Goal: Task Accomplishment & Management: Complete application form

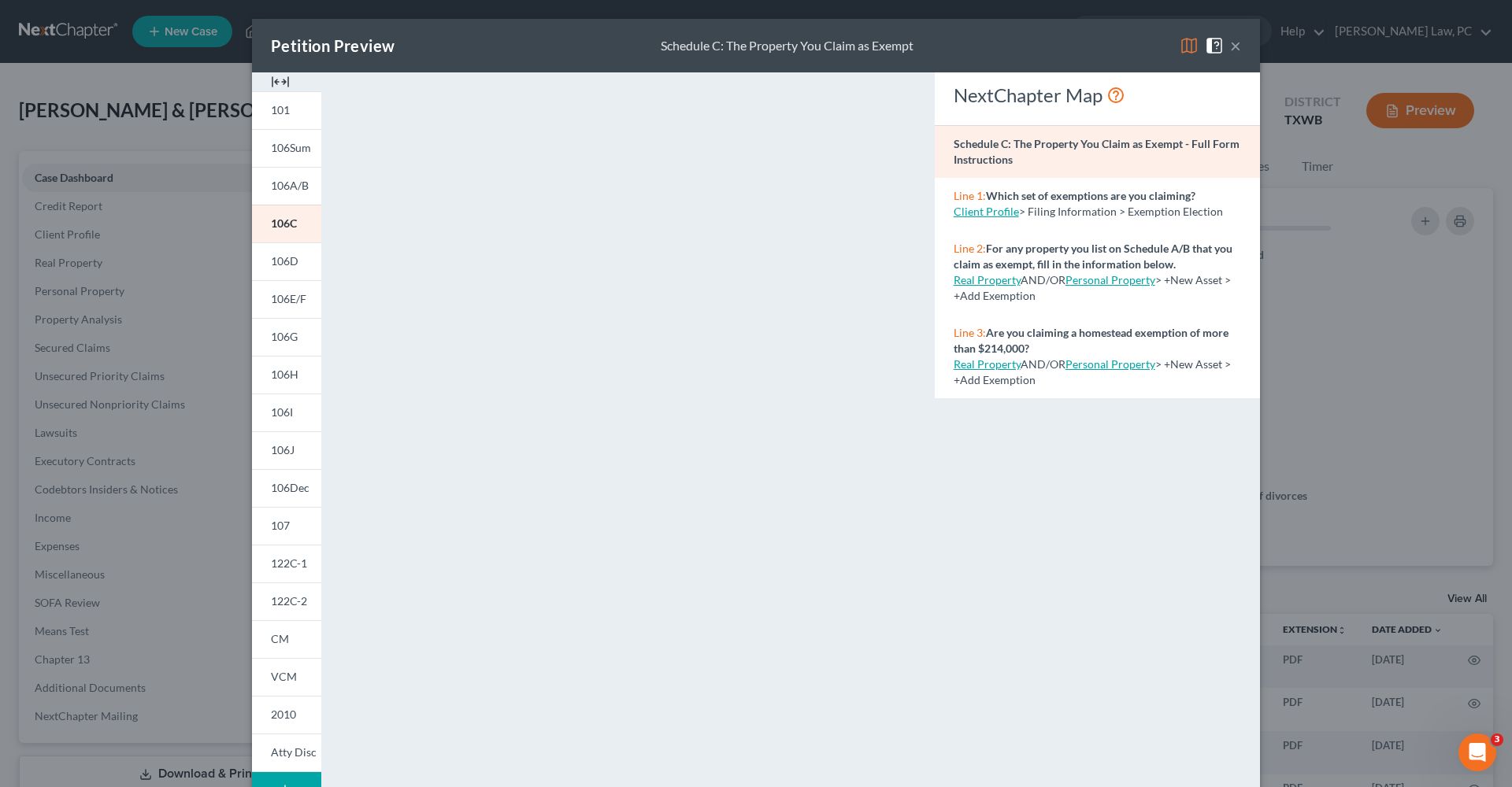
click at [1237, 47] on button "×" at bounding box center [1235, 46] width 11 height 19
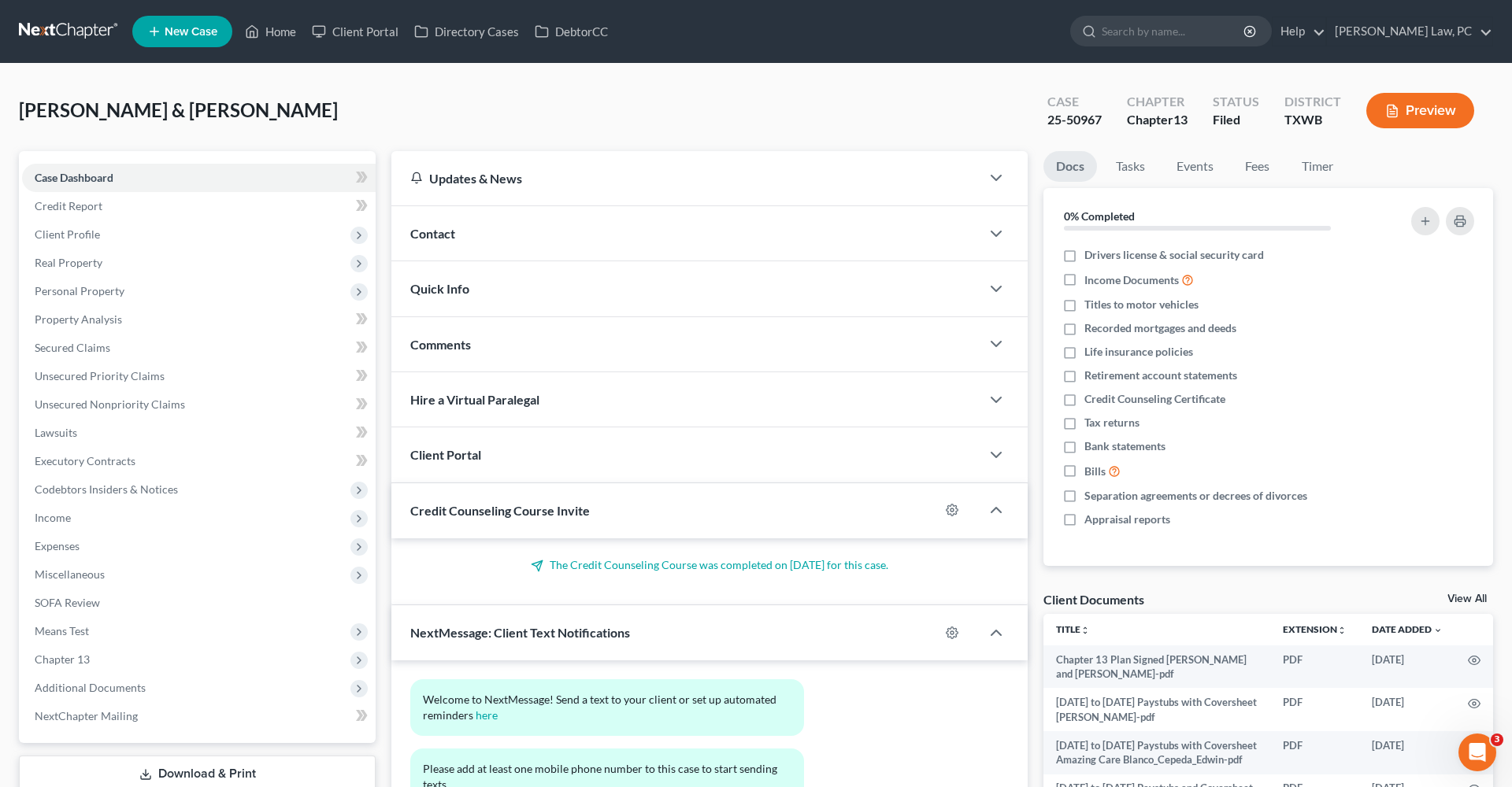
click at [92, 22] on link at bounding box center [70, 31] width 101 height 29
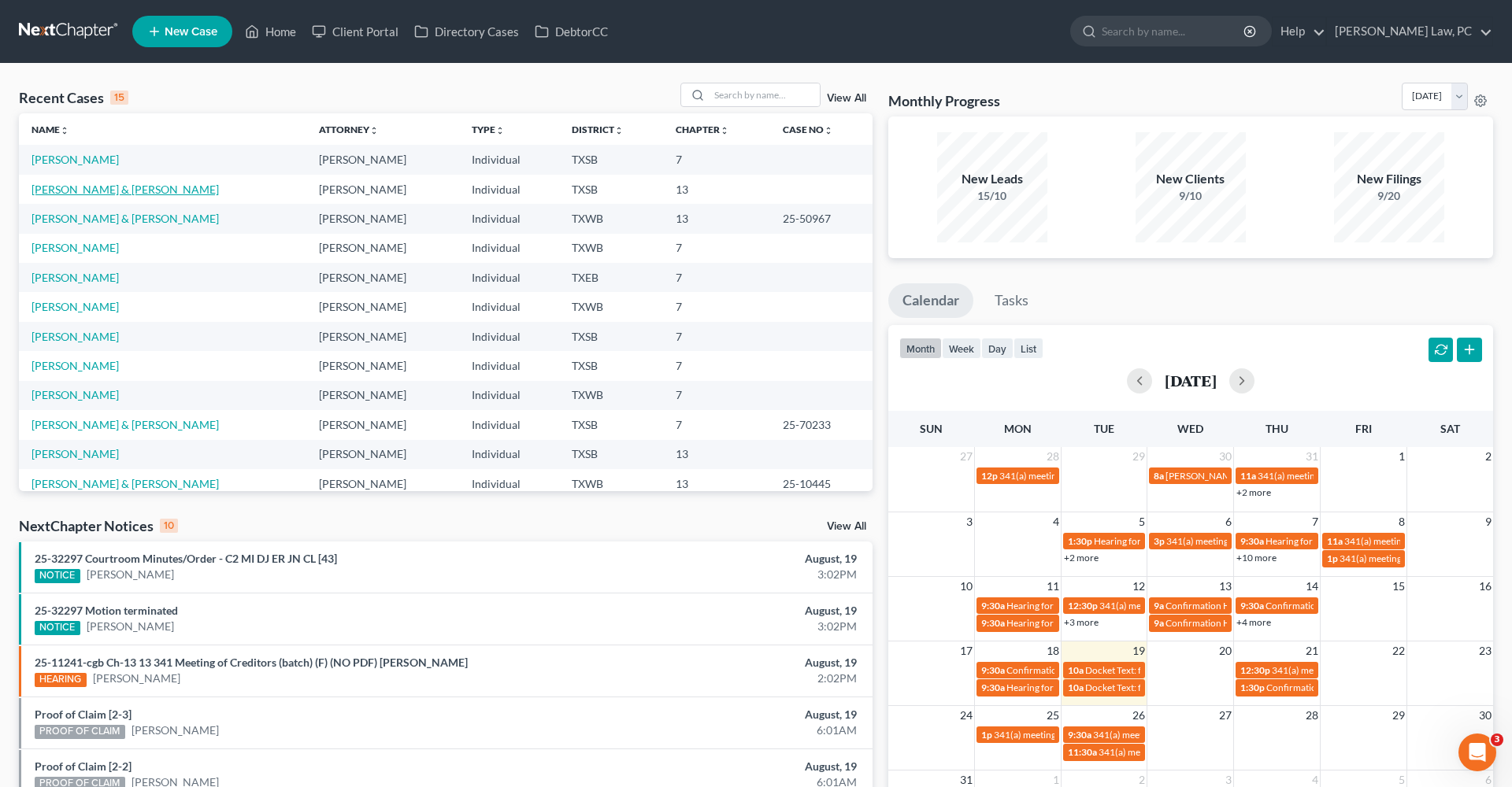
click at [113, 192] on link "[PERSON_NAME] & [PERSON_NAME]" at bounding box center [125, 188] width 188 height 13
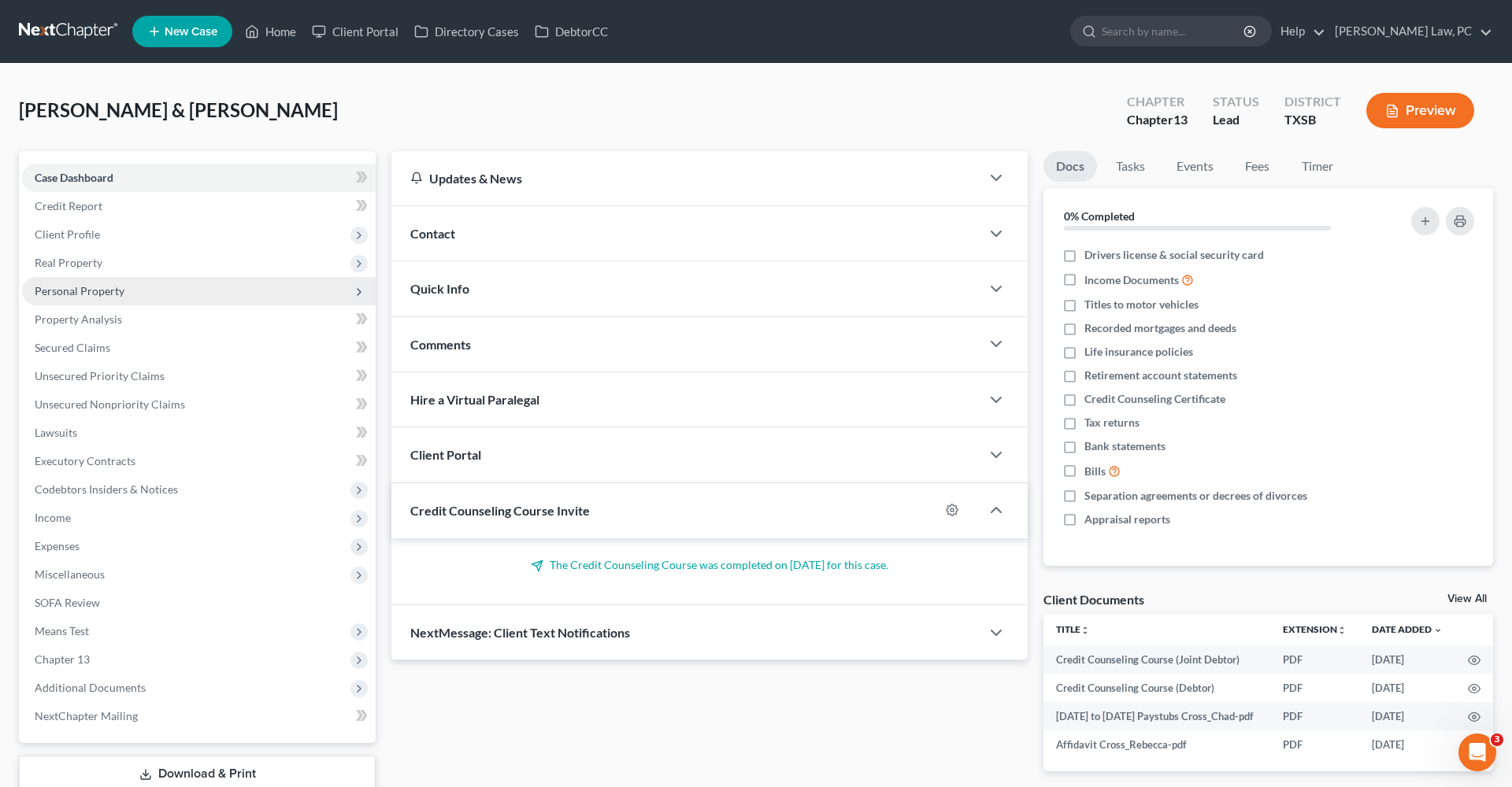
click at [74, 297] on span "Personal Property" at bounding box center [79, 290] width 90 height 13
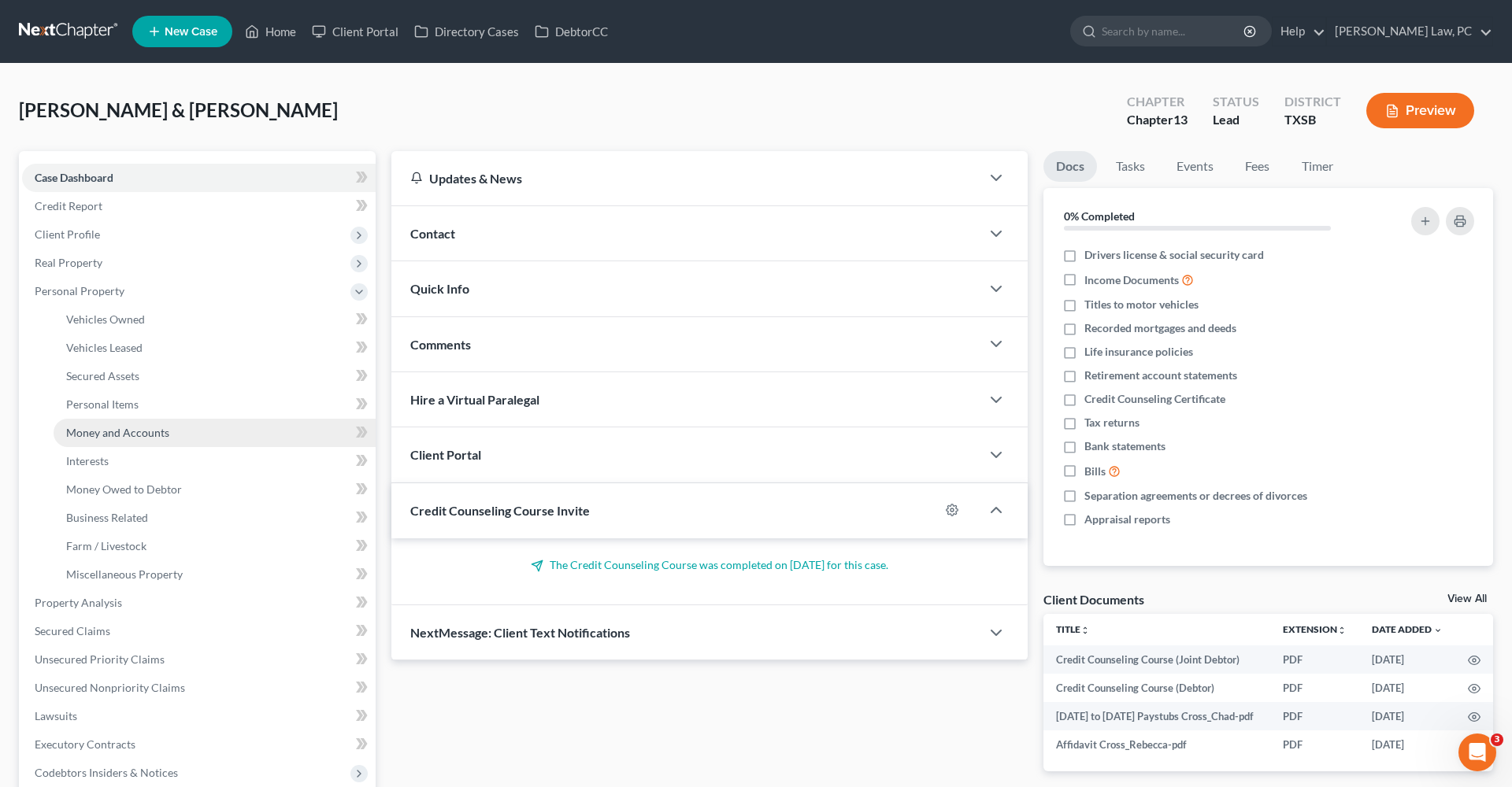
click at [110, 435] on span "Money and Accounts" at bounding box center [117, 432] width 103 height 13
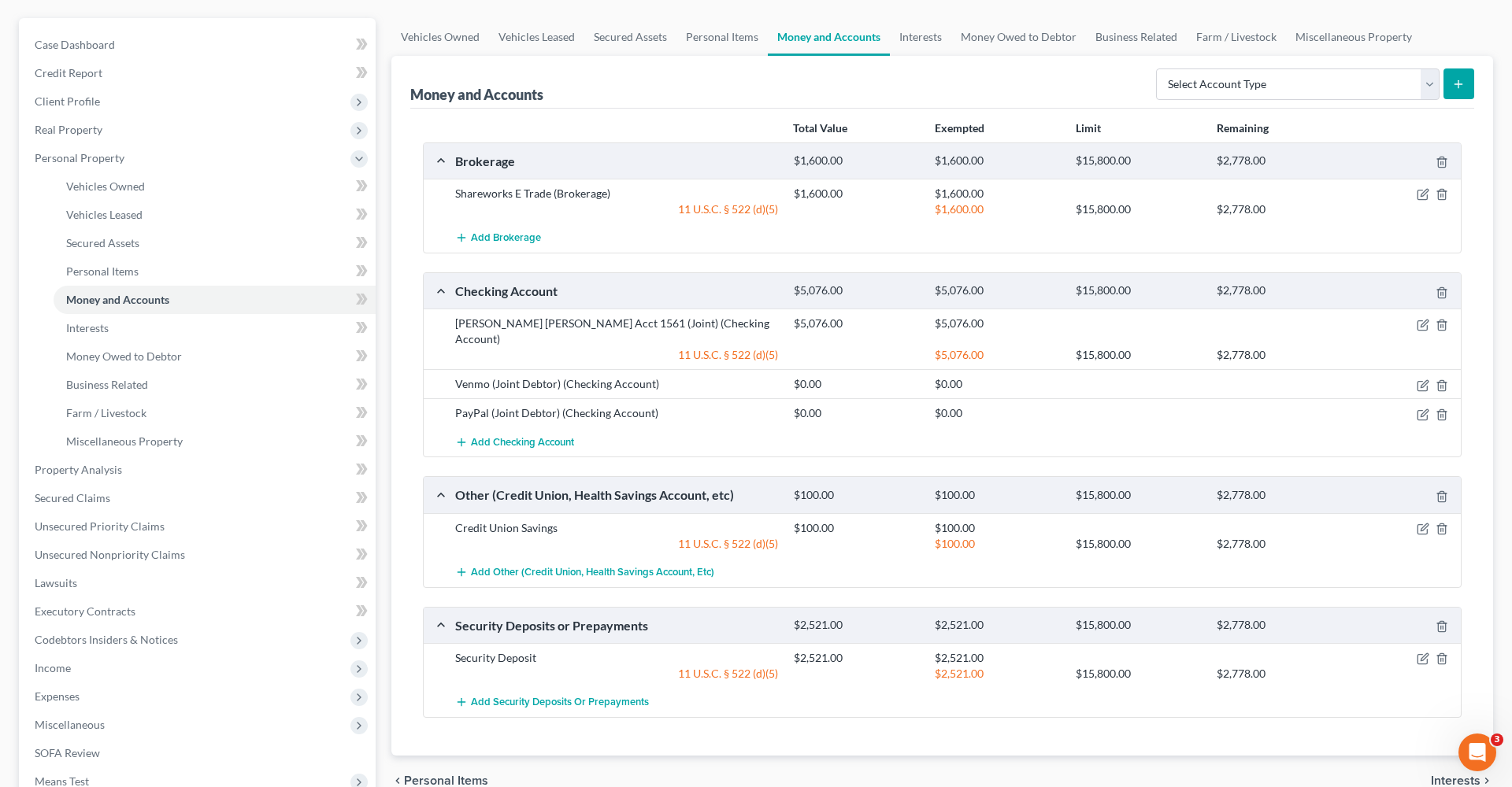
scroll to position [135, 0]
click at [109, 459] on link "Property Analysis" at bounding box center [198, 468] width 354 height 29
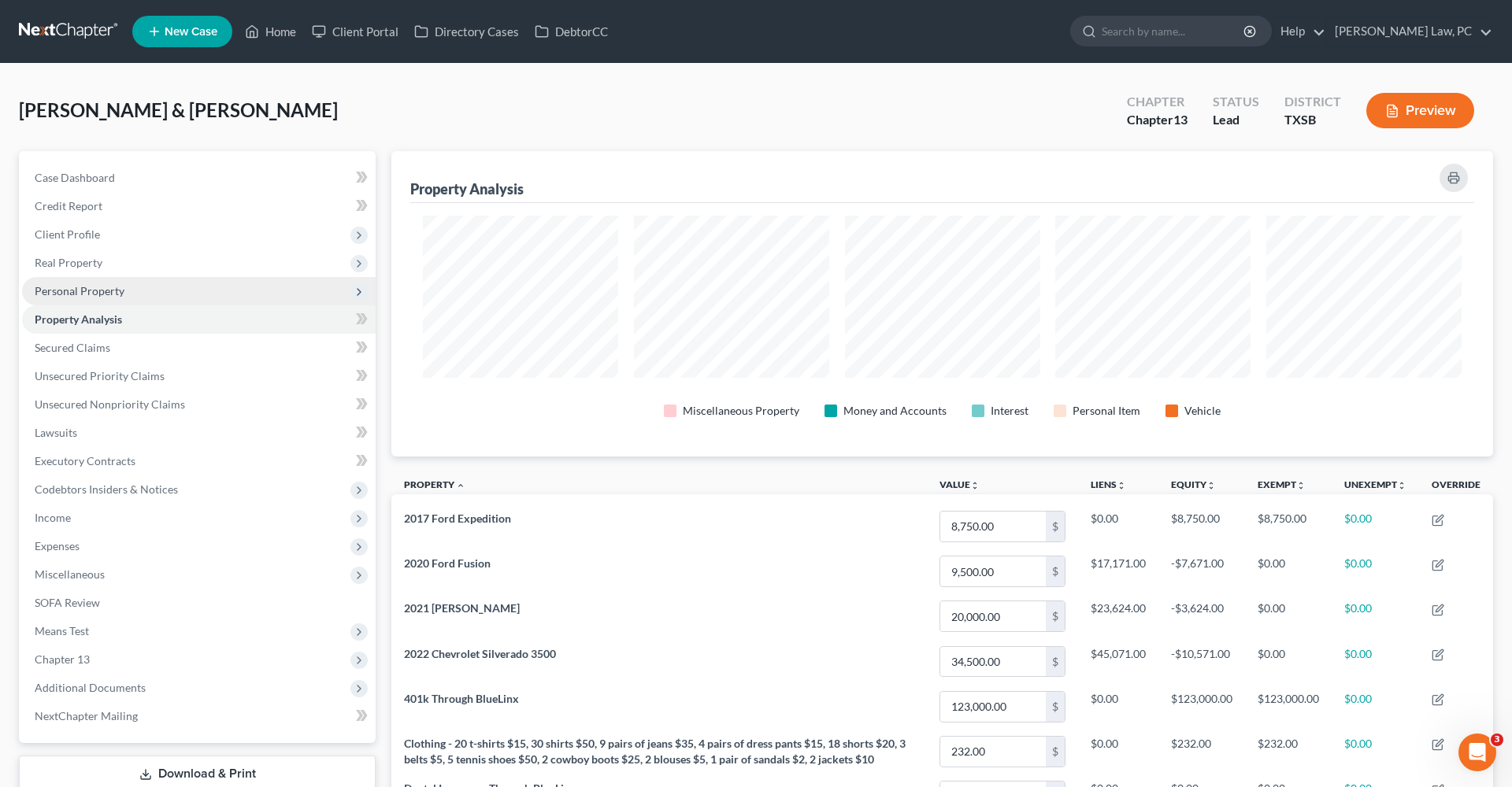
click at [76, 294] on span "Personal Property" at bounding box center [79, 290] width 90 height 13
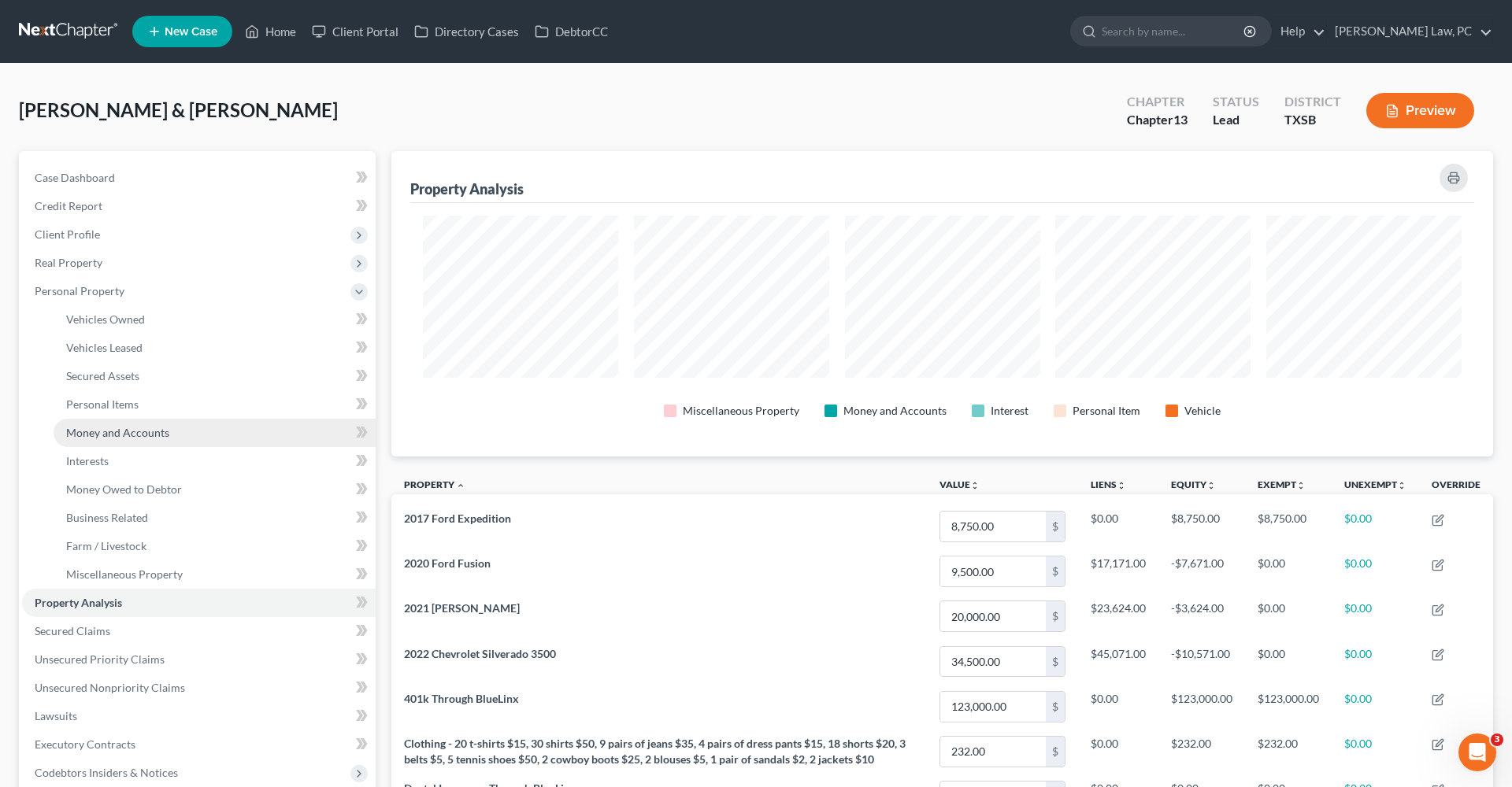
click at [120, 440] on link "Money and Accounts" at bounding box center [215, 433] width 322 height 29
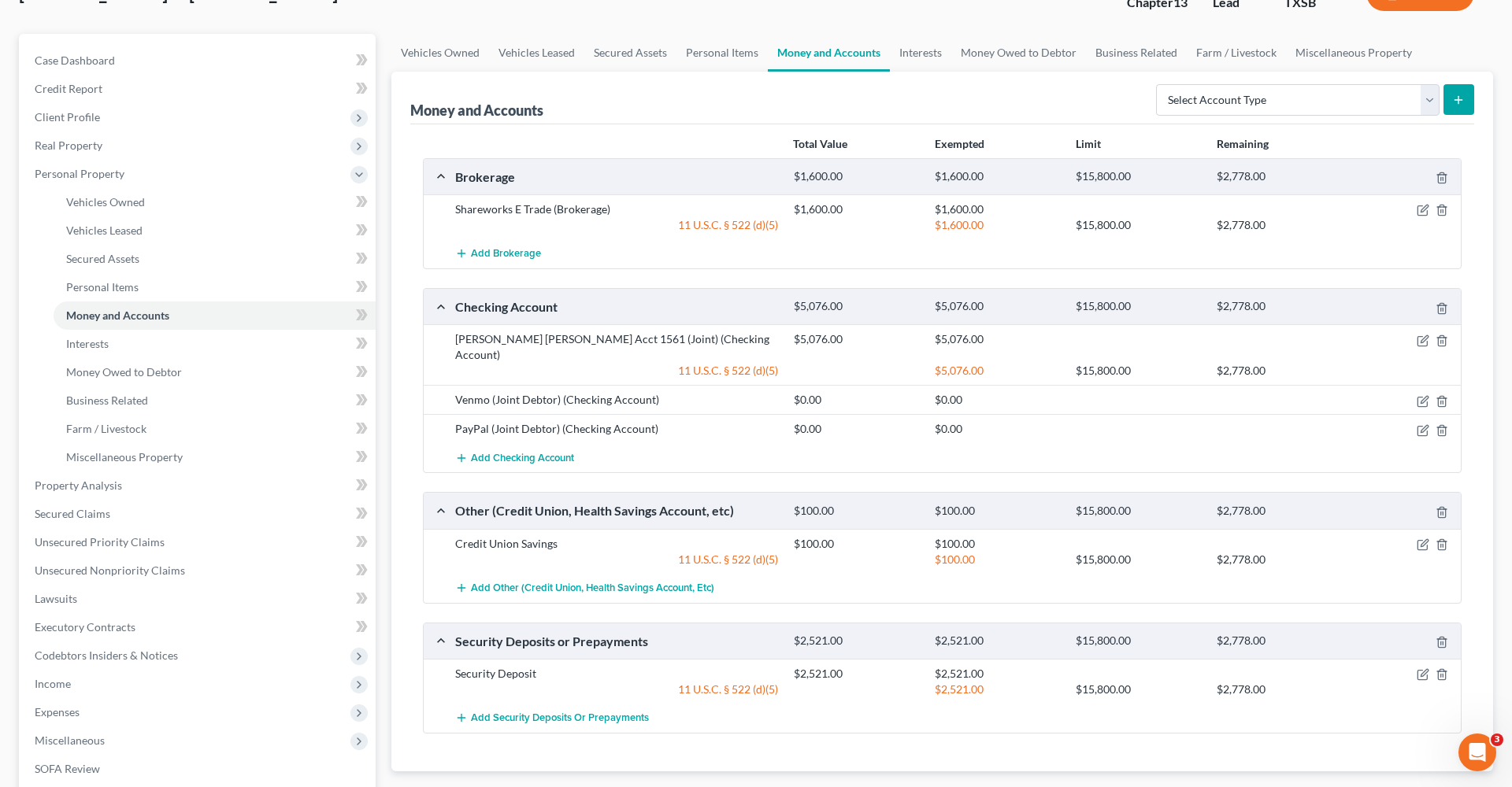
scroll to position [121, 0]
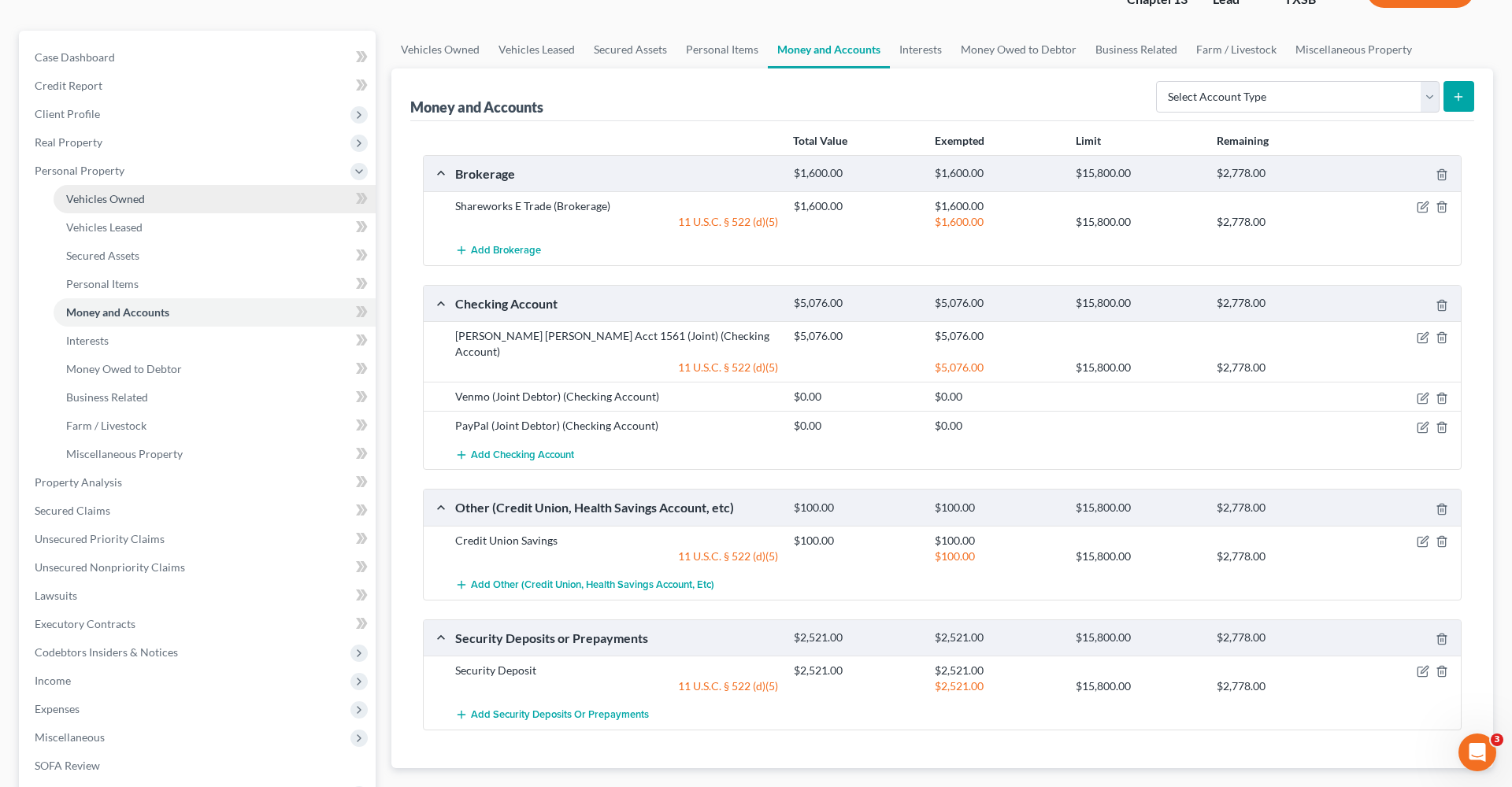
click at [123, 198] on span "Vehicles Owned" at bounding box center [105, 198] width 79 height 13
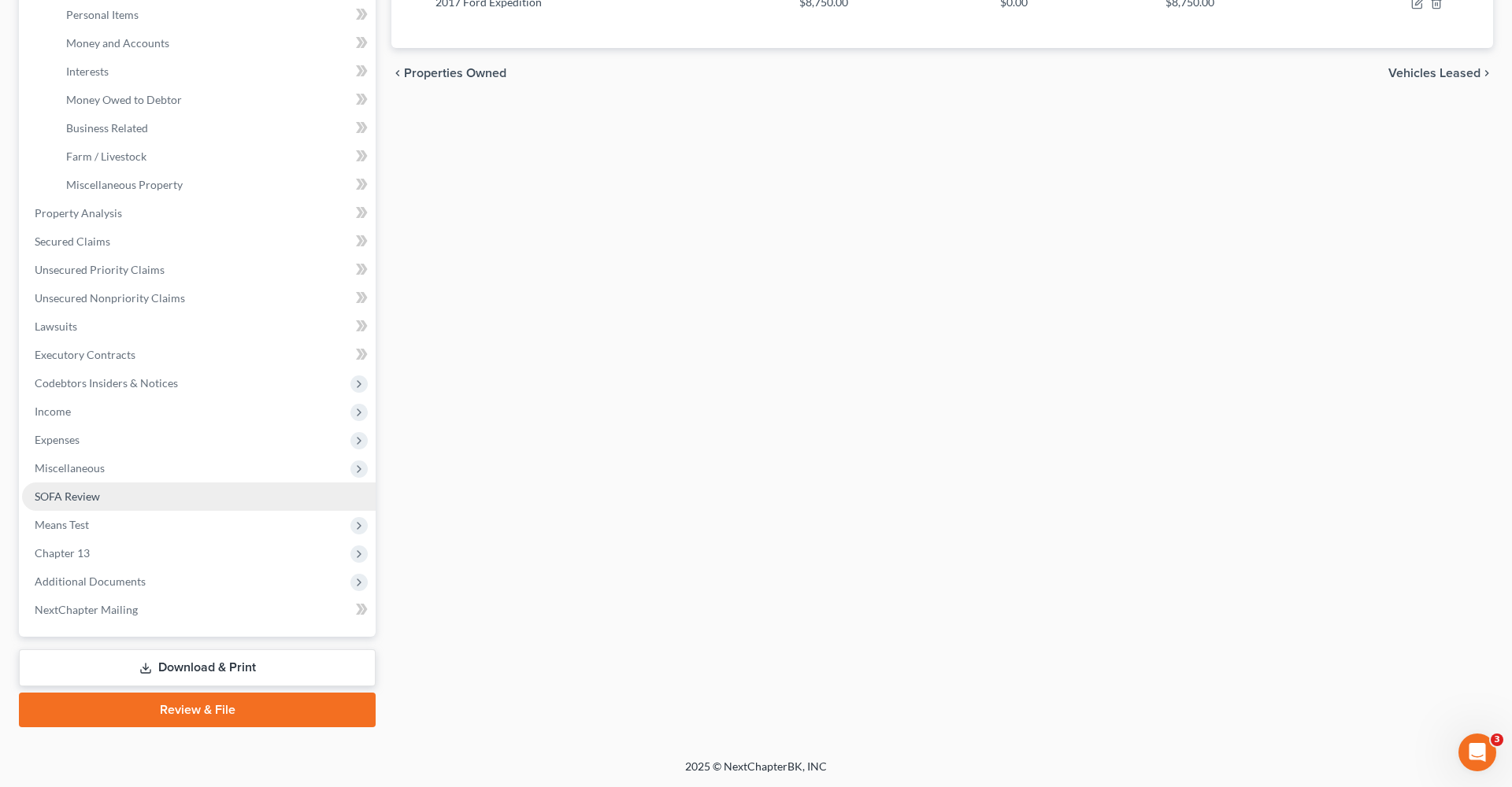
scroll to position [389, 0]
click at [176, 673] on link "Download & Print" at bounding box center [197, 667] width 356 height 37
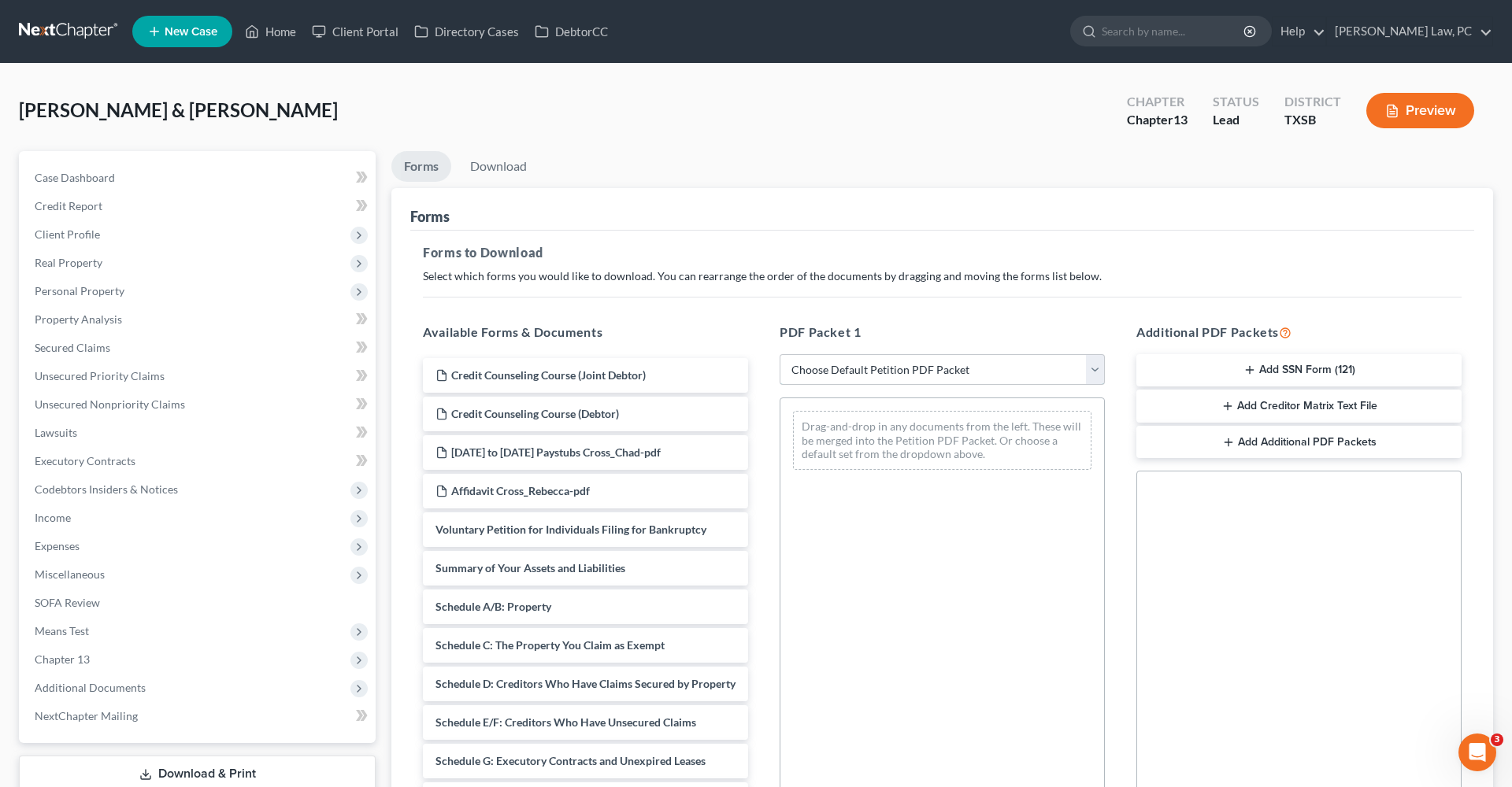
select select "0"
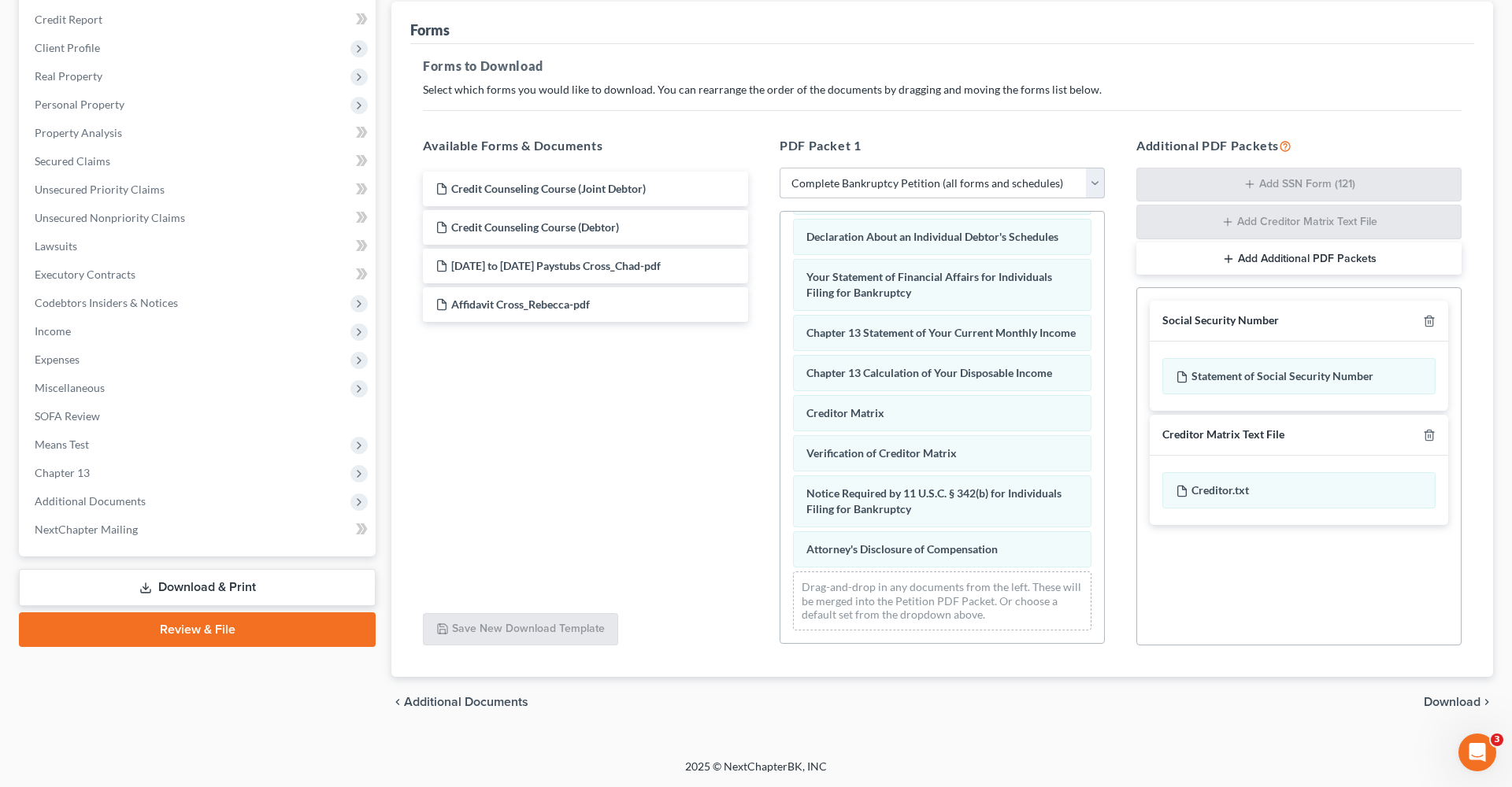
scroll to position [421, 0]
click at [1436, 702] on span "Download" at bounding box center [1451, 702] width 56 height 12
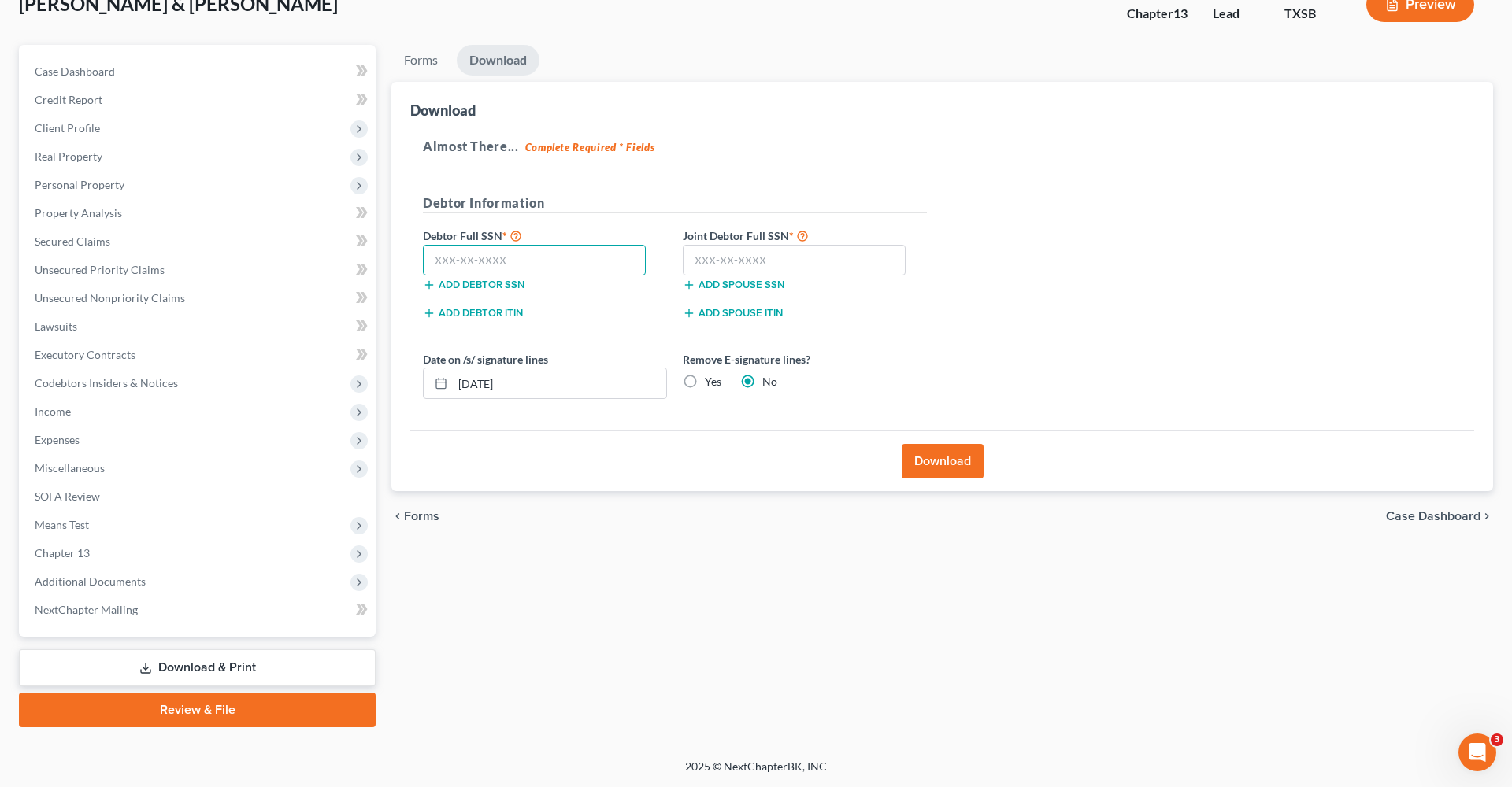
click at [453, 257] on input "text" at bounding box center [534, 261] width 222 height 31
type input "461-59-0670"
click at [766, 256] on input "text" at bounding box center [794, 261] width 222 height 31
type input "451-53-6306"
click at [943, 472] on button "Download" at bounding box center [942, 461] width 82 height 35
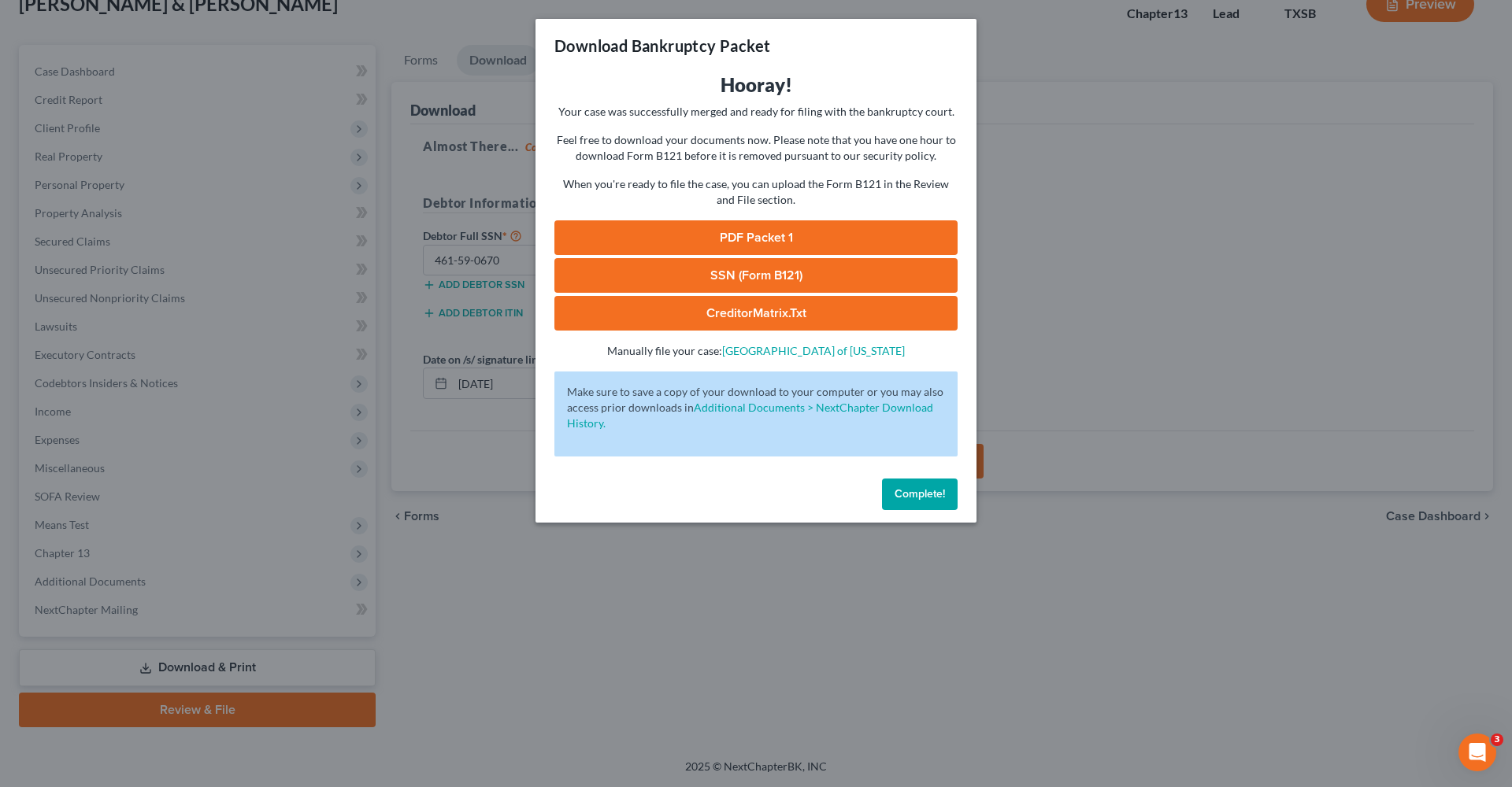
click at [759, 236] on link "PDF Packet 1" at bounding box center [756, 238] width 403 height 35
click at [733, 278] on link "SSN (Form B121)" at bounding box center [756, 275] width 403 height 35
click at [900, 496] on span "Complete!" at bounding box center [919, 493] width 50 height 13
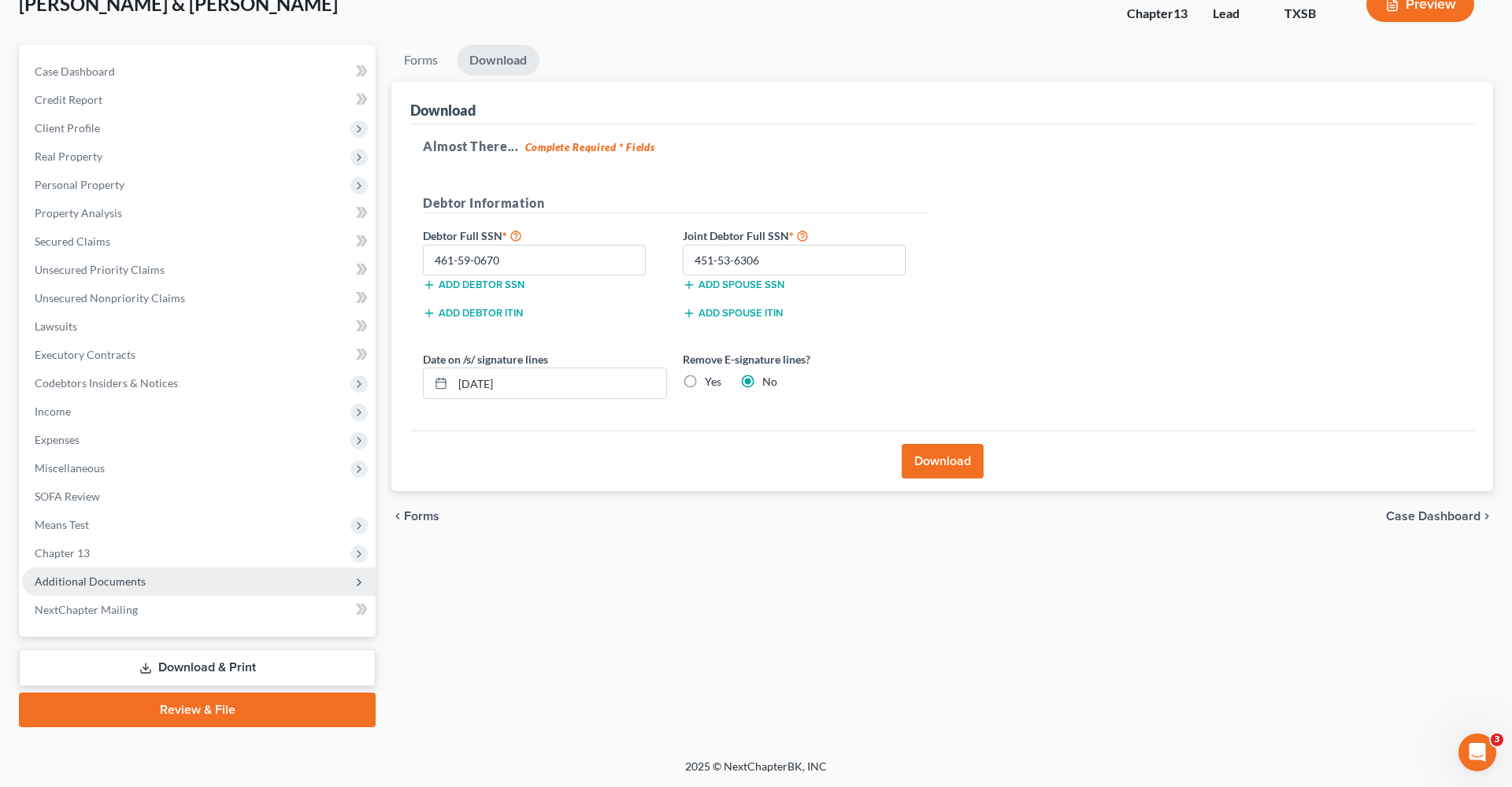
click at [81, 584] on span "Additional Documents" at bounding box center [90, 580] width 111 height 13
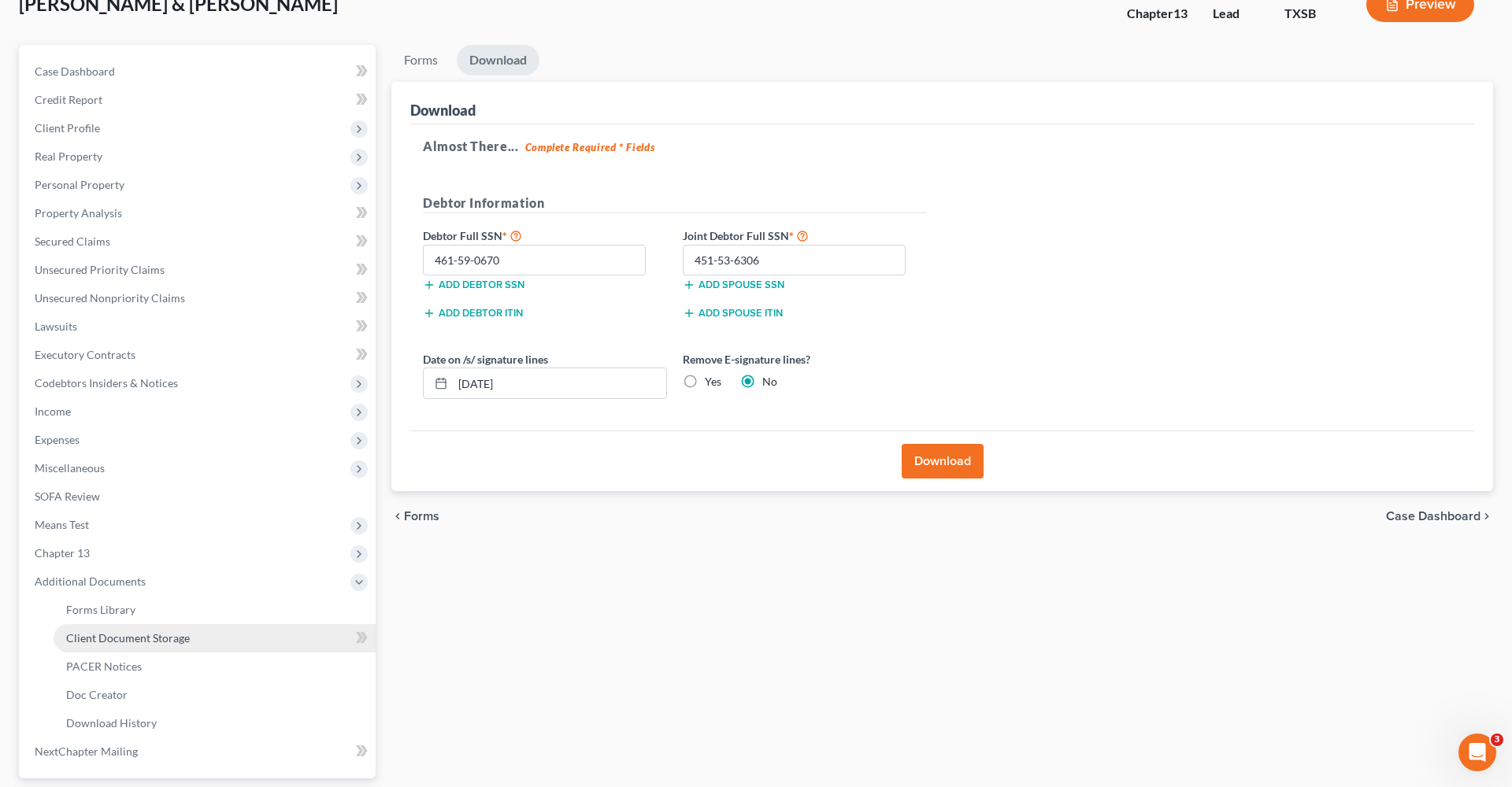
click at [124, 635] on span "Client Document Storage" at bounding box center [128, 638] width 123 height 13
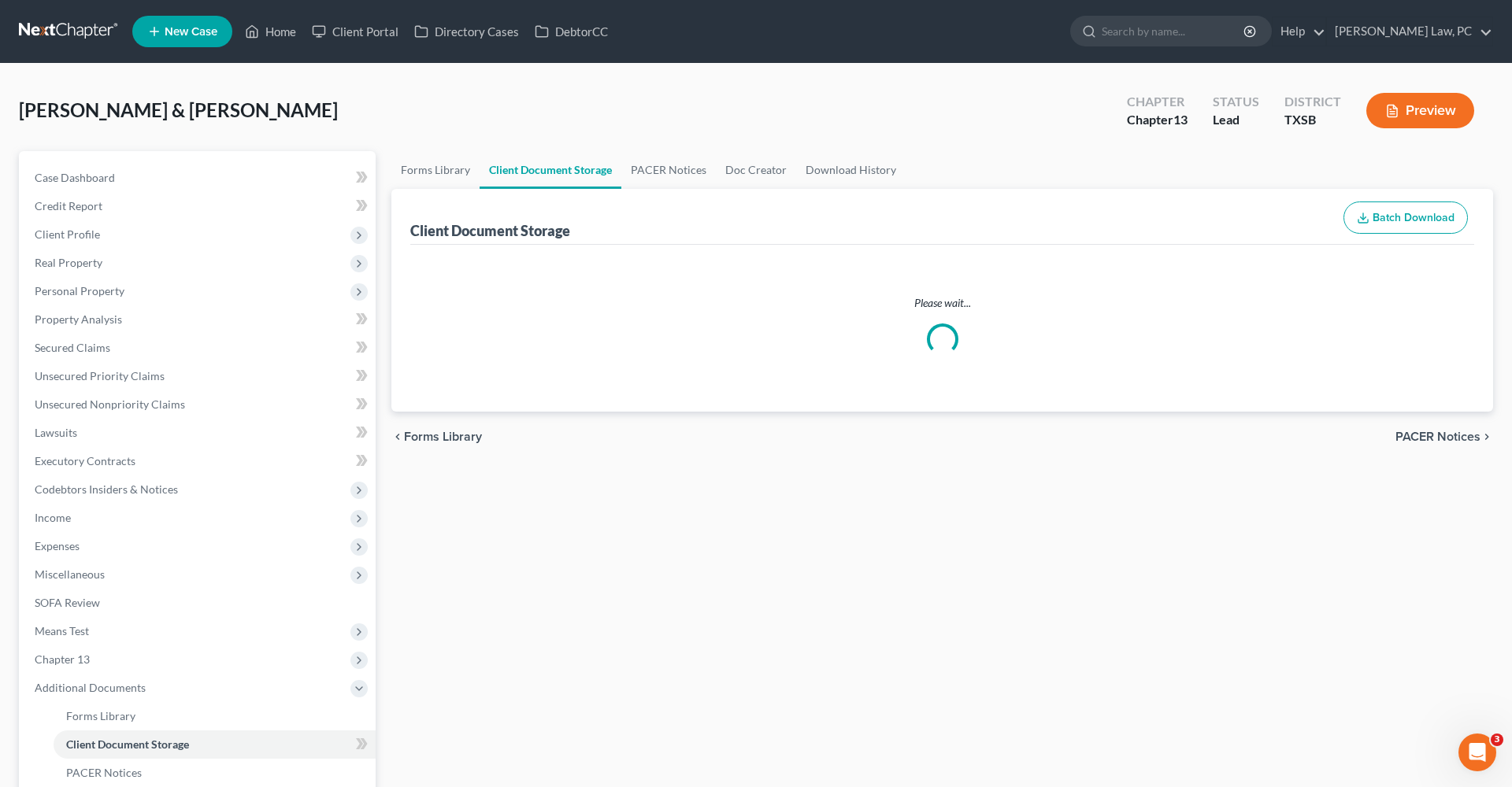
select select "39"
select select "8"
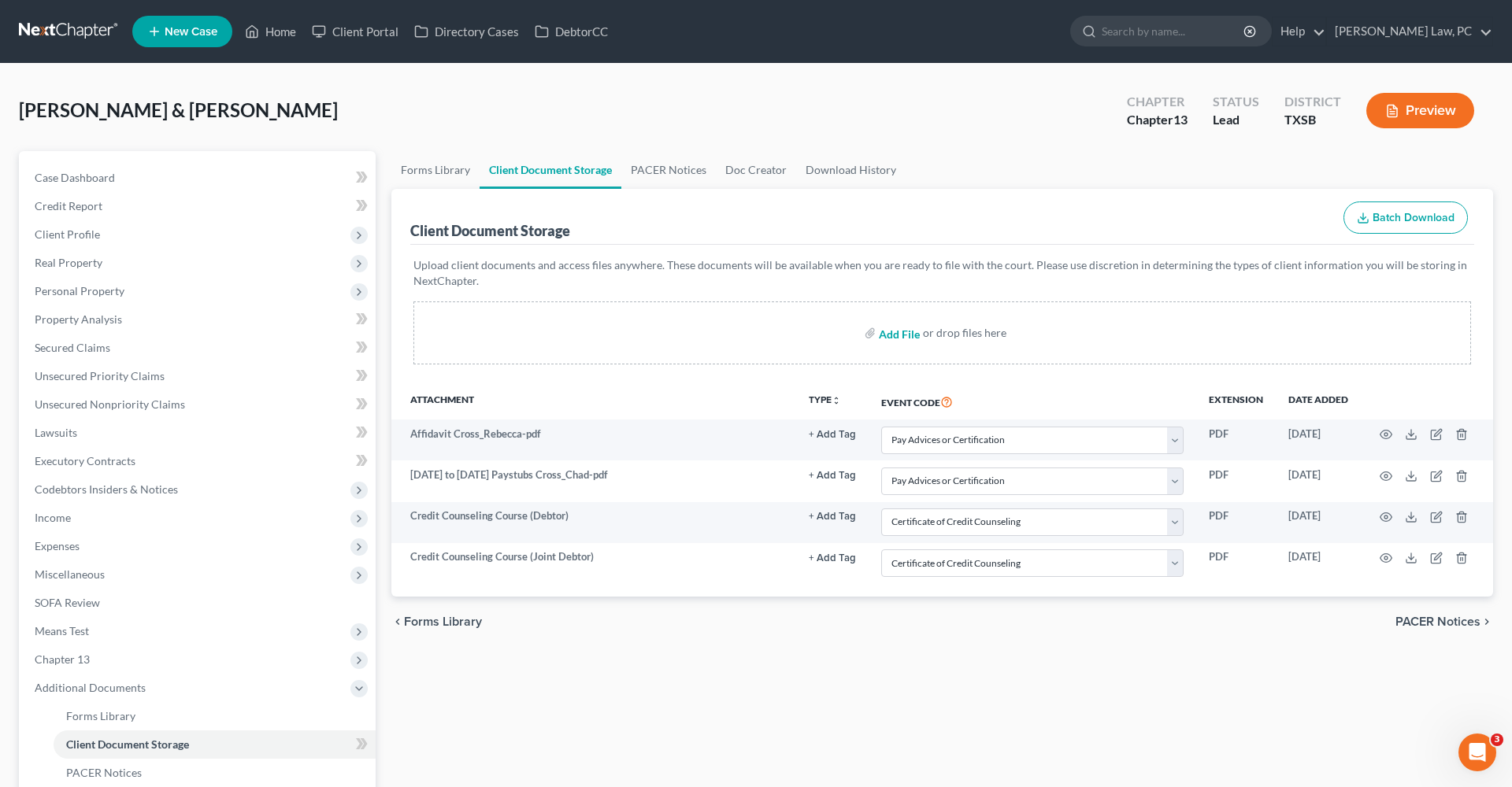
click at [892, 336] on input "file" at bounding box center [897, 333] width 37 height 29
type input "C:\fakepath\Chapter 13 Plan Cross_Chad and Rebecca.pdf"
select select "39"
select select "8"
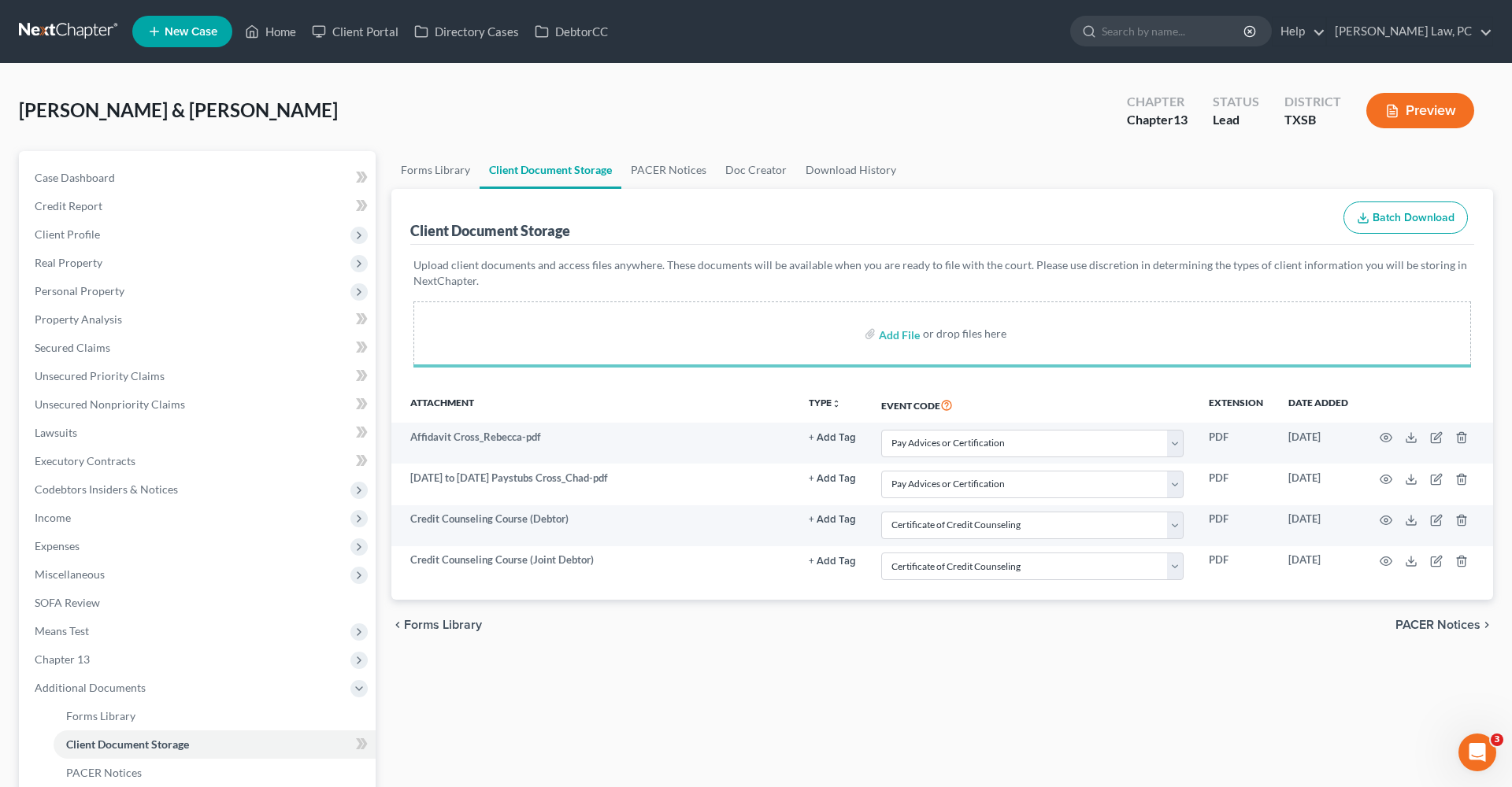
select select "8"
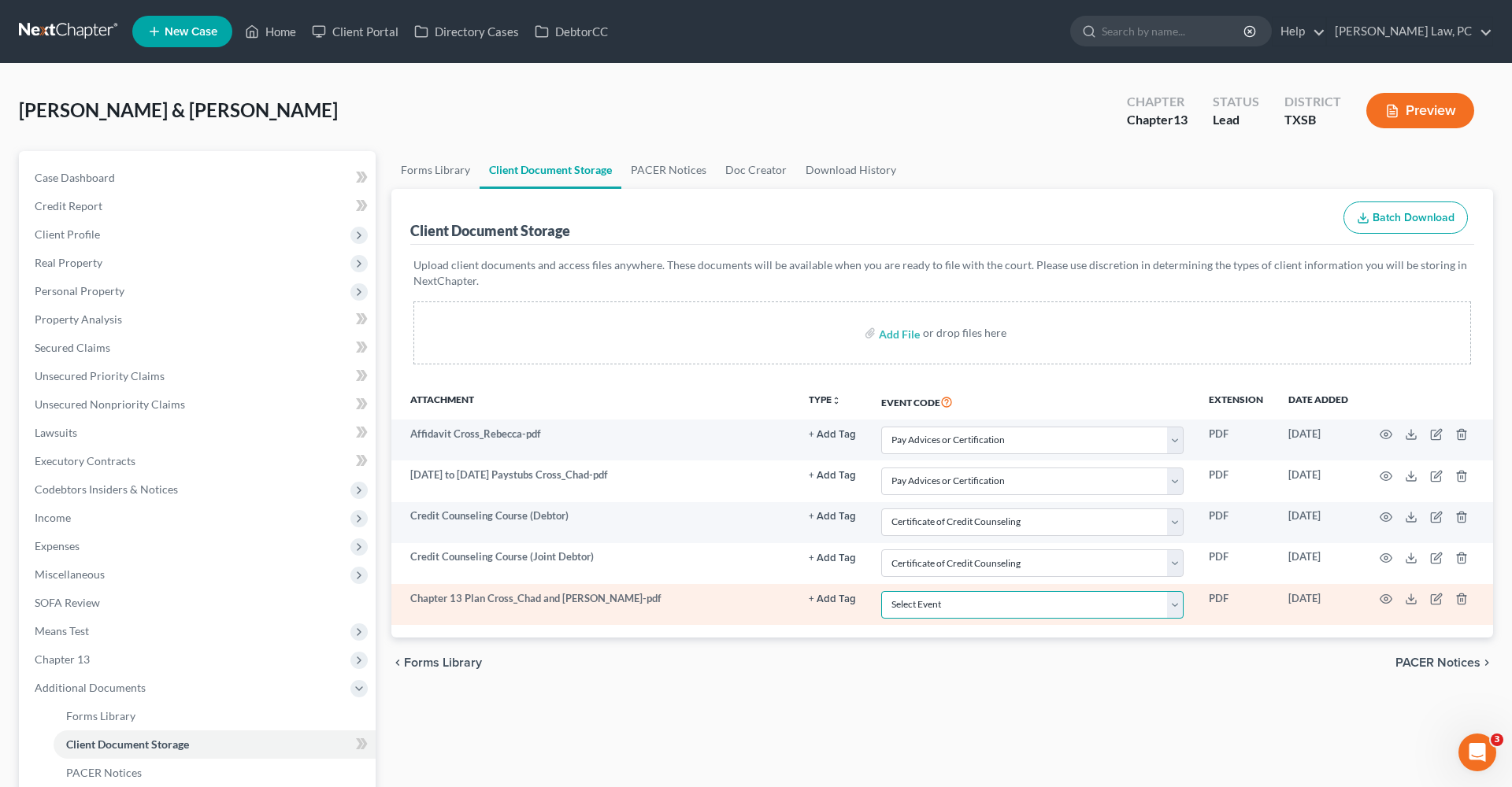
select select "16"
click at [1388, 596] on icon "button" at bounding box center [1385, 599] width 12 height 12
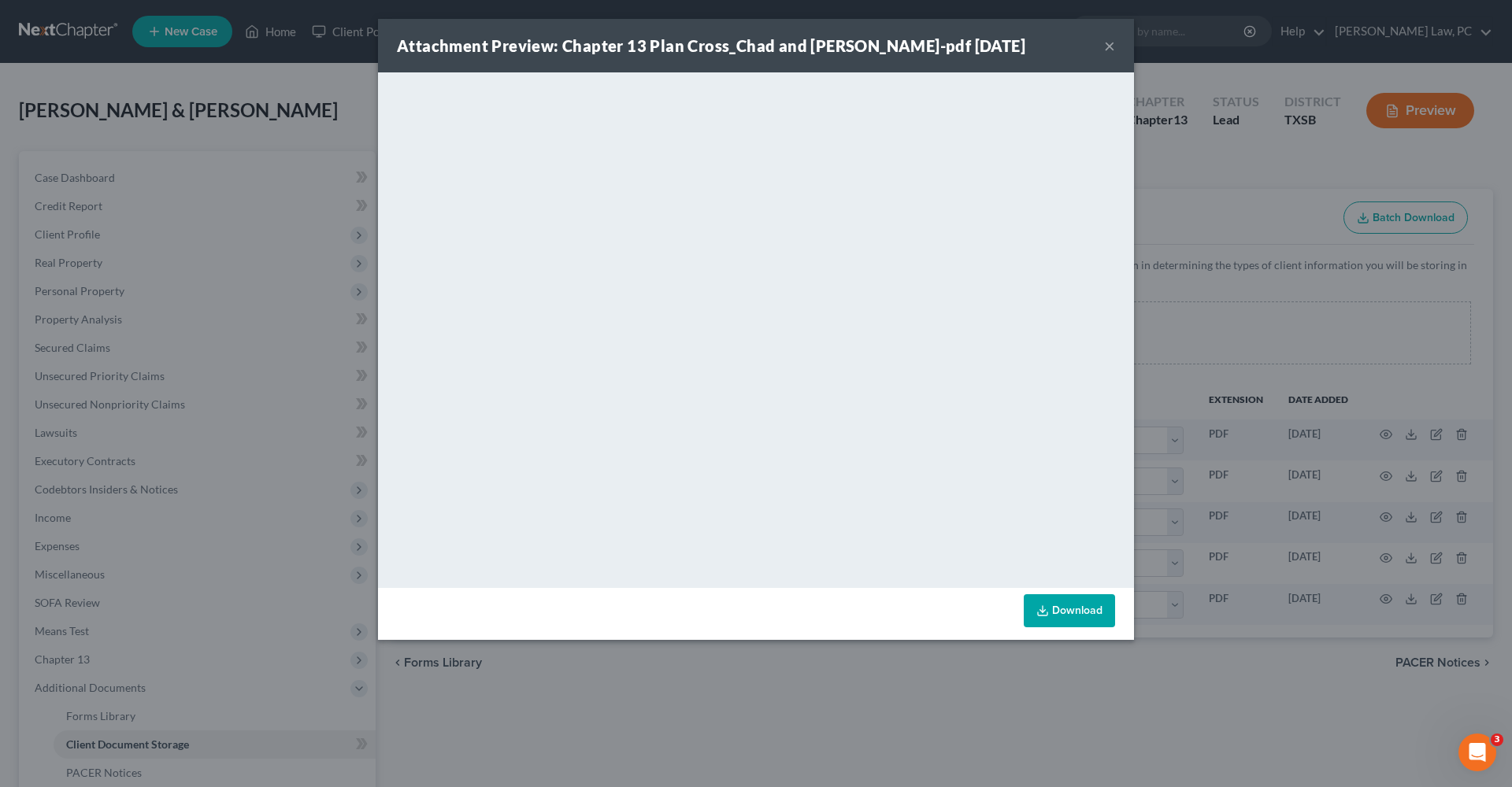
click at [1109, 43] on button "×" at bounding box center [1109, 46] width 11 height 19
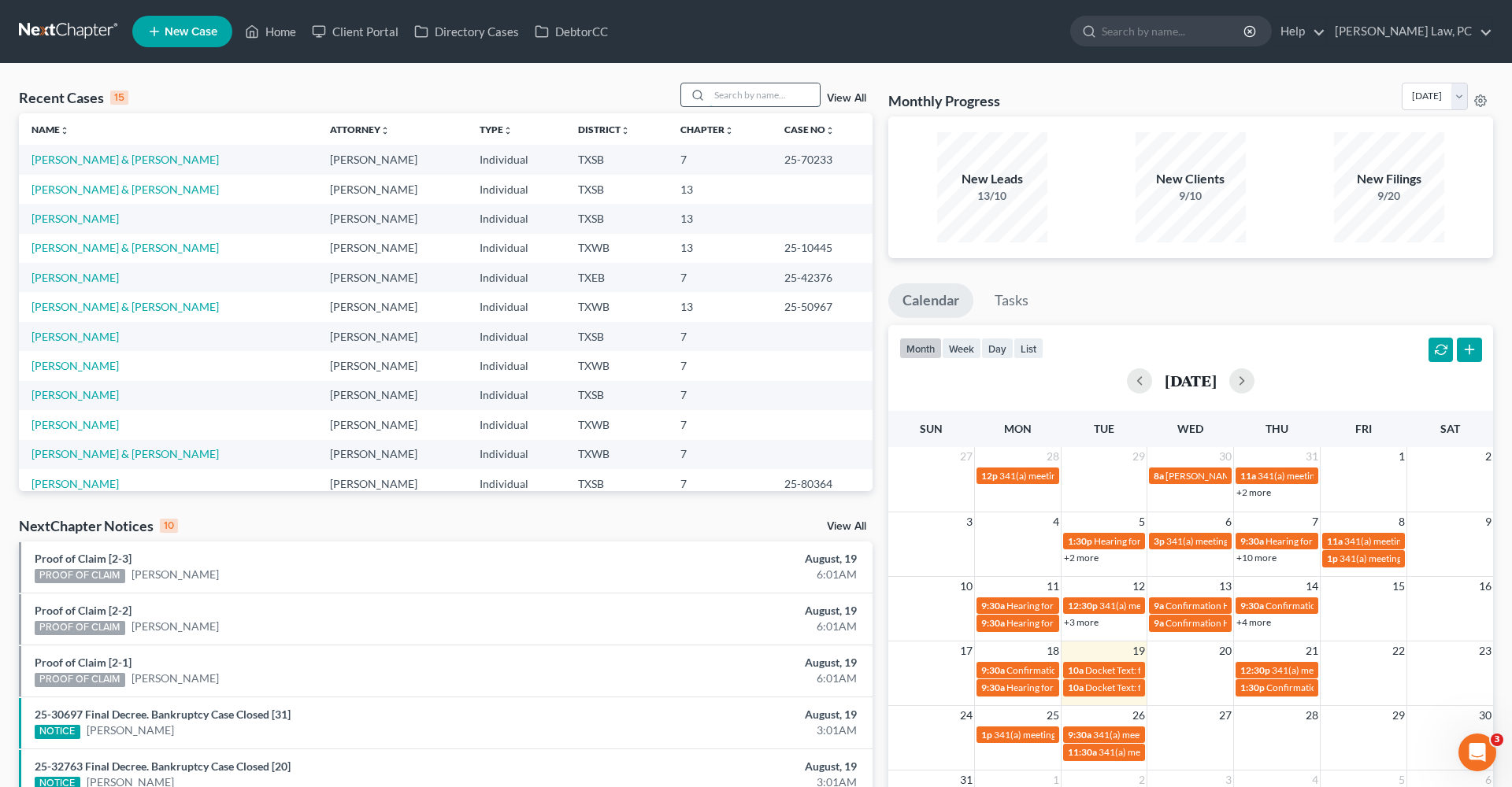
click at [734, 100] on input "search" at bounding box center [764, 95] width 110 height 23
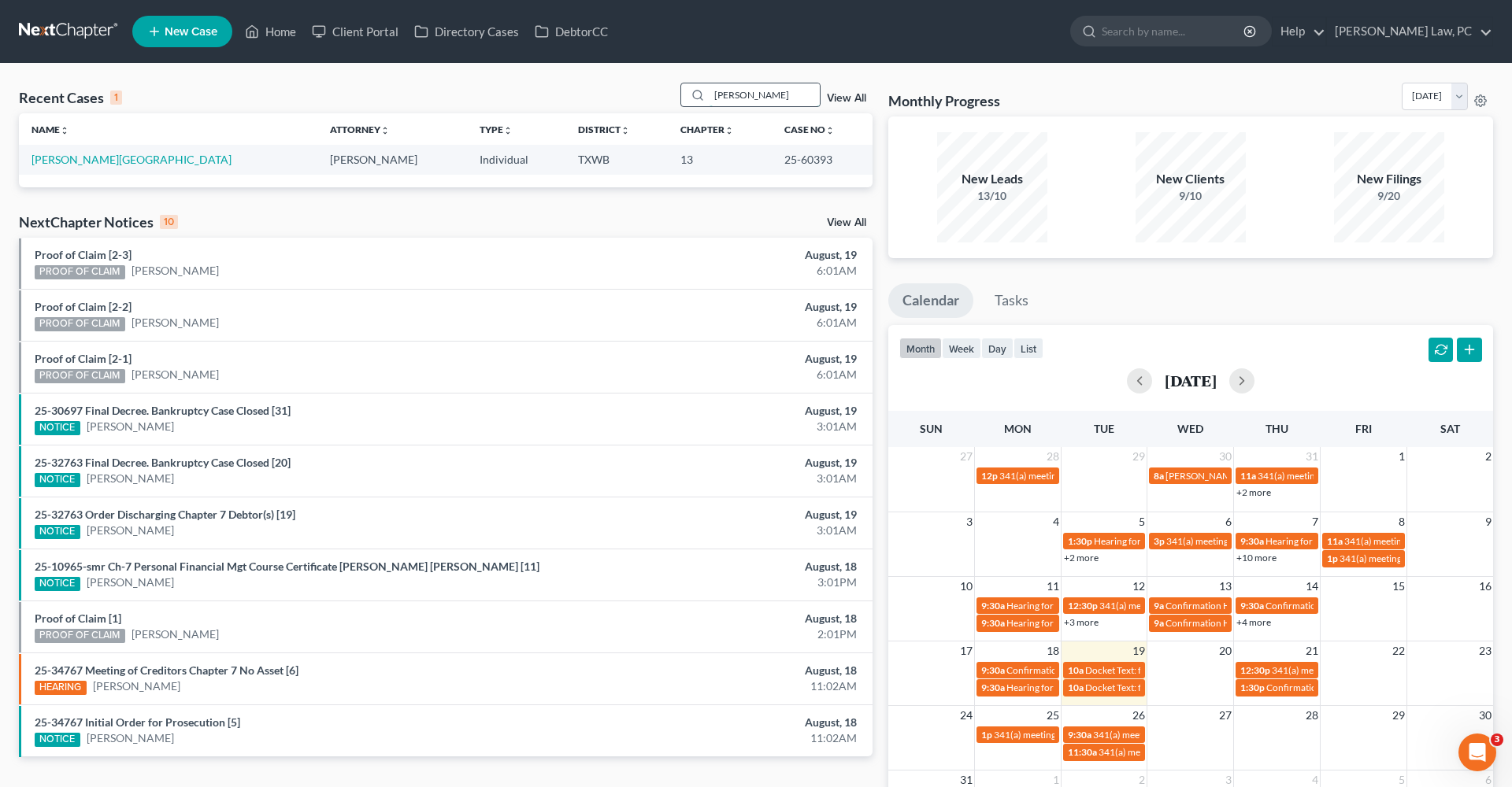
type input "[PERSON_NAME]"
drag, startPoint x: 734, startPoint y: 100, endPoint x: 77, endPoint y: 160, distance: 659.7
click at [77, 160] on link "[PERSON_NAME][GEOGRAPHIC_DATA]" at bounding box center [131, 159] width 200 height 13
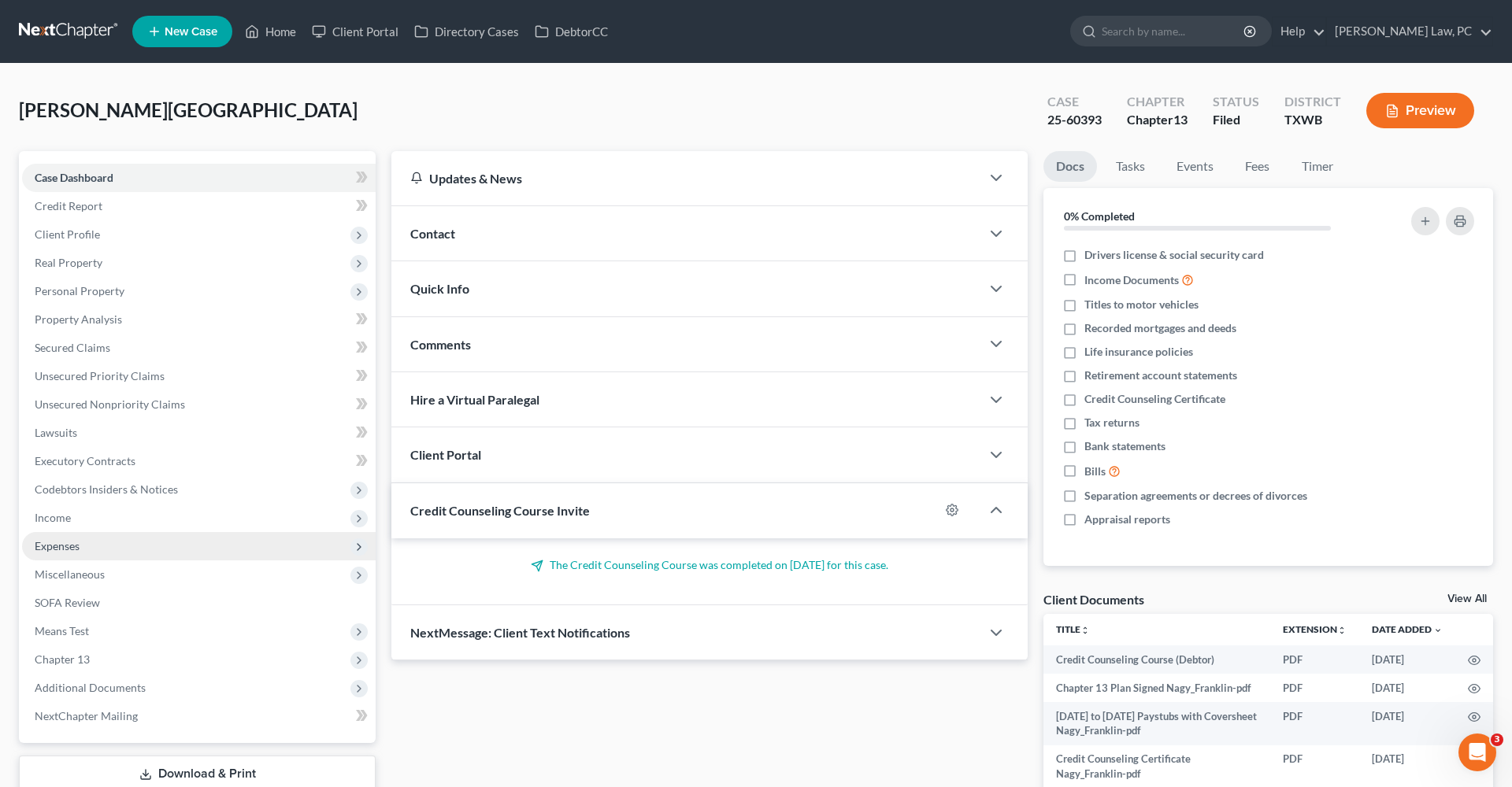
click at [72, 544] on span "Expenses" at bounding box center [57, 546] width 45 height 13
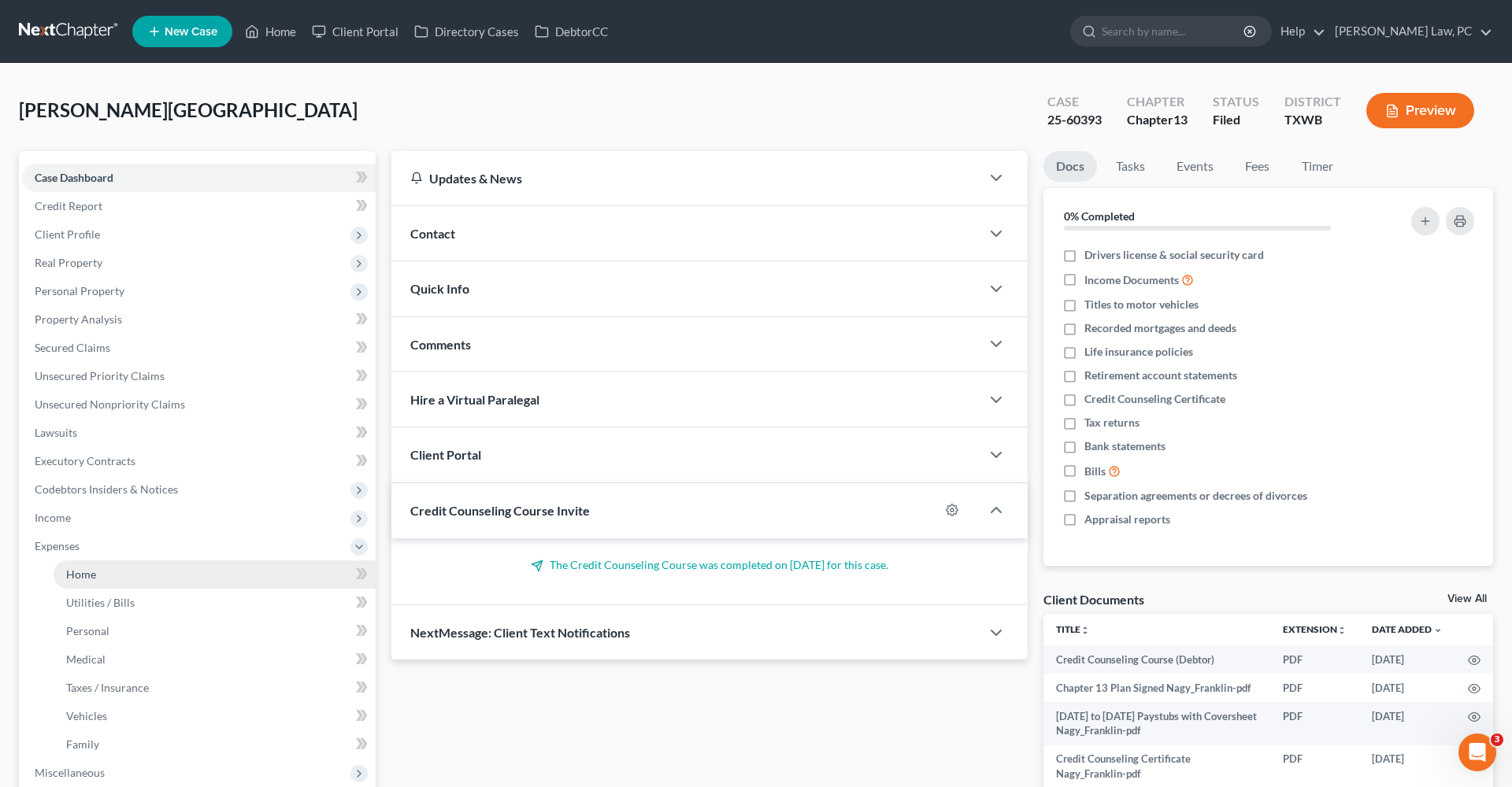
click at [80, 572] on span "Home" at bounding box center [81, 573] width 30 height 13
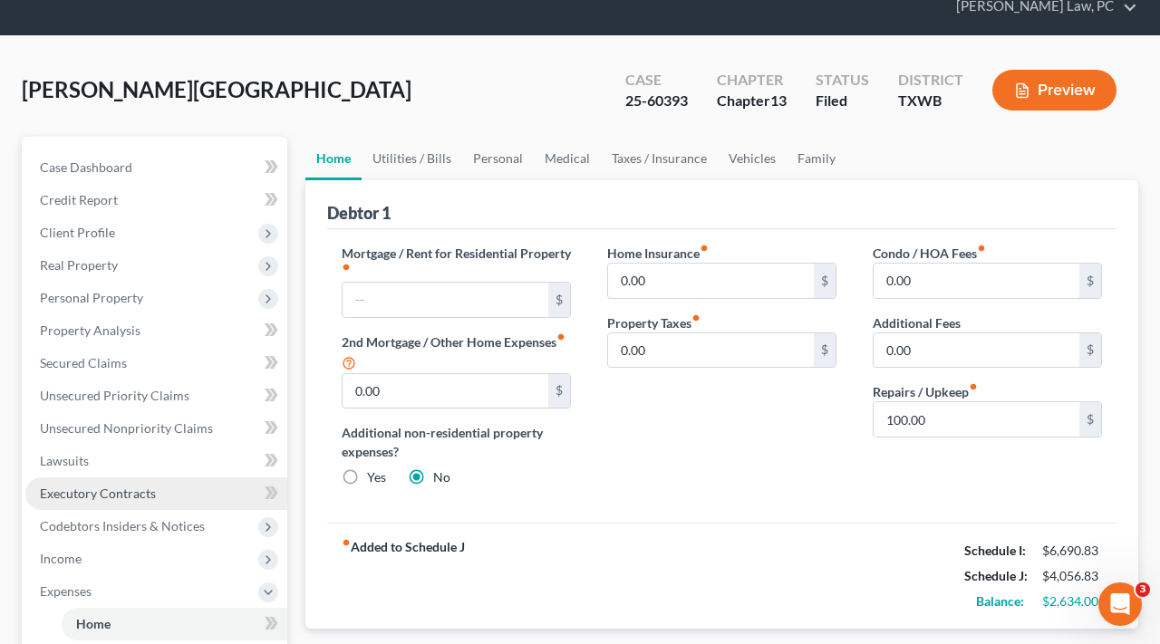
scroll to position [100, 0]
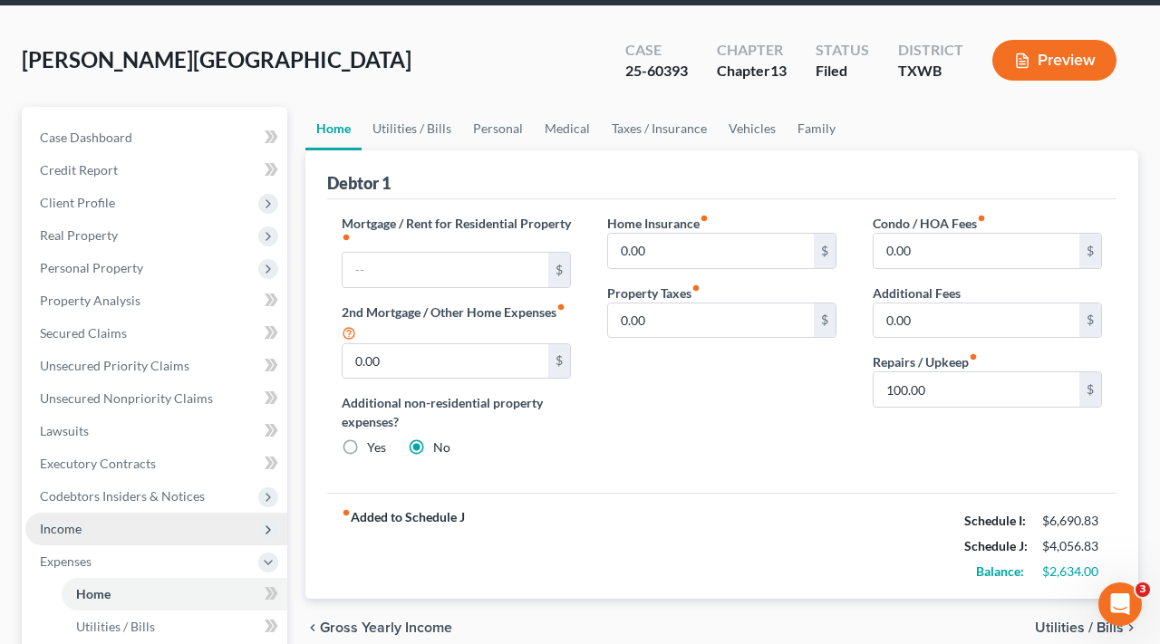
click at [61, 527] on span "Income" at bounding box center [61, 528] width 42 height 15
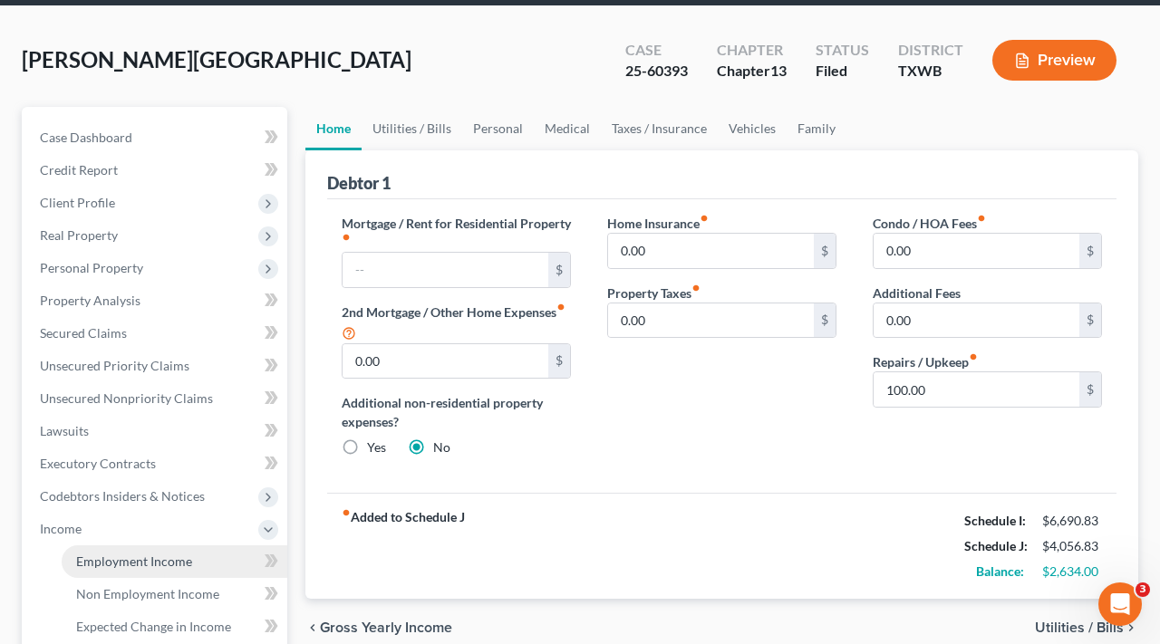
click at [150, 561] on span "Employment Income" at bounding box center [134, 561] width 116 height 15
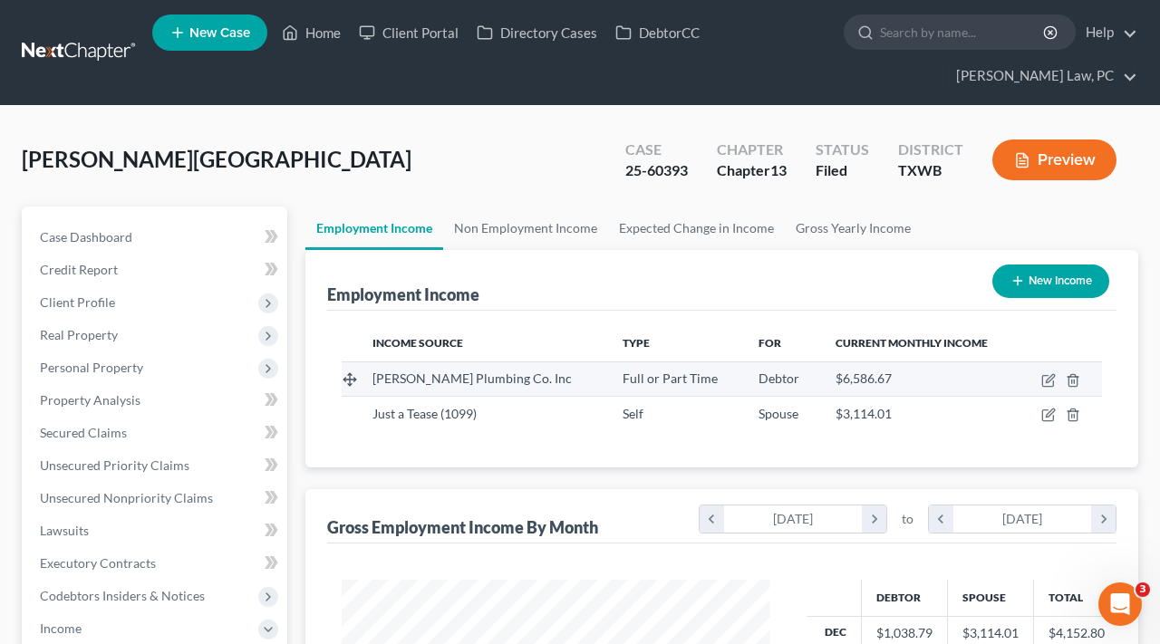
scroll to position [325, 465]
click at [1039, 380] on td at bounding box center [1060, 378] width 82 height 34
click at [1040, 381] on td at bounding box center [1060, 378] width 82 height 34
click at [1046, 381] on icon "button" at bounding box center [1050, 378] width 8 height 8
select select "0"
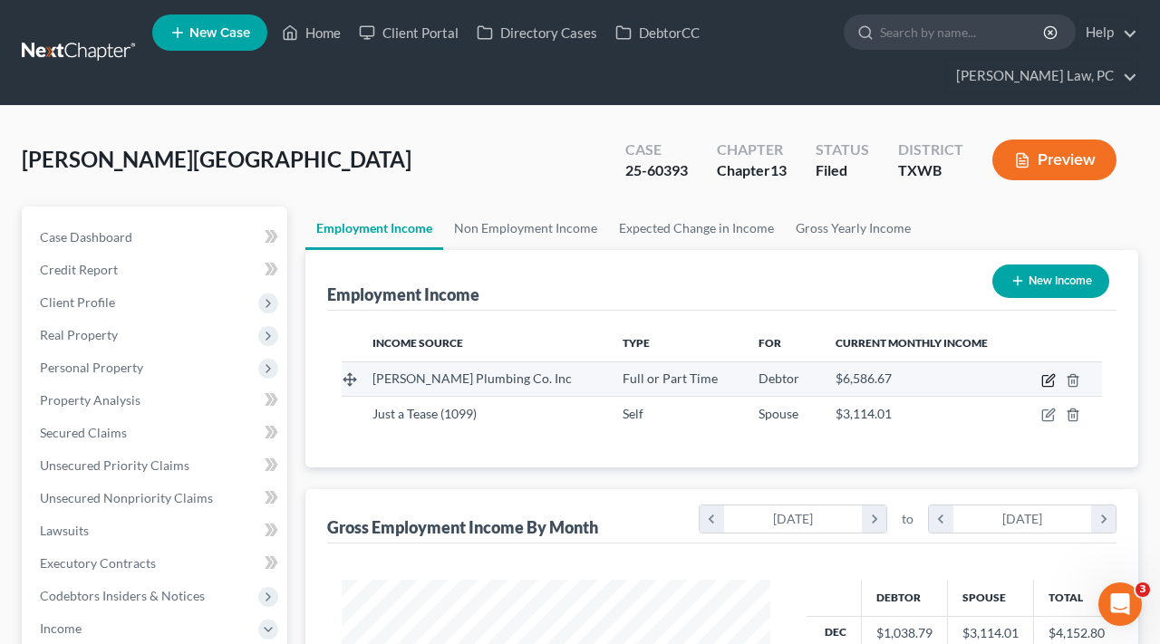
select select "45"
select select "3"
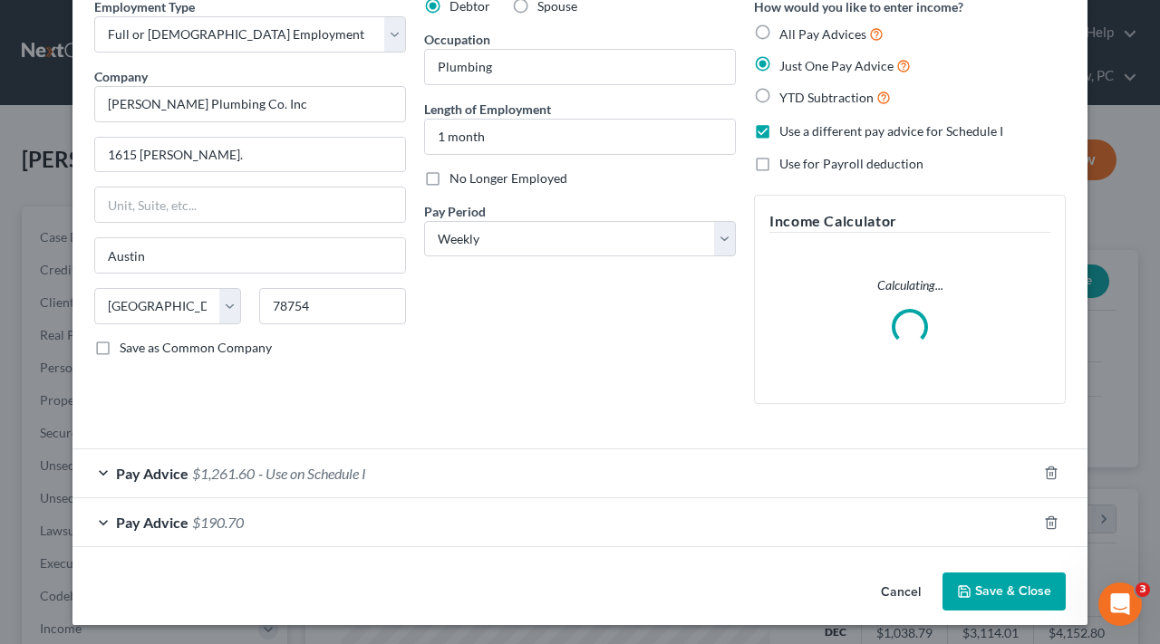
click at [239, 476] on span "$1,261.60" at bounding box center [223, 473] width 63 height 17
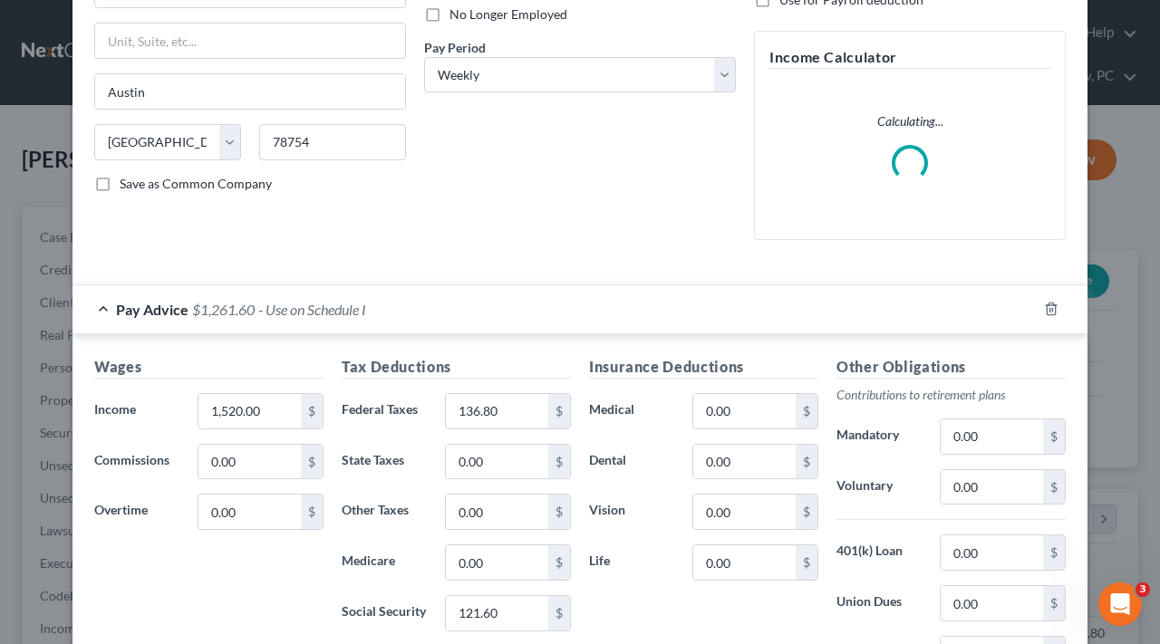
scroll to position [284, 0]
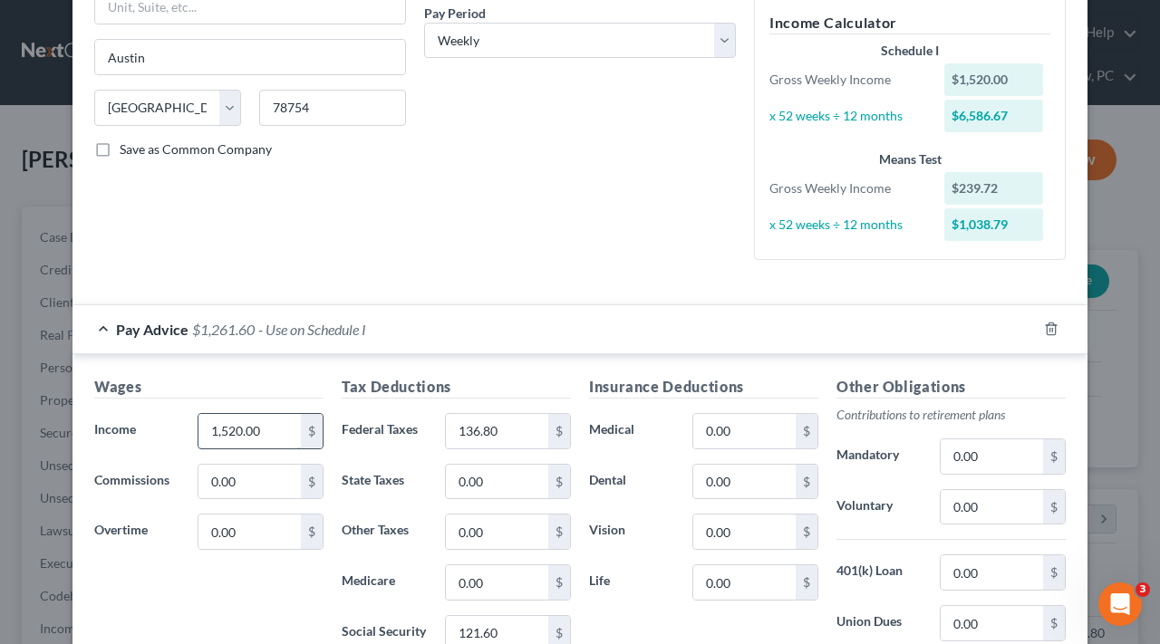
drag, startPoint x: 265, startPoint y: 424, endPoint x: 198, endPoint y: 423, distance: 67.1
click at [198, 423] on div "1,520.00 $" at bounding box center [261, 431] width 126 height 36
type input "1,841.88"
type input "257.76"
drag, startPoint x: 508, startPoint y: 630, endPoint x: 426, endPoint y: 630, distance: 82.4
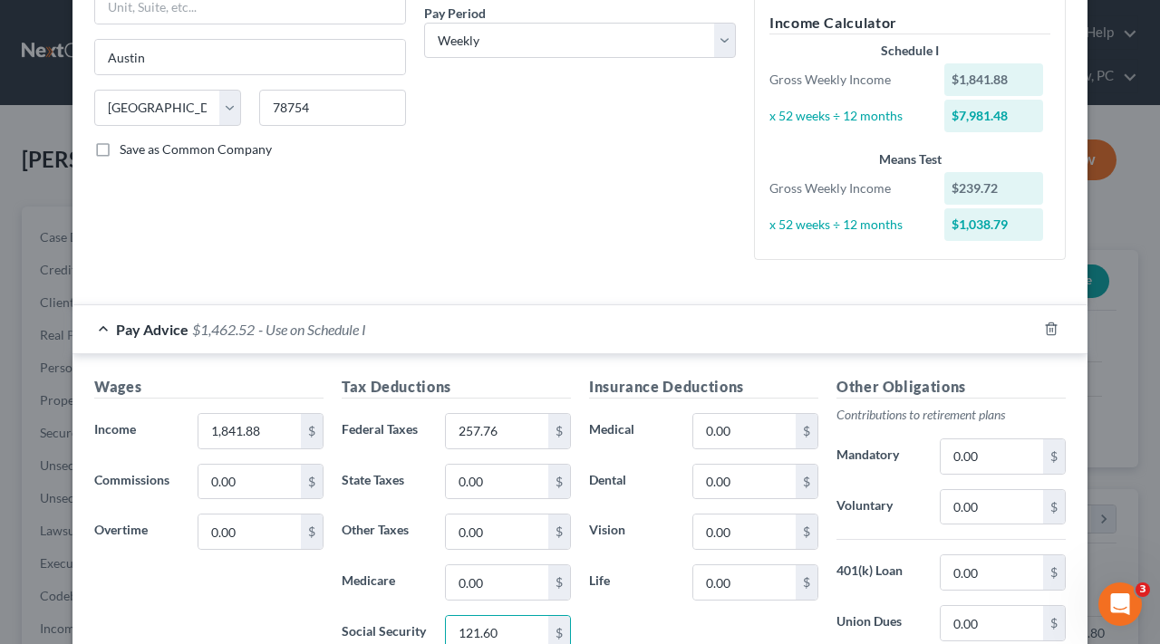
click at [426, 630] on div "Social Security 121.60 $" at bounding box center [456, 633] width 247 height 36
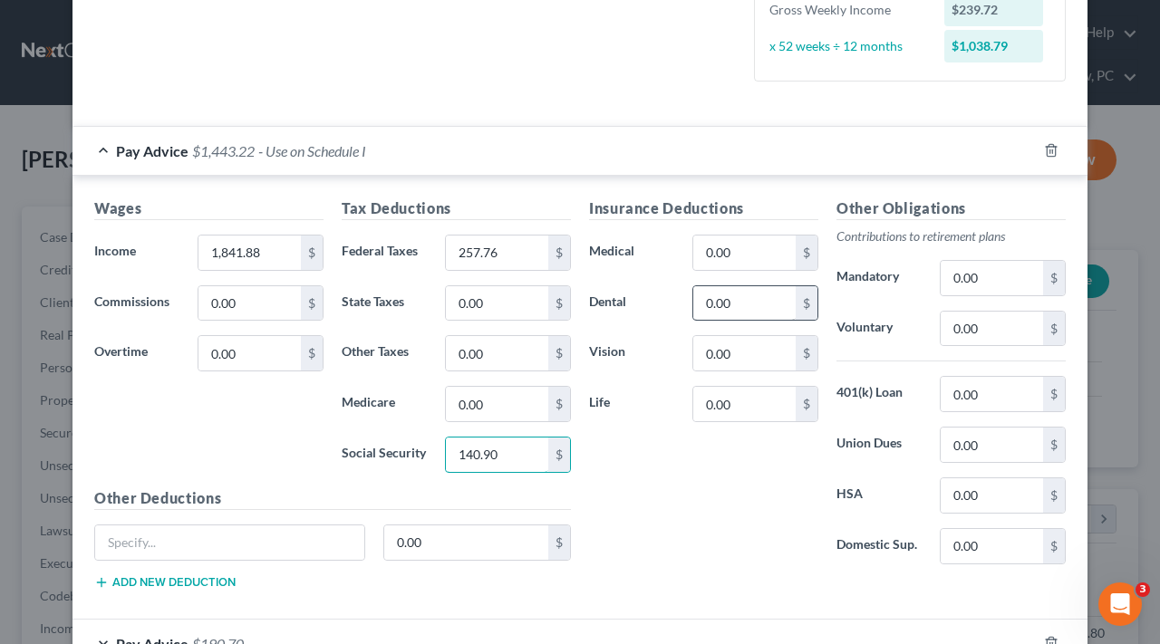
scroll to position [473, 0]
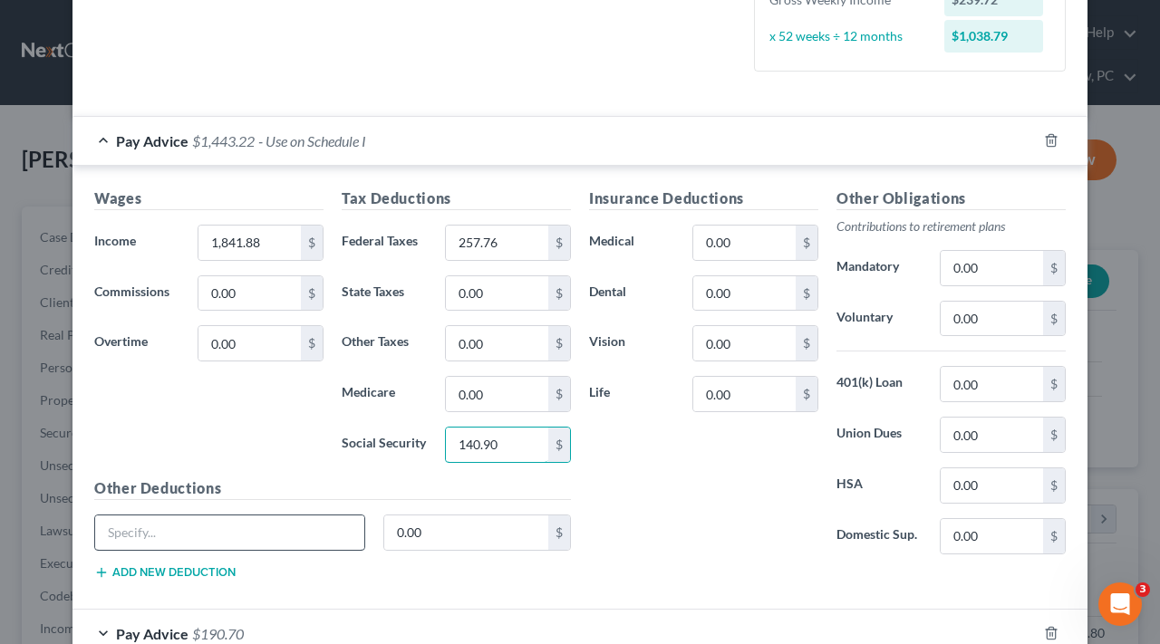
type input "140.90"
type input "STD"
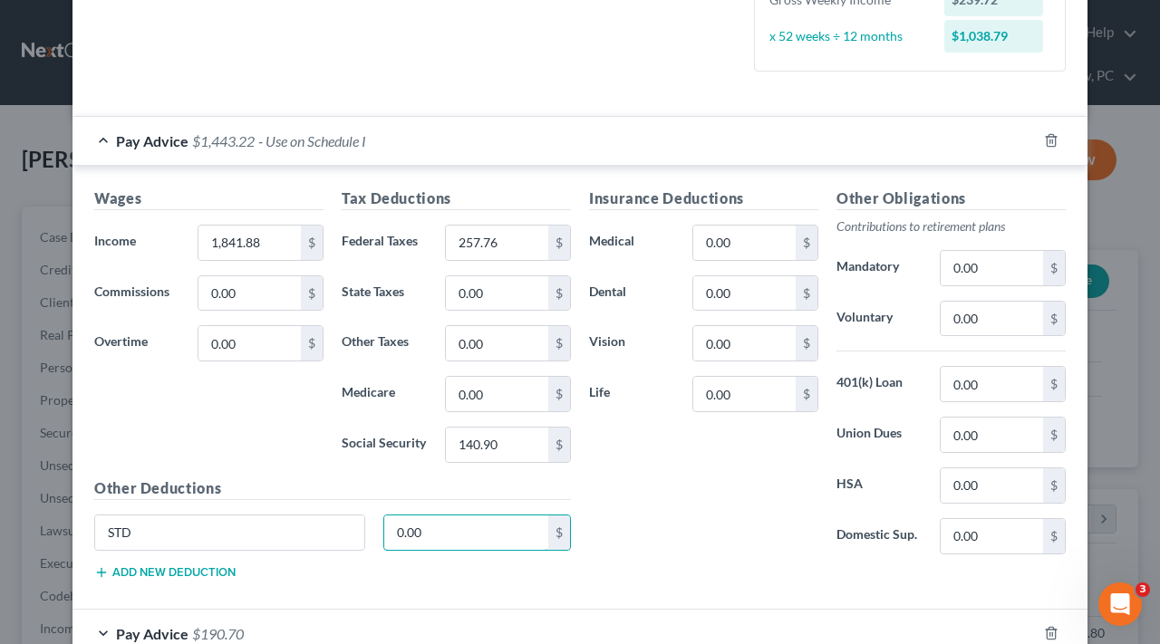
drag, startPoint x: 464, startPoint y: 535, endPoint x: 381, endPoint y: 531, distance: 82.6
click at [381, 531] on div "0.00 $" at bounding box center [477, 533] width 207 height 36
click at [657, 499] on div "Insurance Deductions Medical 0.00 $ Dental 0.00 $ Vision 0.00 $ Life 0.00 $" at bounding box center [703, 378] width 247 height 381
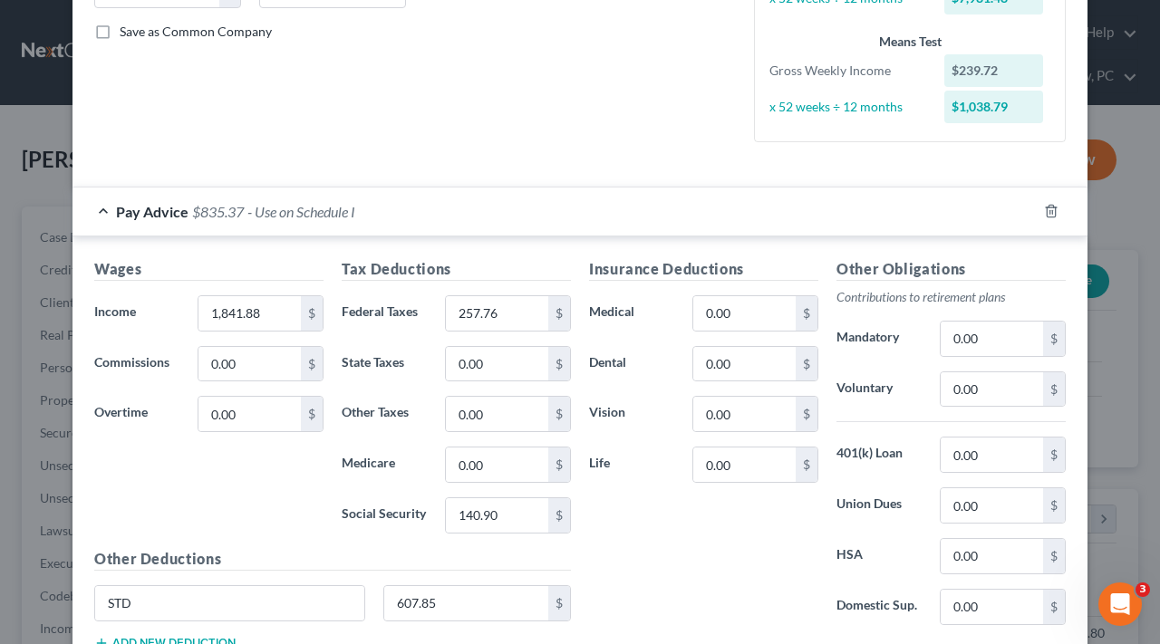
scroll to position [412, 0]
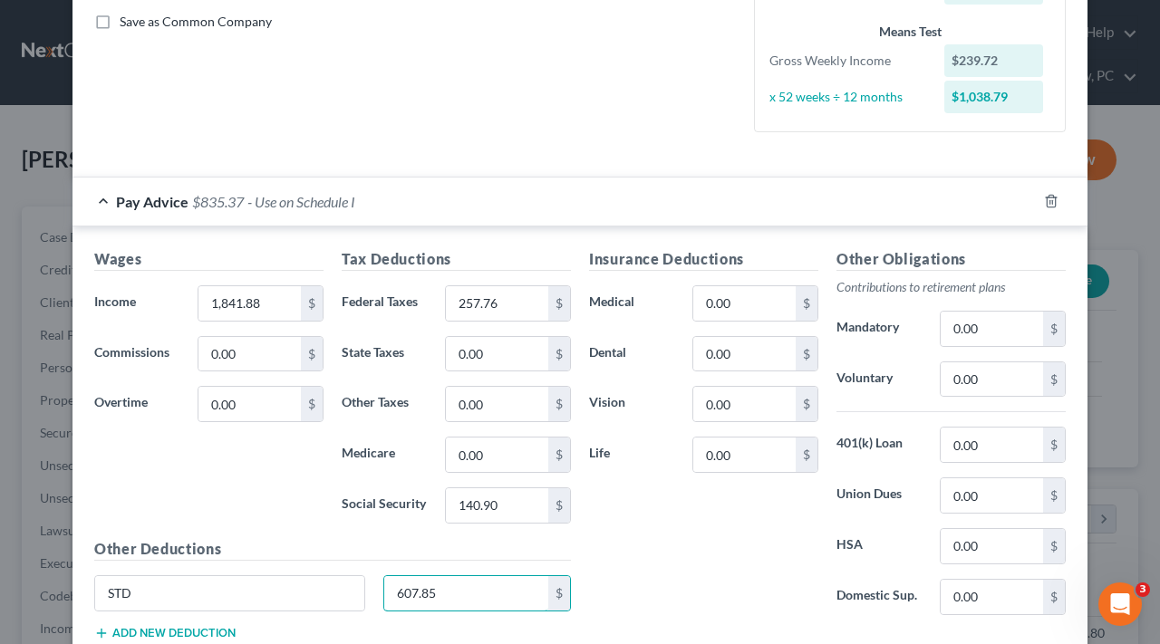
drag, startPoint x: 440, startPoint y: 591, endPoint x: 369, endPoint y: 591, distance: 71.6
click at [369, 591] on div "STD 607.85 $" at bounding box center [332, 600] width 495 height 51
type input "350.65"
click at [651, 571] on div "Insurance Deductions Medical 0.00 $ Dental 0.00 $ Vision 0.00 $ Life 0.00 $" at bounding box center [703, 438] width 247 height 381
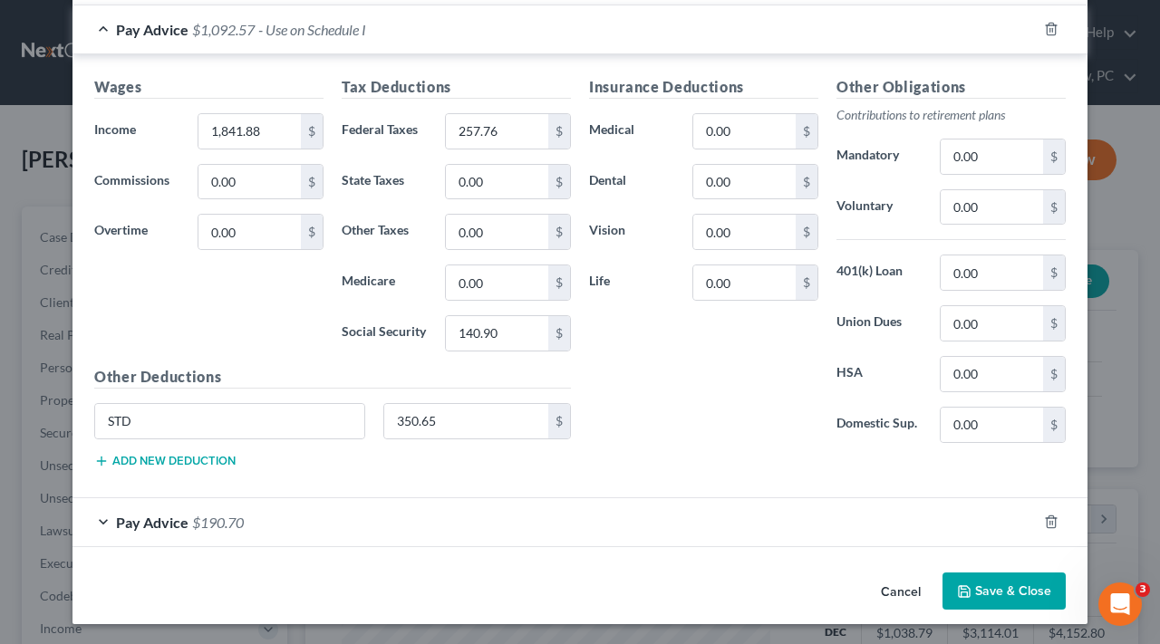
scroll to position [583, 0]
click at [980, 594] on button "Save & Close" at bounding box center [1003, 593] width 123 height 38
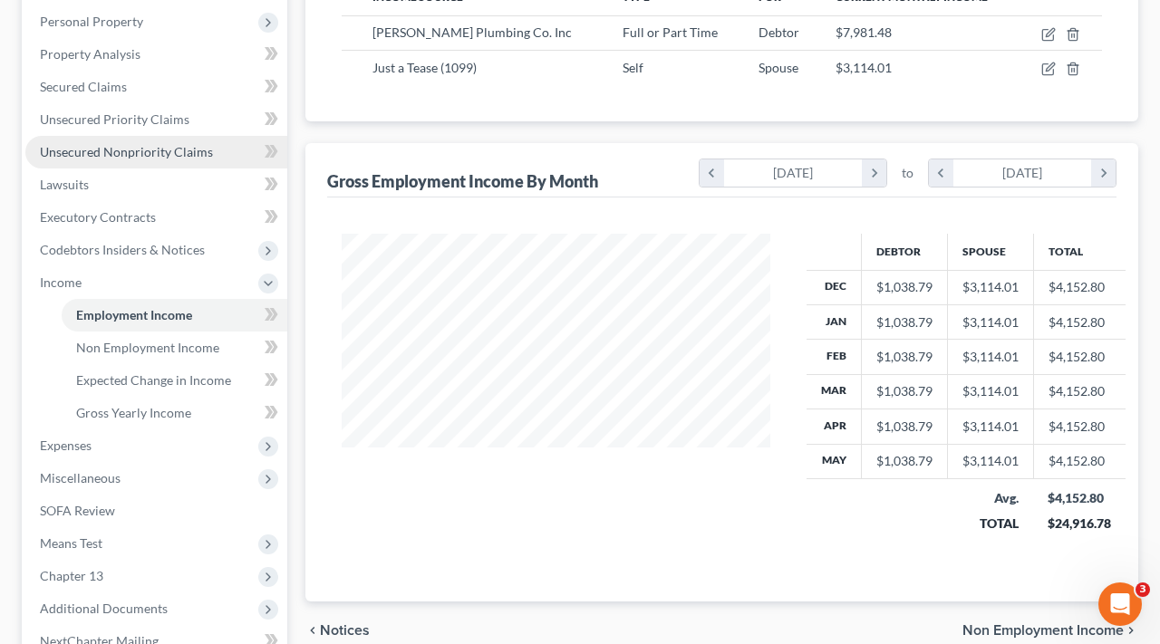
scroll to position [374, 0]
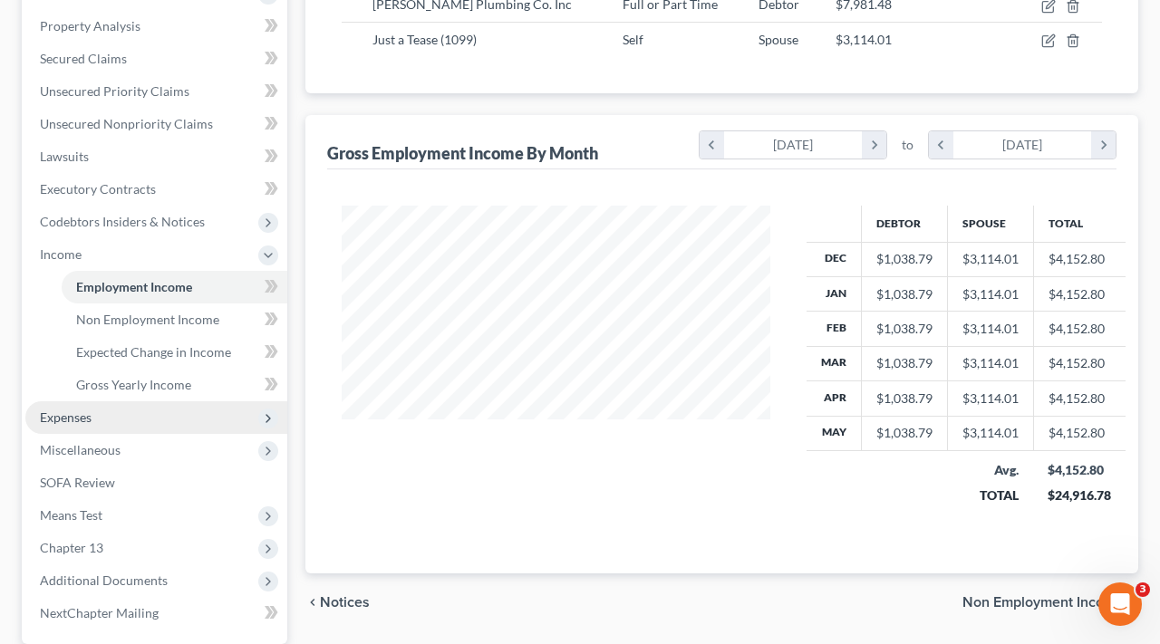
click at [81, 419] on span "Expenses" at bounding box center [66, 417] width 52 height 15
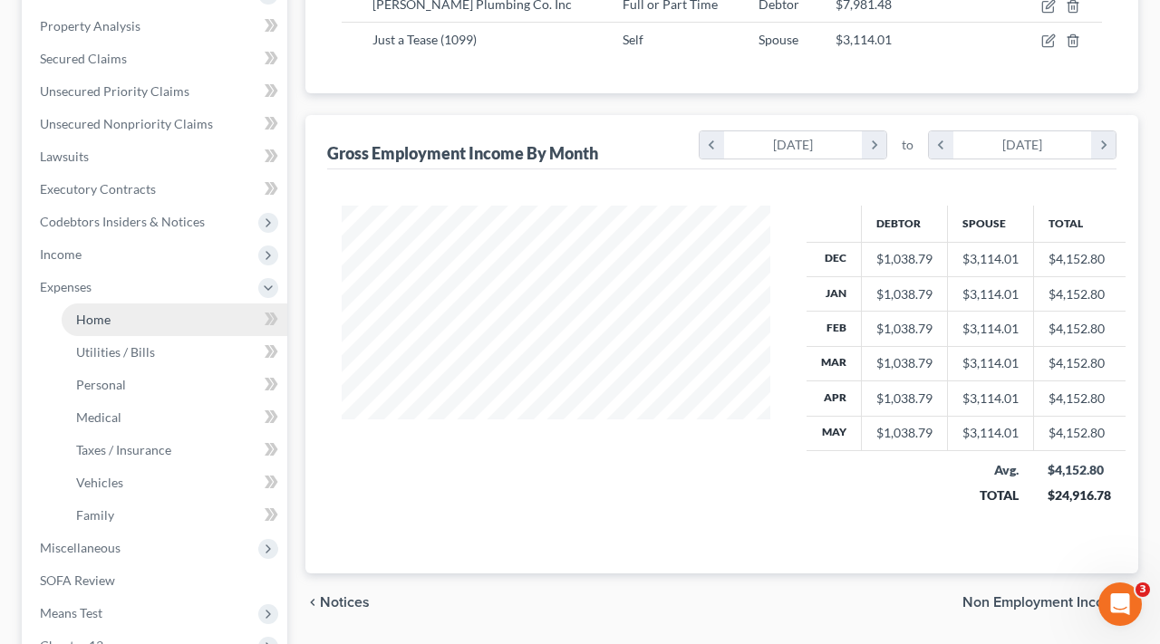
click at [120, 317] on link "Home" at bounding box center [175, 320] width 226 height 33
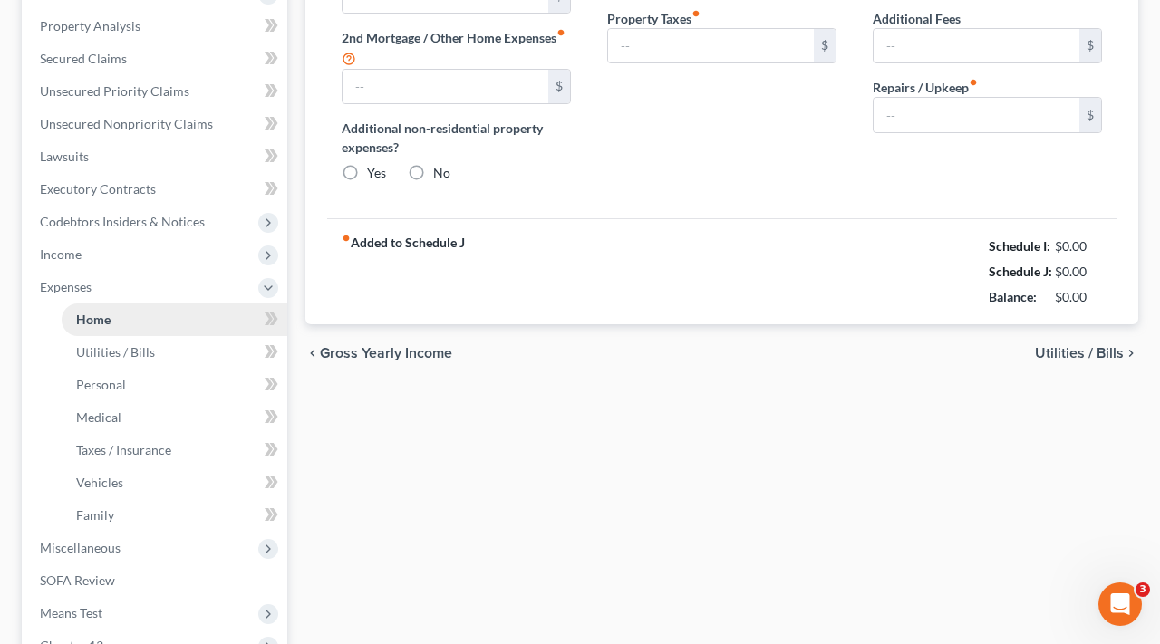
type input "0.00"
radio input "true"
type input "0.00"
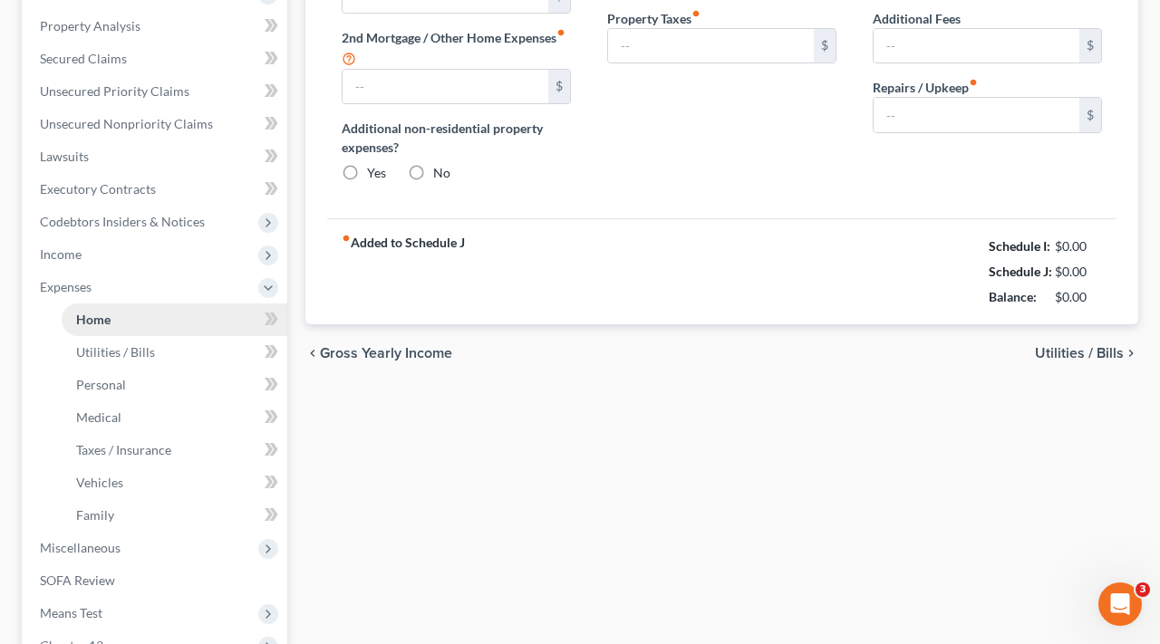
type input "0.00"
type input "100.00"
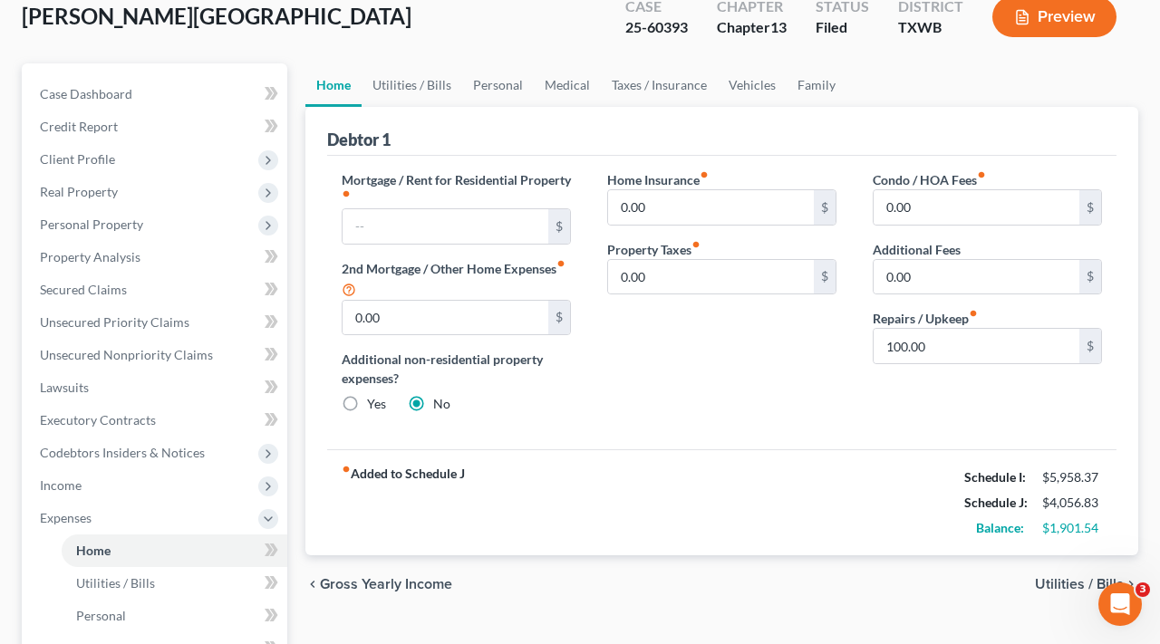
scroll to position [143, 0]
click at [420, 86] on link "Utilities / Bills" at bounding box center [411, 84] width 101 height 43
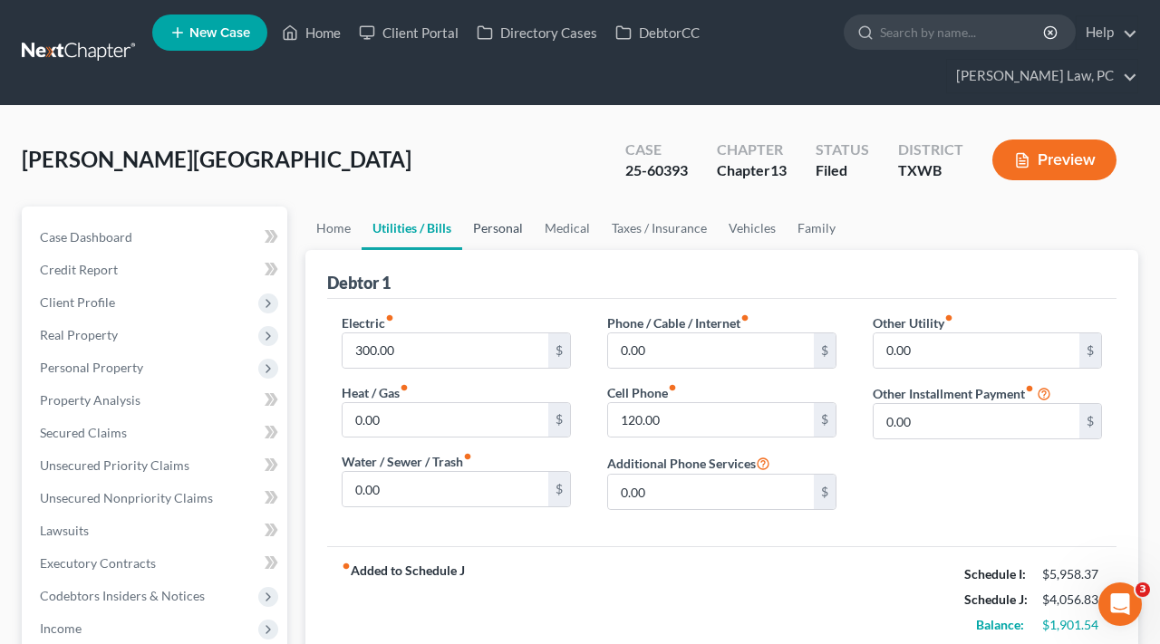
click at [516, 230] on link "Personal" at bounding box center [498, 228] width 72 height 43
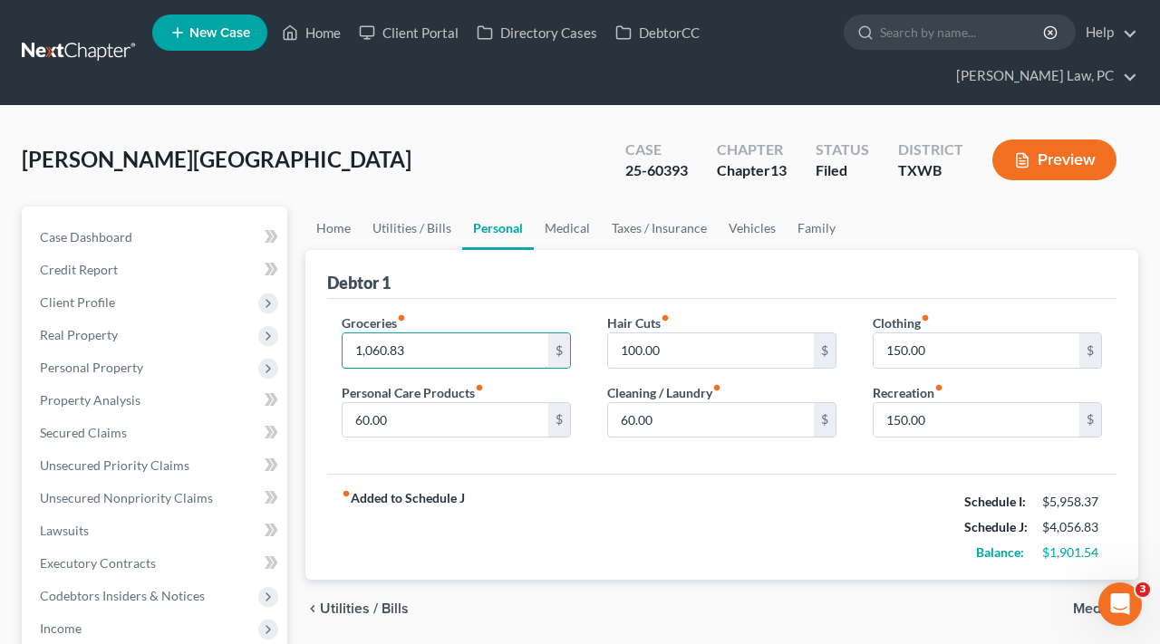
drag, startPoint x: 411, startPoint y: 350, endPoint x: 338, endPoint y: 350, distance: 73.4
click at [338, 350] on div "Groceries fiber_manual_record 1,060.83 $ Personal Care Products fiber_manual_re…" at bounding box center [455, 383] width 265 height 140
type input "800"
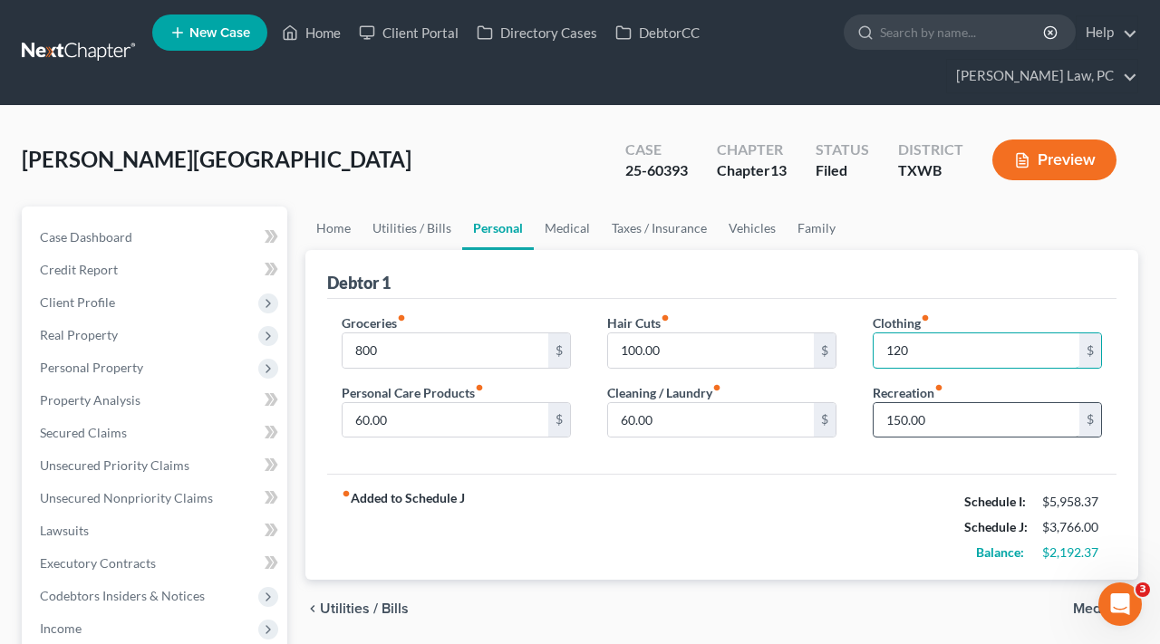
type input "120"
drag, startPoint x: 936, startPoint y: 419, endPoint x: 862, endPoint y: 419, distance: 74.3
click at [862, 419] on div "Clothing fiber_manual_record 120 $ Recreation fiber_manual_record 150.00 $" at bounding box center [986, 383] width 265 height 140
type input "120"
click at [860, 481] on div "fiber_manual_record Added to Schedule J Schedule I: $5,958.37 Schedule J: $3,73…" at bounding box center [721, 527] width 789 height 106
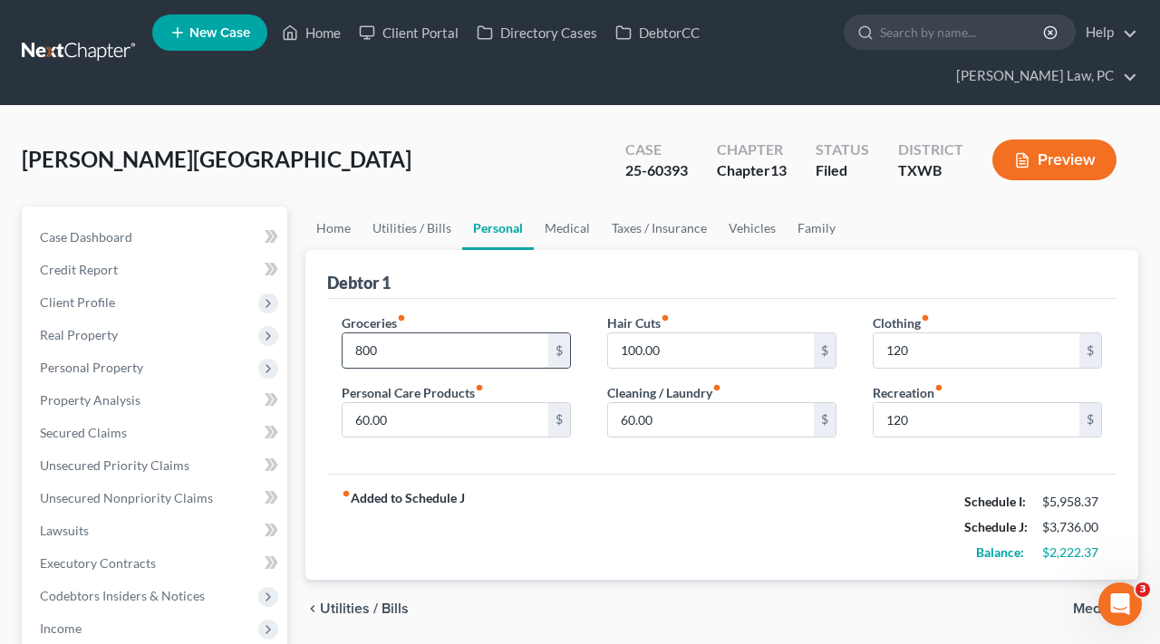
click at [391, 349] on input "800" at bounding box center [445, 350] width 206 height 34
type input "800.37"
click at [652, 483] on div "fiber_manual_record Added to Schedule J Schedule I: $5,958.37 Schedule J: $3,73…" at bounding box center [721, 527] width 789 height 106
click at [565, 235] on link "Medical" at bounding box center [567, 228] width 67 height 43
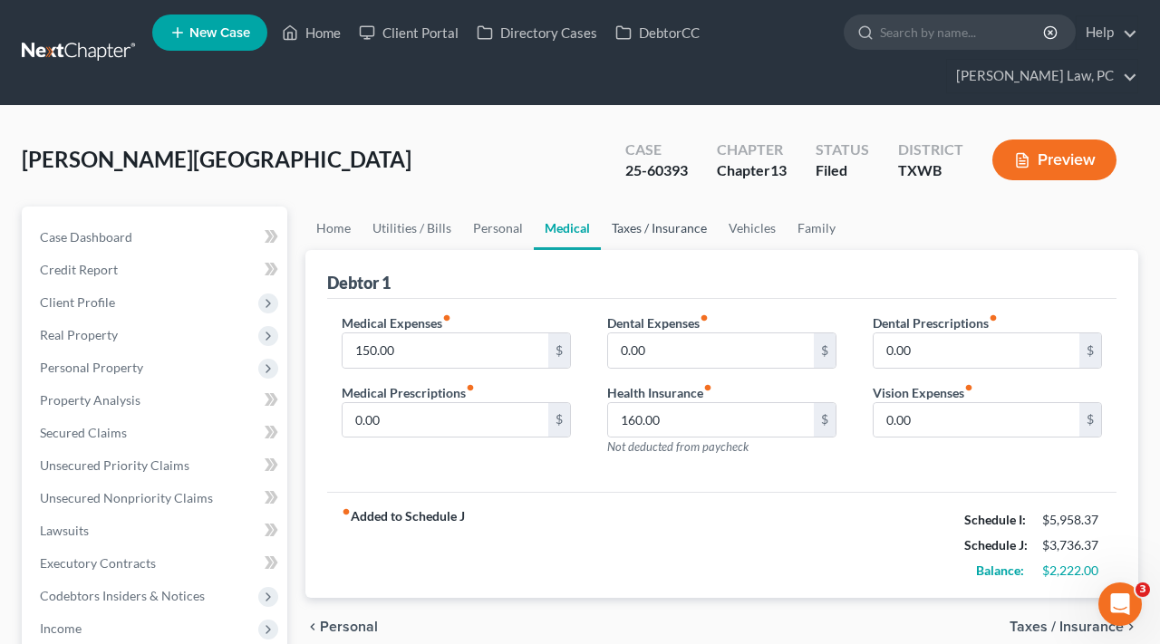
click at [654, 236] on link "Taxes / Insurance" at bounding box center [659, 228] width 117 height 43
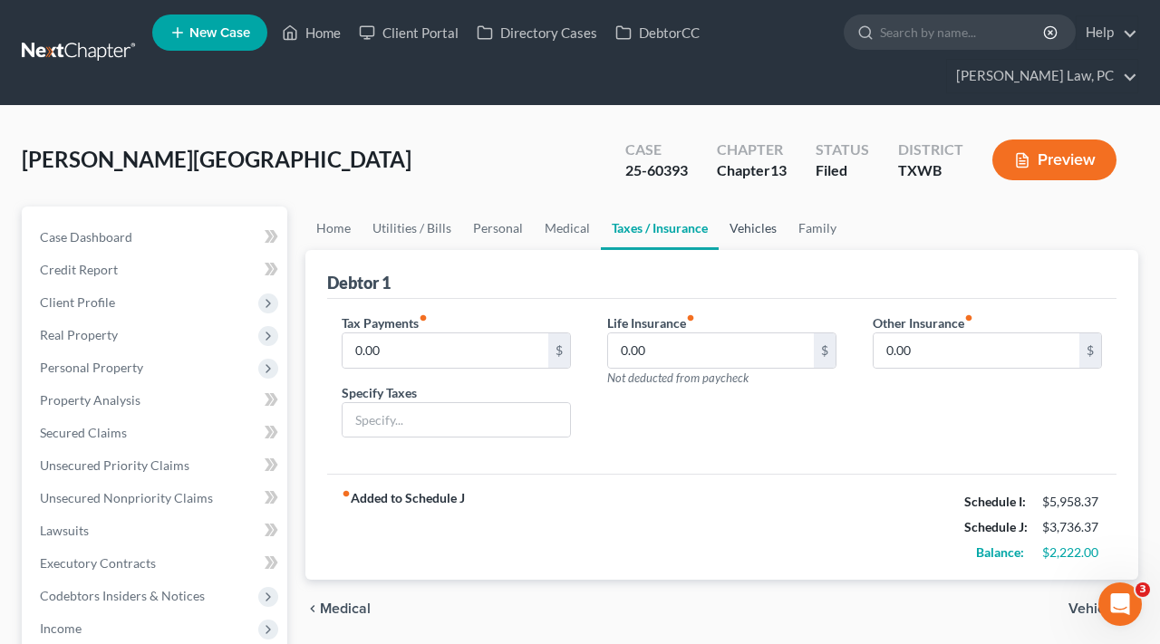
click at [753, 225] on link "Vehicles" at bounding box center [752, 228] width 69 height 43
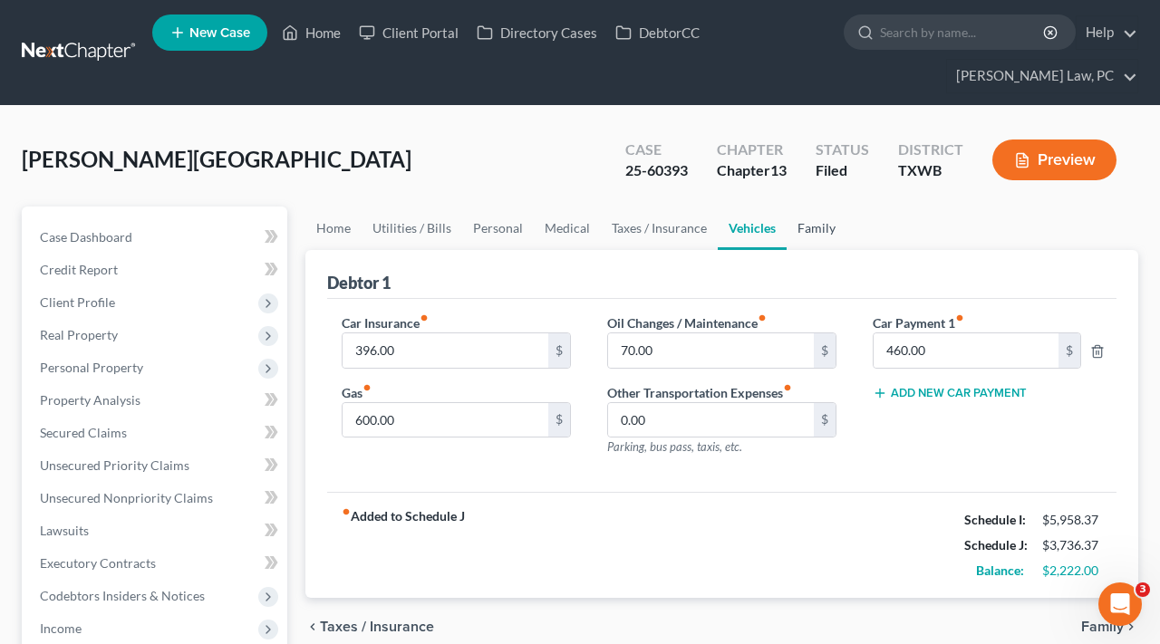
click at [810, 233] on link "Family" at bounding box center [816, 228] width 60 height 43
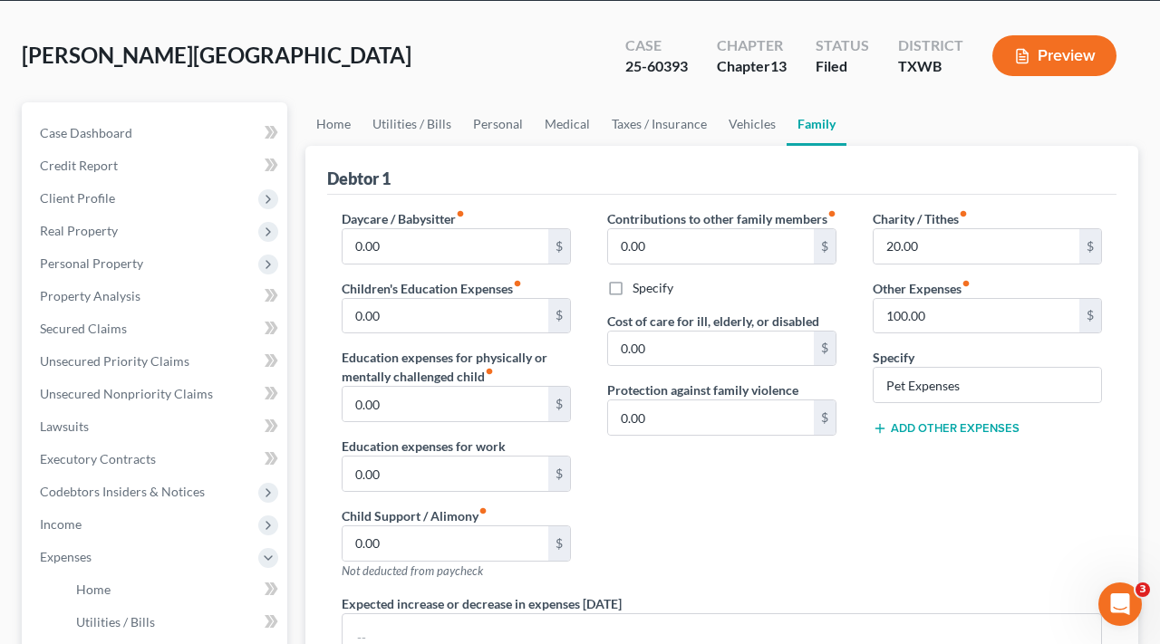
scroll to position [104, 0]
click at [83, 267] on span "Personal Property" at bounding box center [91, 262] width 103 height 15
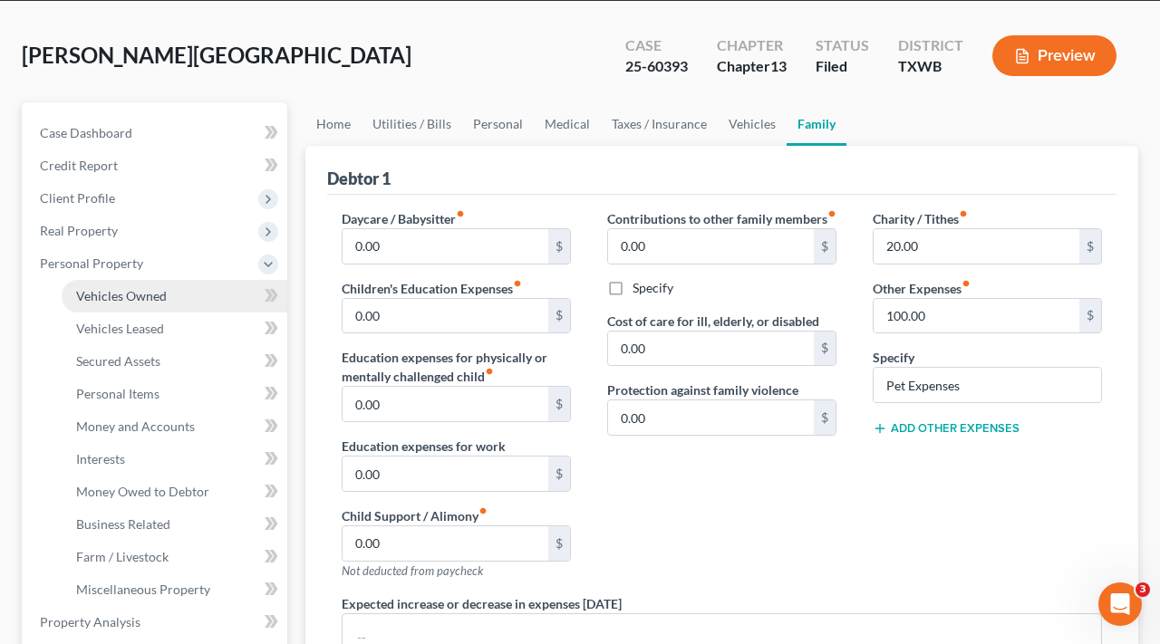
click at [106, 294] on span "Vehicles Owned" at bounding box center [121, 295] width 91 height 15
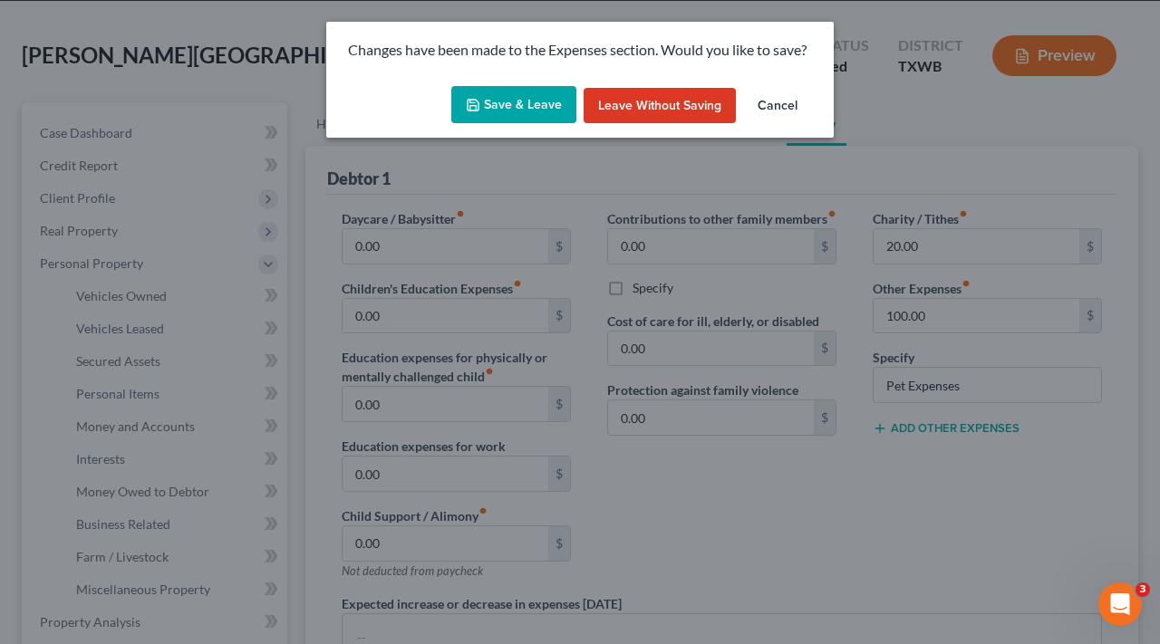
click at [539, 99] on button "Save & Leave" at bounding box center [513, 105] width 125 height 38
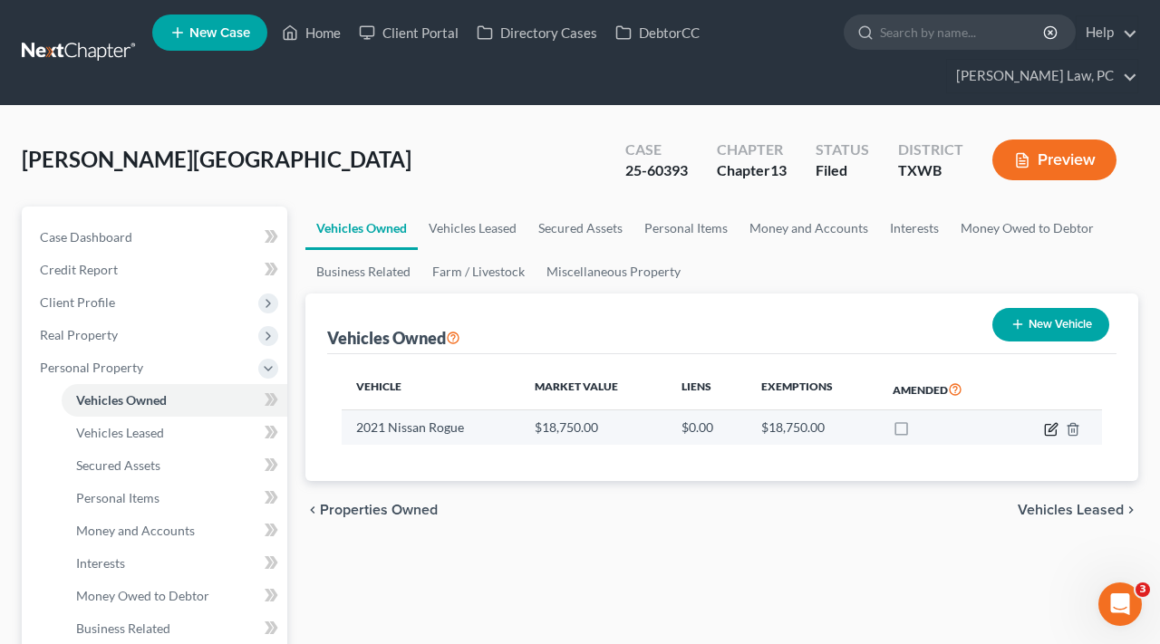
click at [1052, 429] on icon "button" at bounding box center [1052, 427] width 8 height 8
select select "0"
select select "5"
select select "2"
select select "4"
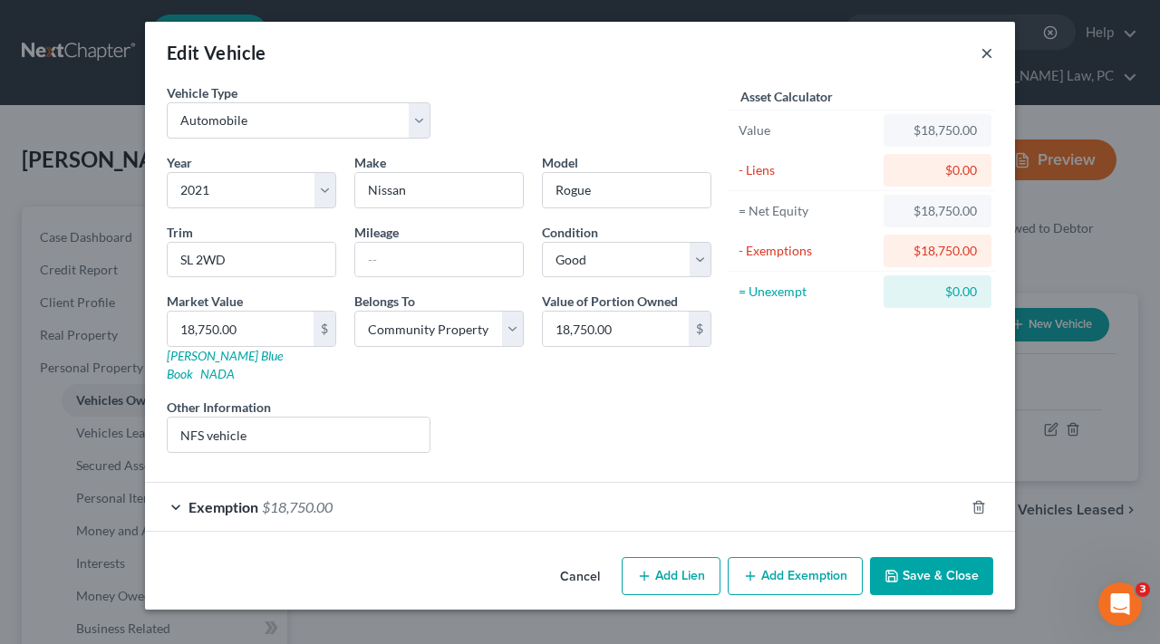
click at [988, 53] on button "×" at bounding box center [986, 53] width 13 height 22
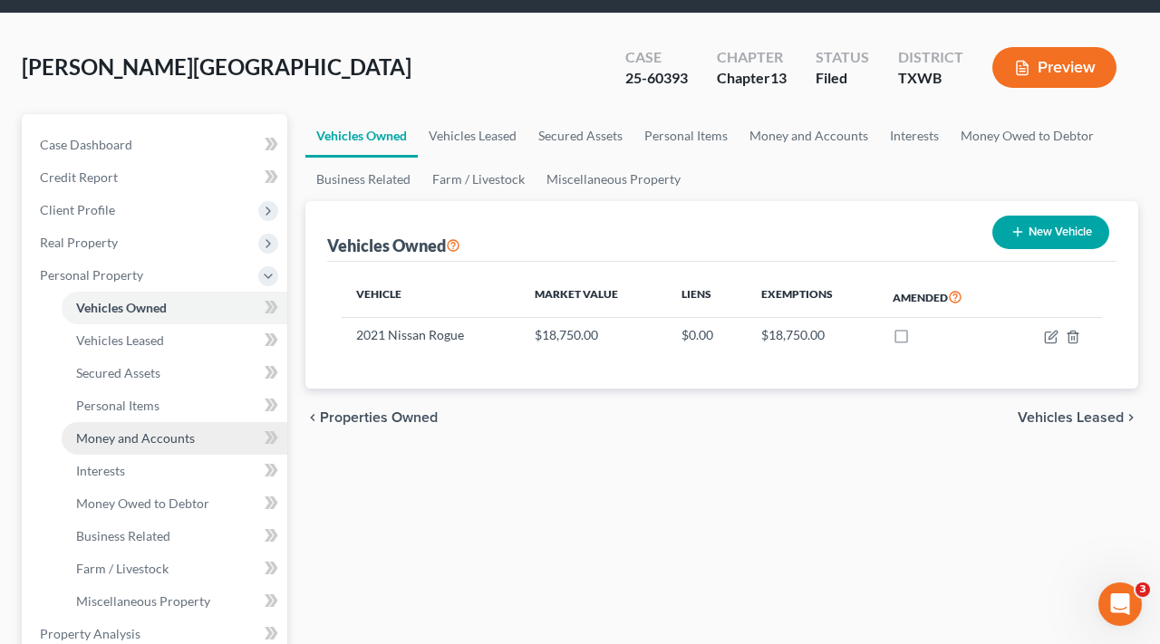
scroll to position [112, 0]
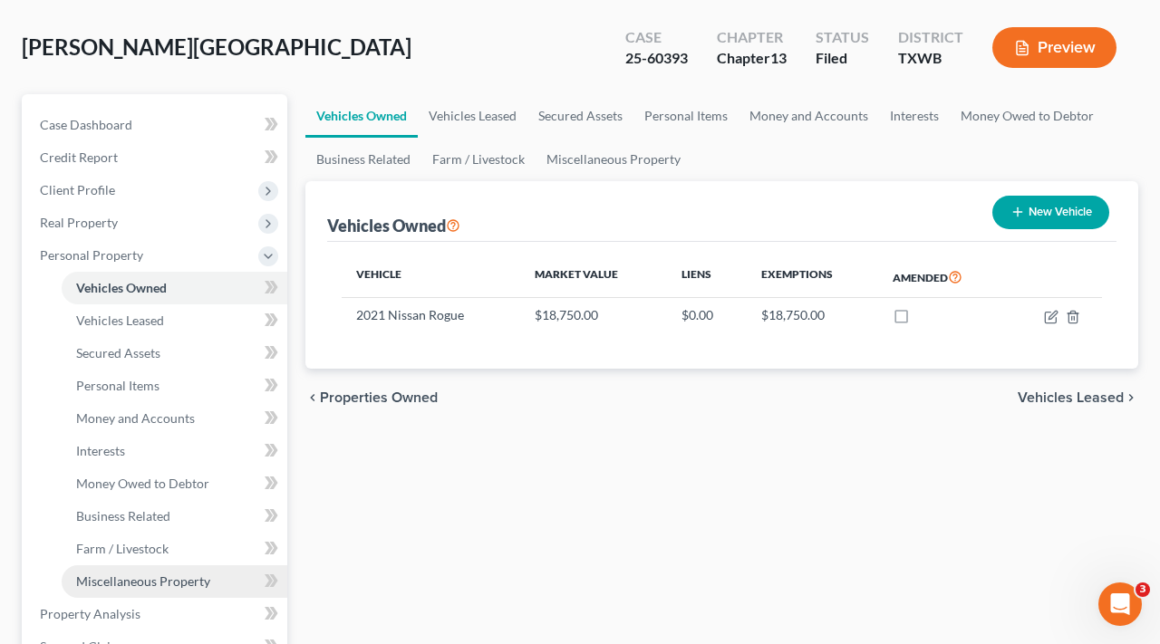
click at [176, 580] on span "Miscellaneous Property" at bounding box center [143, 581] width 134 height 15
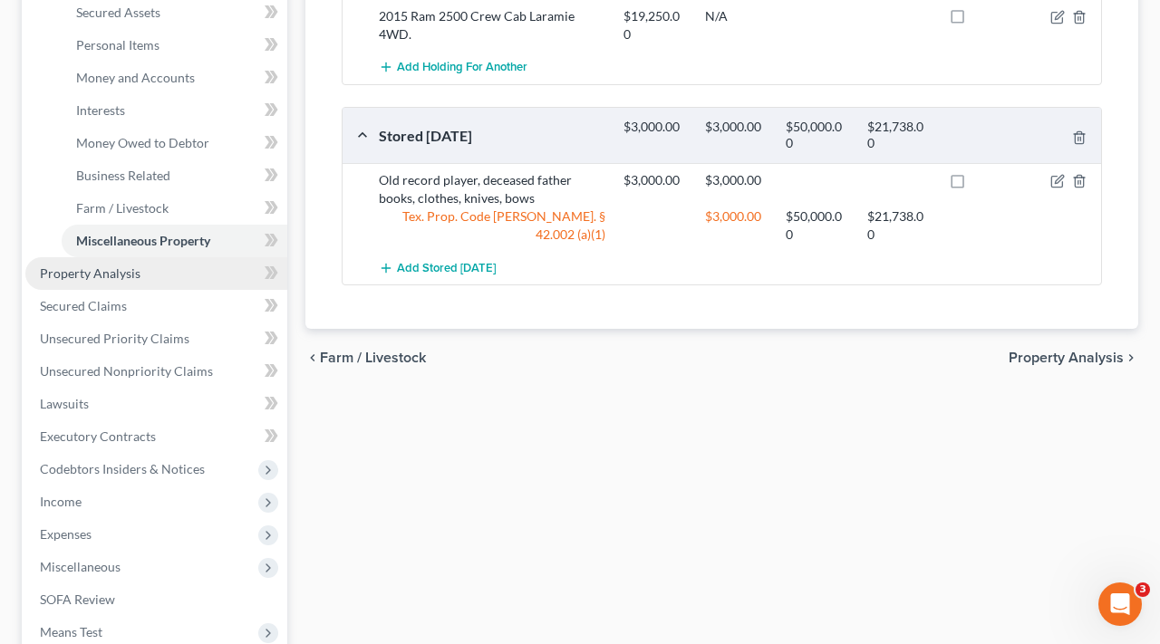
scroll to position [506, 0]
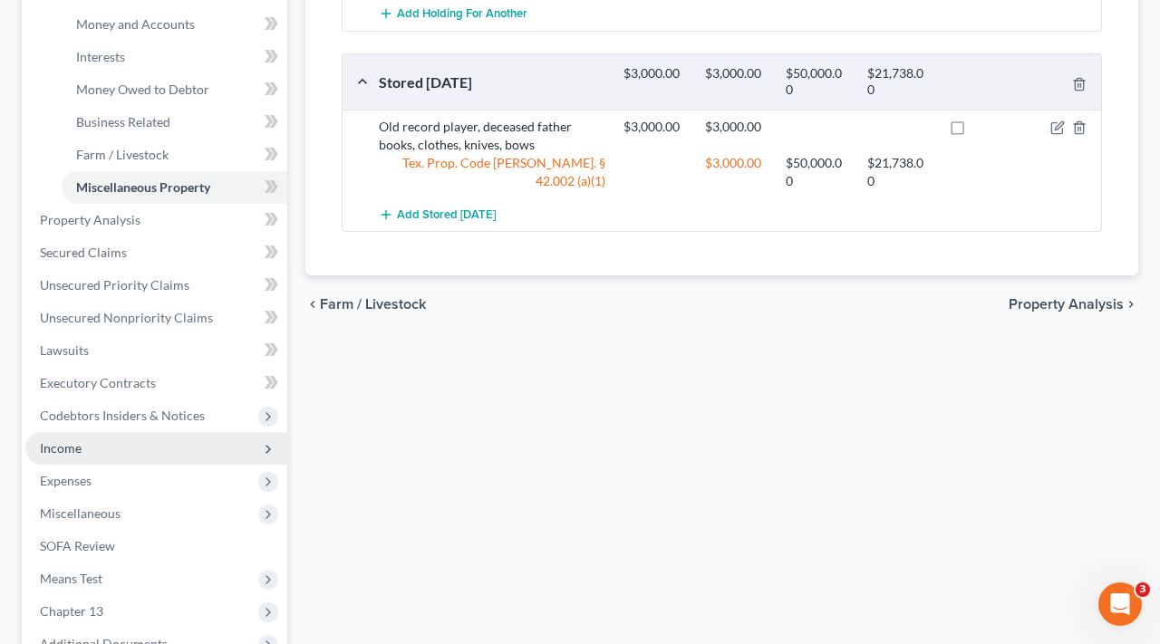
click at [77, 452] on span "Income" at bounding box center [61, 447] width 42 height 15
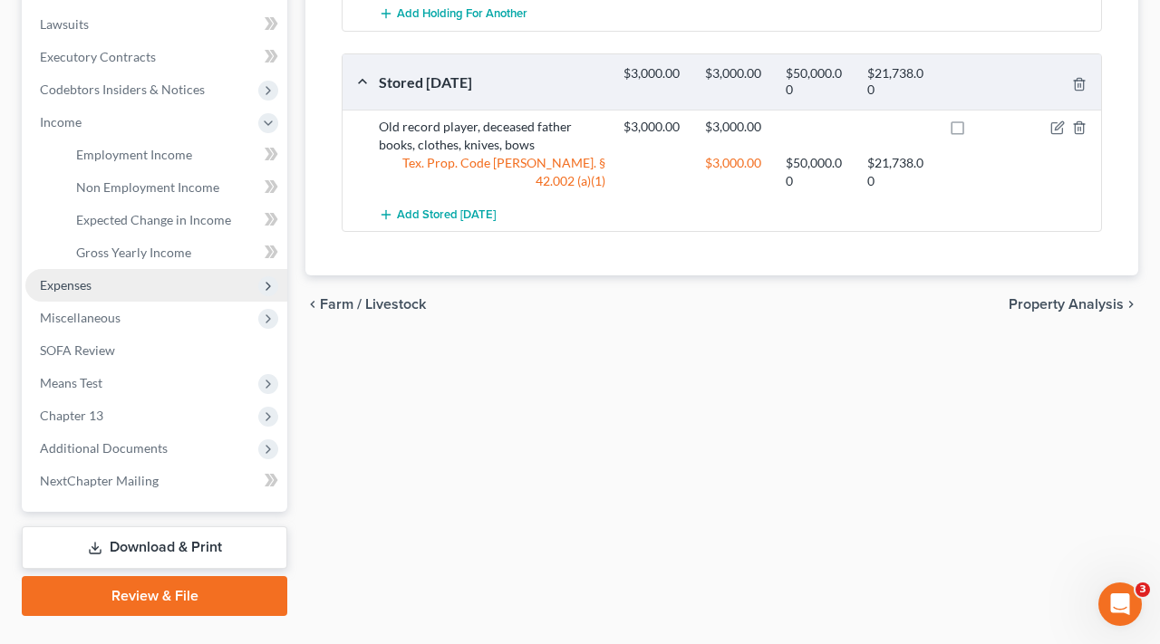
click at [74, 285] on span "Expenses" at bounding box center [66, 284] width 52 height 15
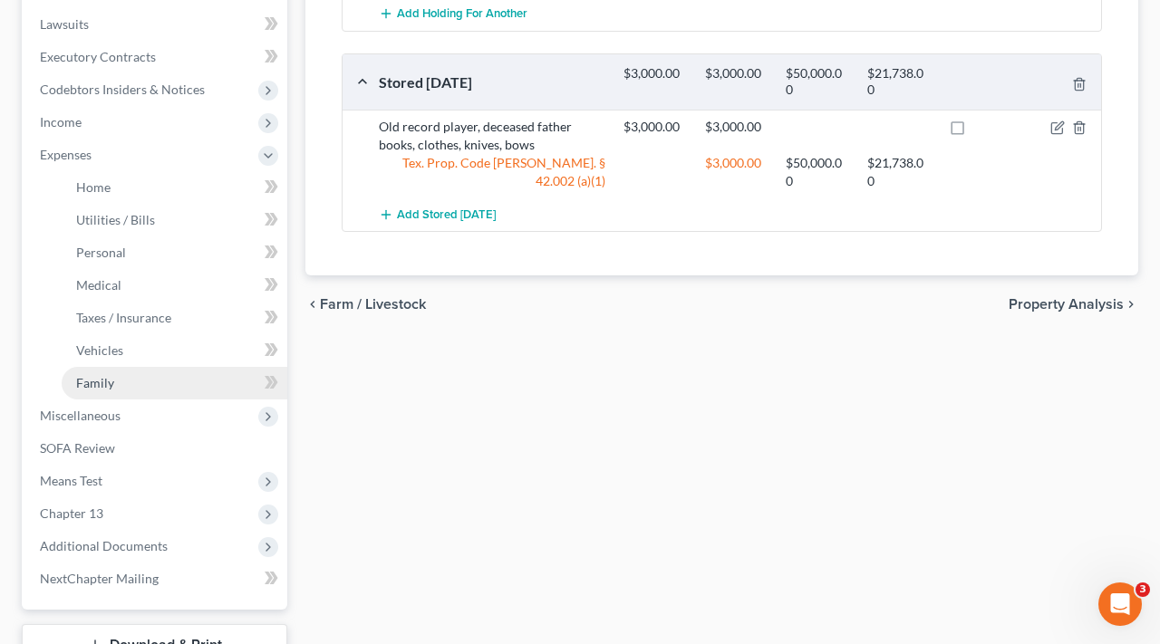
click at [120, 374] on link "Family" at bounding box center [175, 383] width 226 height 33
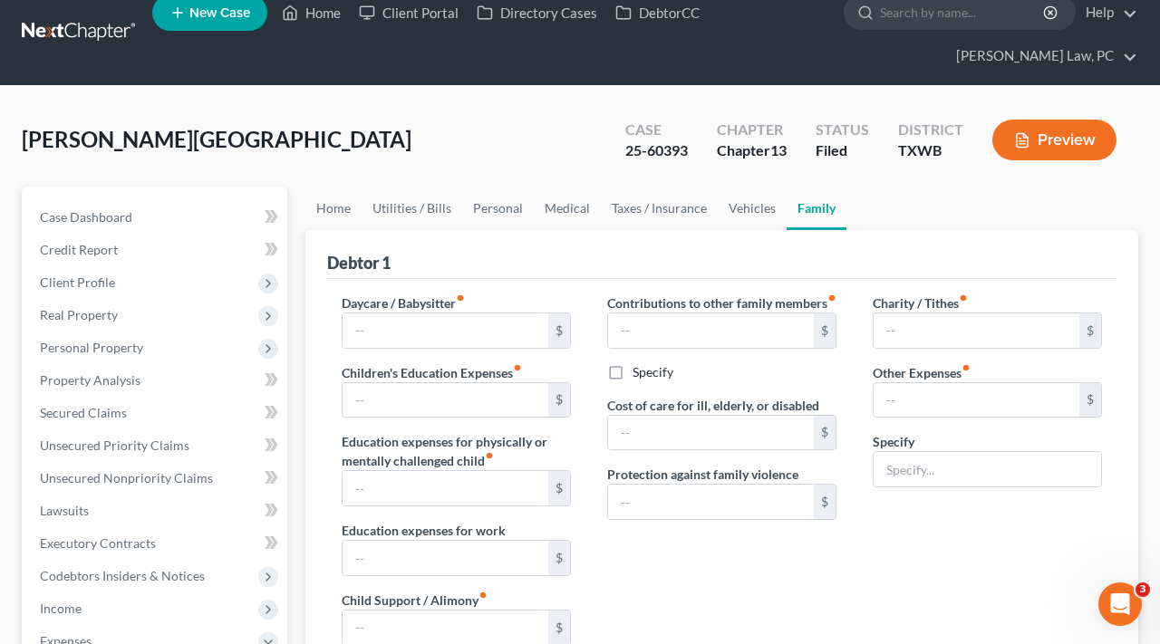
type input "0.00"
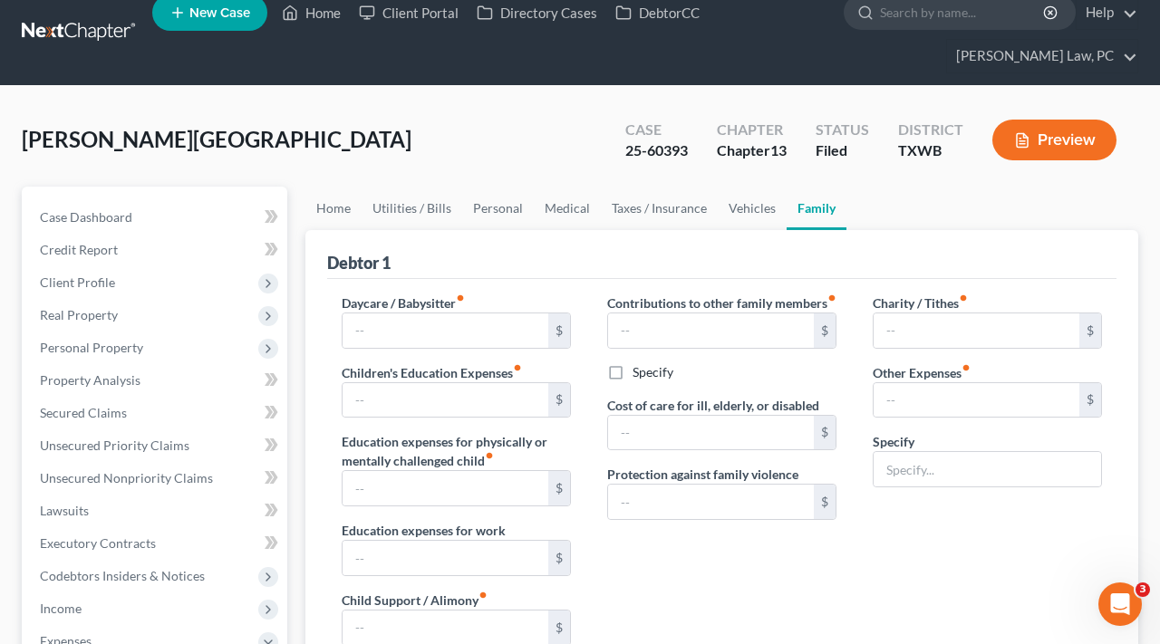
type input "0.00"
type input "20.00"
type input "100.00"
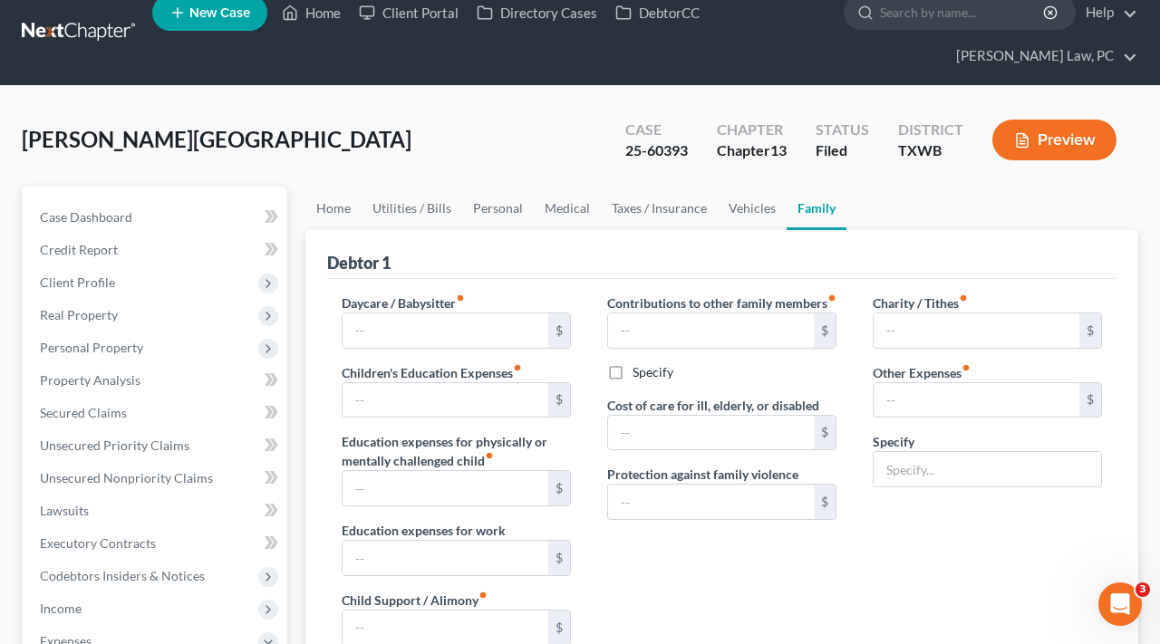
type input "Pet Expenses"
radio input "true"
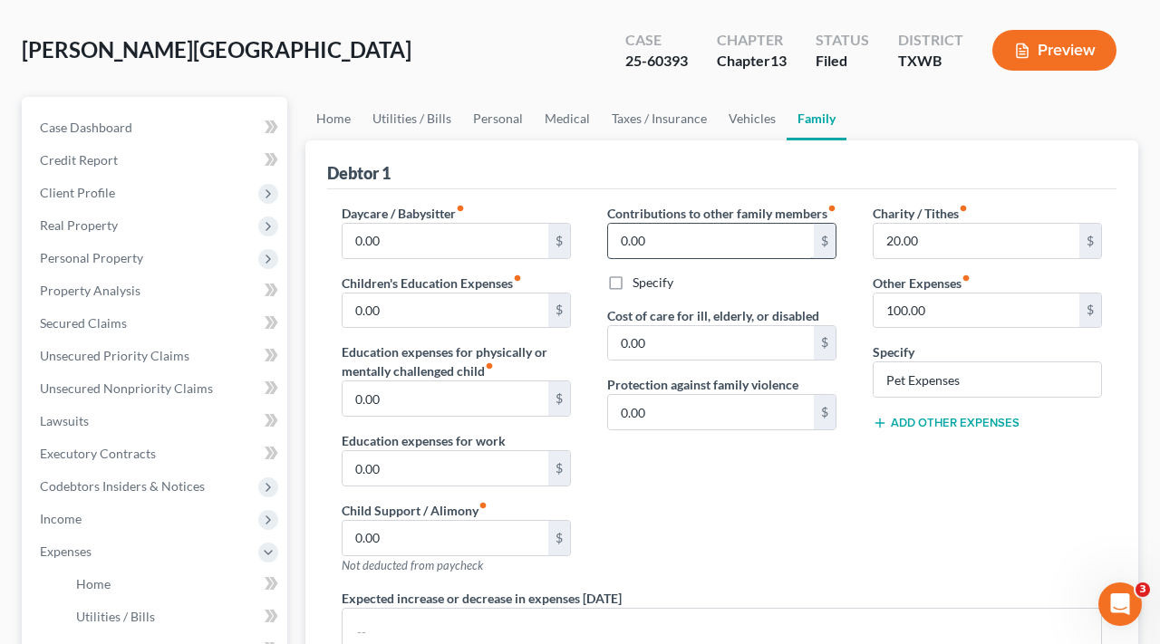
scroll to position [111, 0]
click at [747, 124] on link "Vehicles" at bounding box center [752, 117] width 69 height 43
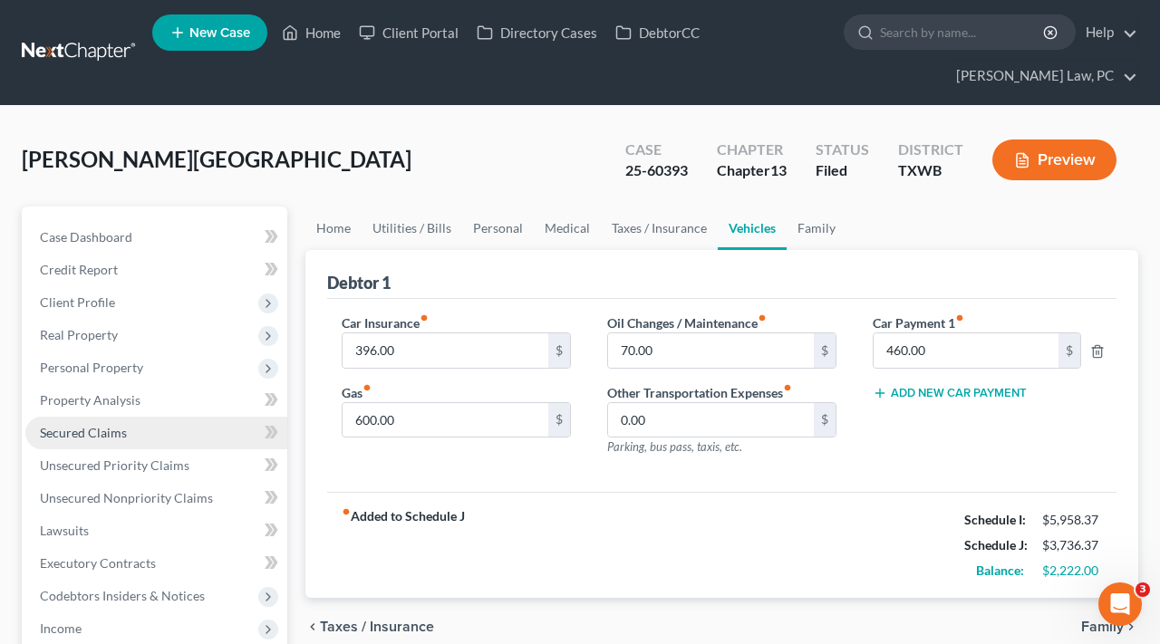
click at [107, 425] on span "Secured Claims" at bounding box center [83, 432] width 87 height 15
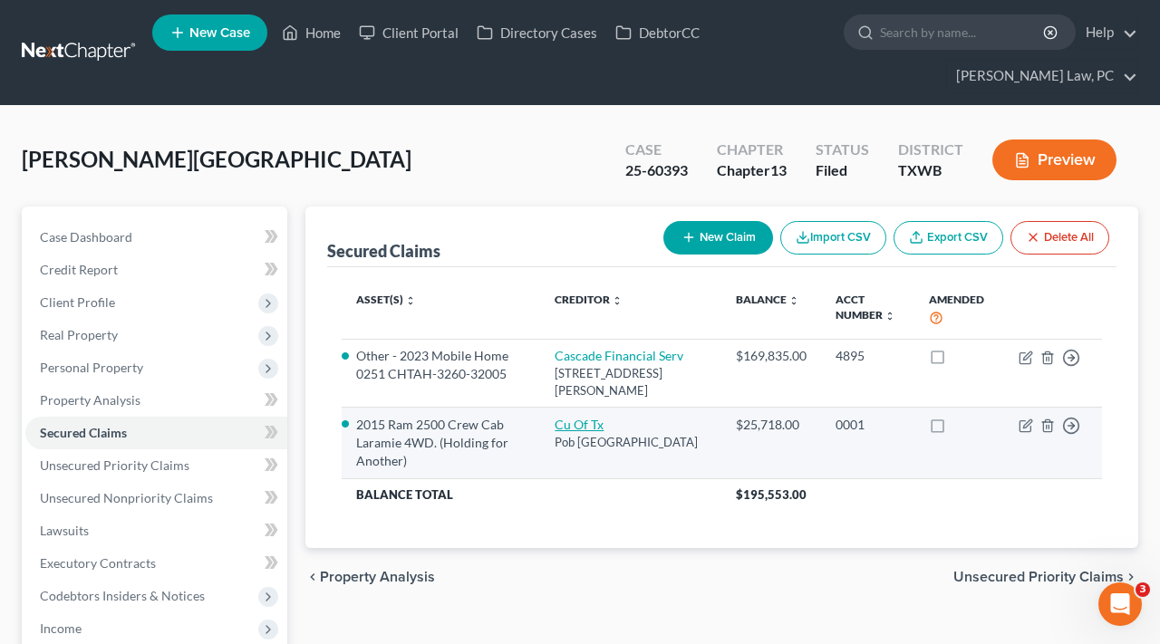
click at [603, 432] on link "Cu Of Tx" at bounding box center [578, 424] width 49 height 15
select select "45"
select select "0"
select select "2"
select select "0"
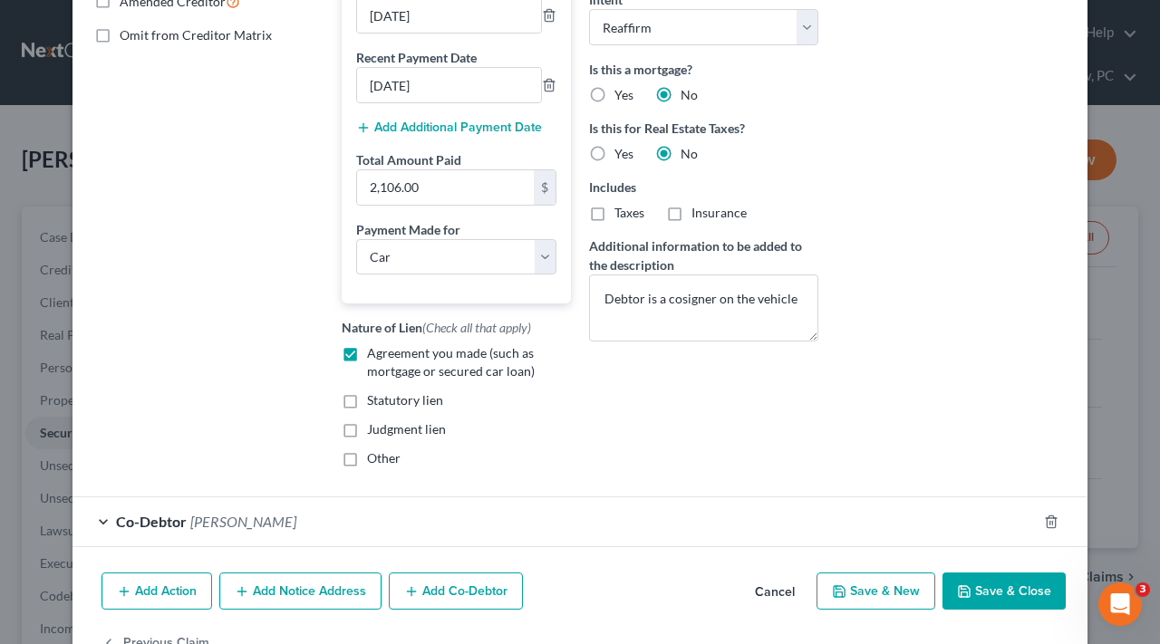
scroll to position [399, 0]
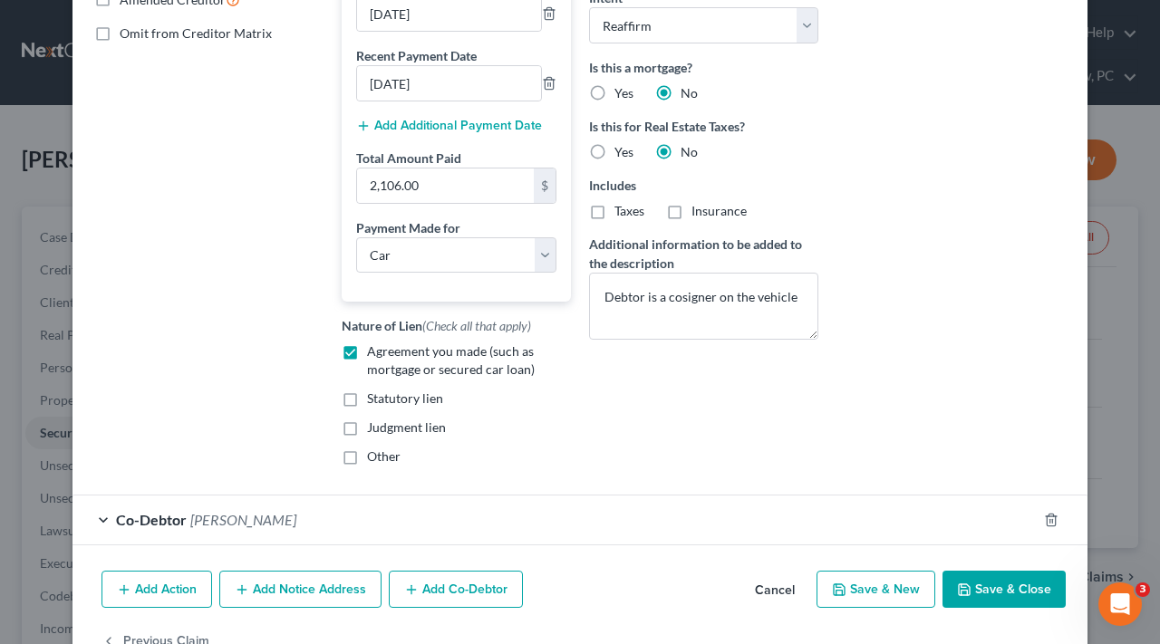
click at [985, 609] on button "Save & Close" at bounding box center [1003, 590] width 123 height 38
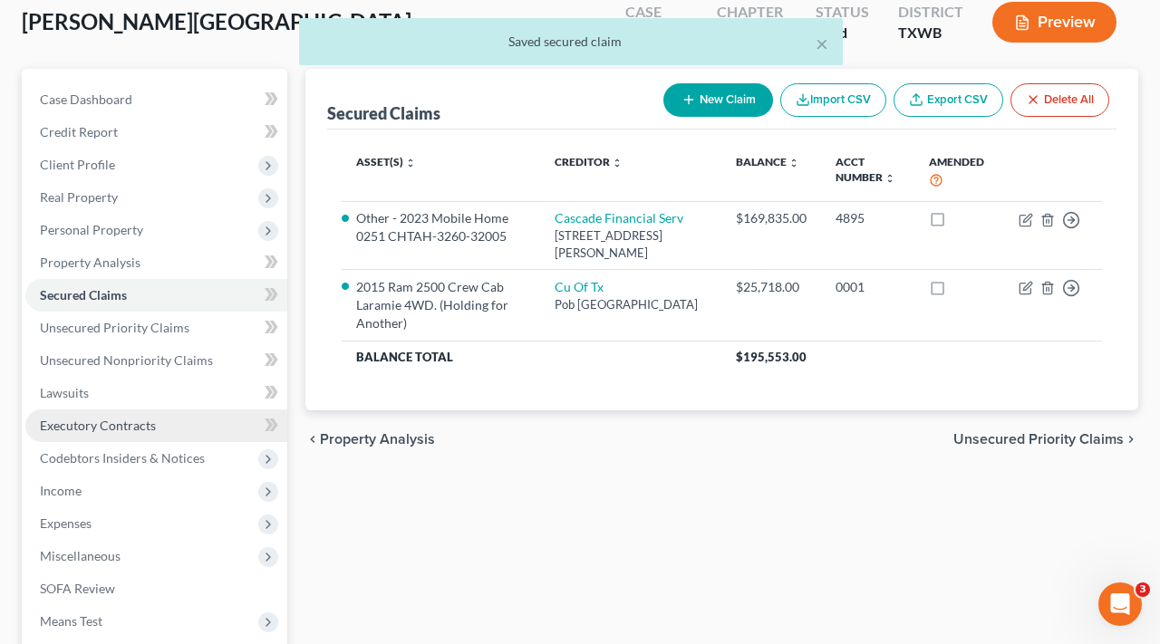
scroll to position [256, 0]
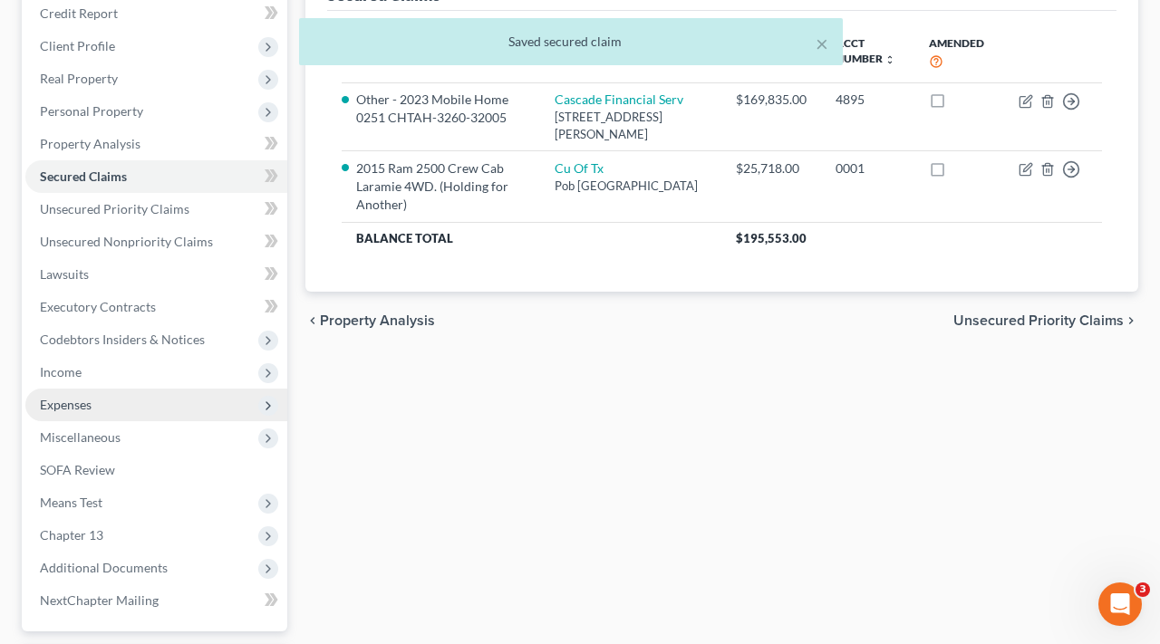
click at [84, 408] on span "Expenses" at bounding box center [66, 404] width 52 height 15
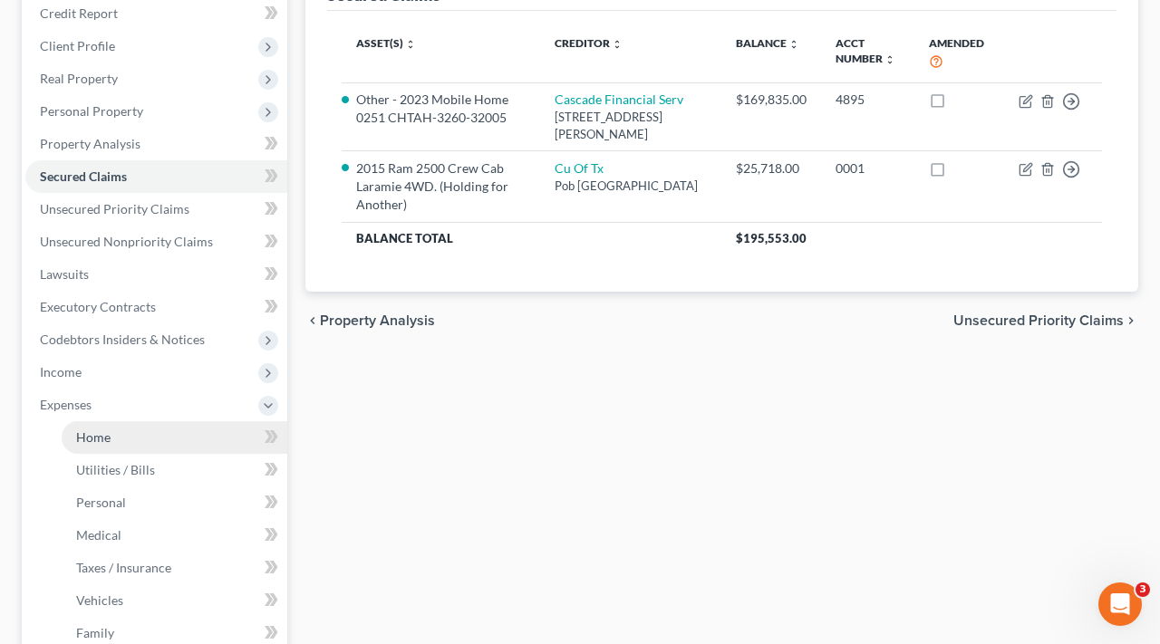
click at [103, 435] on span "Home" at bounding box center [93, 436] width 34 height 15
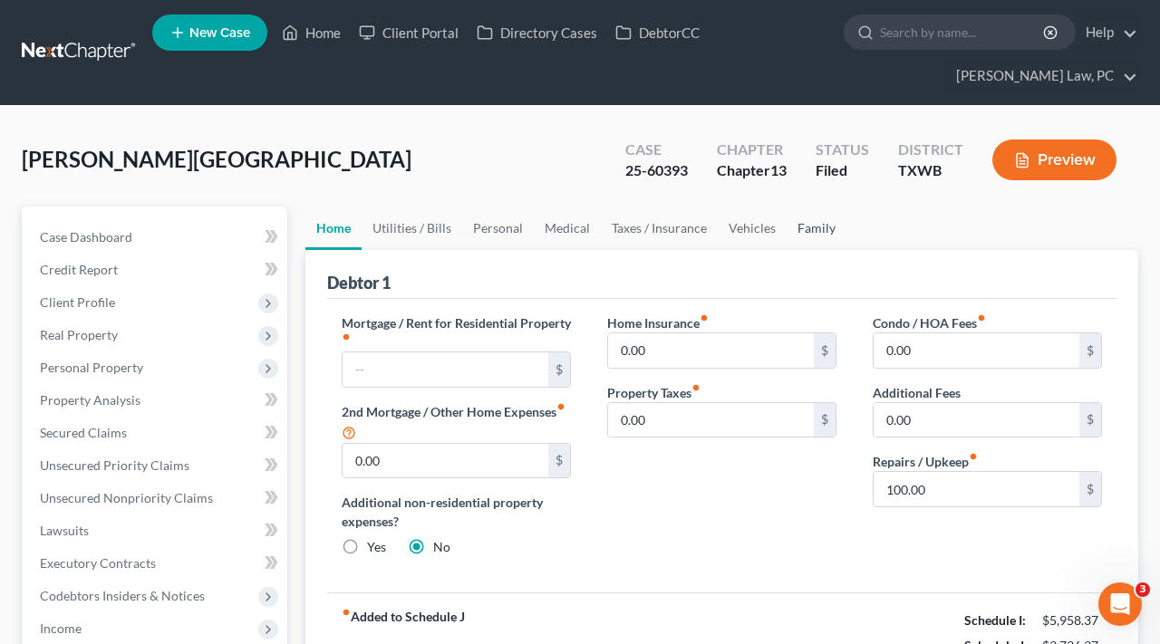
click at [810, 228] on link "Family" at bounding box center [816, 228] width 60 height 43
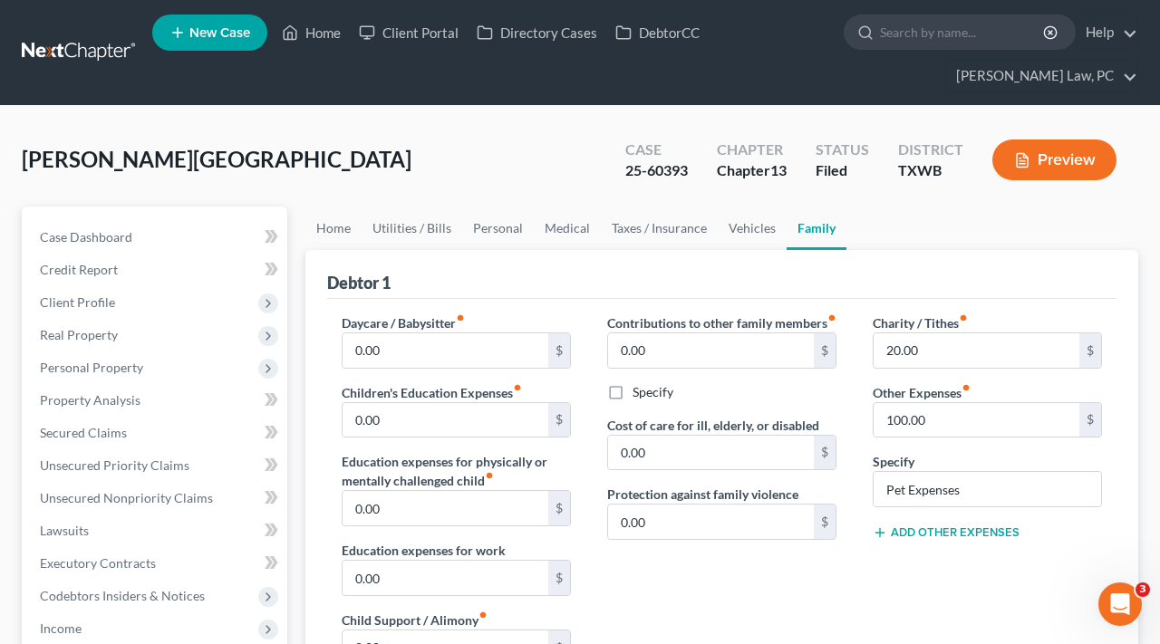
scroll to position [16, 0]
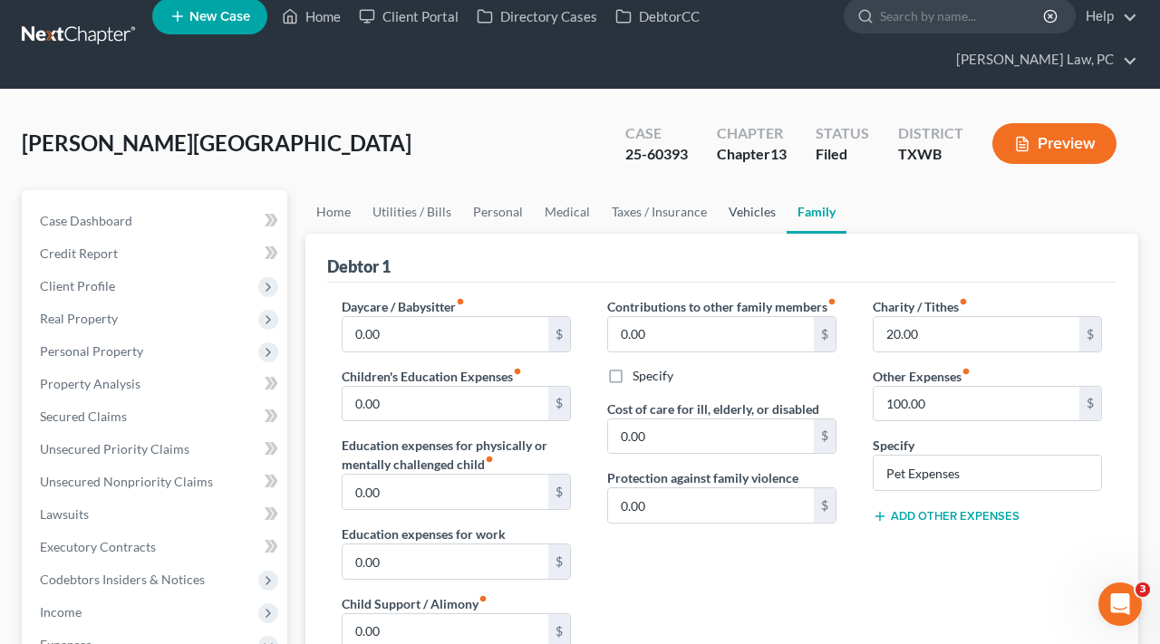
click at [748, 209] on link "Vehicles" at bounding box center [752, 211] width 69 height 43
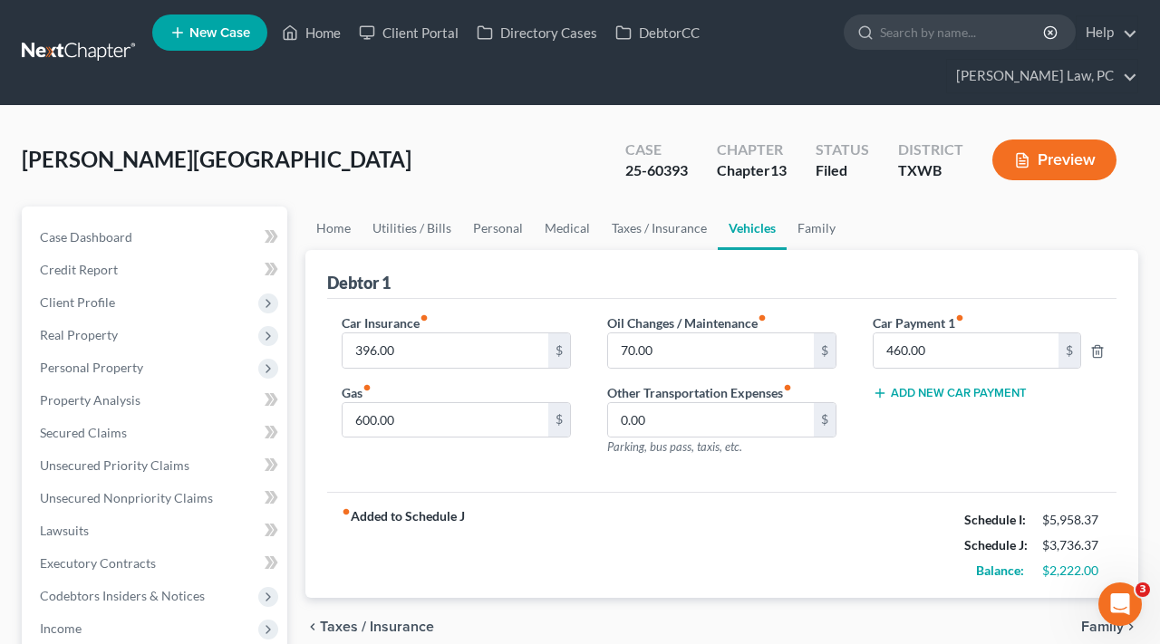
click at [927, 389] on button "Add New Car Payment" at bounding box center [949, 393] width 154 height 14
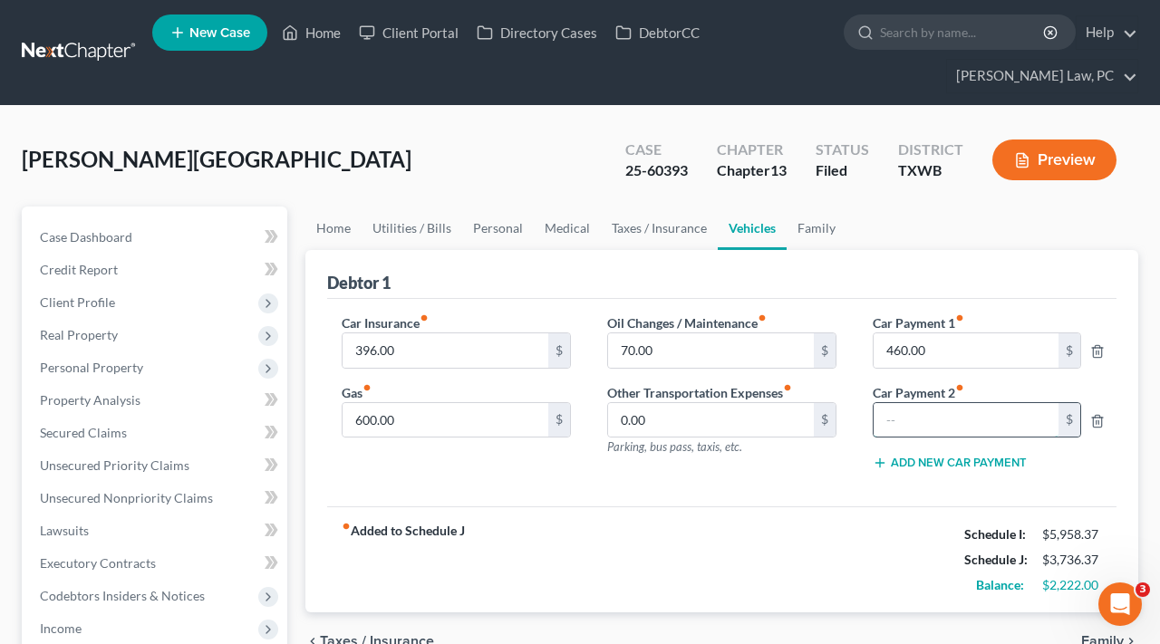
click at [915, 417] on input "text" at bounding box center [965, 420] width 185 height 34
type input "702"
click at [872, 510] on div "fiber_manual_record Added to Schedule J Schedule I: $5,958.37 Schedule J: $4,43…" at bounding box center [721, 559] width 789 height 106
click at [664, 232] on link "Taxes / Insurance" at bounding box center [659, 228] width 117 height 43
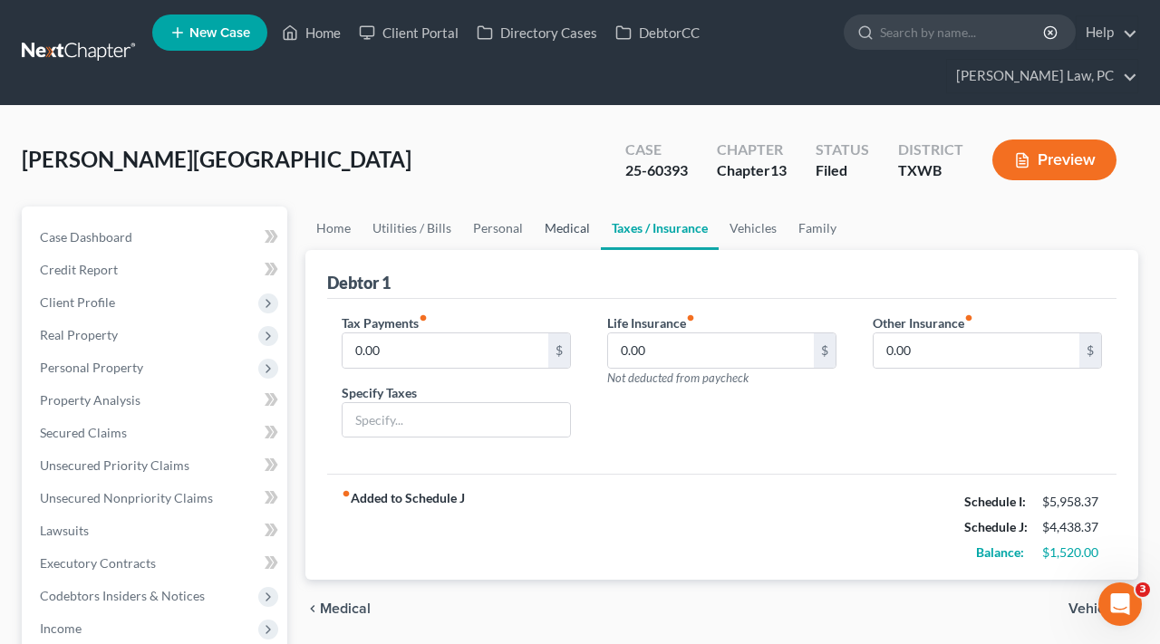
click at [566, 230] on link "Medical" at bounding box center [567, 228] width 67 height 43
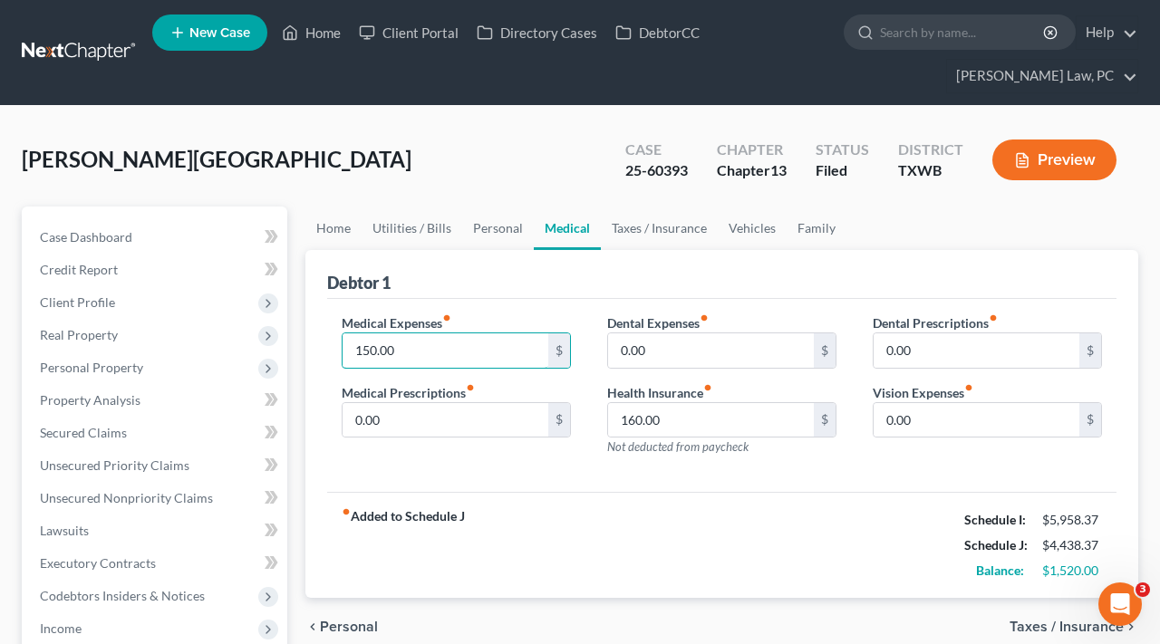
drag, startPoint x: 397, startPoint y: 349, endPoint x: 329, endPoint y: 350, distance: 68.0
click at [329, 349] on div "Medical Expenses fiber_manual_record 150.00 $ Medical Prescriptions fiber_manua…" at bounding box center [455, 392] width 265 height 158
type input "120"
click at [502, 225] on link "Personal" at bounding box center [498, 228] width 72 height 43
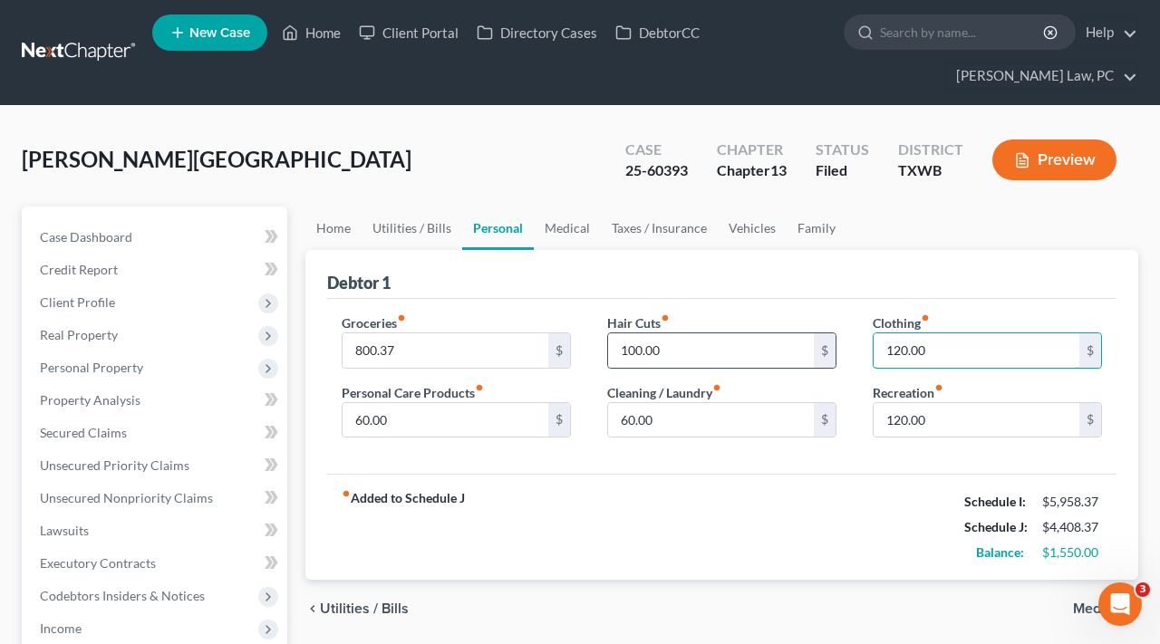
drag, startPoint x: 934, startPoint y: 350, endPoint x: 815, endPoint y: 350, distance: 118.7
click at [815, 350] on div "Groceries fiber_manual_record 800.37 $ Personal Care Products fiber_manual_reco…" at bounding box center [721, 383] width 796 height 140
type input "120"
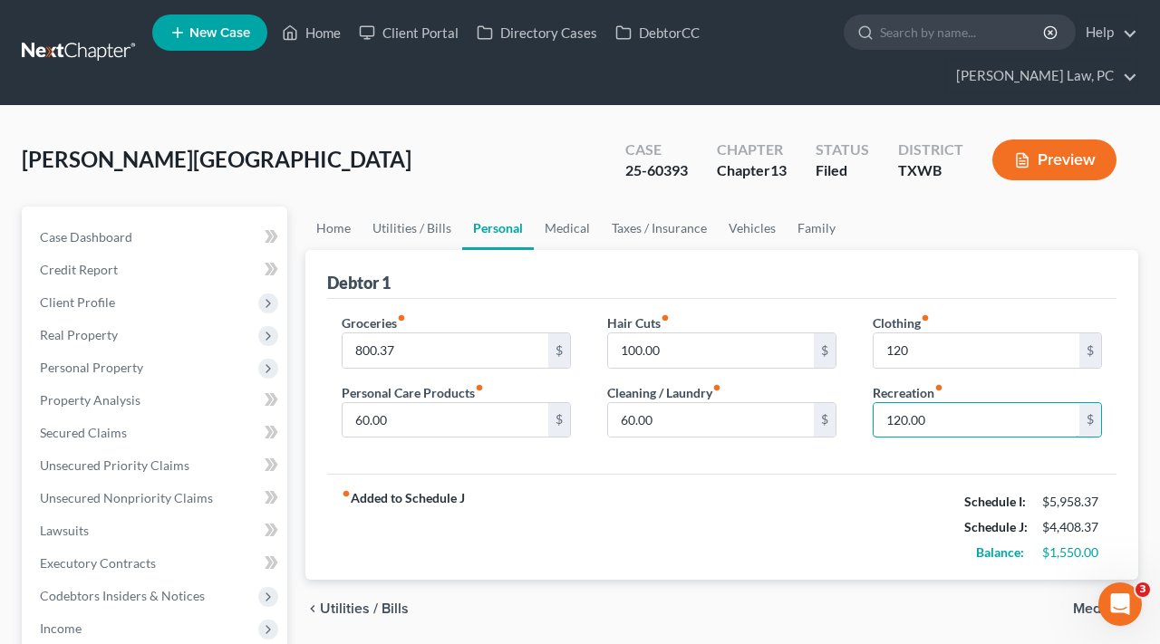
drag, startPoint x: 943, startPoint y: 422, endPoint x: 848, endPoint y: 422, distance: 95.1
click at [847, 422] on div "Groceries fiber_manual_record 800.37 $ Personal Care Products fiber_manual_reco…" at bounding box center [721, 383] width 796 height 140
type input "100"
click at [756, 525] on div "fiber_manual_record Added to Schedule J Schedule I: $5,958.37 Schedule J: $4,38…" at bounding box center [721, 527] width 789 height 106
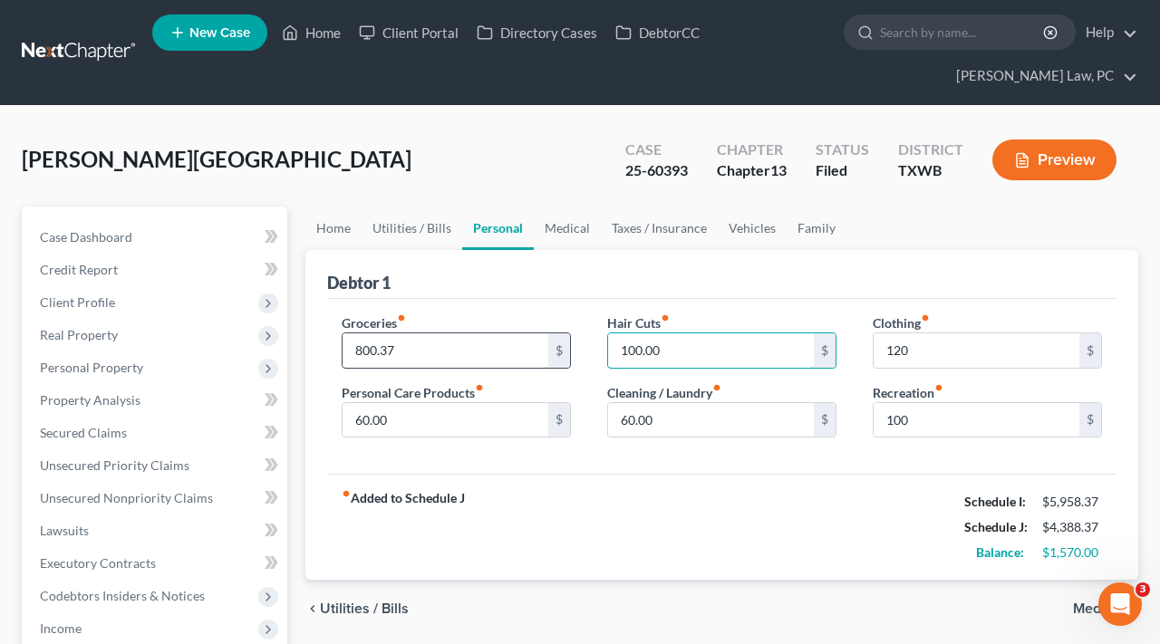
drag, startPoint x: 679, startPoint y: 347, endPoint x: 539, endPoint y: 347, distance: 139.5
click at [539, 347] on div "Groceries fiber_manual_record 800.37 $ Personal Care Products fiber_manual_reco…" at bounding box center [721, 383] width 796 height 140
type input "60"
click at [651, 496] on div "fiber_manual_record Added to Schedule J Schedule I: $5,958.37 Schedule J: $4,34…" at bounding box center [721, 527] width 789 height 106
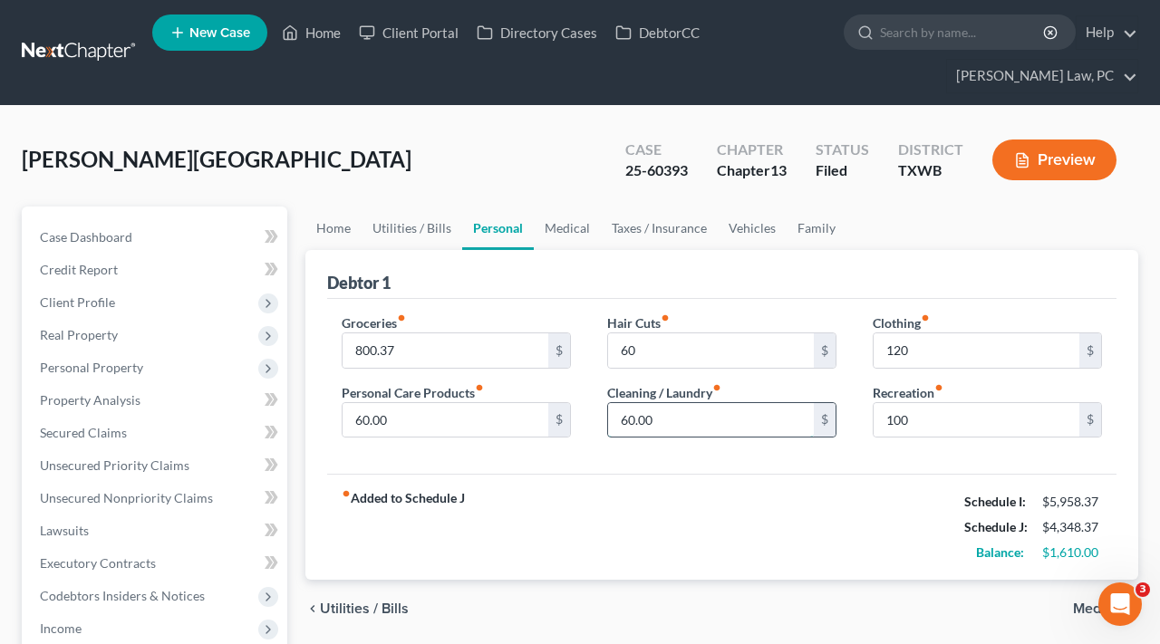
click at [663, 406] on input "60.00" at bounding box center [711, 420] width 206 height 34
drag, startPoint x: 644, startPoint y: 413, endPoint x: 557, endPoint y: 413, distance: 87.0
click at [557, 413] on div "Groceries fiber_manual_record 800.37 $ Personal Care Products fiber_manual_reco…" at bounding box center [721, 383] width 796 height 140
type input "45"
drag, startPoint x: 402, startPoint y: 419, endPoint x: 342, endPoint y: 418, distance: 59.8
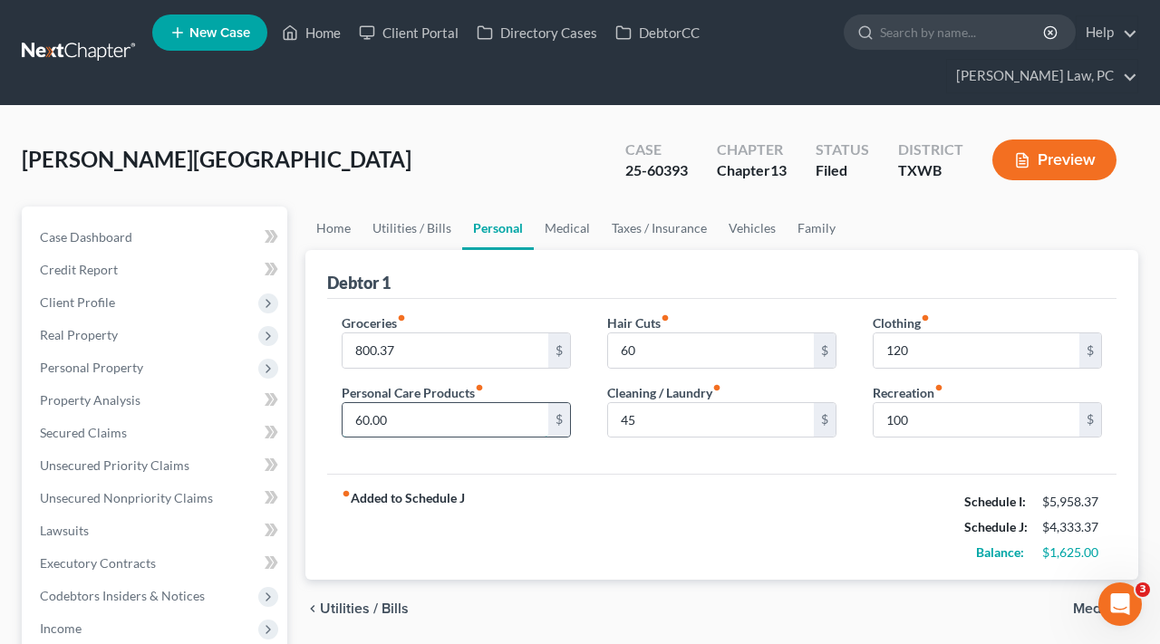
click at [342, 418] on input "60.00" at bounding box center [445, 420] width 206 height 34
type input "45"
click at [718, 550] on div "fiber_manual_record Added to Schedule J Schedule I: $5,958.37 Schedule J: $4,31…" at bounding box center [721, 527] width 789 height 106
drag, startPoint x: 927, startPoint y: 419, endPoint x: 871, endPoint y: 419, distance: 56.2
click at [871, 419] on div "Clothing fiber_manual_record 120 $ Recreation fiber_manual_record 100 $" at bounding box center [986, 383] width 265 height 140
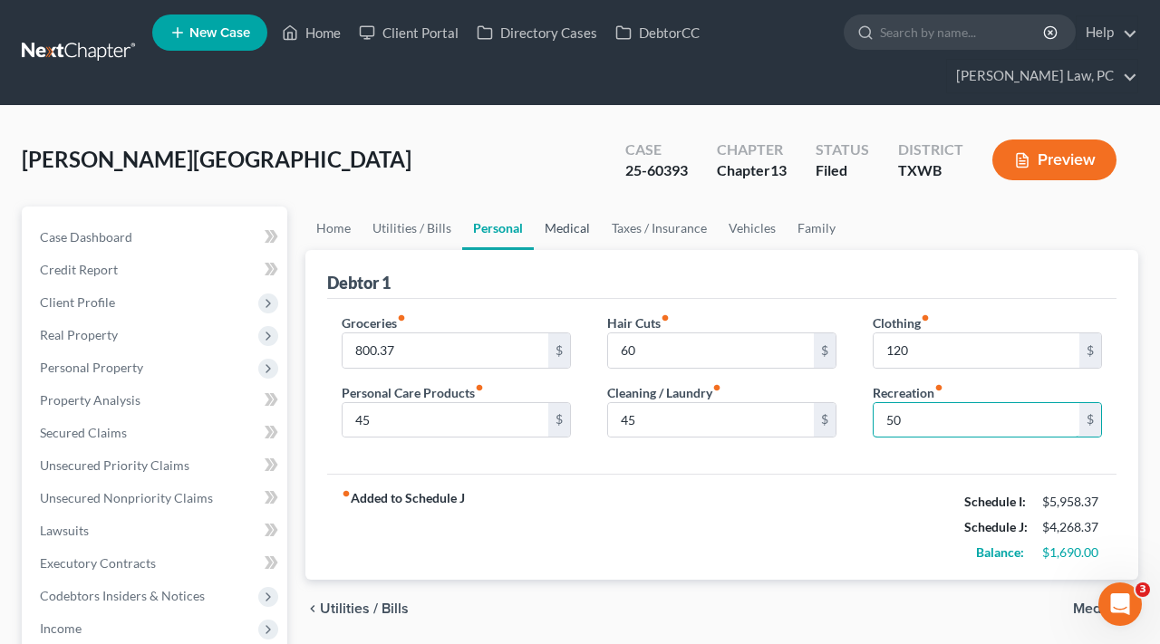
type input "50"
click at [546, 225] on link "Medical" at bounding box center [567, 228] width 67 height 43
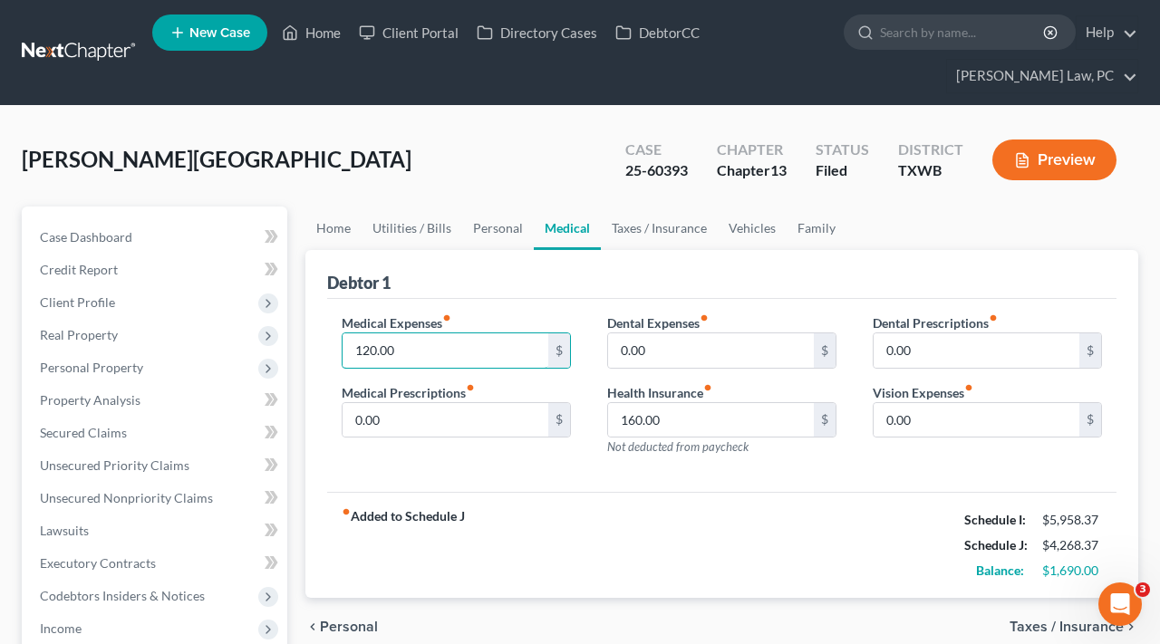
drag, startPoint x: 400, startPoint y: 345, endPoint x: 339, endPoint y: 344, distance: 61.6
click at [339, 344] on div "Medical Expenses fiber_manual_record 120.00 $ Medical Prescriptions fiber_manua…" at bounding box center [455, 392] width 265 height 158
type input "100"
click at [684, 526] on div "fiber_manual_record Added to Schedule J Schedule I: $5,958.37 Schedule J: $4,24…" at bounding box center [721, 545] width 789 height 106
click at [673, 223] on link "Taxes / Insurance" at bounding box center [659, 228] width 117 height 43
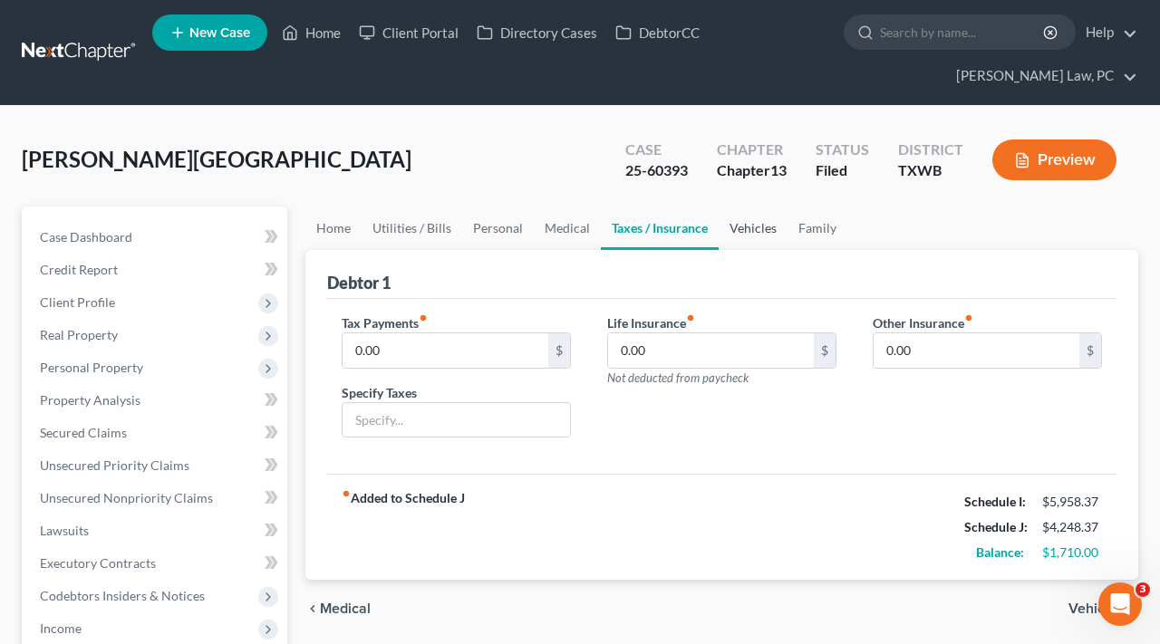
click at [767, 230] on link "Vehicles" at bounding box center [752, 228] width 69 height 43
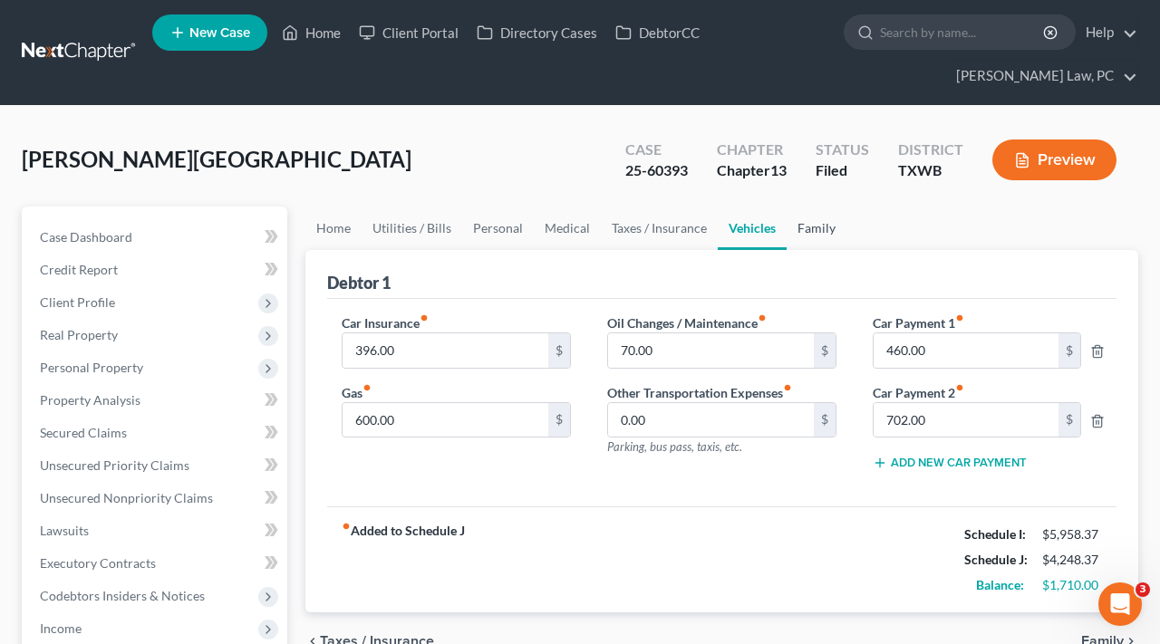
click at [815, 228] on link "Family" at bounding box center [816, 228] width 60 height 43
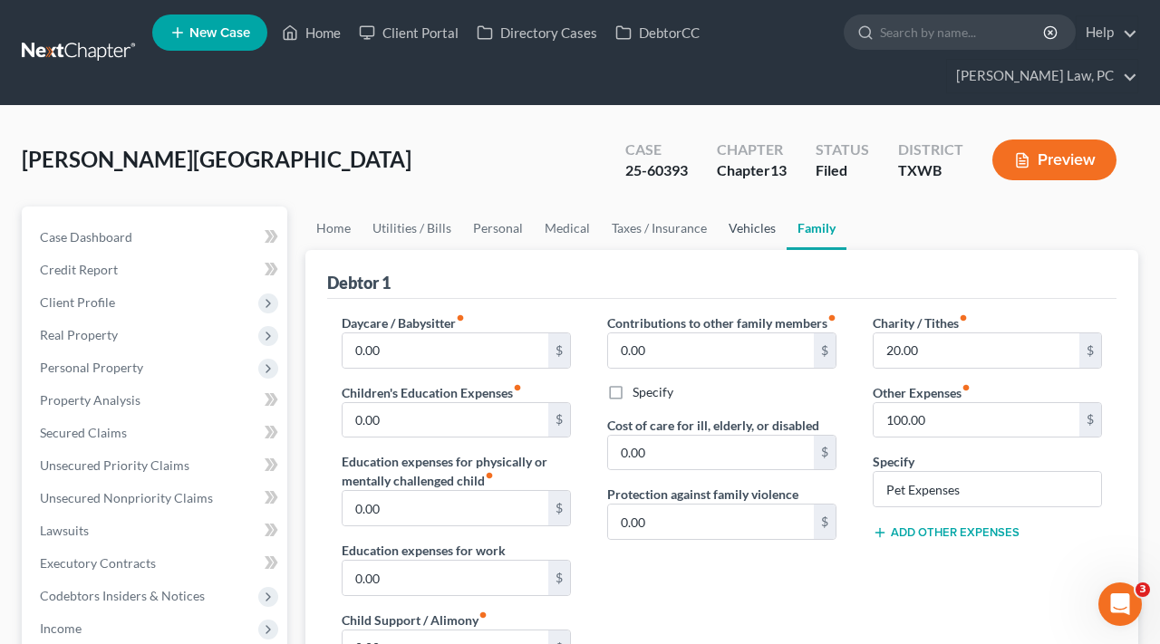
click at [755, 233] on link "Vehicles" at bounding box center [752, 228] width 69 height 43
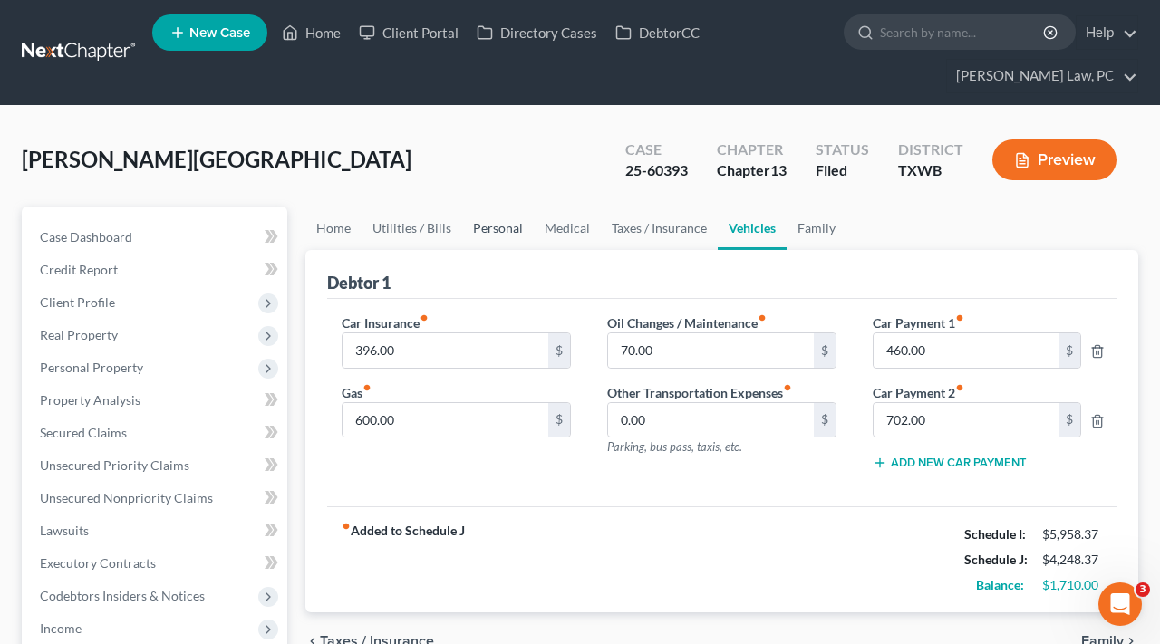
click at [487, 229] on link "Personal" at bounding box center [498, 228] width 72 height 43
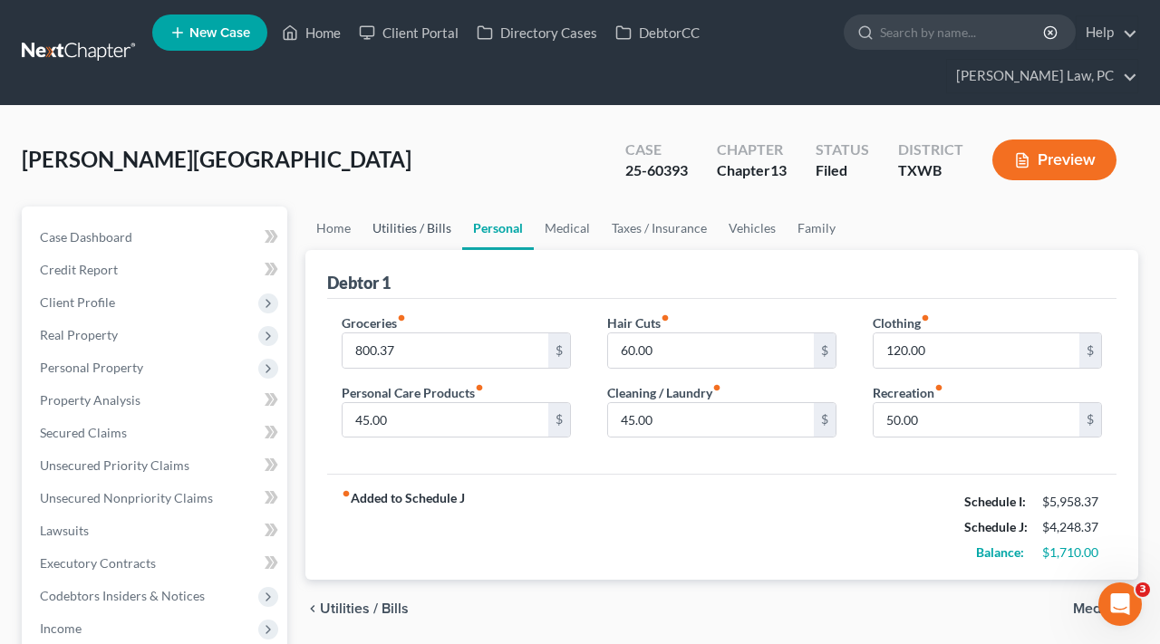
click at [419, 234] on link "Utilities / Bills" at bounding box center [411, 228] width 101 height 43
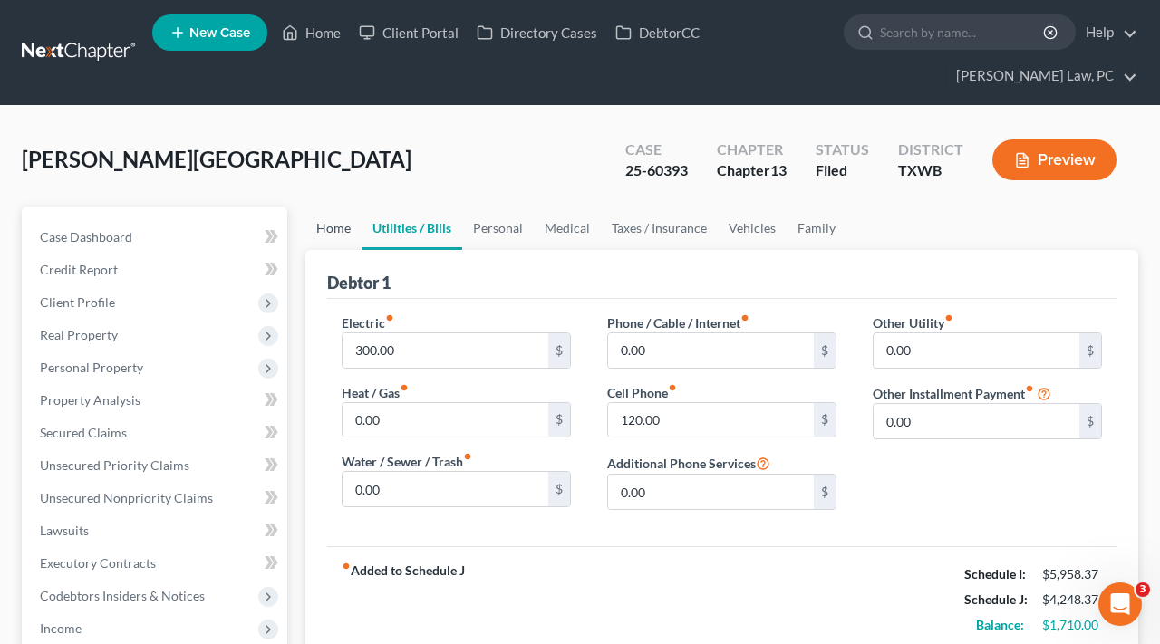
click at [347, 232] on link "Home" at bounding box center [333, 228] width 56 height 43
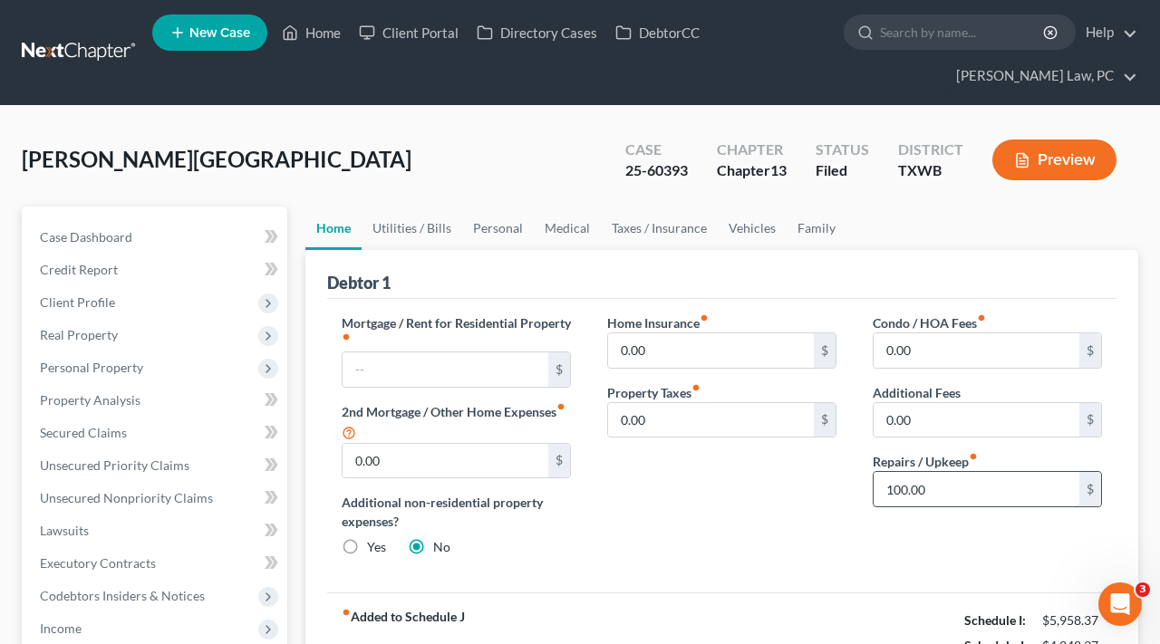
scroll to position [123, 0]
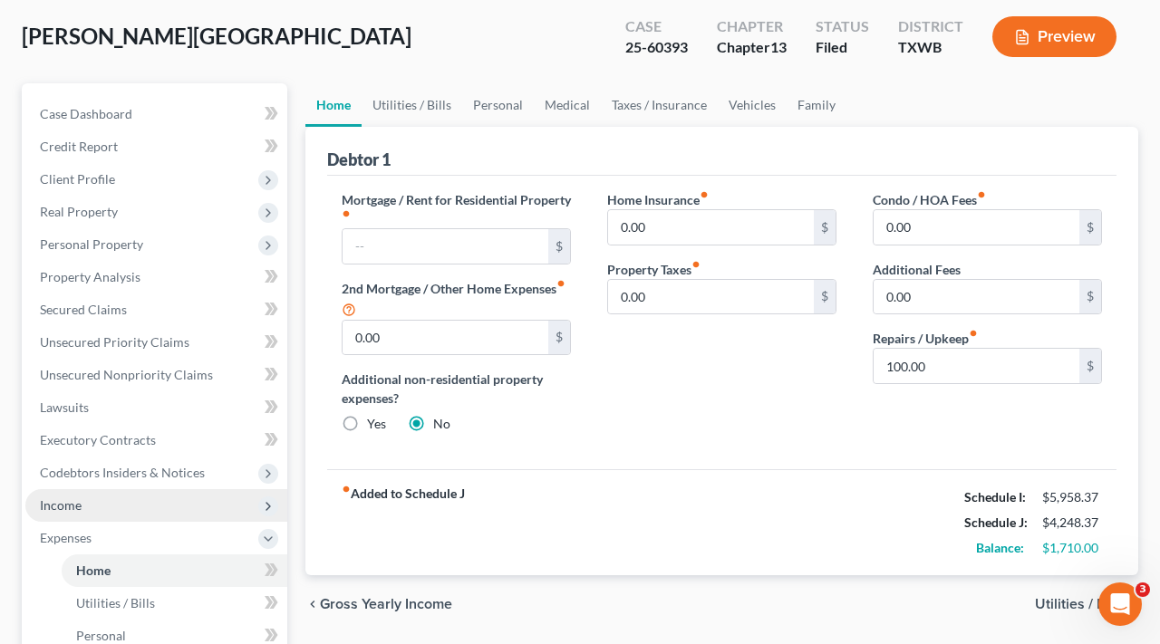
click at [92, 503] on span "Income" at bounding box center [156, 505] width 262 height 33
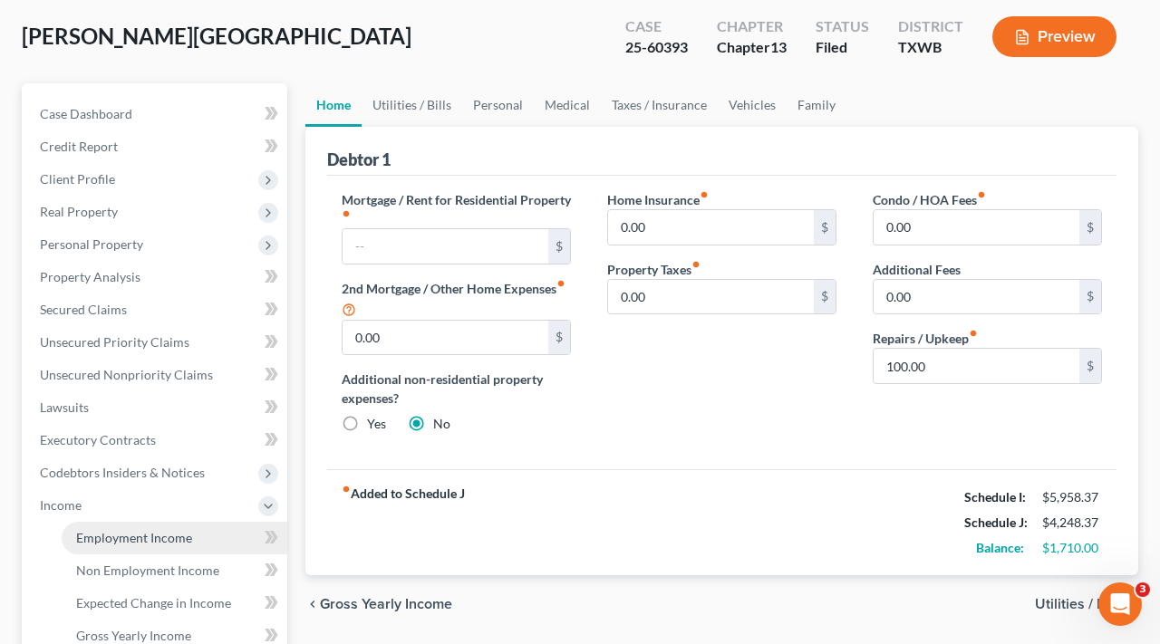
click at [140, 543] on span "Employment Income" at bounding box center [134, 537] width 116 height 15
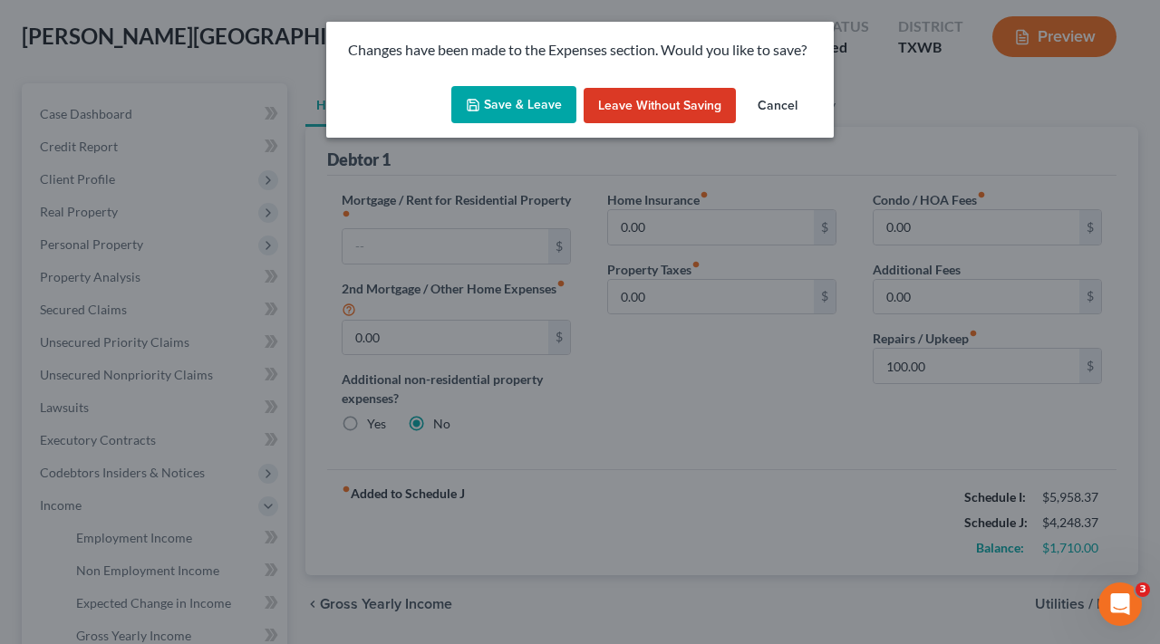
click at [485, 103] on button "Save & Leave" at bounding box center [513, 105] width 125 height 38
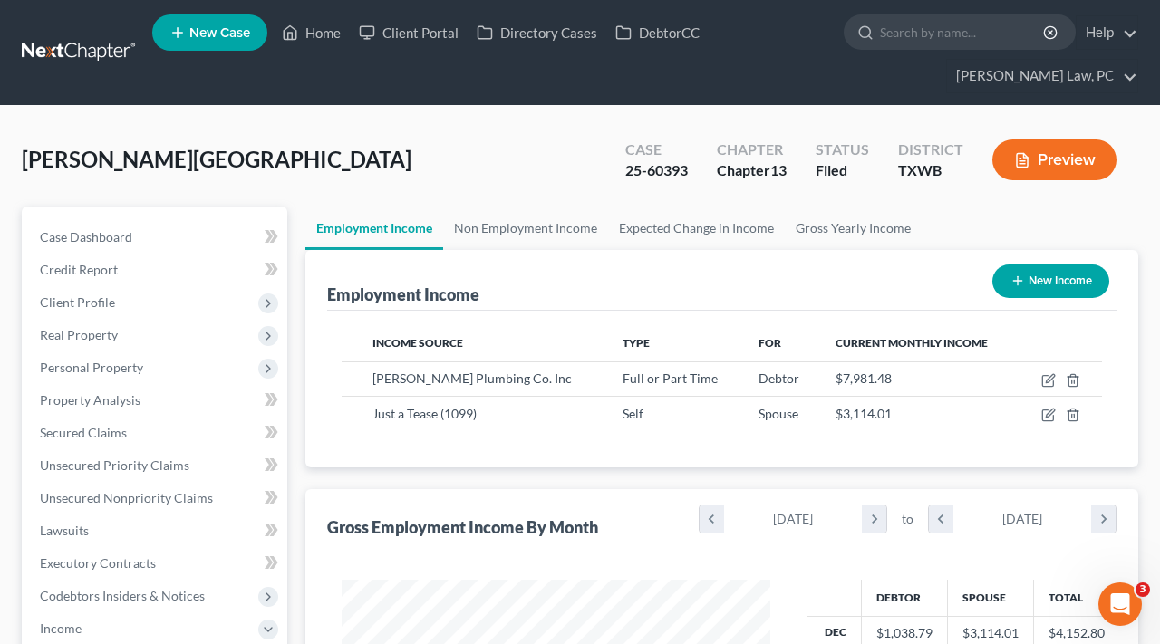
scroll to position [325, 465]
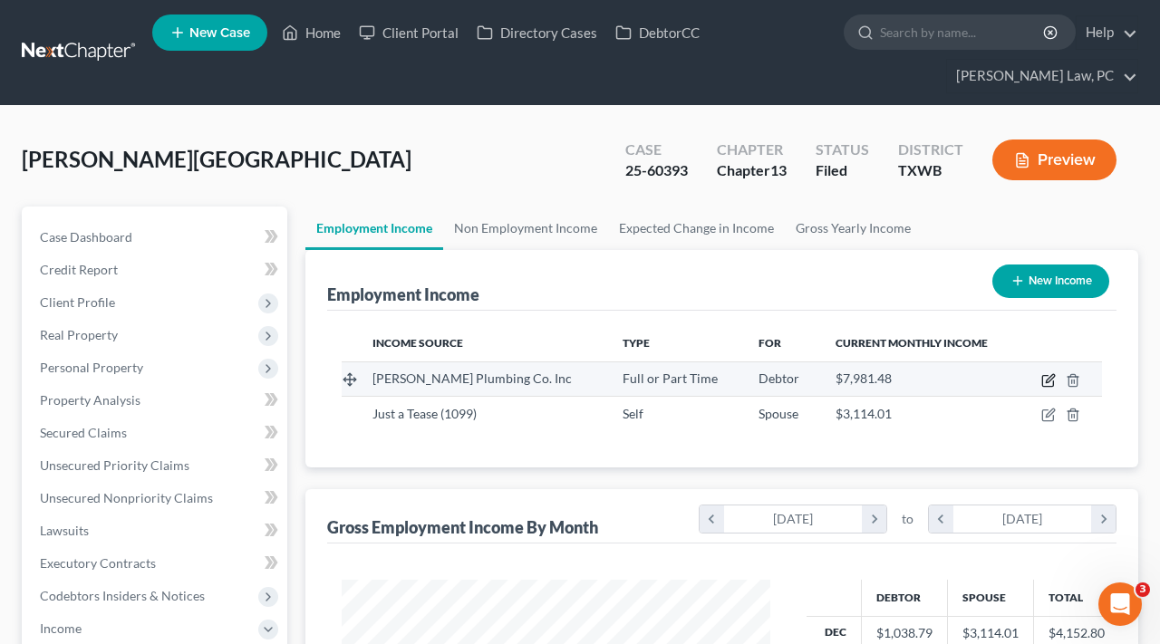
click at [1050, 379] on icon "button" at bounding box center [1048, 380] width 14 height 14
select select "0"
select select "45"
select select "3"
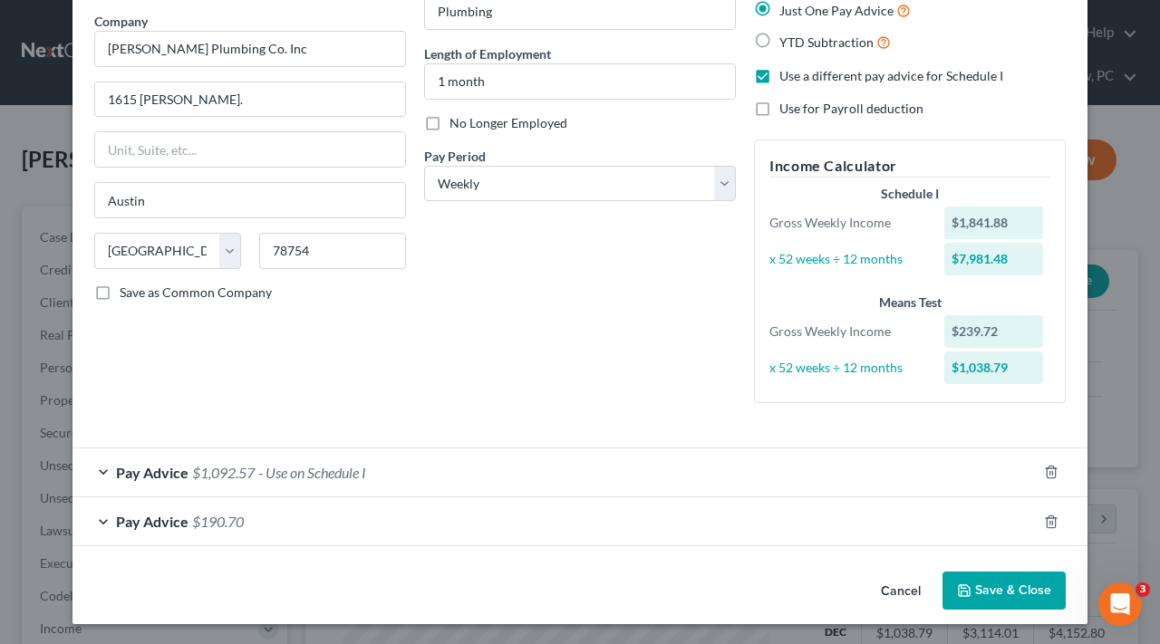
scroll to position [140, 0]
click at [308, 474] on span "- Use on Schedule I" at bounding box center [312, 473] width 108 height 17
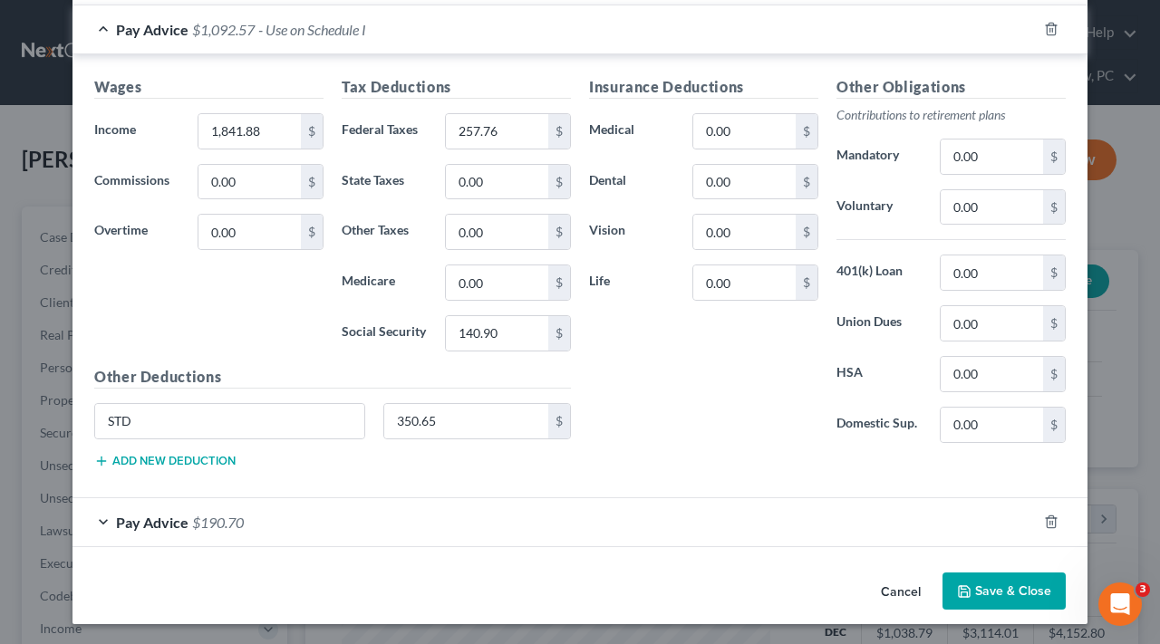
scroll to position [583, 0]
click at [1006, 585] on button "Save & Close" at bounding box center [1003, 593] width 123 height 38
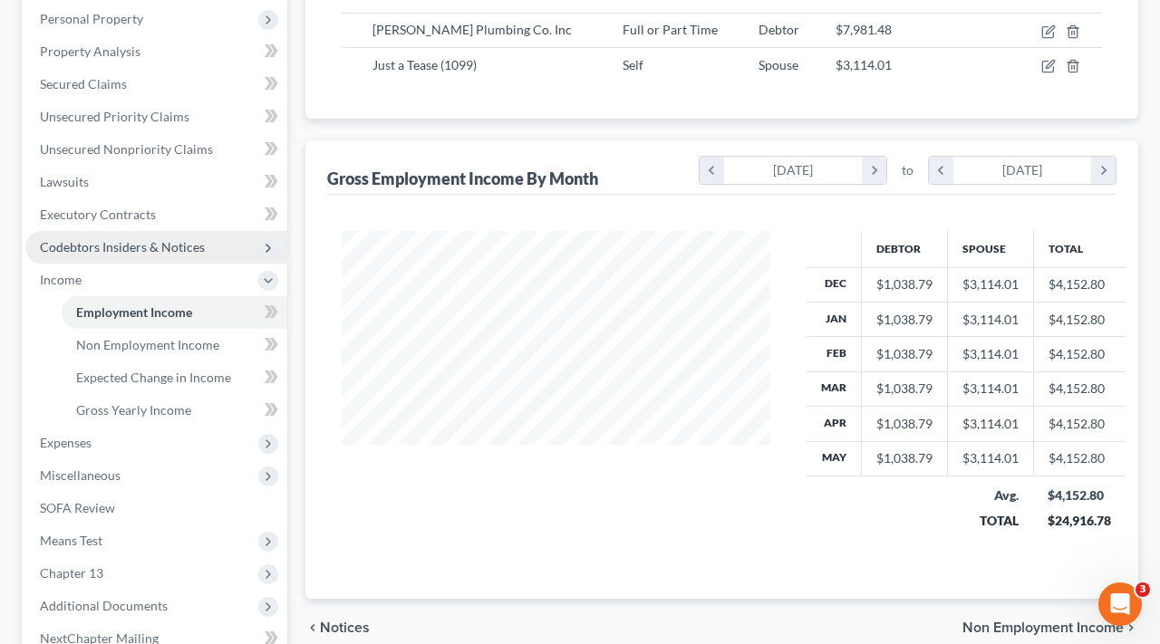
scroll to position [361, 0]
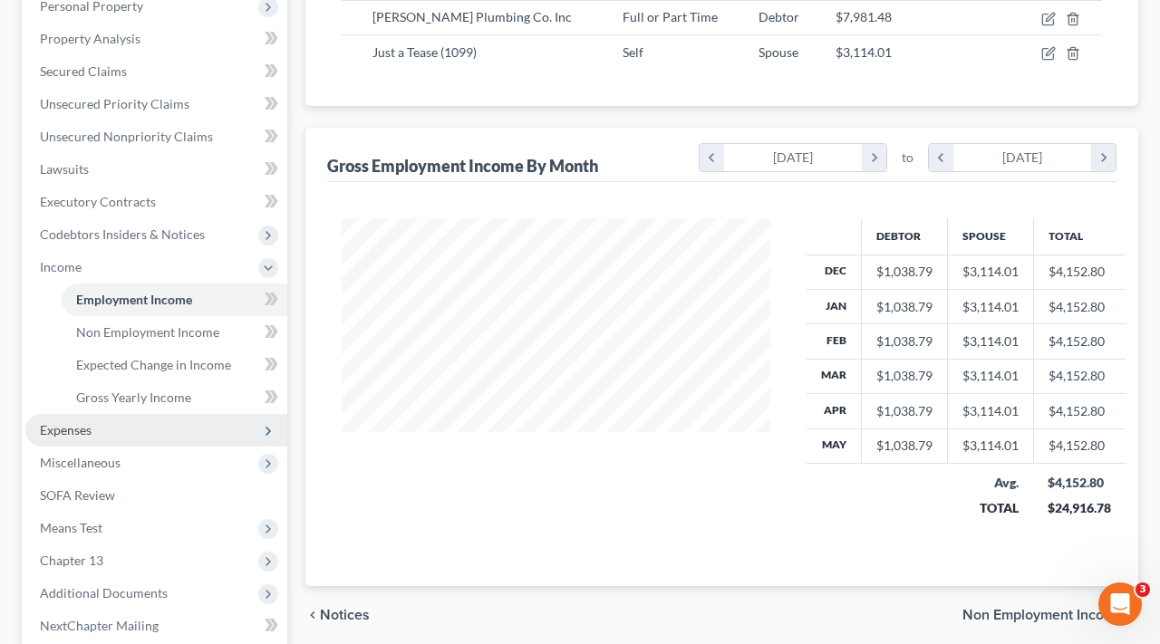
click at [77, 426] on span "Expenses" at bounding box center [66, 429] width 52 height 15
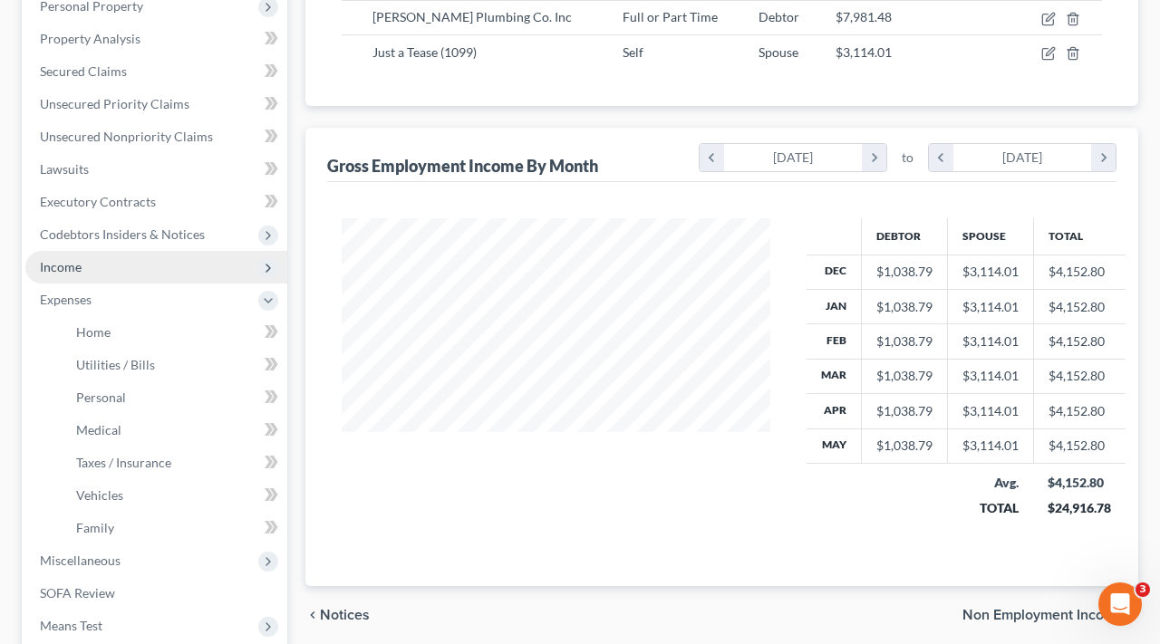
click at [82, 275] on span "Income" at bounding box center [156, 267] width 262 height 33
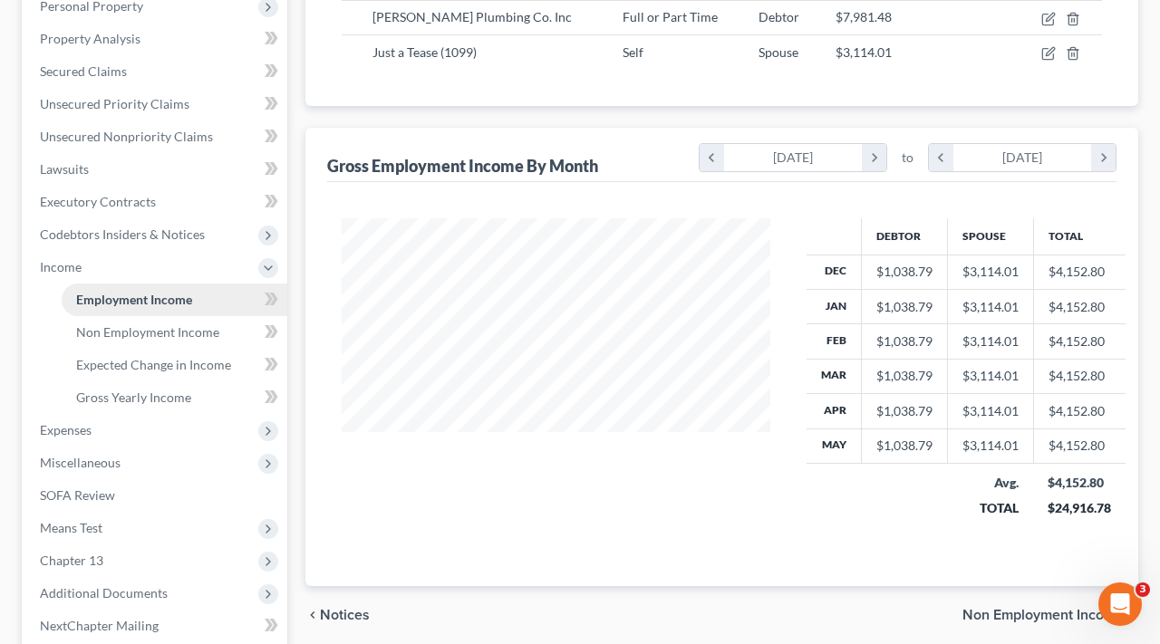
click at [152, 295] on span "Employment Income" at bounding box center [134, 299] width 116 height 15
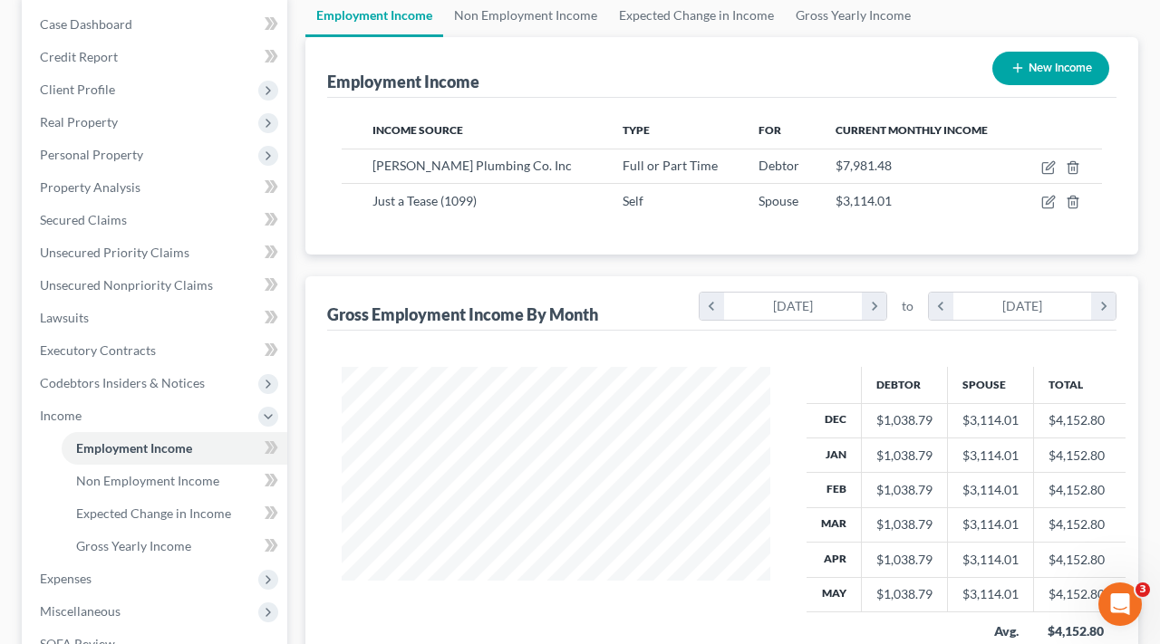
scroll to position [193, 0]
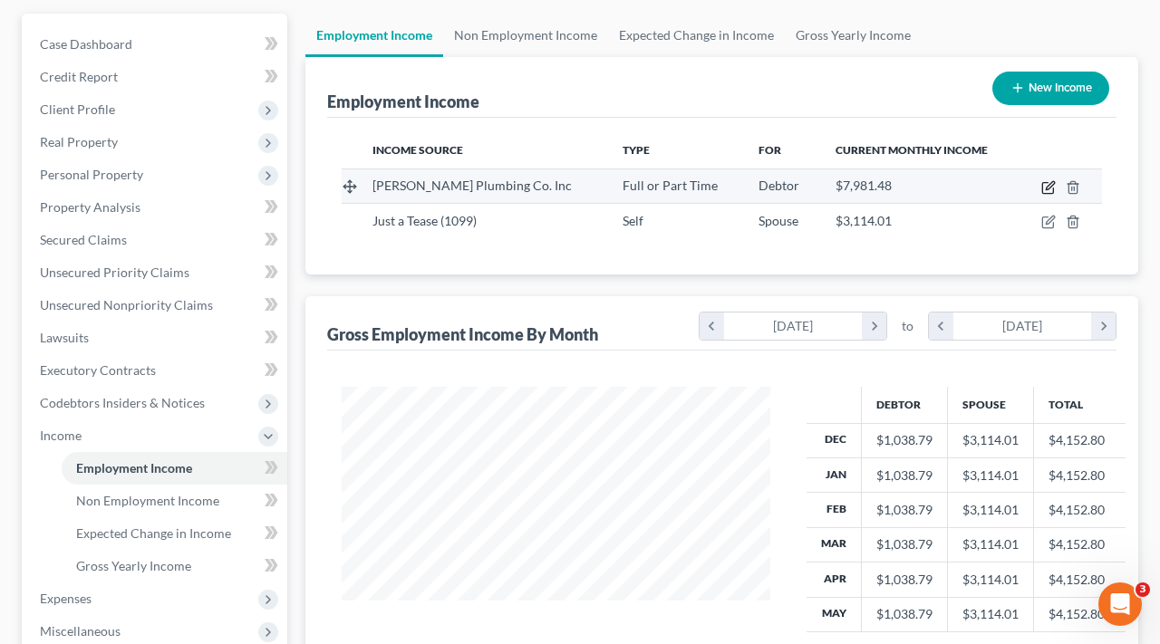
click at [1045, 186] on icon "button" at bounding box center [1048, 187] width 14 height 14
select select "0"
select select "45"
select select "3"
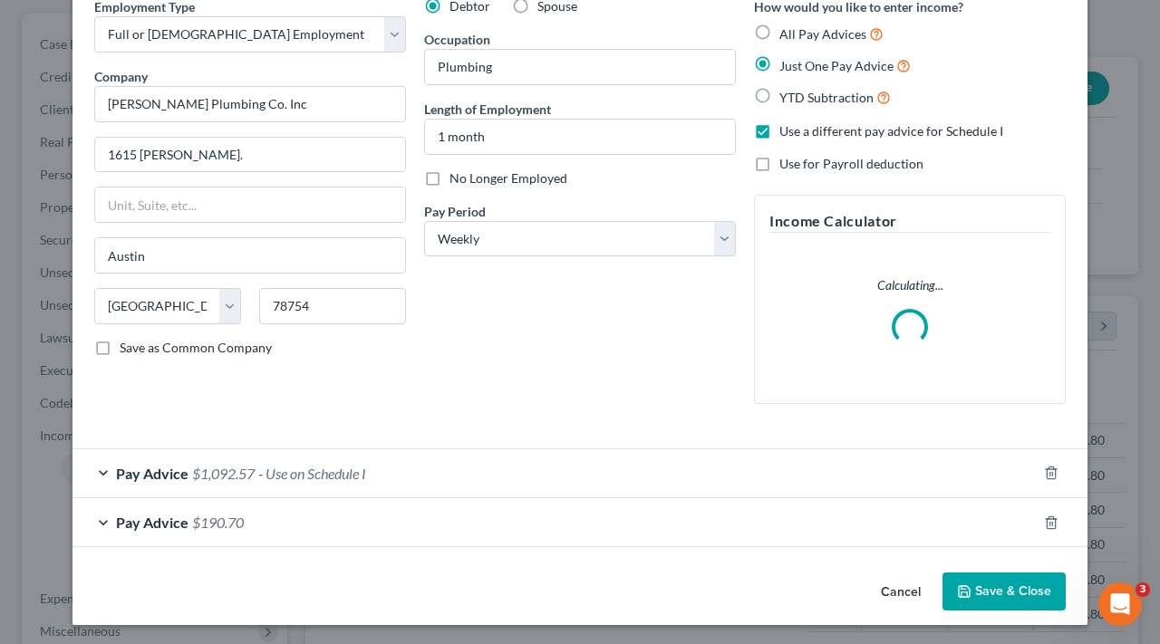
click at [410, 477] on div "Pay Advice $1,092.57 - Use on Schedule I" at bounding box center [554, 473] width 964 height 48
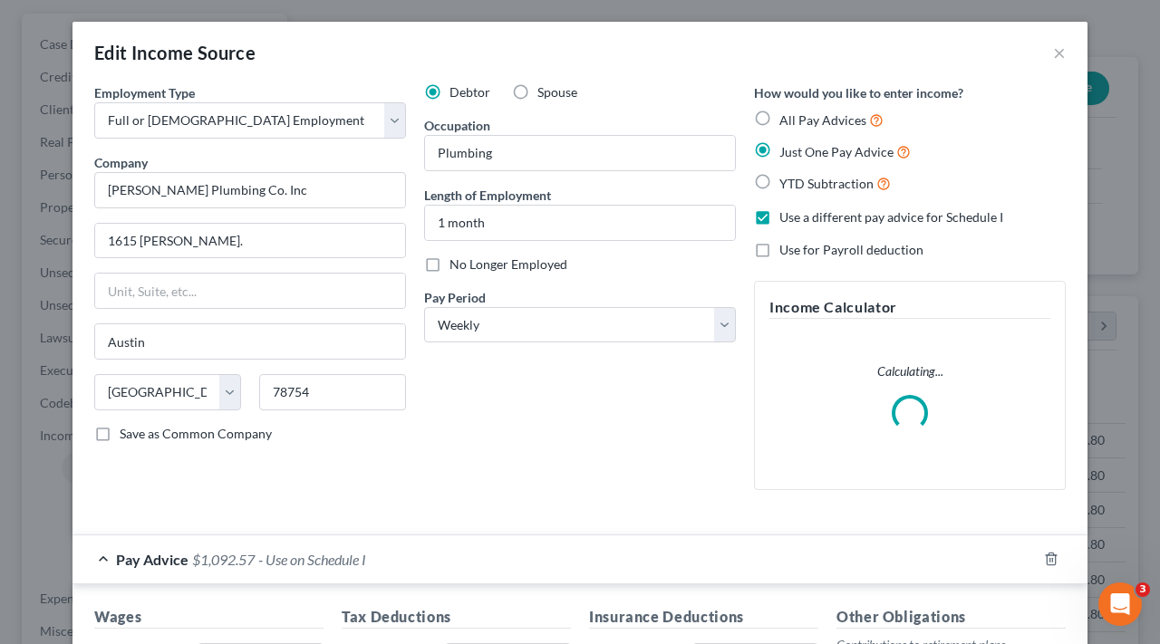
scroll to position [0, 0]
click at [541, 448] on div "Debtor Spouse Occupation Plumbing Length of Employment 1 month No Longer Employ…" at bounding box center [580, 293] width 330 height 421
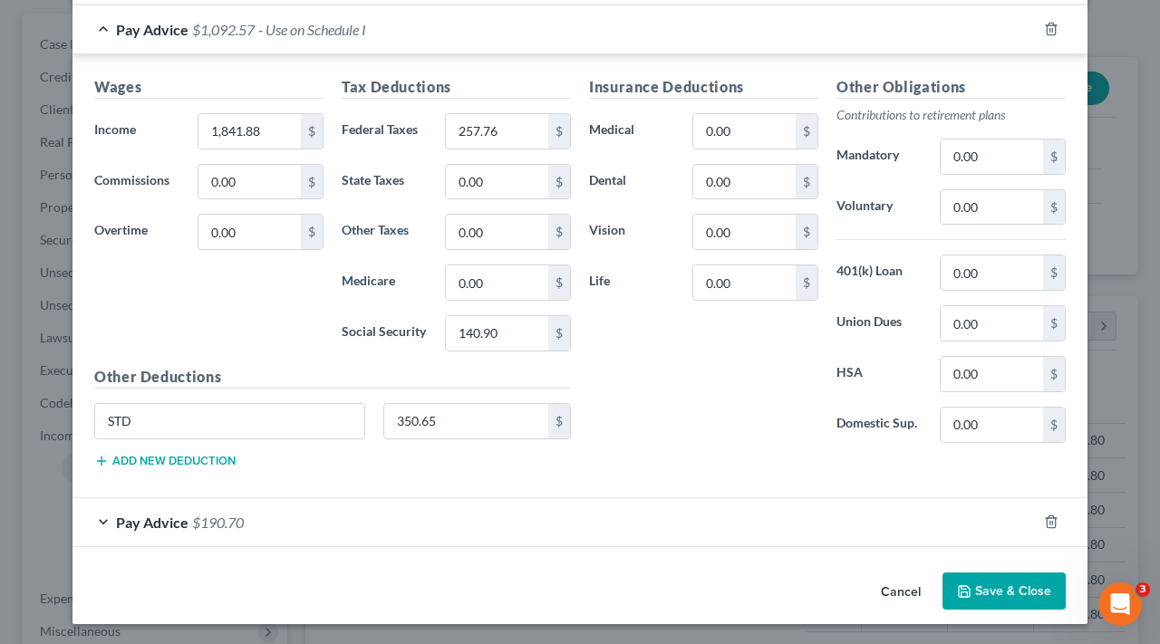
scroll to position [583, 0]
click at [1024, 582] on button "Save & Close" at bounding box center [1003, 593] width 123 height 38
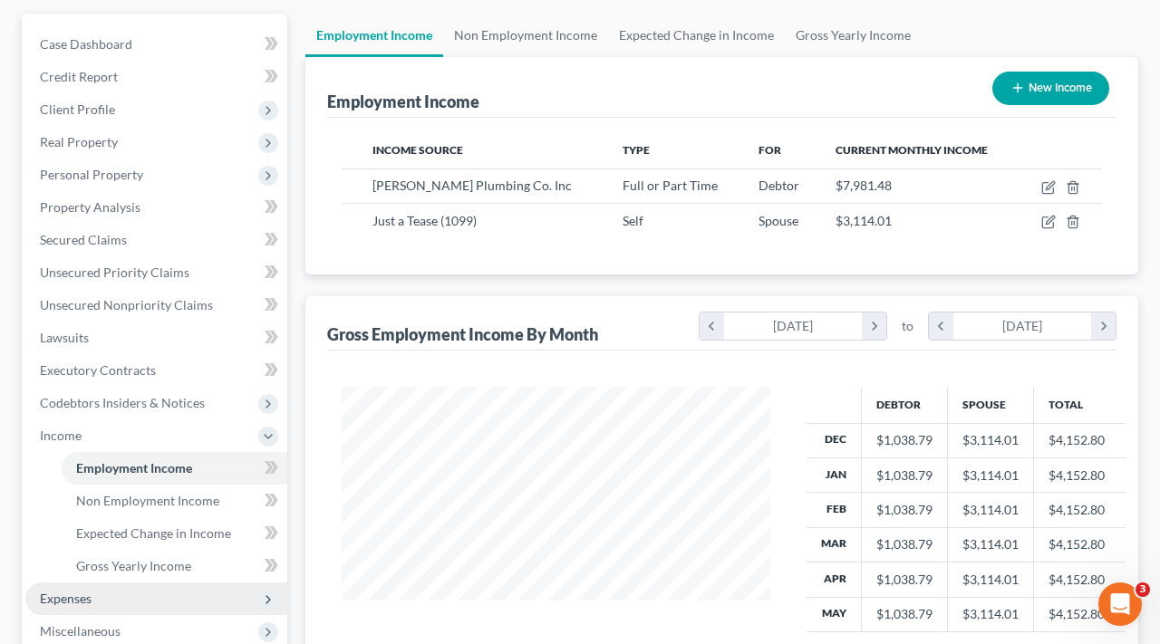
click at [90, 598] on span "Expenses" at bounding box center [66, 598] width 52 height 15
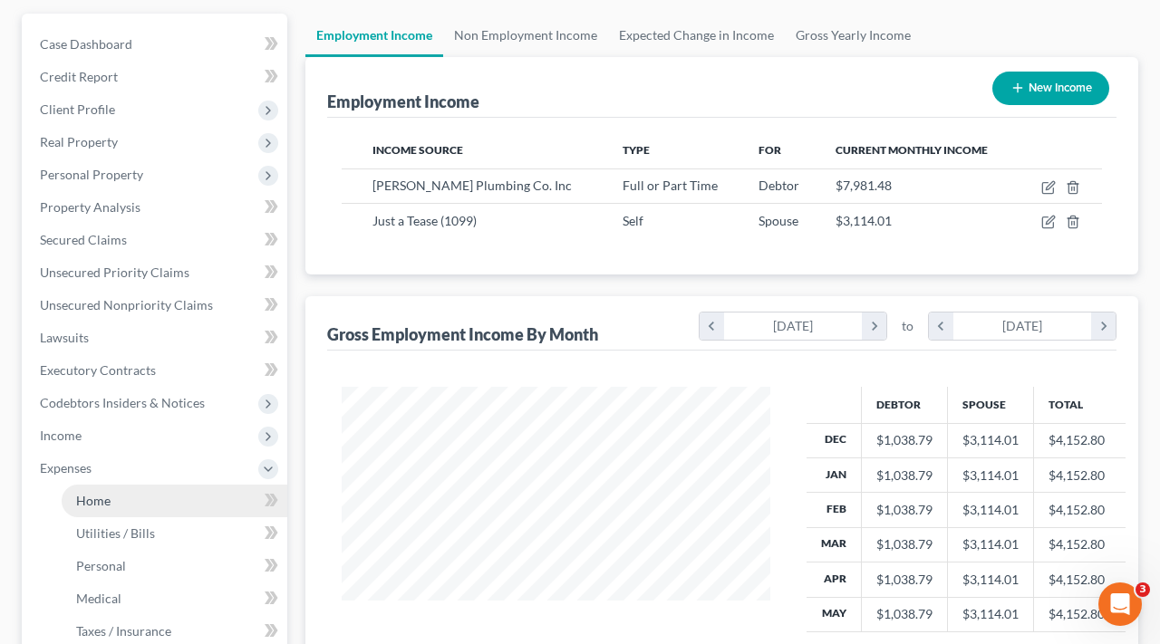
click at [92, 514] on link "Home" at bounding box center [175, 501] width 226 height 33
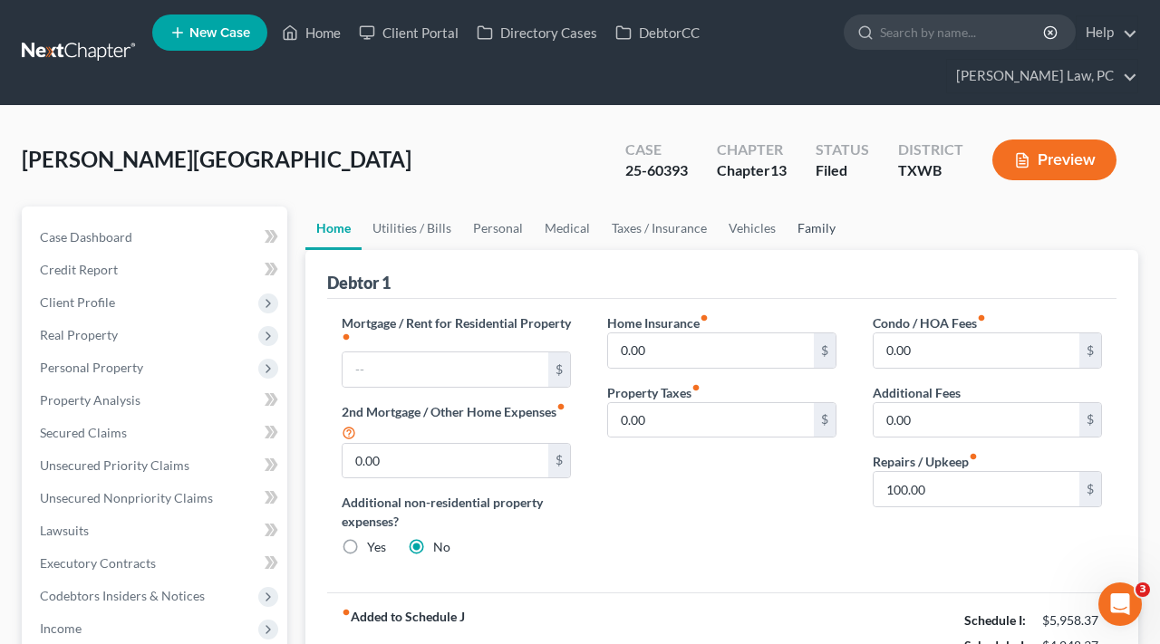
click at [796, 238] on link "Family" at bounding box center [816, 228] width 60 height 43
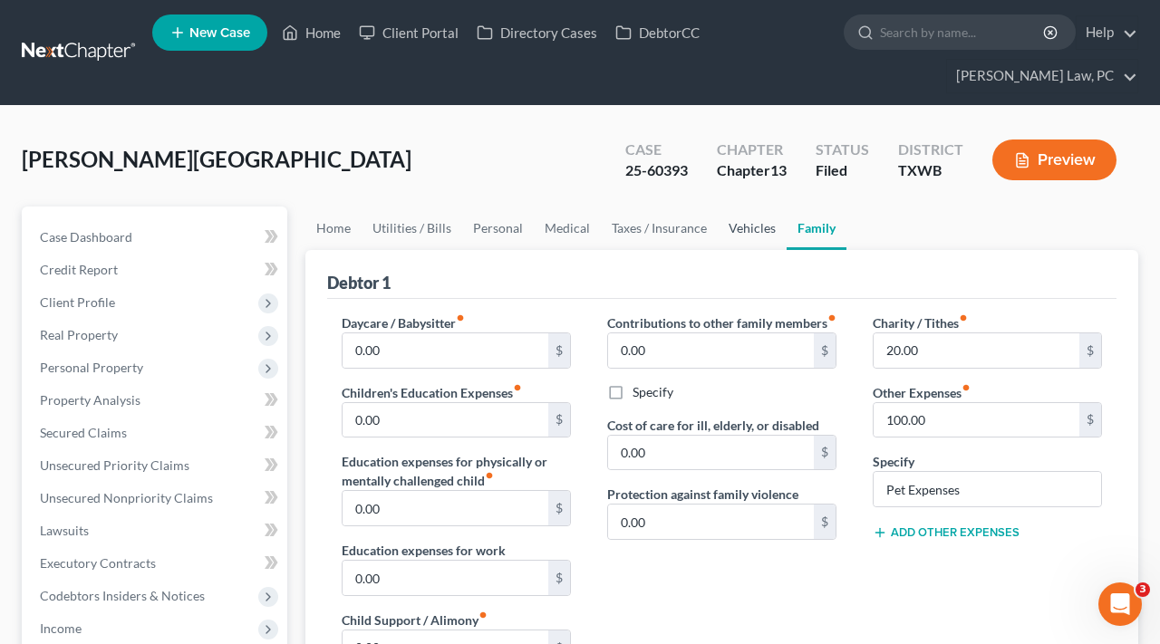
click at [740, 237] on link "Vehicles" at bounding box center [752, 228] width 69 height 43
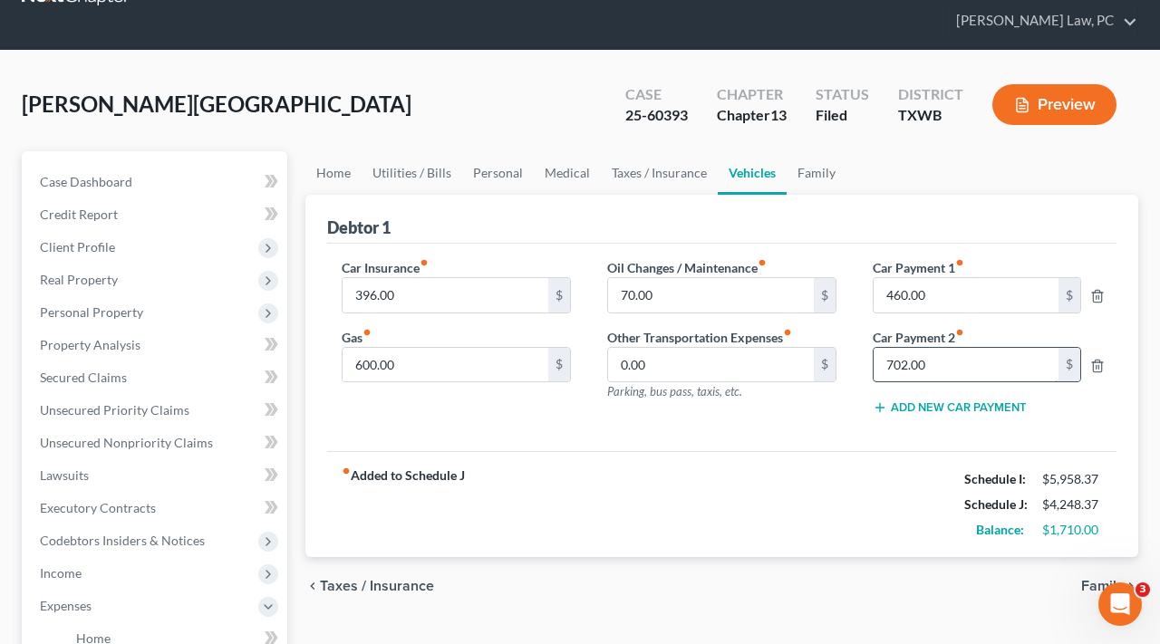
scroll to position [55, 0]
click at [500, 178] on link "Personal" at bounding box center [498, 172] width 72 height 43
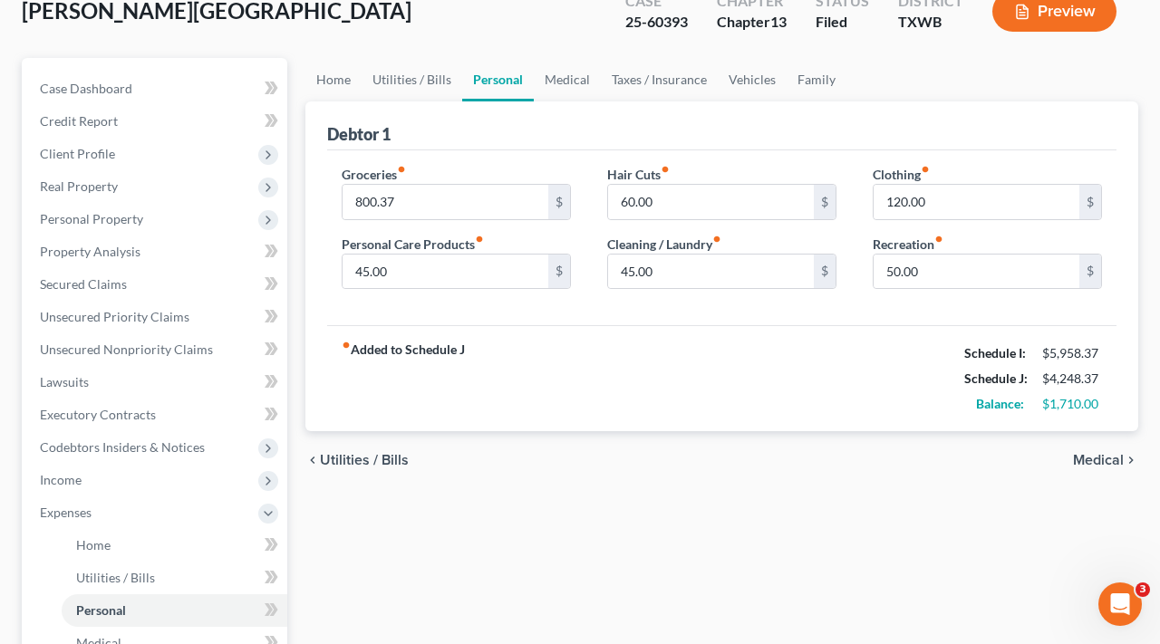
scroll to position [158, 0]
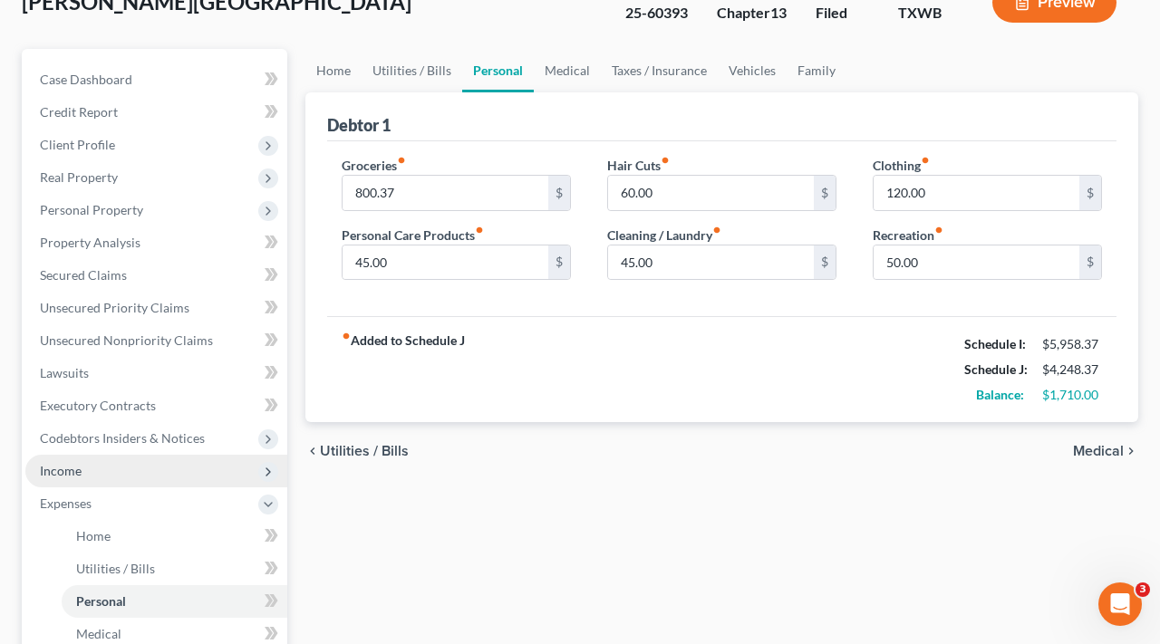
click at [54, 469] on span "Income" at bounding box center [61, 470] width 42 height 15
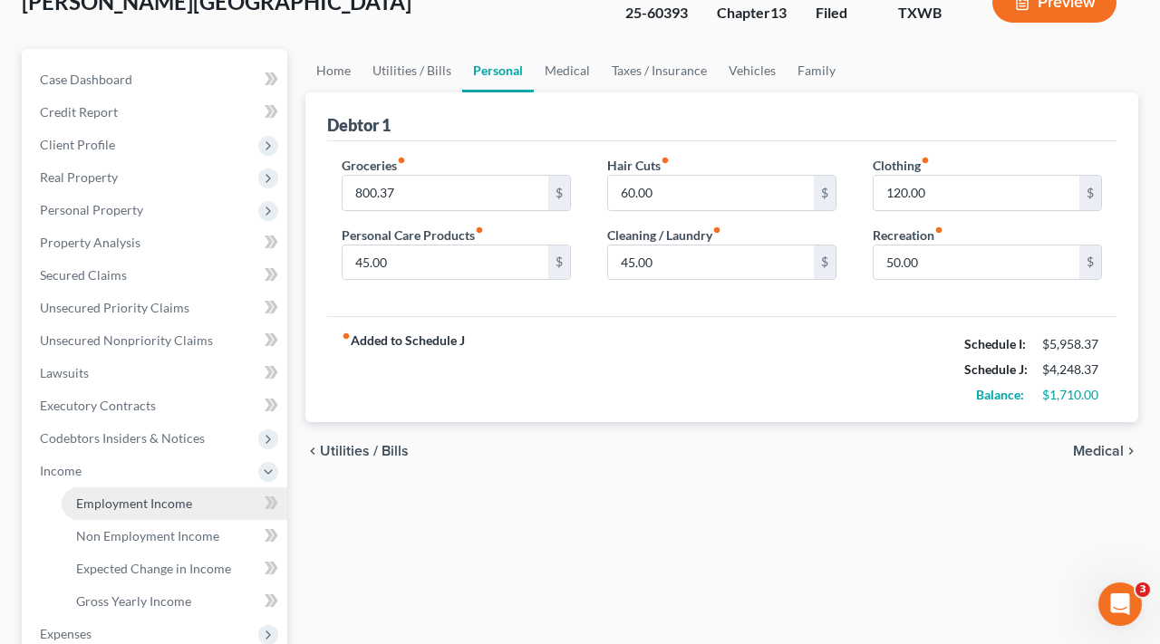
click at [150, 498] on span "Employment Income" at bounding box center [134, 503] width 116 height 15
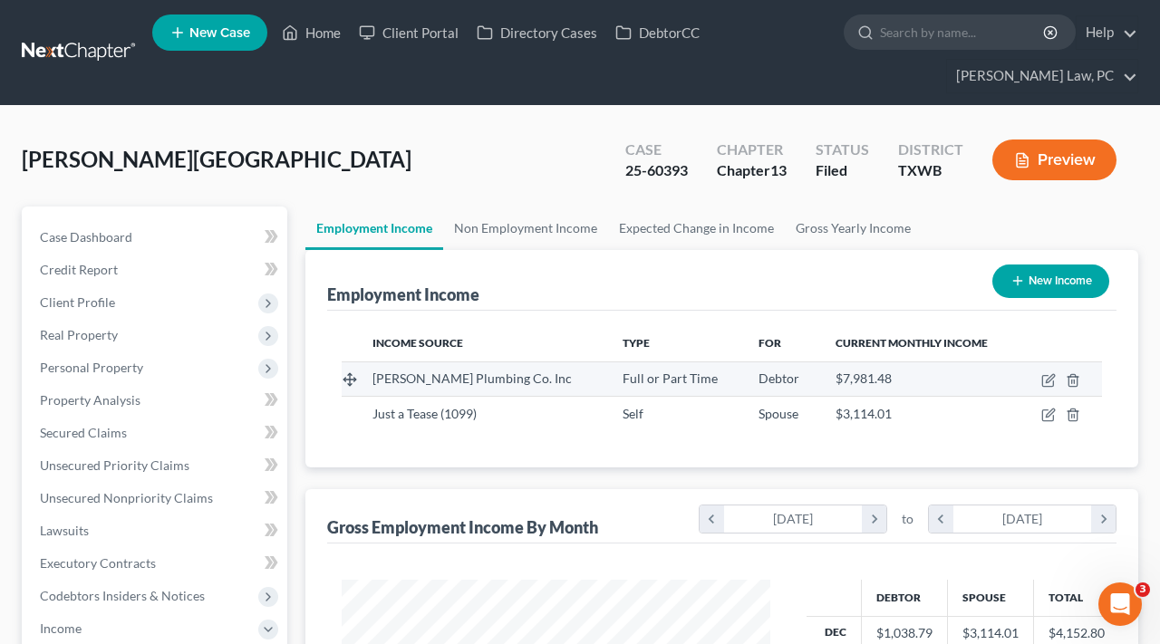
scroll to position [325, 465]
click at [1046, 376] on icon "button" at bounding box center [1047, 381] width 11 height 11
select select "0"
select select "45"
select select "3"
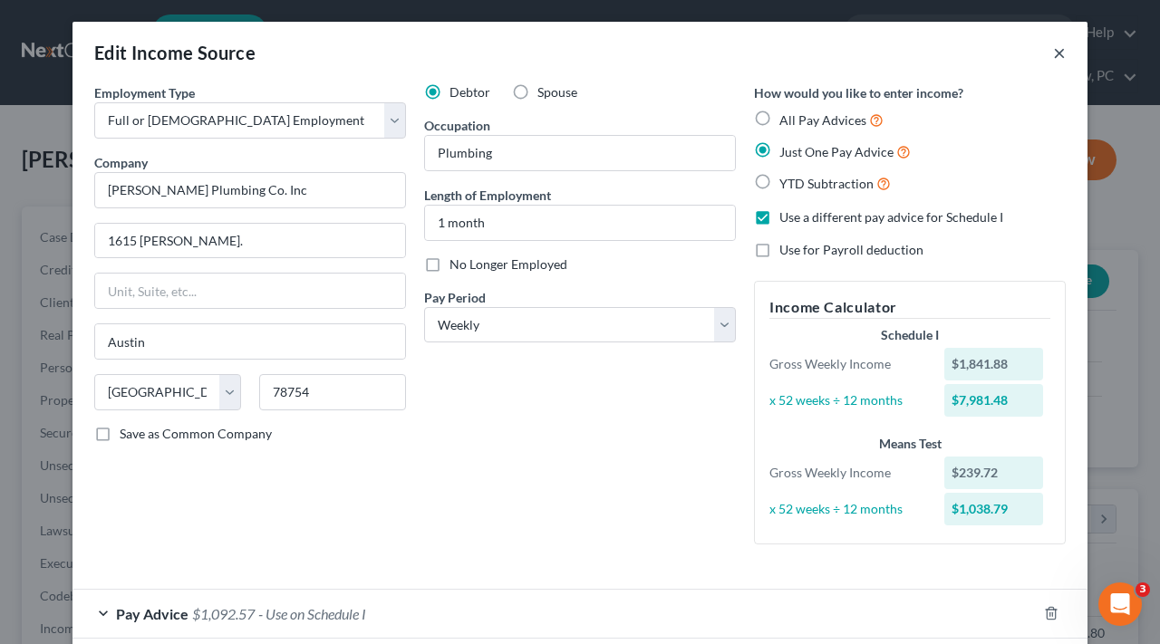
scroll to position [0, 0]
click at [1058, 52] on button "×" at bounding box center [1059, 53] width 13 height 22
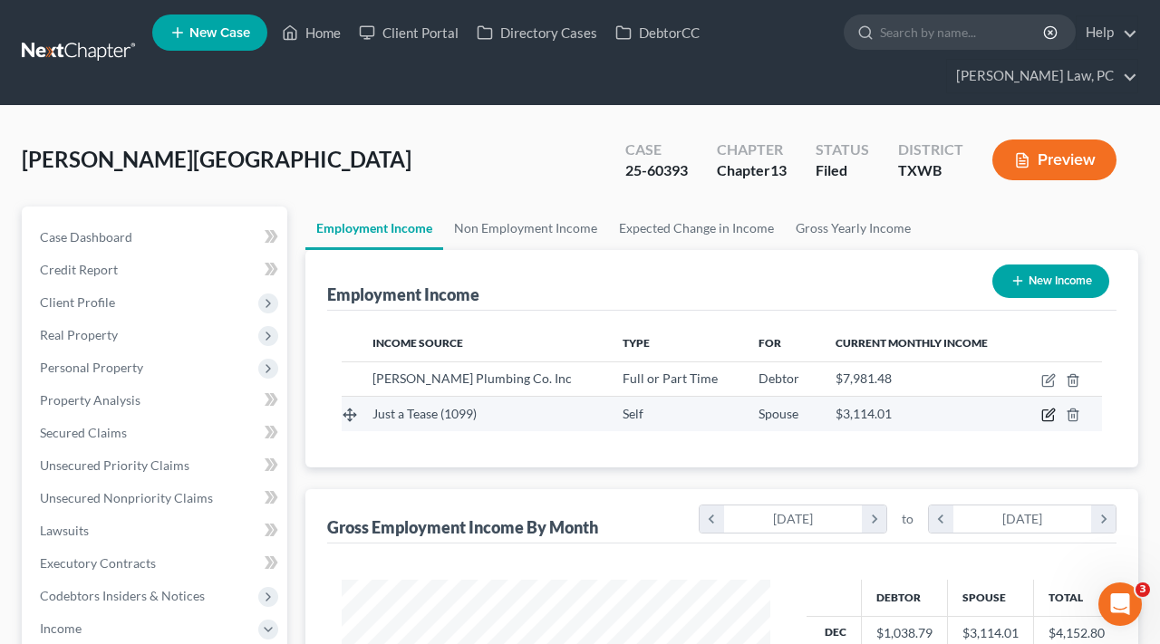
click at [1048, 414] on icon "button" at bounding box center [1050, 414] width 8 height 8
select select "1"
select select "45"
select select "0"
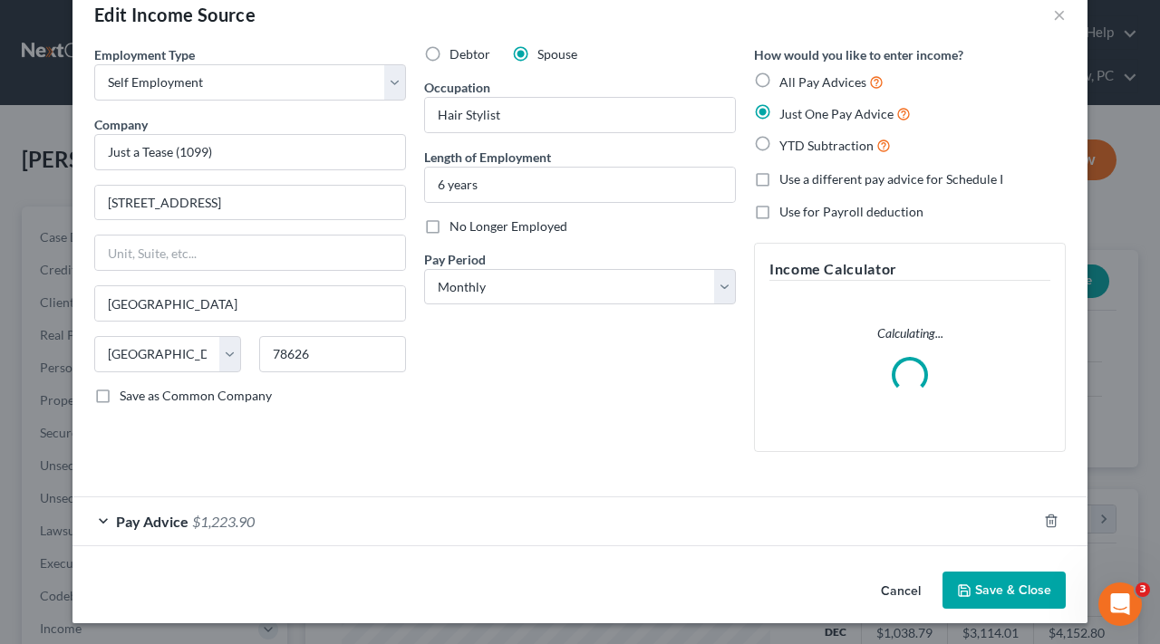
scroll to position [37, 0]
click at [304, 515] on div "Pay Advice $1,223.90" at bounding box center [554, 522] width 964 height 48
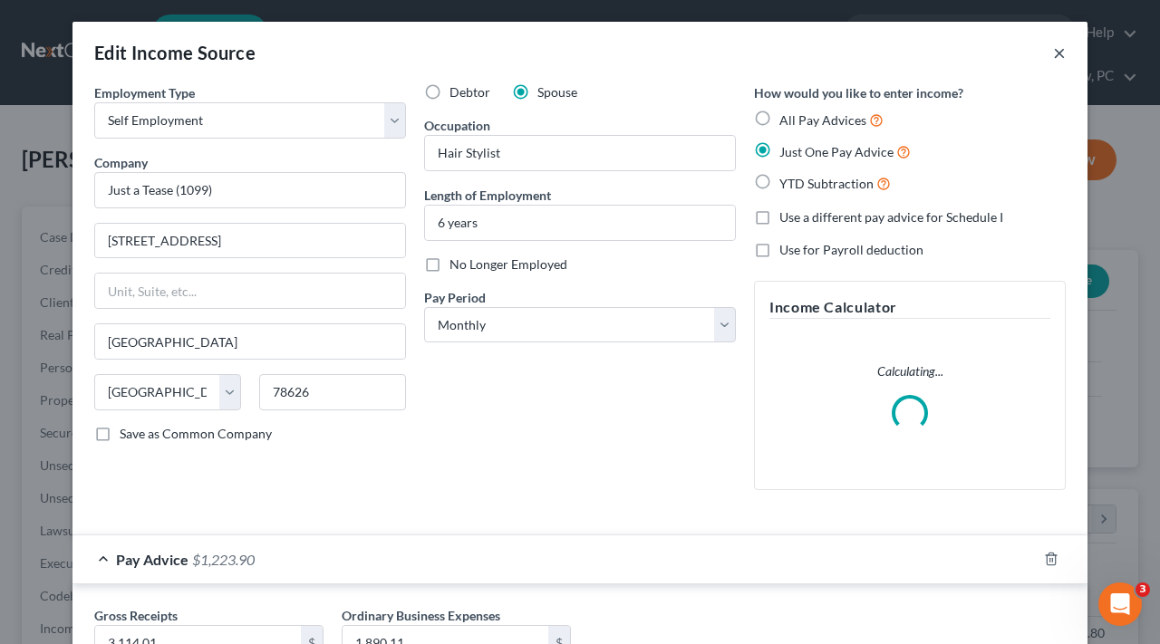
scroll to position [0, 0]
click at [1059, 53] on button "×" at bounding box center [1059, 53] width 13 height 22
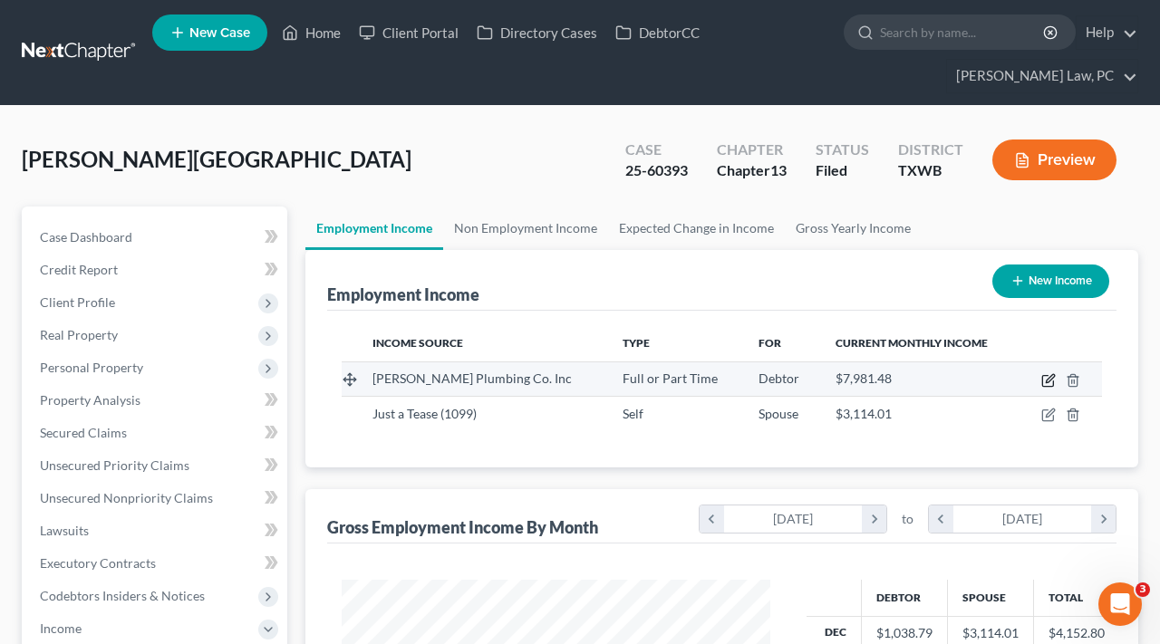
click at [1053, 381] on icon "button" at bounding box center [1048, 380] width 14 height 14
select select "0"
select select "45"
select select "3"
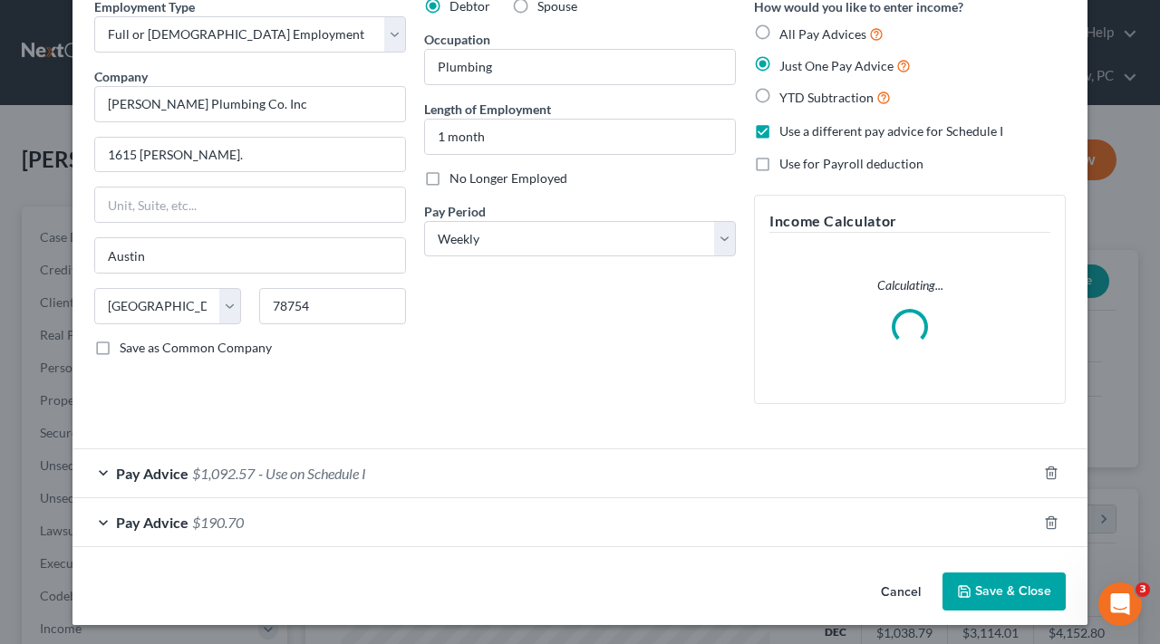
click at [213, 475] on span "$1,092.57" at bounding box center [223, 473] width 63 height 17
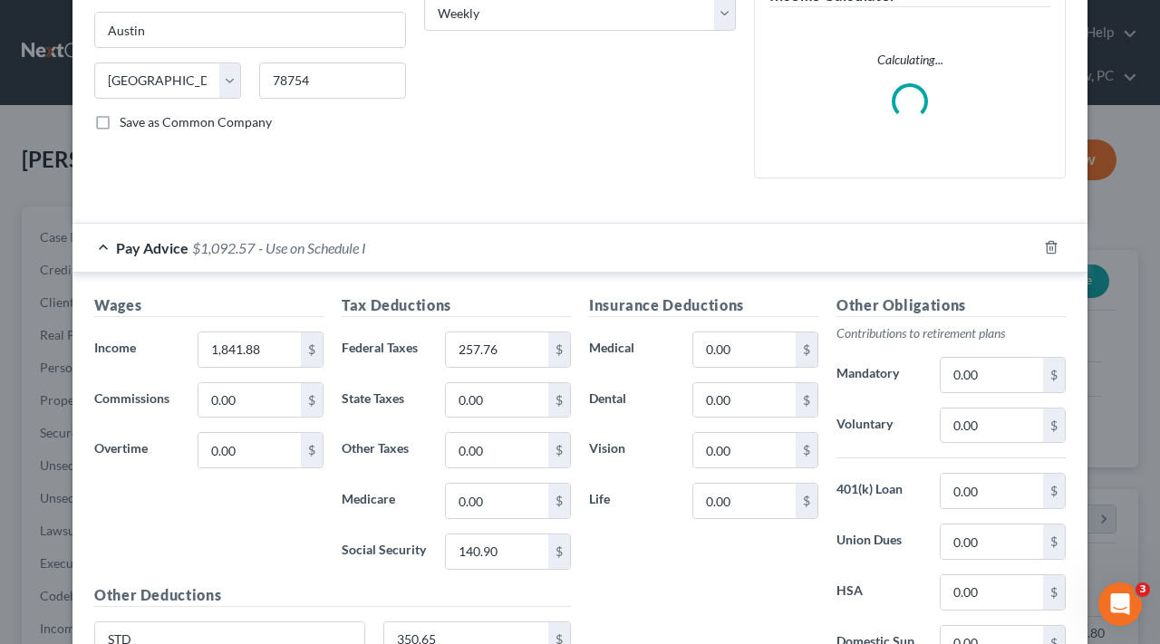
scroll to position [371, 0]
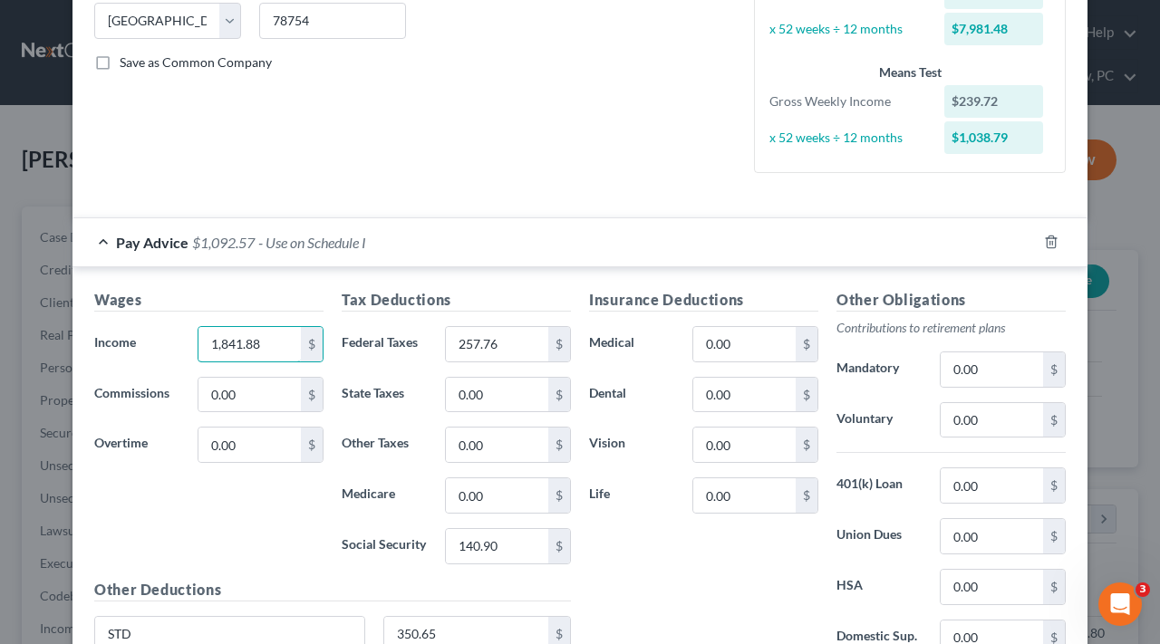
drag, startPoint x: 269, startPoint y: 342, endPoint x: 196, endPoint y: 339, distance: 73.5
click at [196, 339] on div "1,841.88 $" at bounding box center [260, 344] width 144 height 36
type input "1,707.37"
drag, startPoint x: 508, startPoint y: 344, endPoint x: 446, endPoint y: 343, distance: 62.5
click at [446, 343] on input "257.76" at bounding box center [497, 344] width 102 height 34
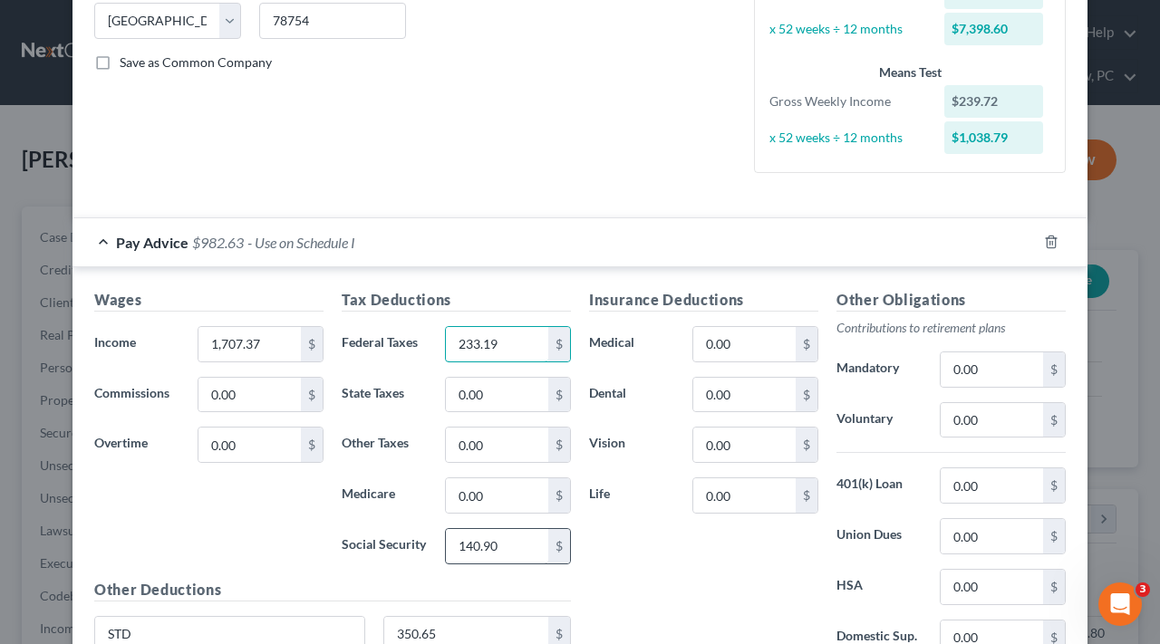
type input "233.19"
drag, startPoint x: 520, startPoint y: 548, endPoint x: 443, endPoint y: 544, distance: 77.1
click at [443, 544] on div "140.90 $" at bounding box center [508, 546] width 144 height 36
type input "130.61"
click at [631, 574] on div "Insurance Deductions Medical 0.00 $ Dental 0.00 $ Vision 0.00 $ Life 0.00 $" at bounding box center [703, 479] width 247 height 381
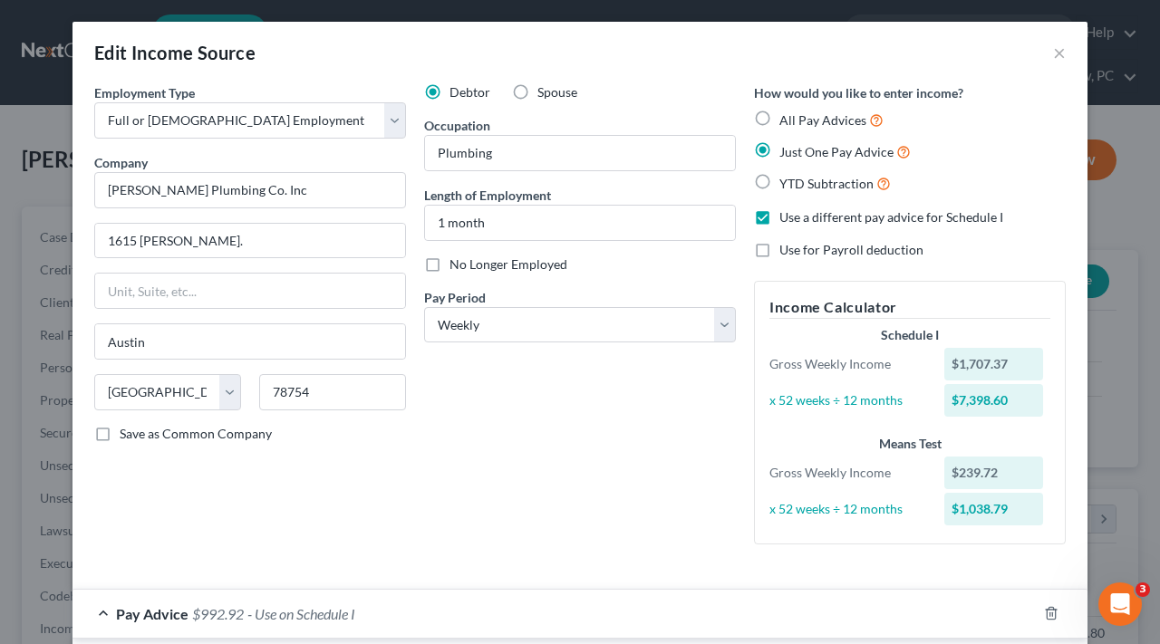
scroll to position [0, 0]
click at [1061, 53] on button "×" at bounding box center [1059, 53] width 13 height 22
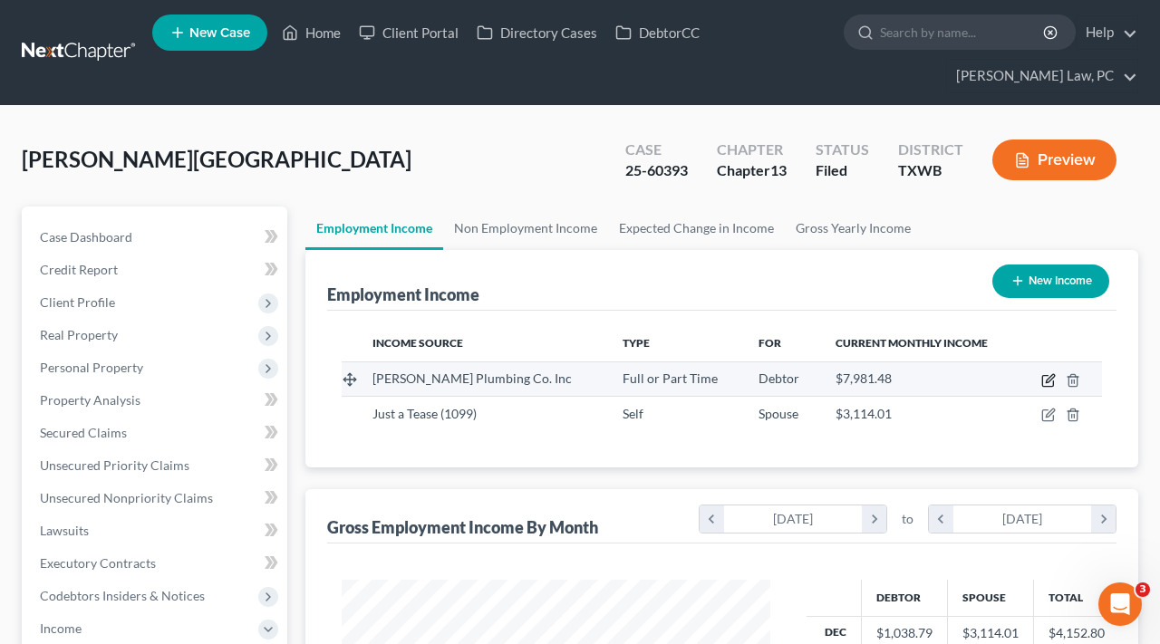
click at [1047, 383] on icon "button" at bounding box center [1048, 380] width 14 height 14
select select "0"
select select "45"
select select "3"
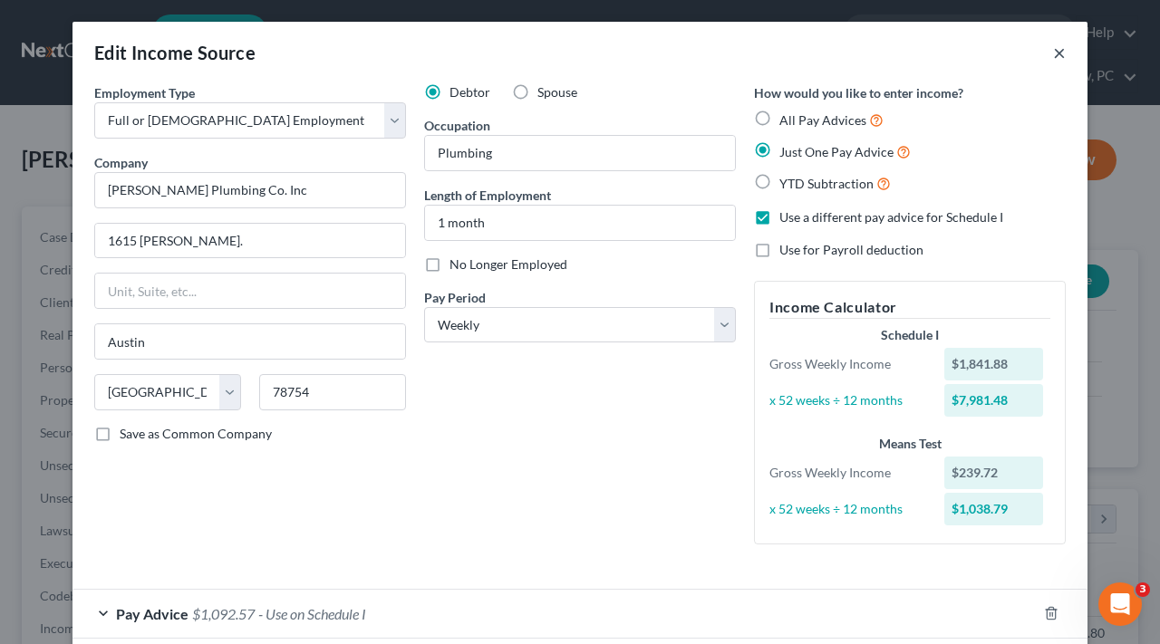
click at [1059, 57] on button "×" at bounding box center [1059, 53] width 13 height 22
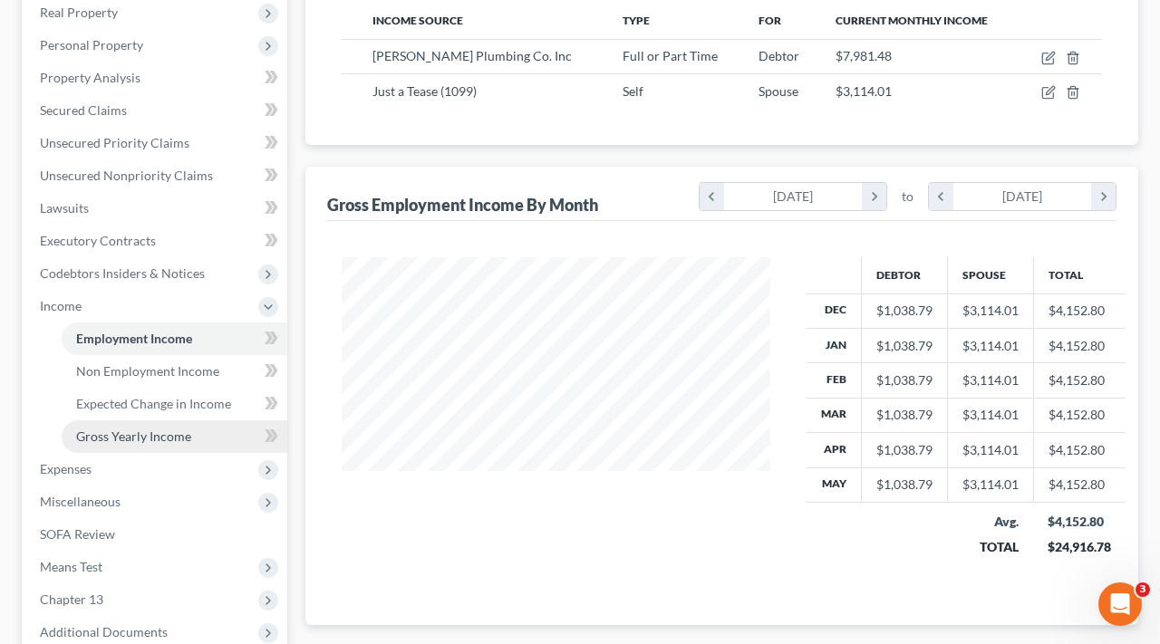
scroll to position [323, 0]
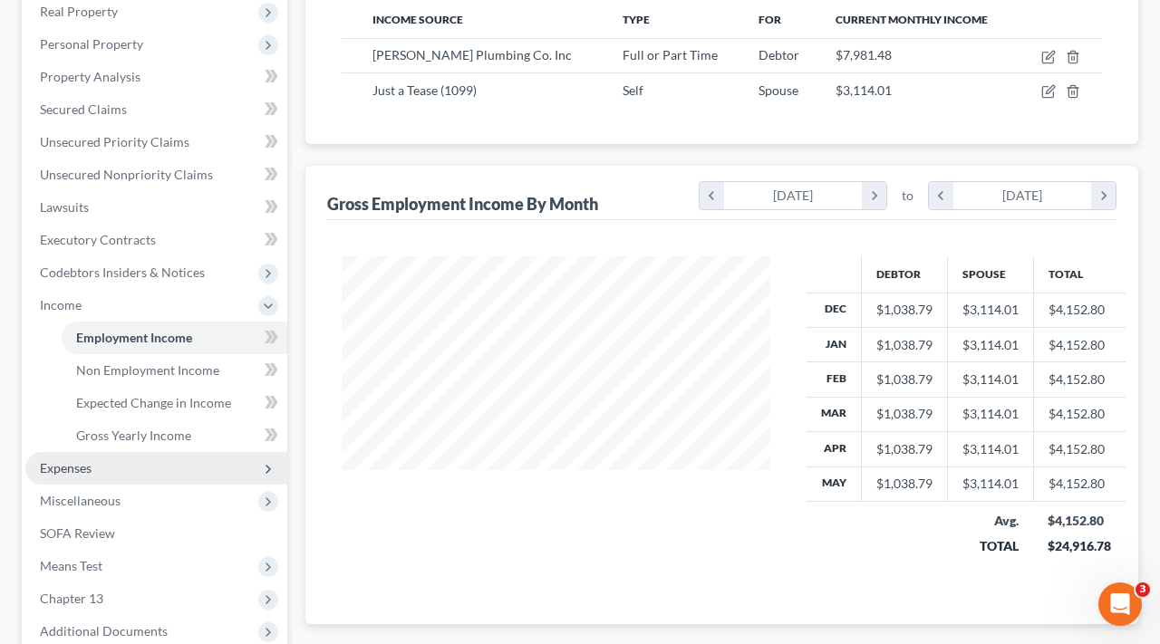
click at [68, 463] on span "Expenses" at bounding box center [66, 467] width 52 height 15
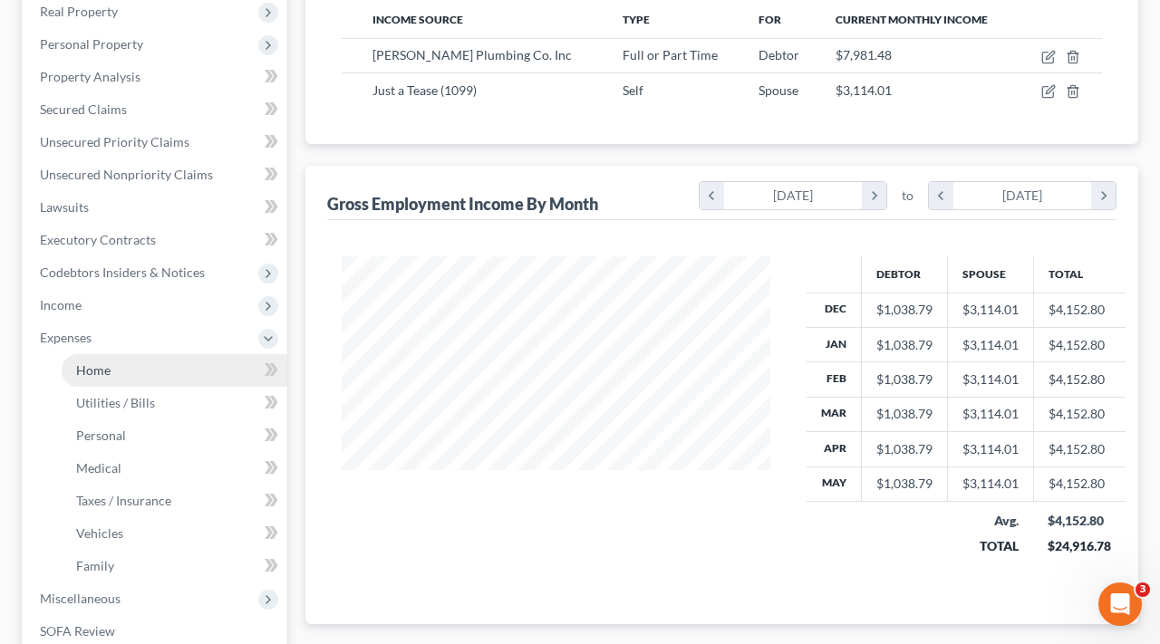
click at [91, 367] on span "Home" at bounding box center [93, 369] width 34 height 15
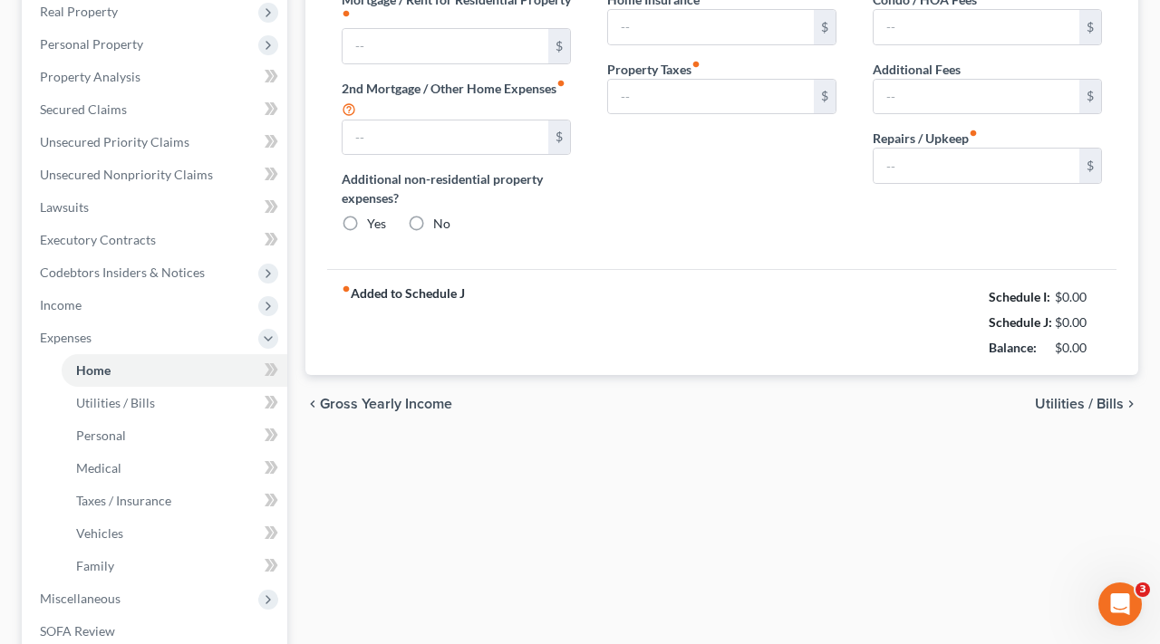
scroll to position [13, 0]
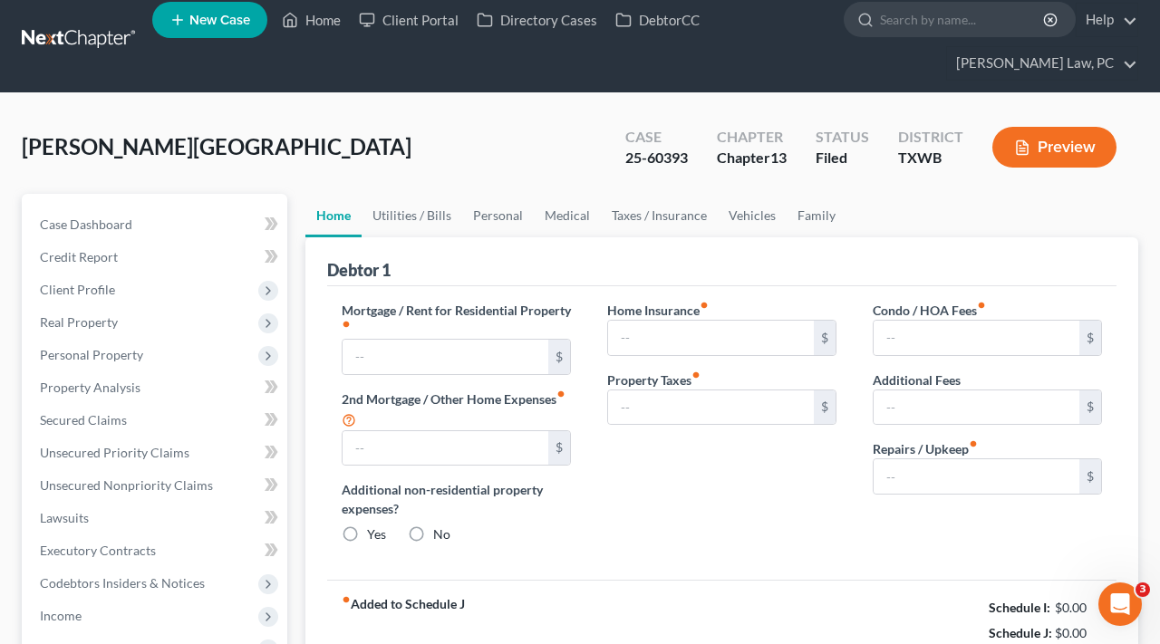
type input "0.00"
radio input "true"
type input "0.00"
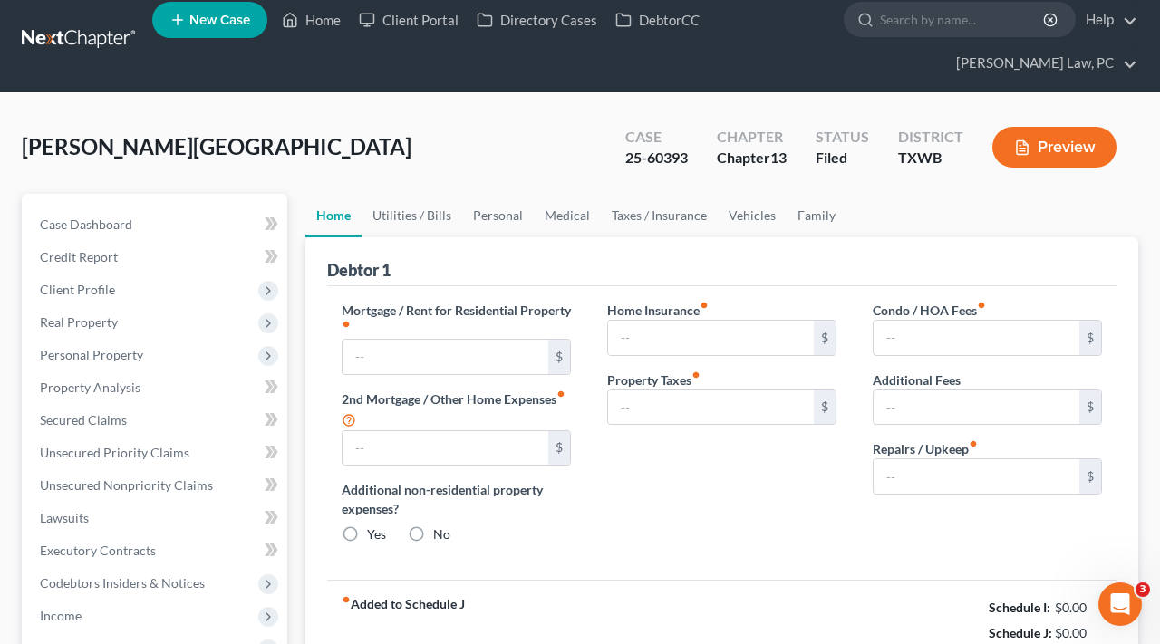
type input "0.00"
type input "100.00"
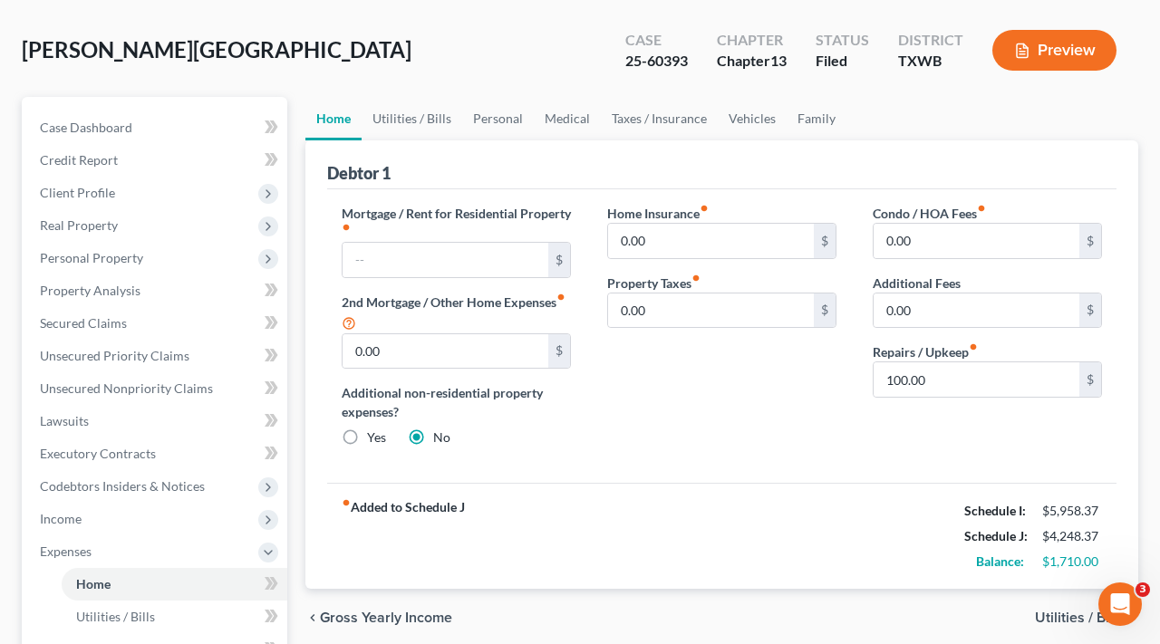
scroll to position [115, 0]
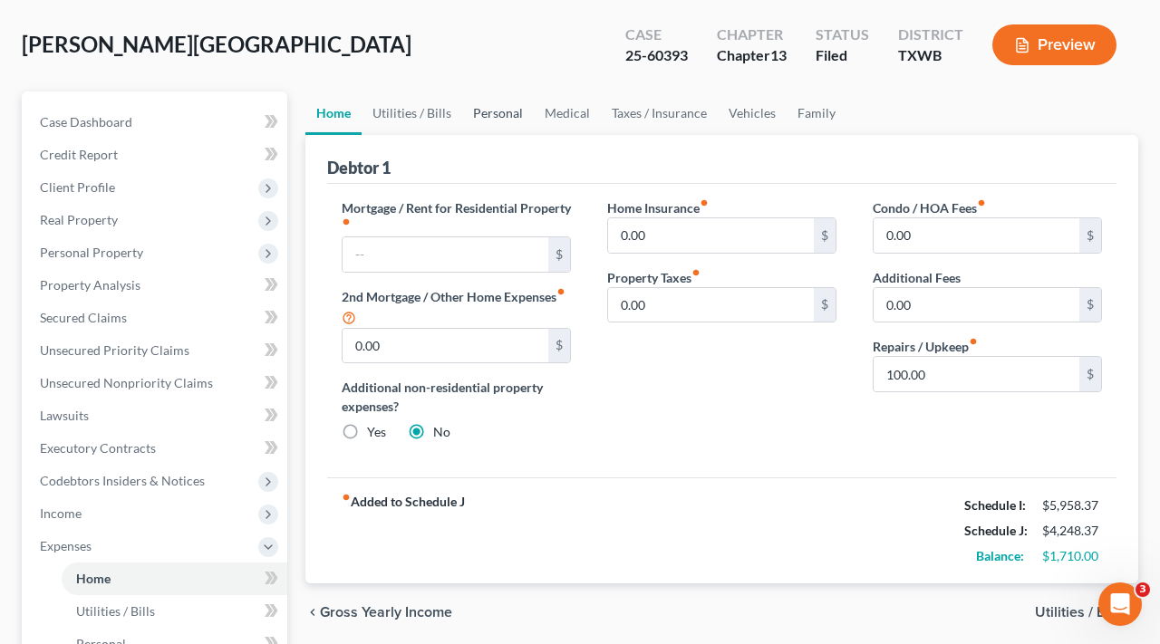
click at [507, 109] on link "Personal" at bounding box center [498, 113] width 72 height 43
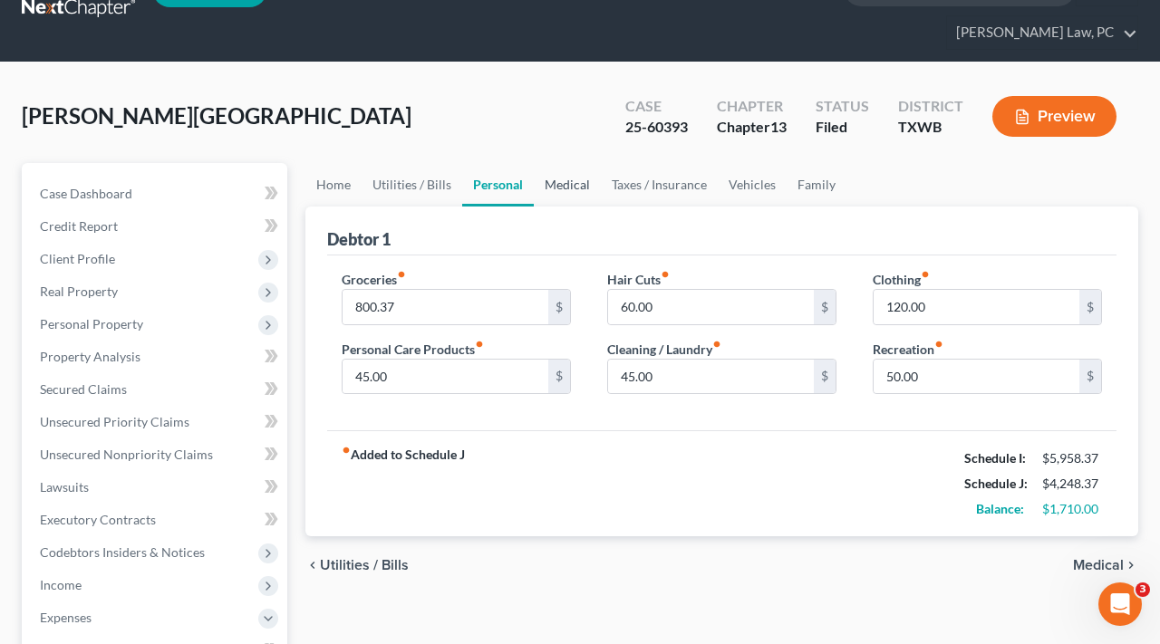
scroll to position [63, 0]
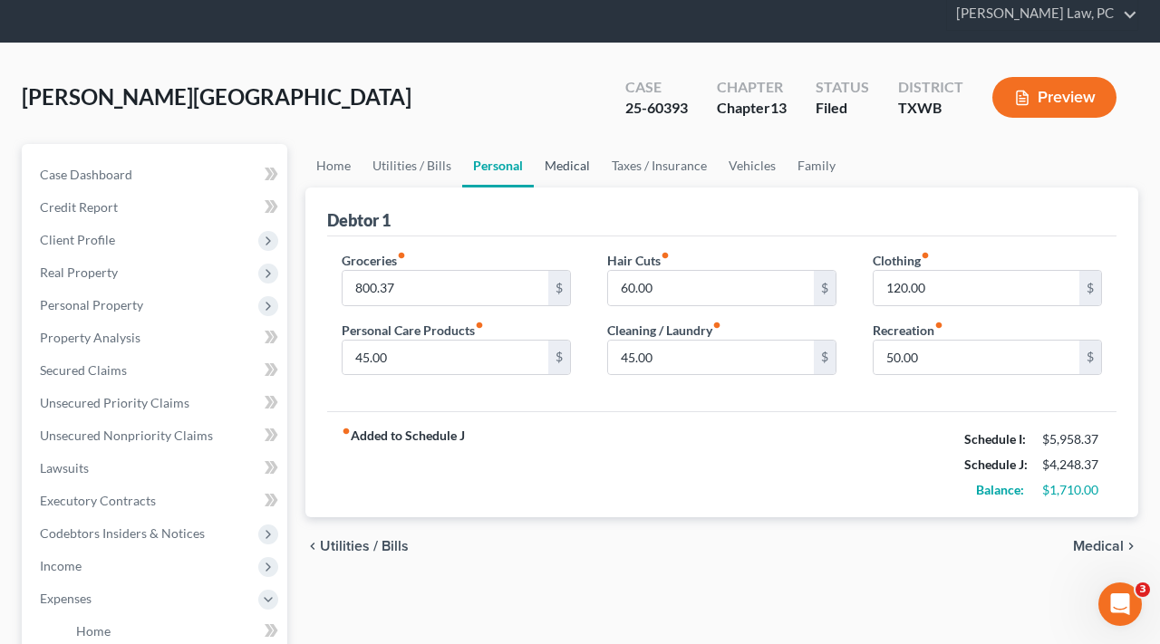
click at [565, 169] on link "Medical" at bounding box center [567, 165] width 67 height 43
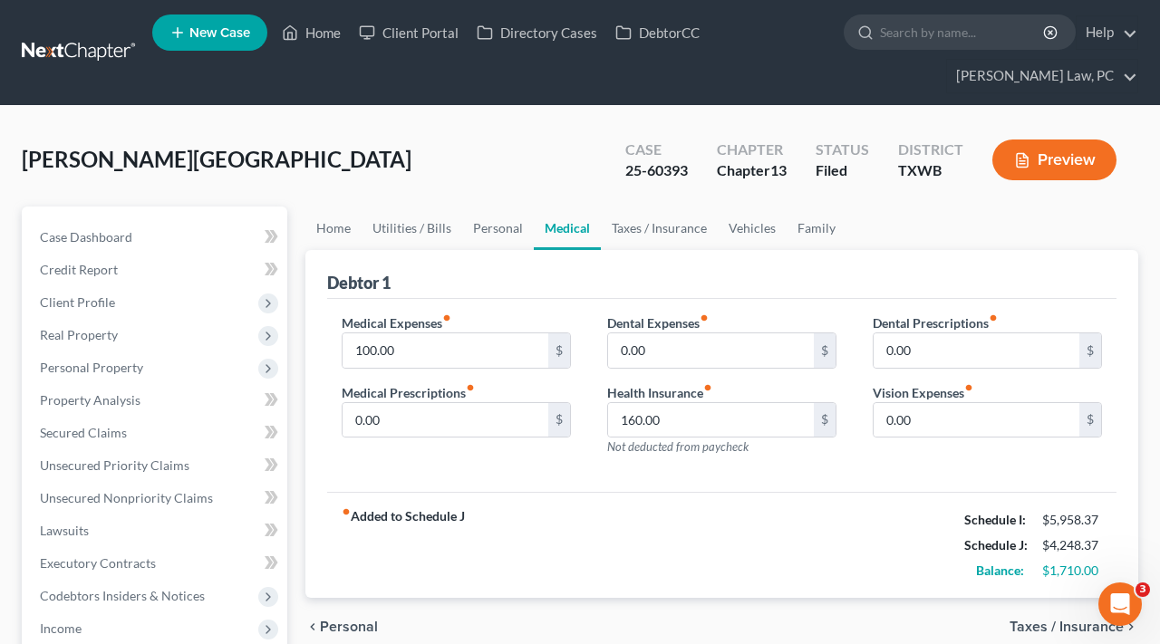
scroll to position [83, 0]
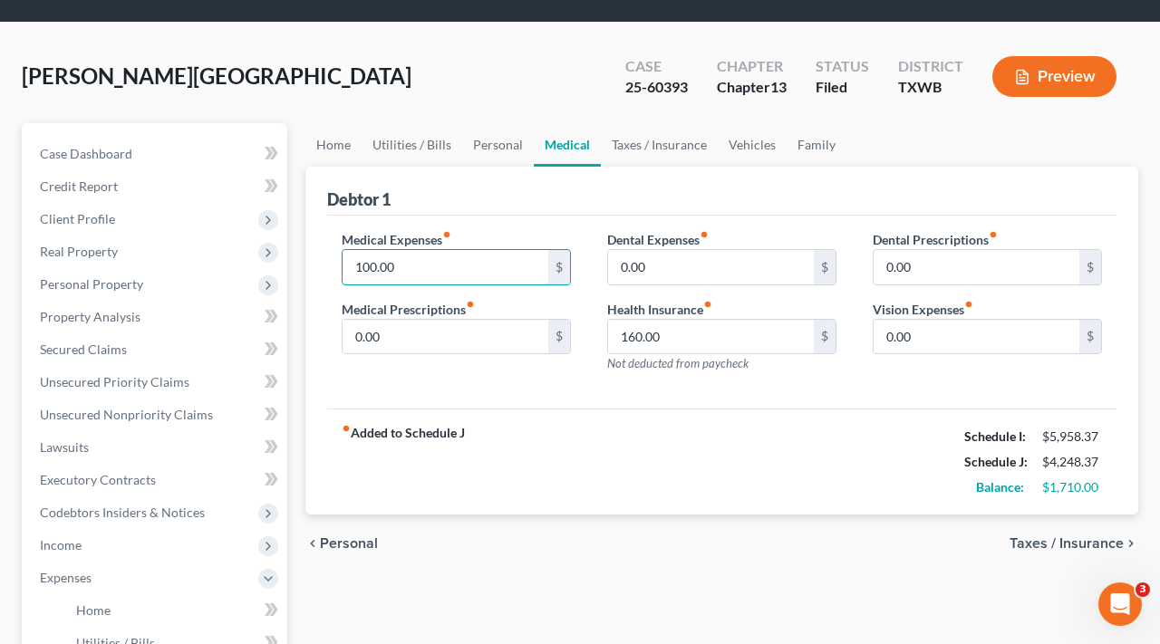
drag, startPoint x: 433, startPoint y: 266, endPoint x: 309, endPoint y: 265, distance: 124.1
click at [309, 265] on div "Debtor 1 Medical Expenses fiber_manual_record 100.00 $ Medical Prescriptions fi…" at bounding box center [721, 341] width 833 height 349
type input "50"
click at [646, 146] on link "Taxes / Insurance" at bounding box center [659, 144] width 117 height 43
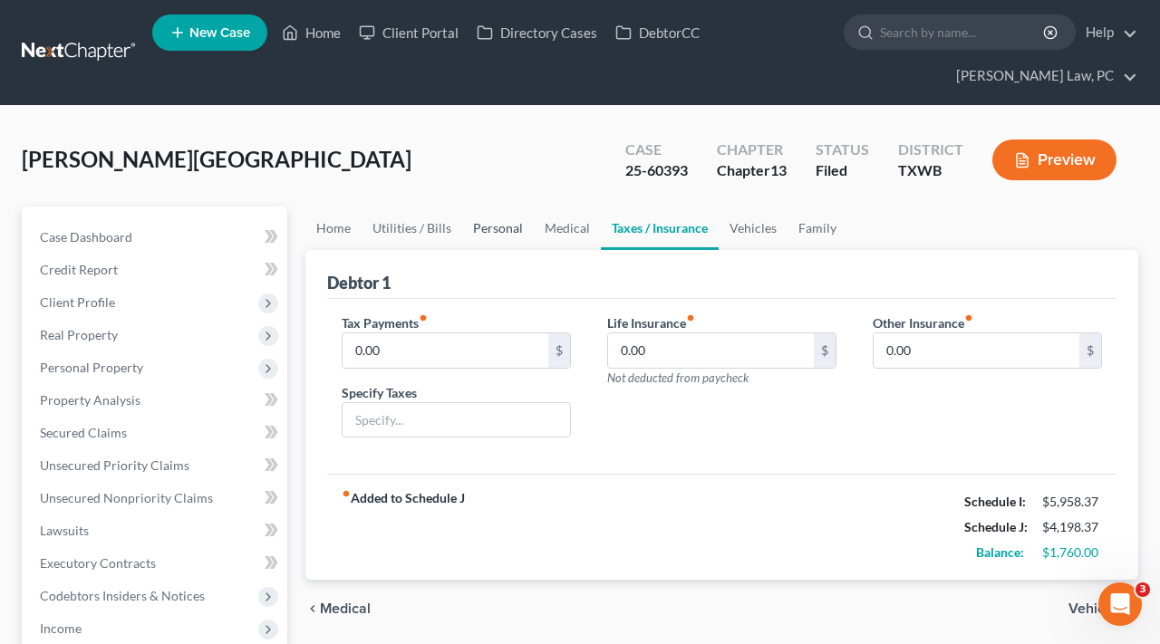
click at [503, 224] on link "Personal" at bounding box center [498, 228] width 72 height 43
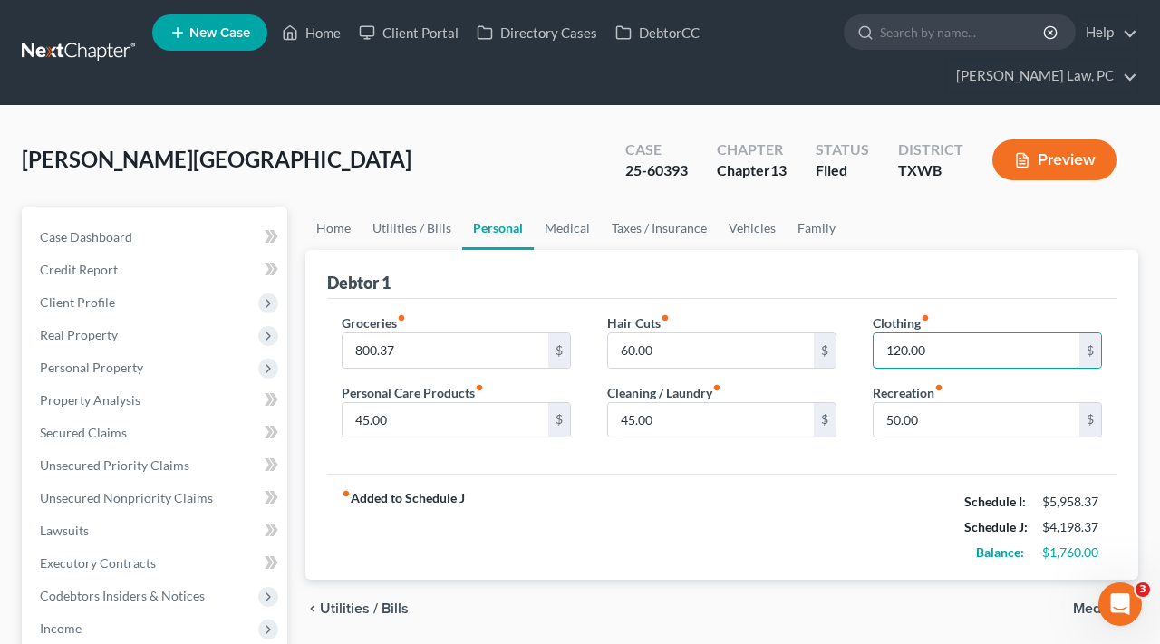
drag, startPoint x: 939, startPoint y: 354, endPoint x: 869, endPoint y: 354, distance: 69.8
click at [869, 354] on div "Clothing fiber_manual_record 120.00 $ Recreation fiber_manual_record 50.00 $" at bounding box center [986, 383] width 265 height 140
type input "5"
type input "70"
click at [785, 472] on div "Groceries fiber_manual_record 800.37 $ Personal Care Products fiber_manual_reco…" at bounding box center [721, 387] width 789 height 176
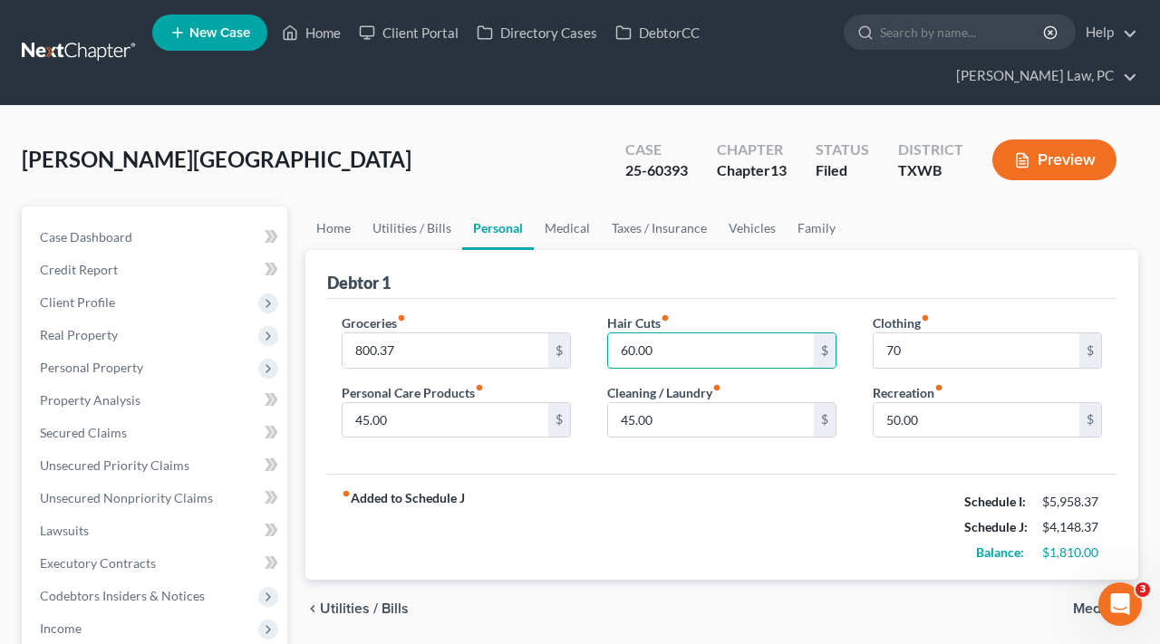
drag, startPoint x: 671, startPoint y: 354, endPoint x: 602, endPoint y: 354, distance: 69.8
click at [602, 354] on div "Hair Cuts fiber_manual_record 60.00 $ Cleaning / Laundry fiber_manual_record 45…" at bounding box center [721, 383] width 265 height 140
type input "50"
drag, startPoint x: 663, startPoint y: 422, endPoint x: 600, endPoint y: 422, distance: 63.4
click at [600, 422] on div "Hair Cuts fiber_manual_record 50 $ Cleaning / Laundry fiber_manual_record 45.00…" at bounding box center [721, 383] width 265 height 140
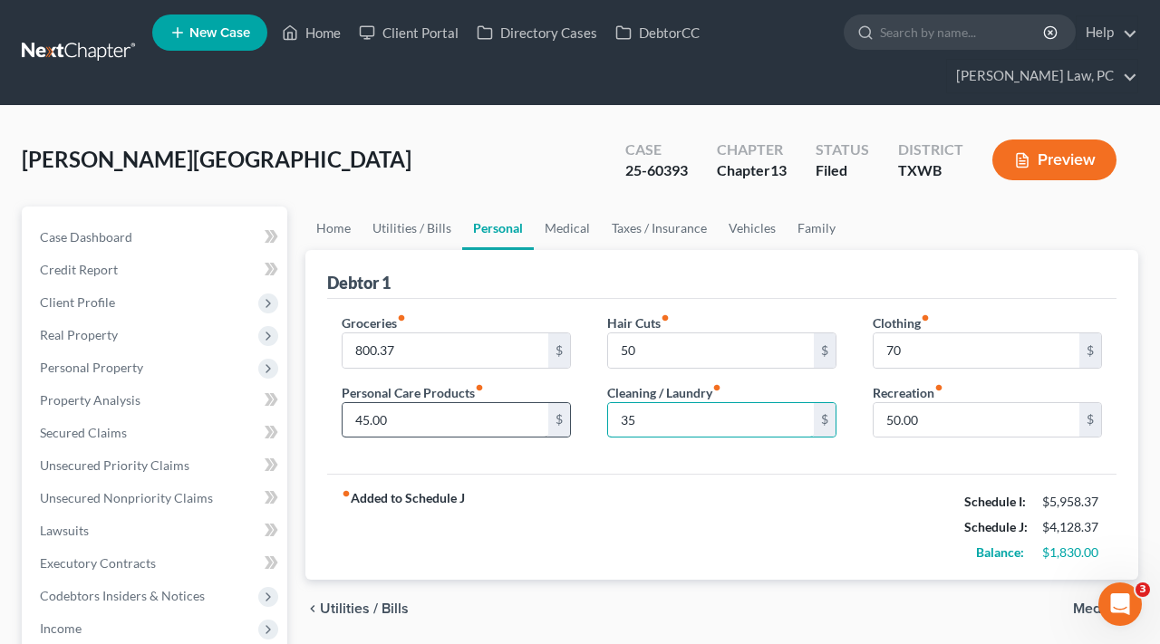
type input "35"
drag, startPoint x: 411, startPoint y: 424, endPoint x: 324, endPoint y: 421, distance: 87.0
click at [323, 421] on div "Groceries fiber_manual_record 800.37 $ Personal Care Products fiber_manual_reco…" at bounding box center [455, 383] width 265 height 140
type input "35"
drag, startPoint x: 409, startPoint y: 354, endPoint x: 342, endPoint y: 352, distance: 66.2
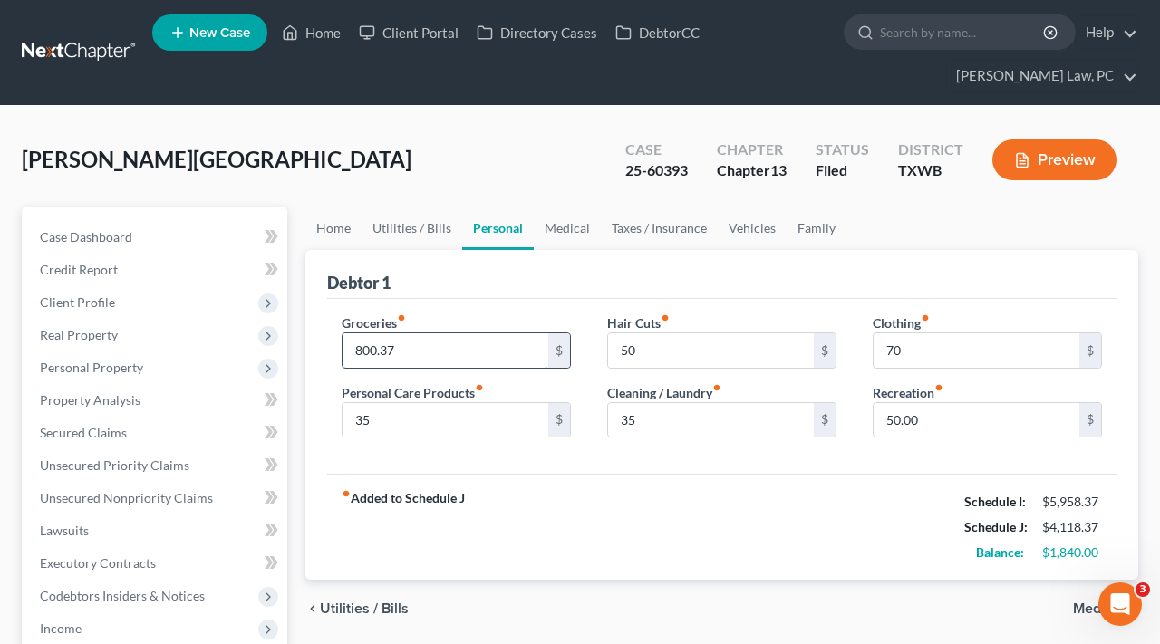
click at [342, 352] on input "800.37" at bounding box center [445, 350] width 206 height 34
click at [373, 352] on input "750.37" at bounding box center [445, 350] width 206 height 34
type input "740.37"
click at [564, 506] on div "fiber_manual_record Added to Schedule J Schedule I: $5,958.37 Schedule J: $4,05…" at bounding box center [721, 527] width 789 height 106
click at [746, 232] on link "Vehicles" at bounding box center [752, 228] width 69 height 43
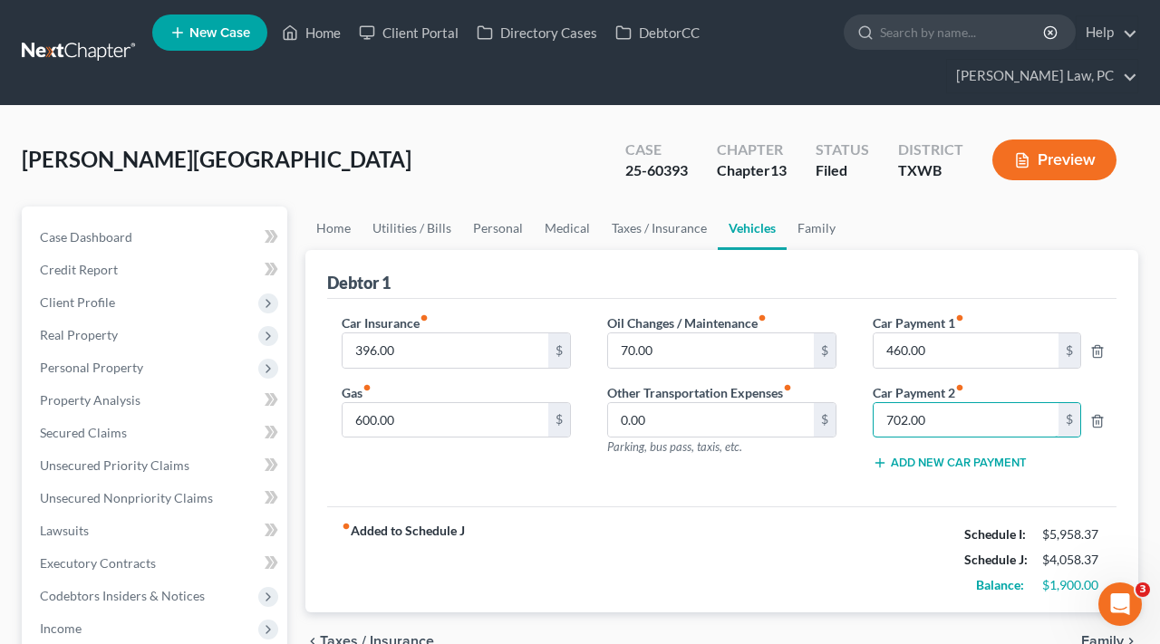
drag, startPoint x: 933, startPoint y: 423, endPoint x: 853, endPoint y: 421, distance: 79.7
click at [854, 421] on div "Car Payment 1 fiber_manual_record 460.00 $ Car Payment 2 fiber_manual_record 70…" at bounding box center [986, 399] width 265 height 172
click at [803, 522] on div "fiber_manual_record Added to Schedule J Schedule I: $5,958.37 Schedule J: $4,05…" at bounding box center [721, 559] width 789 height 106
click at [668, 350] on input "70.00" at bounding box center [711, 350] width 206 height 34
click at [809, 232] on link "Family" at bounding box center [816, 228] width 60 height 43
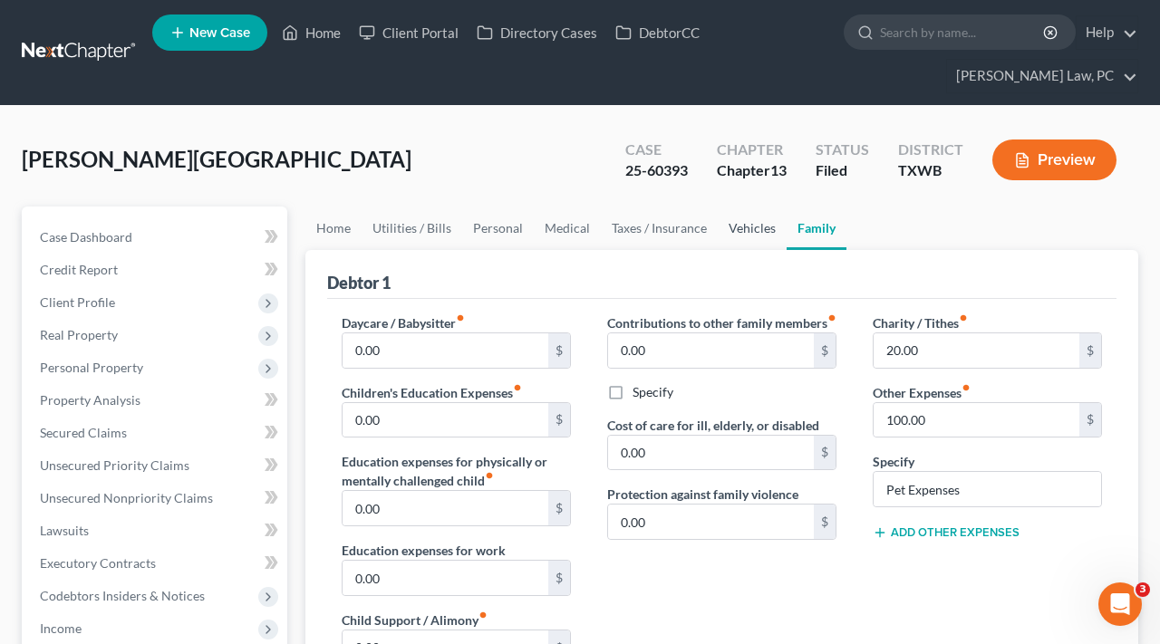
click at [746, 227] on link "Vehicles" at bounding box center [752, 228] width 69 height 43
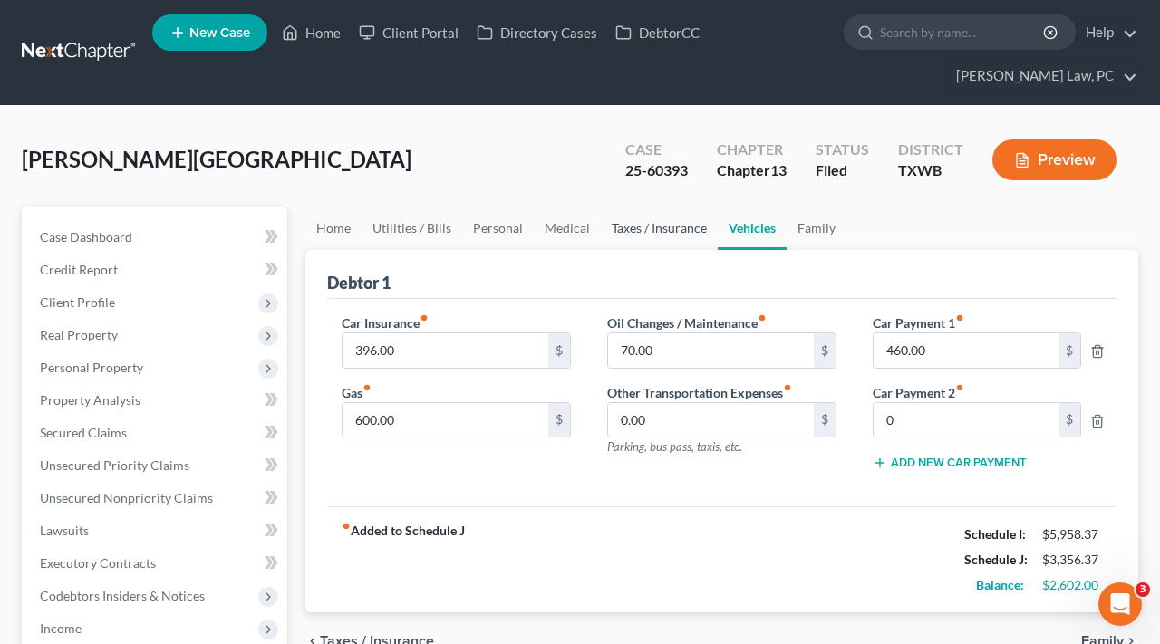
click at [665, 226] on link "Taxes / Insurance" at bounding box center [659, 228] width 117 height 43
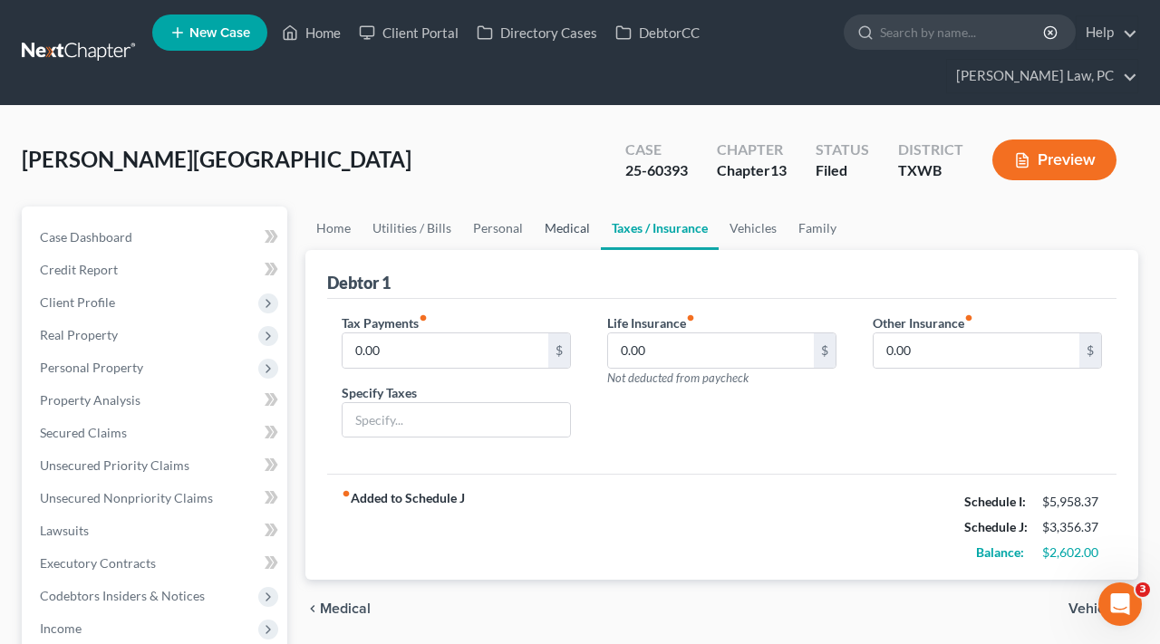
click at [569, 236] on link "Medical" at bounding box center [567, 228] width 67 height 43
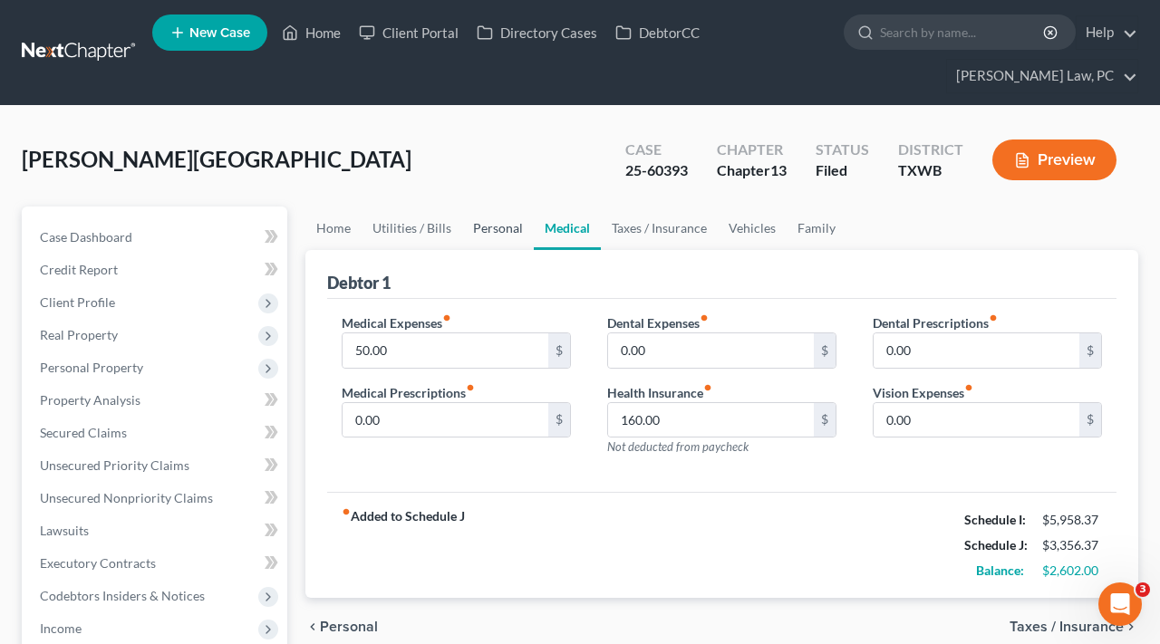
click at [506, 226] on link "Personal" at bounding box center [498, 228] width 72 height 43
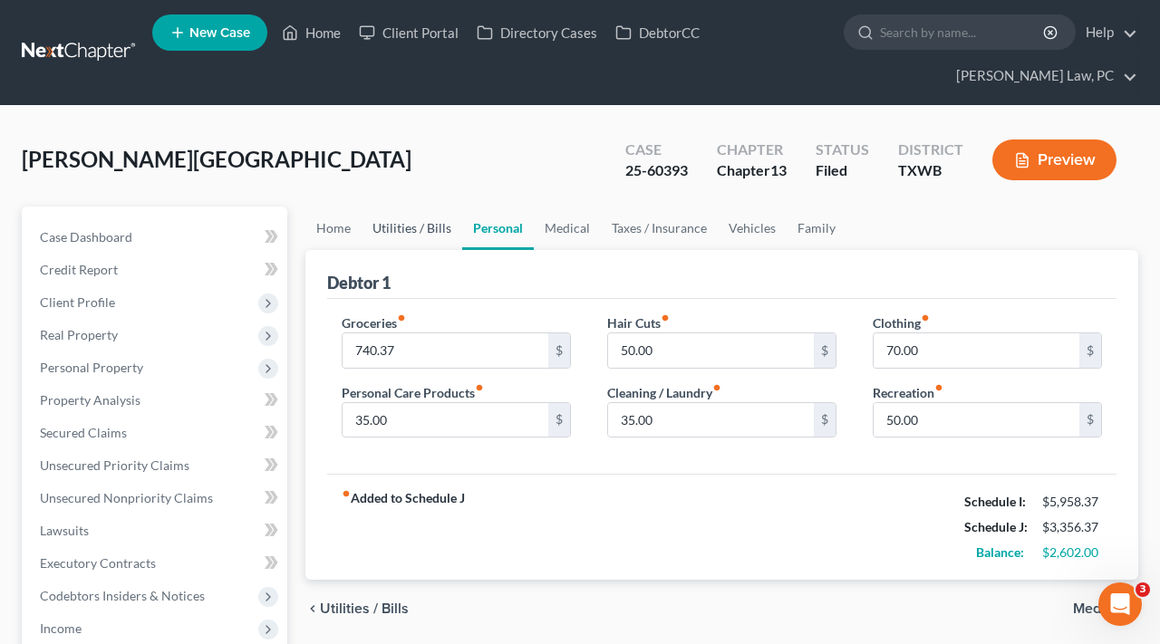
click at [426, 225] on link "Utilities / Bills" at bounding box center [411, 228] width 101 height 43
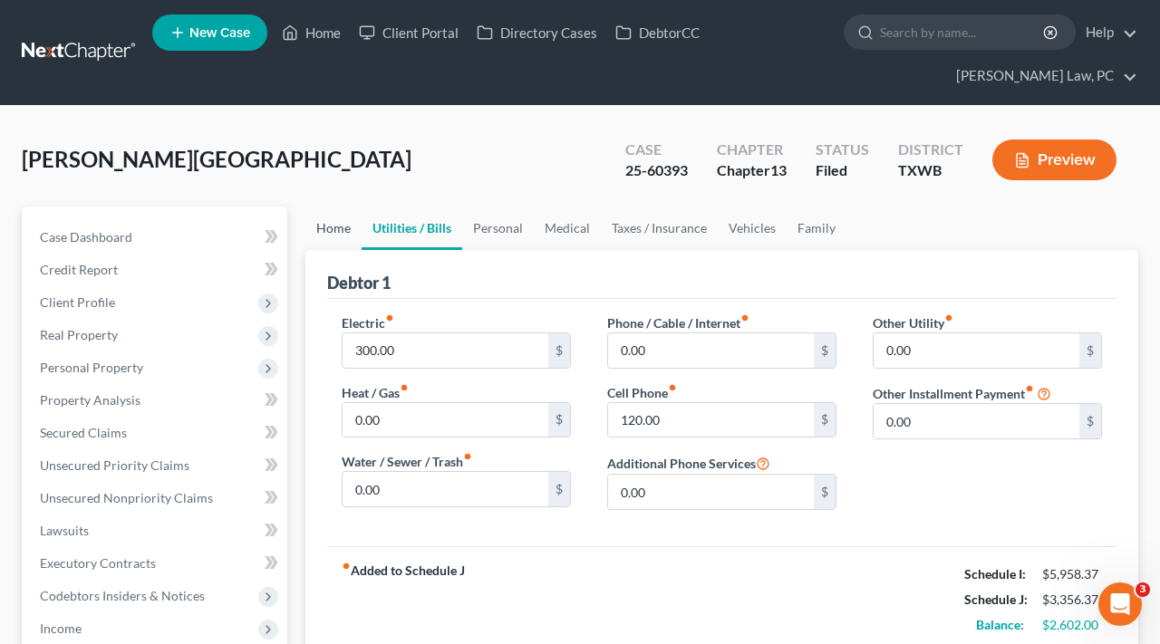
click at [351, 228] on link "Home" at bounding box center [333, 228] width 56 height 43
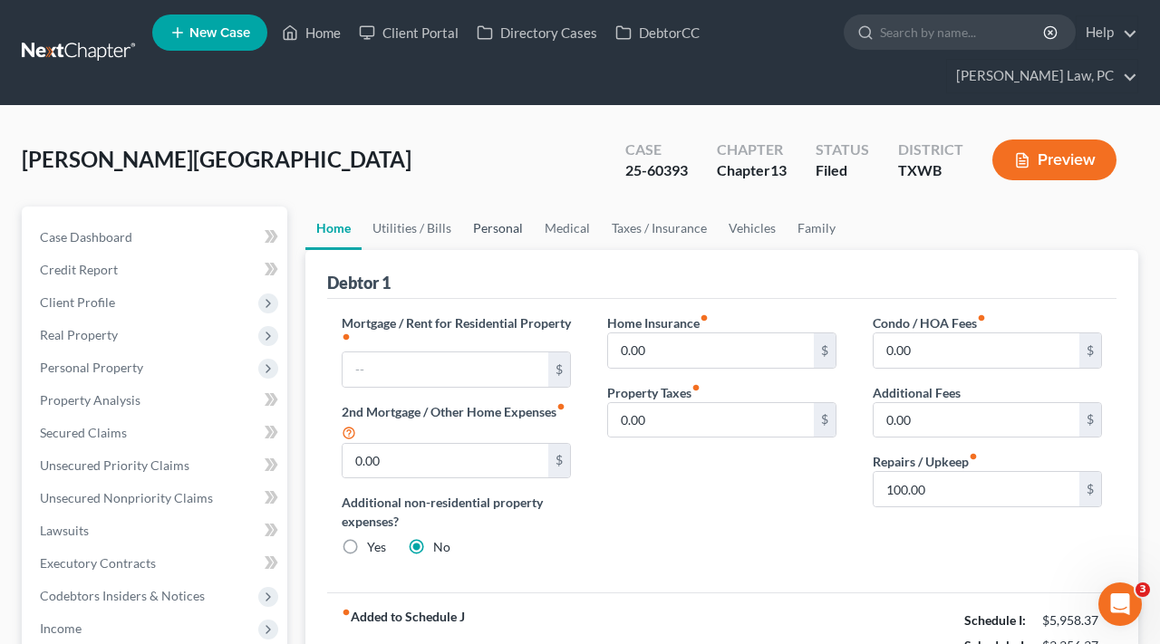
click at [503, 225] on link "Personal" at bounding box center [498, 228] width 72 height 43
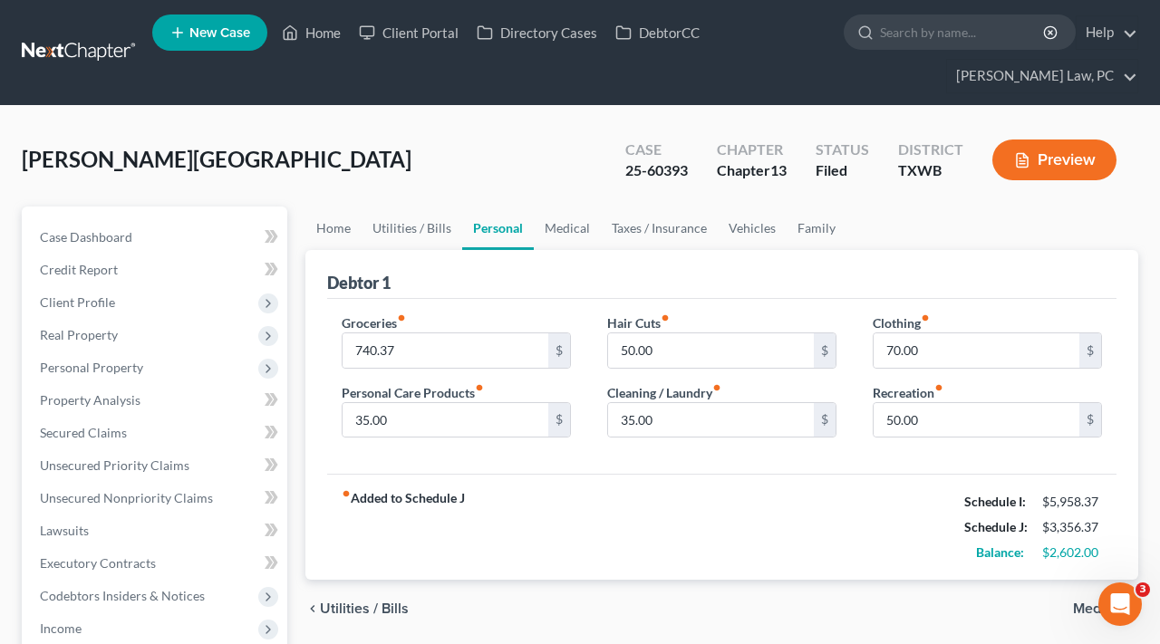
click at [583, 264] on div "Debtor 1" at bounding box center [721, 274] width 789 height 49
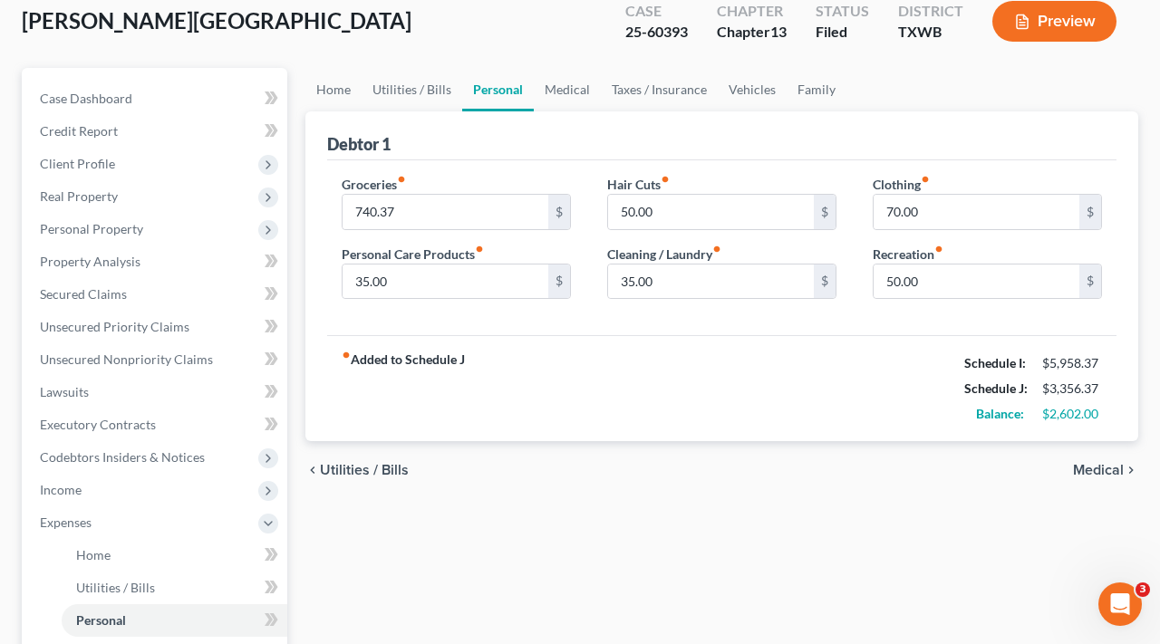
scroll to position [140, 0]
click at [330, 91] on link "Home" at bounding box center [333, 88] width 56 height 43
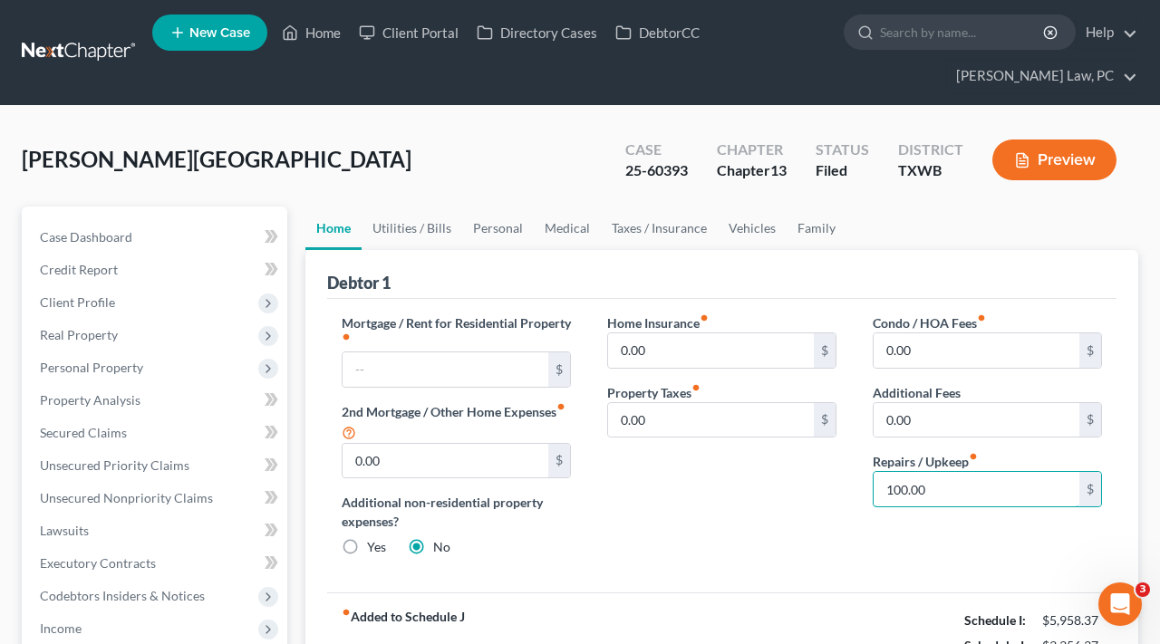
drag, startPoint x: 941, startPoint y: 487, endPoint x: 843, endPoint y: 487, distance: 97.8
click at [843, 487] on div "Mortgage / Rent for Residential Property fiber_manual_record $ 2nd Mortgage / O…" at bounding box center [721, 442] width 796 height 258
type input "80"
click at [861, 564] on div "Condo / HOA Fees fiber_manual_record 0.00 $ Additional Fees 0.00 $ Repairs / Up…" at bounding box center [986, 442] width 265 height 258
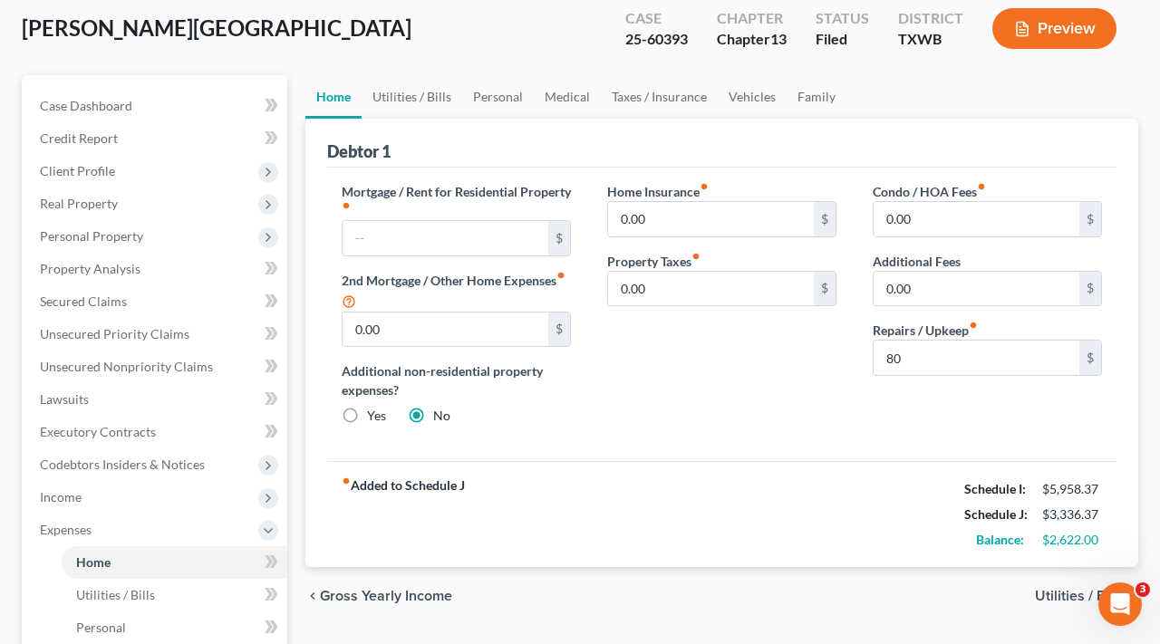
scroll to position [114, 0]
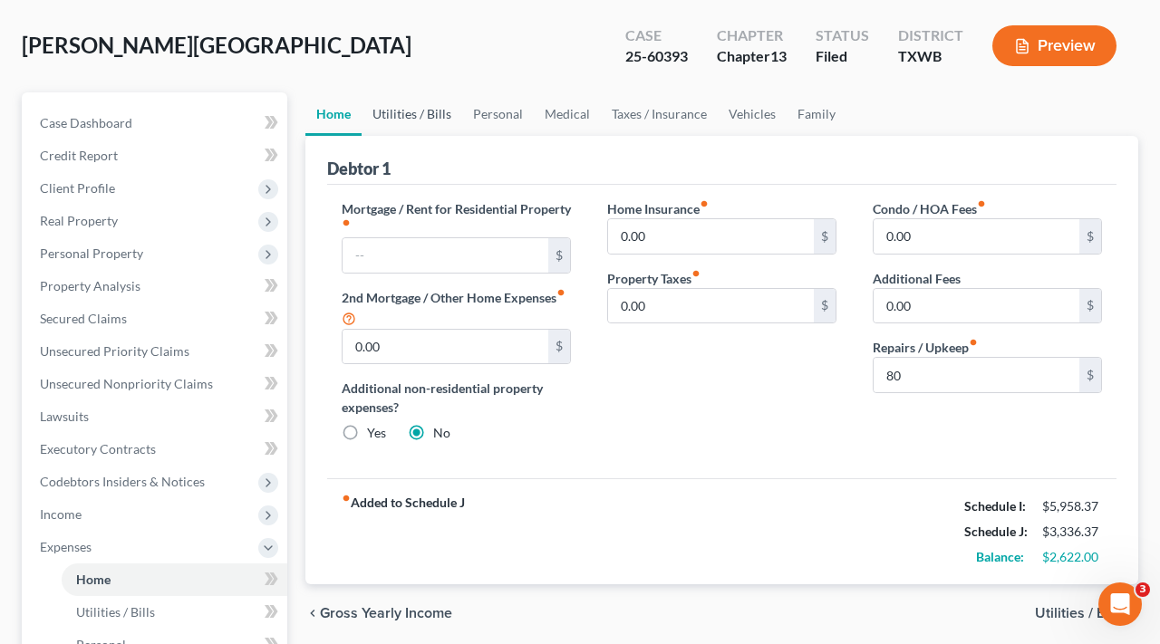
click at [417, 111] on link "Utilities / Bills" at bounding box center [411, 113] width 101 height 43
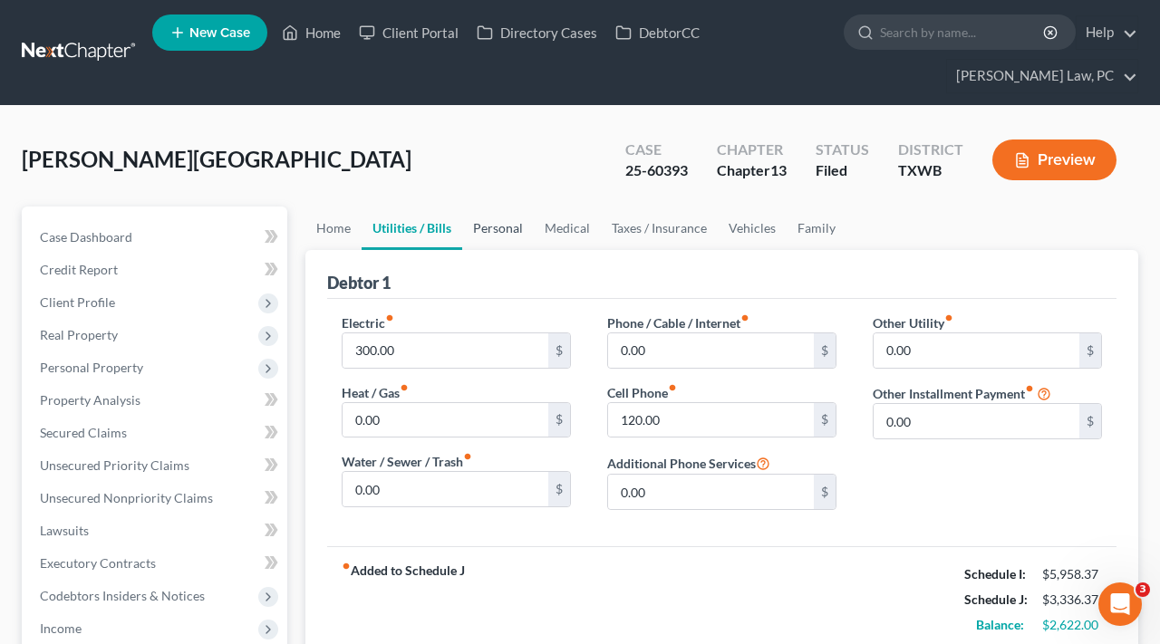
click at [500, 230] on link "Personal" at bounding box center [498, 228] width 72 height 43
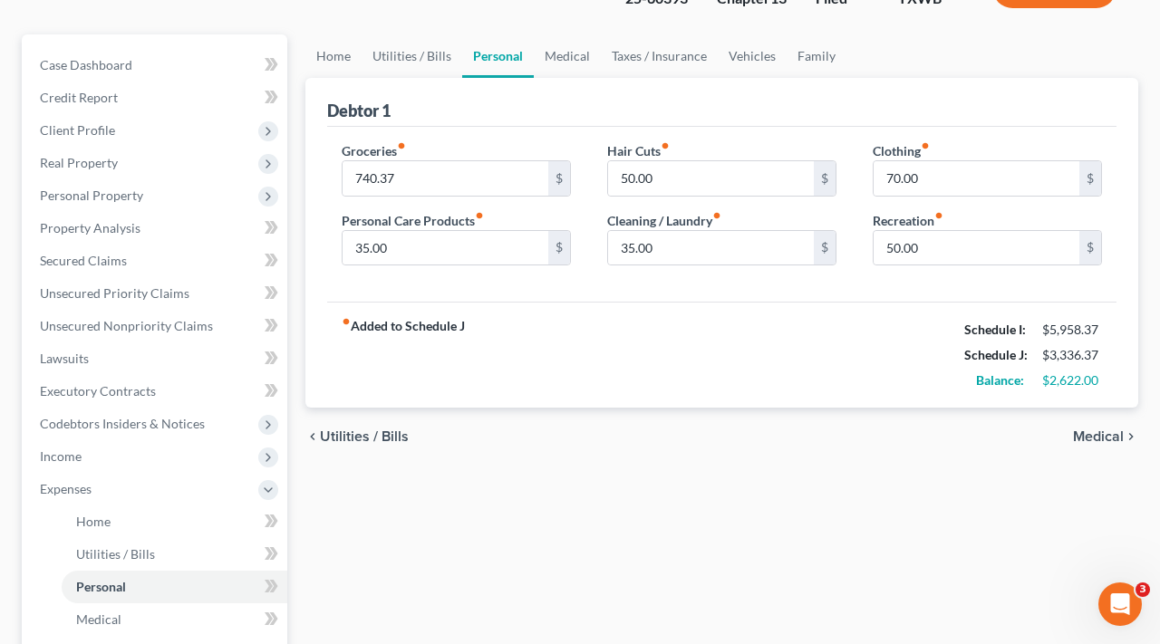
scroll to position [176, 0]
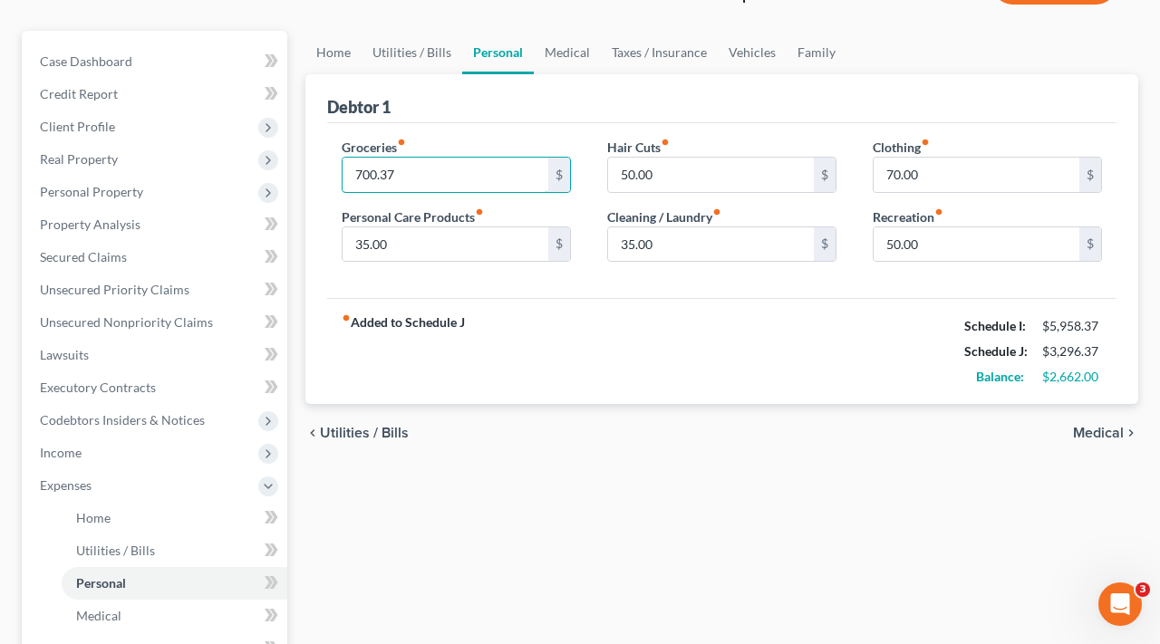
type input "700.37"
click at [648, 323] on div "fiber_manual_record Added to Schedule J Schedule I: $5,958.37 Schedule J: $3,29…" at bounding box center [721, 351] width 789 height 106
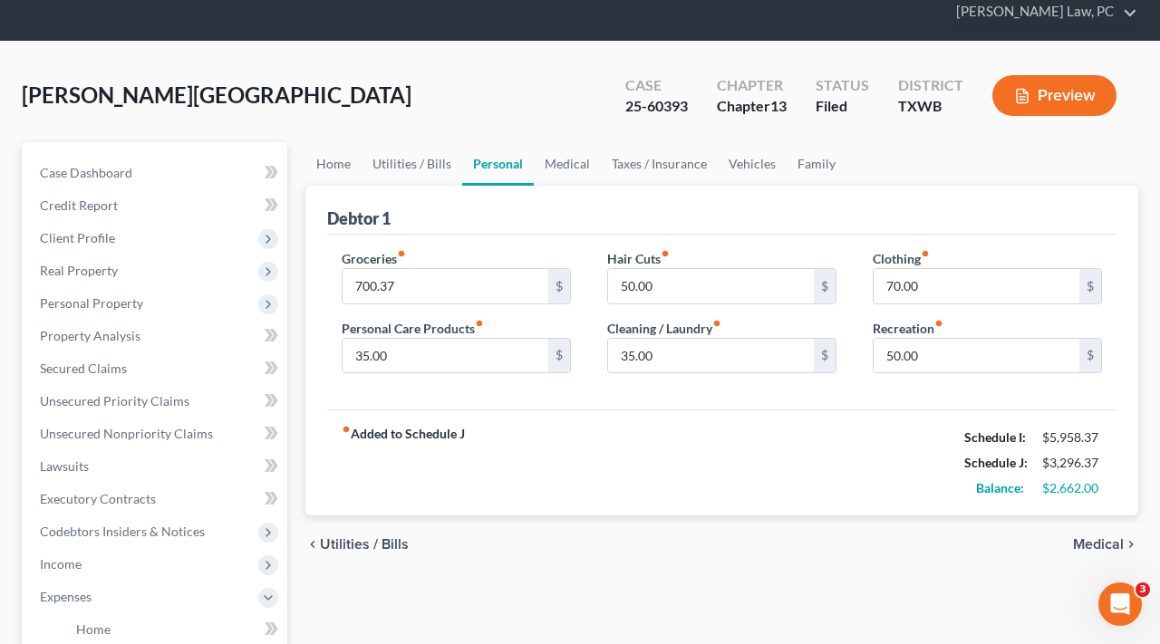
scroll to position [66, 0]
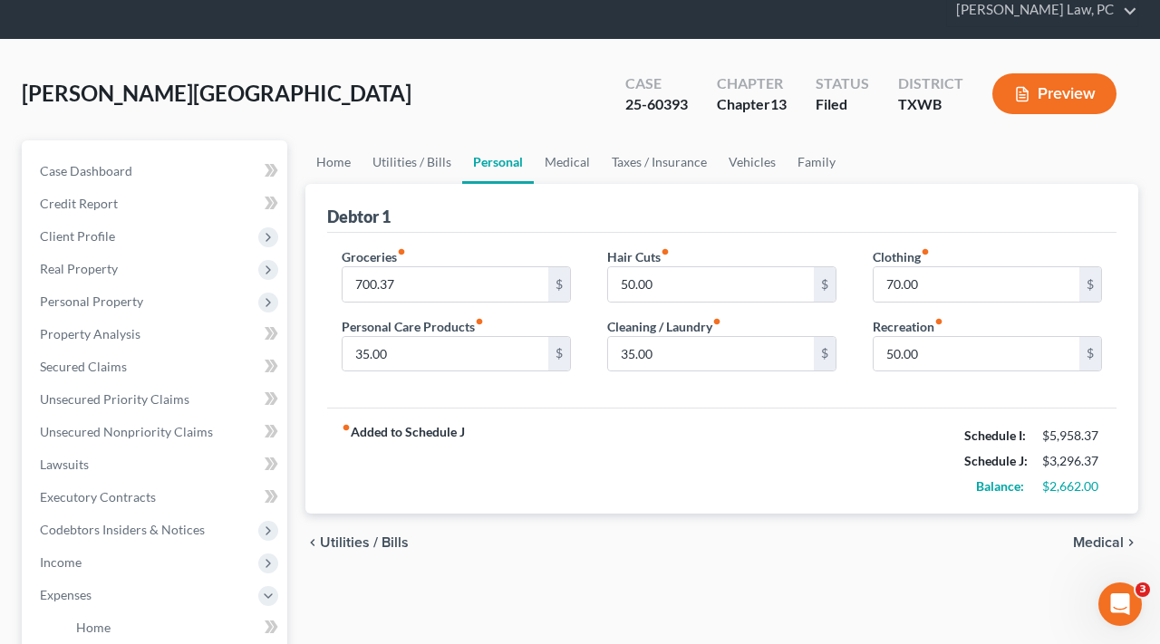
click at [764, 458] on div "fiber_manual_record Added to Schedule J Schedule I: $5,958.37 Schedule J: $3,29…" at bounding box center [721, 461] width 789 height 106
click at [63, 563] on span "Income" at bounding box center [61, 561] width 42 height 15
click at [121, 595] on span "Employment Income" at bounding box center [134, 594] width 116 height 15
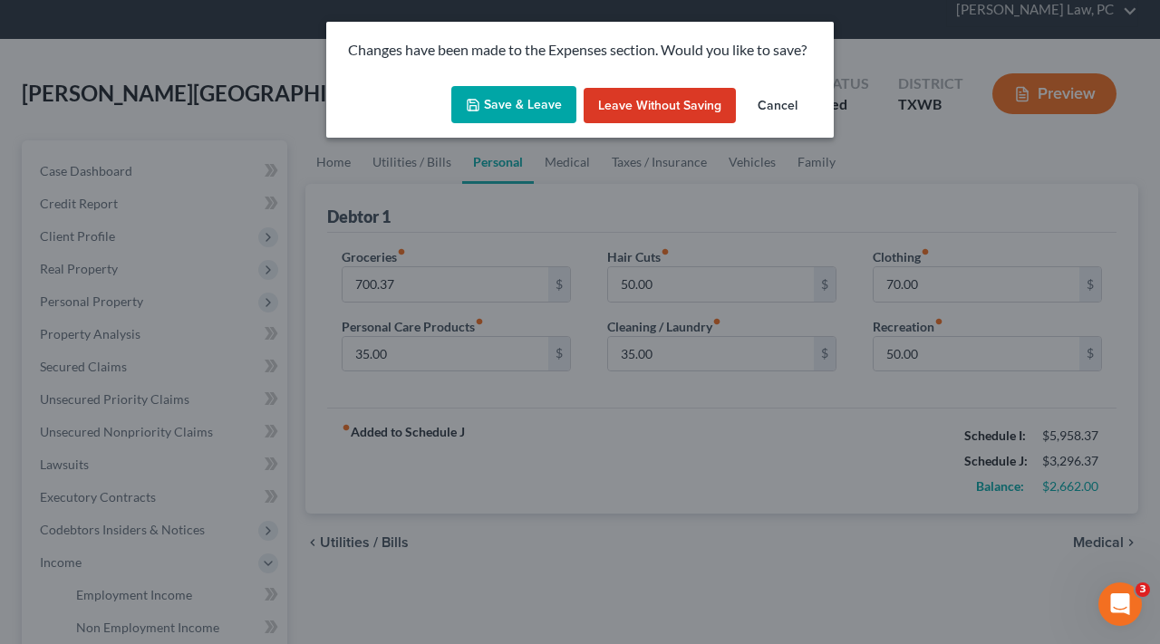
click at [508, 107] on button "Save & Leave" at bounding box center [513, 105] width 125 height 38
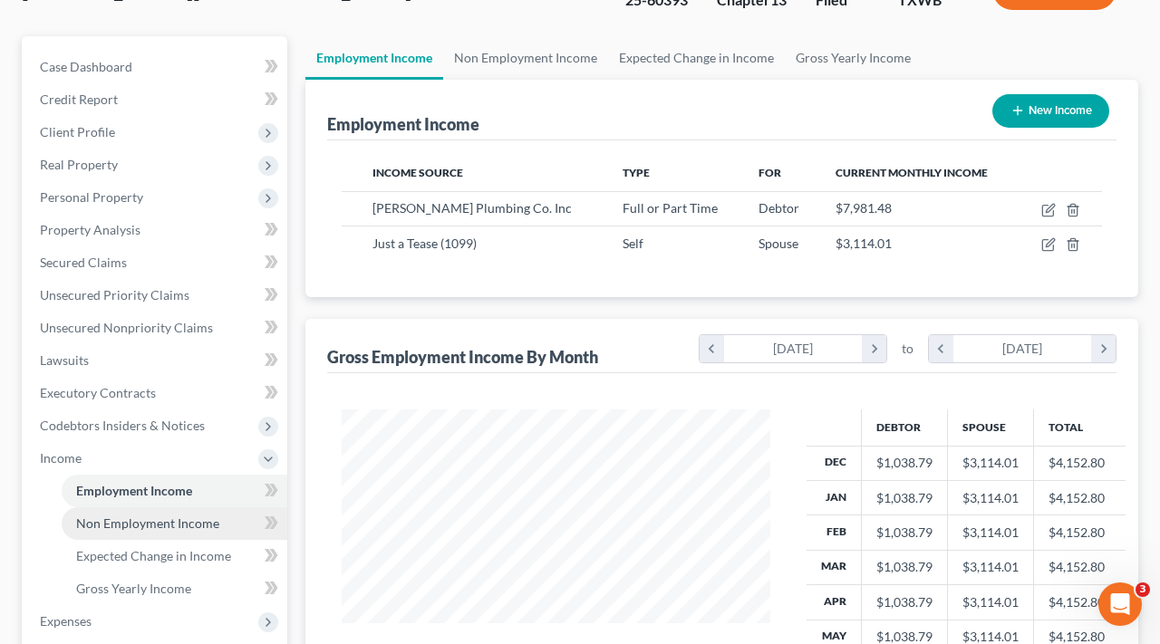
scroll to position [226, 0]
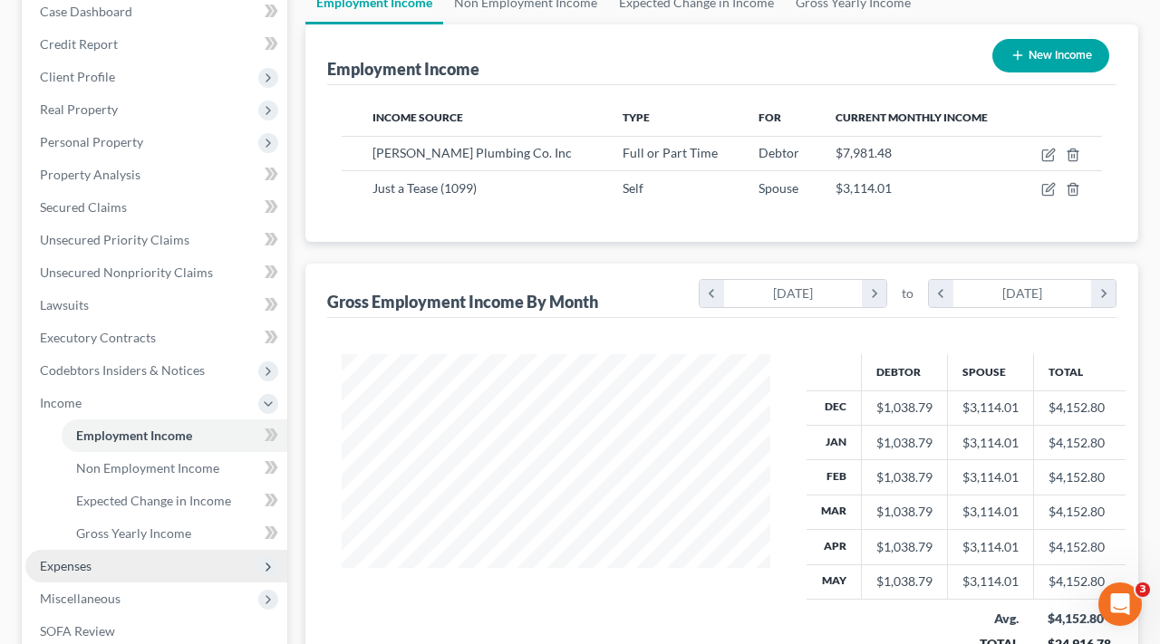
click at [92, 560] on span "Expenses" at bounding box center [156, 566] width 262 height 33
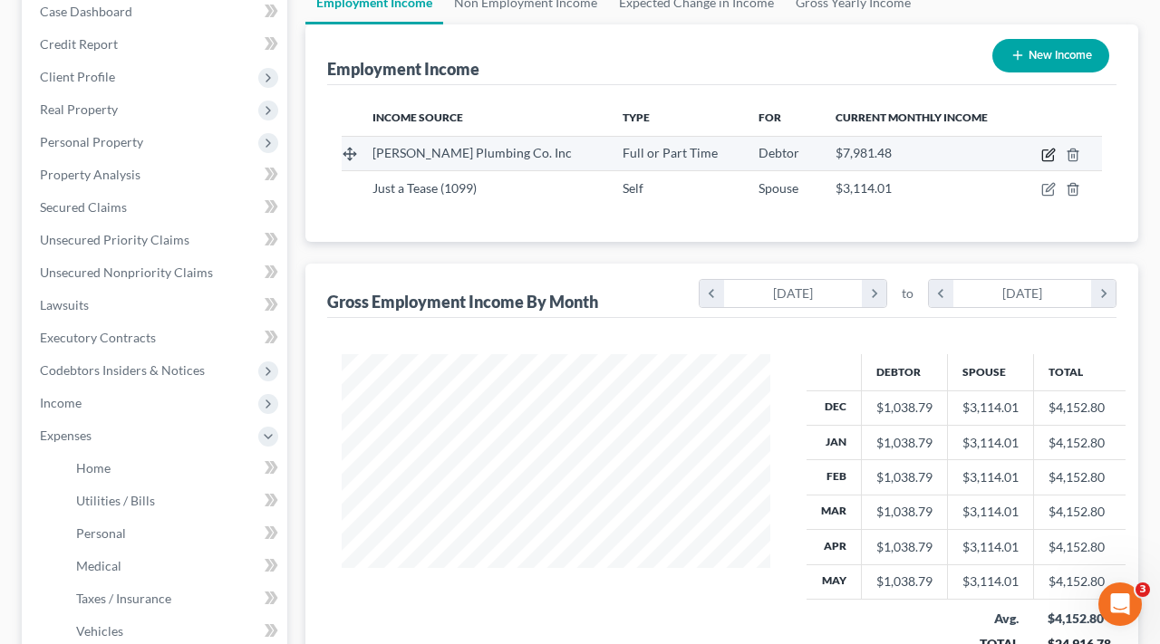
click at [1051, 151] on icon "button" at bounding box center [1050, 153] width 8 height 8
select select "0"
select select "45"
select select "3"
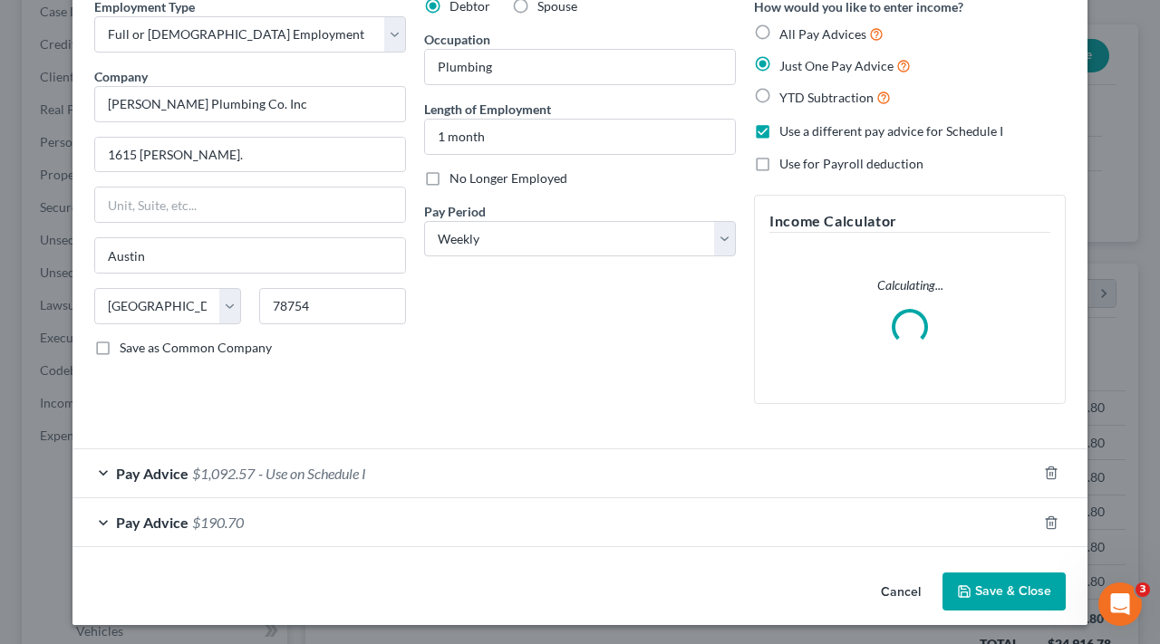
click at [392, 476] on div "Pay Advice $1,092.57 - Use on Schedule I" at bounding box center [554, 473] width 964 height 48
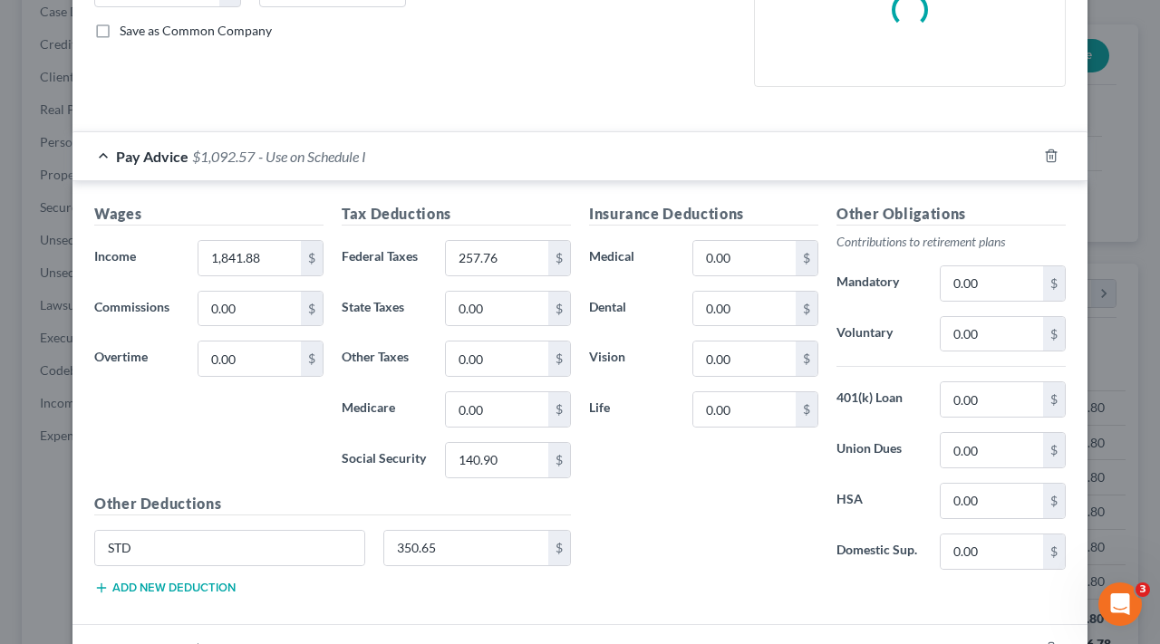
scroll to position [406, 0]
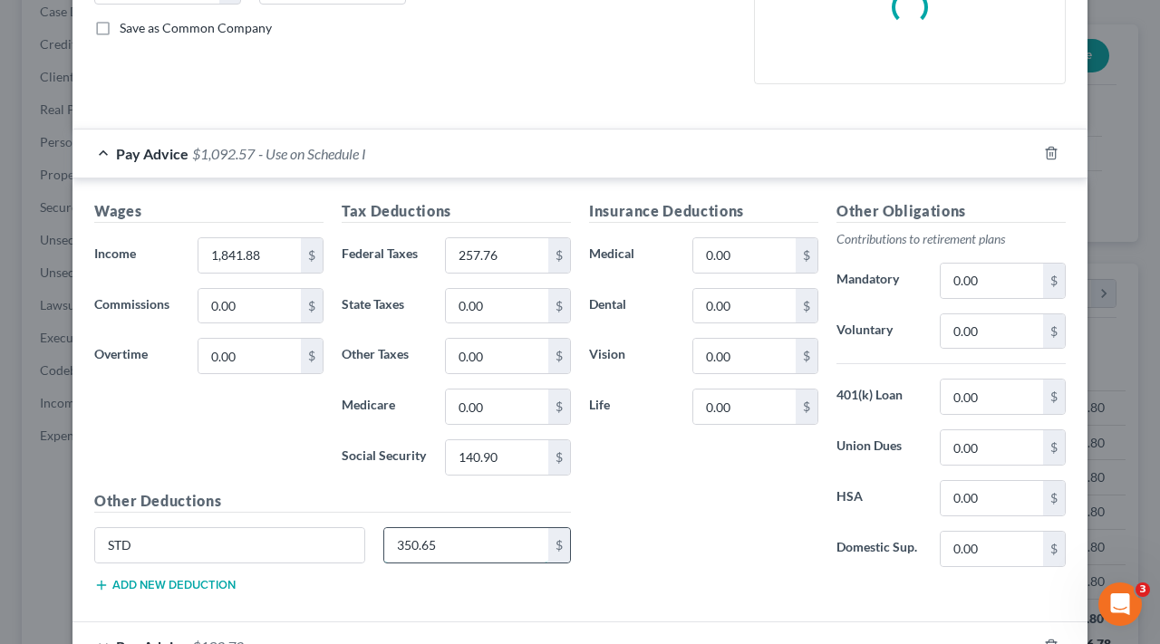
drag, startPoint x: 438, startPoint y: 546, endPoint x: 383, endPoint y: 537, distance: 55.1
click at [384, 539] on input "350.65" at bounding box center [466, 545] width 165 height 34
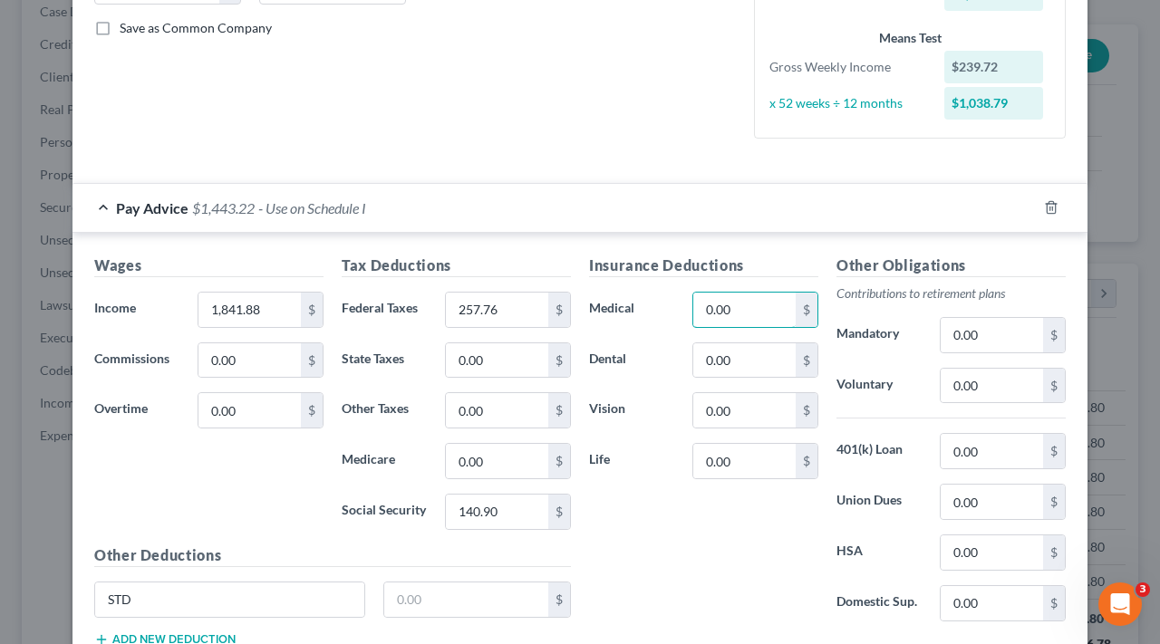
drag, startPoint x: 741, startPoint y: 304, endPoint x: 667, endPoint y: 297, distance: 74.6
click at [667, 297] on div "Medical 0.00 $" at bounding box center [703, 310] width 247 height 36
paste input "350.65"
type input "350.65"
drag, startPoint x: 142, startPoint y: 602, endPoint x: 69, endPoint y: 601, distance: 73.4
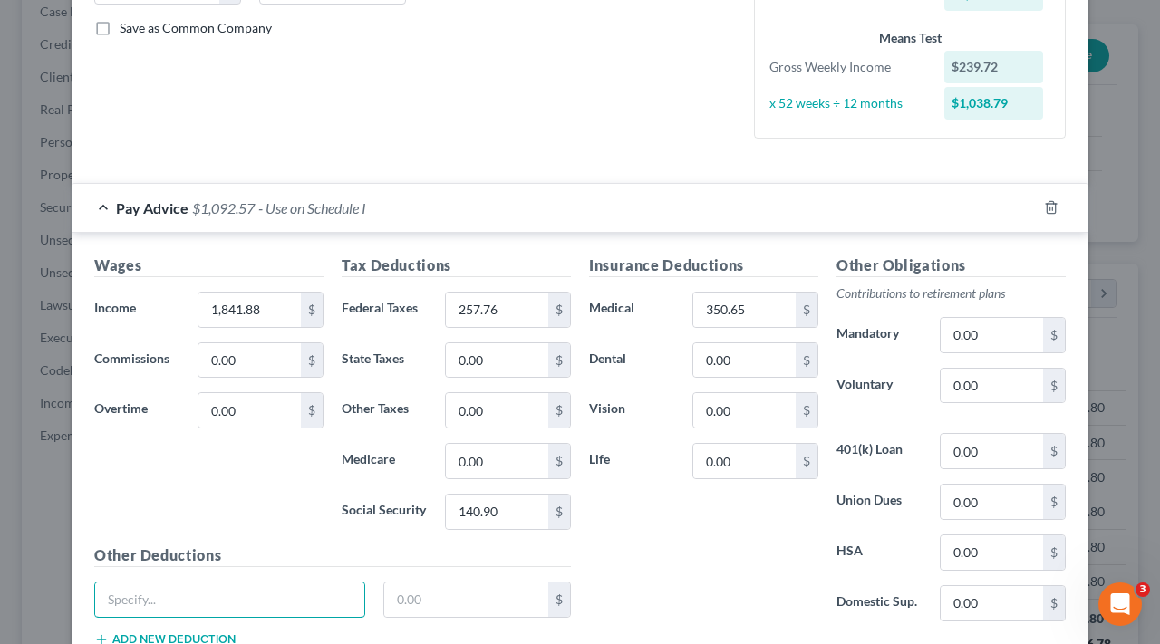
scroll to position [494, 0]
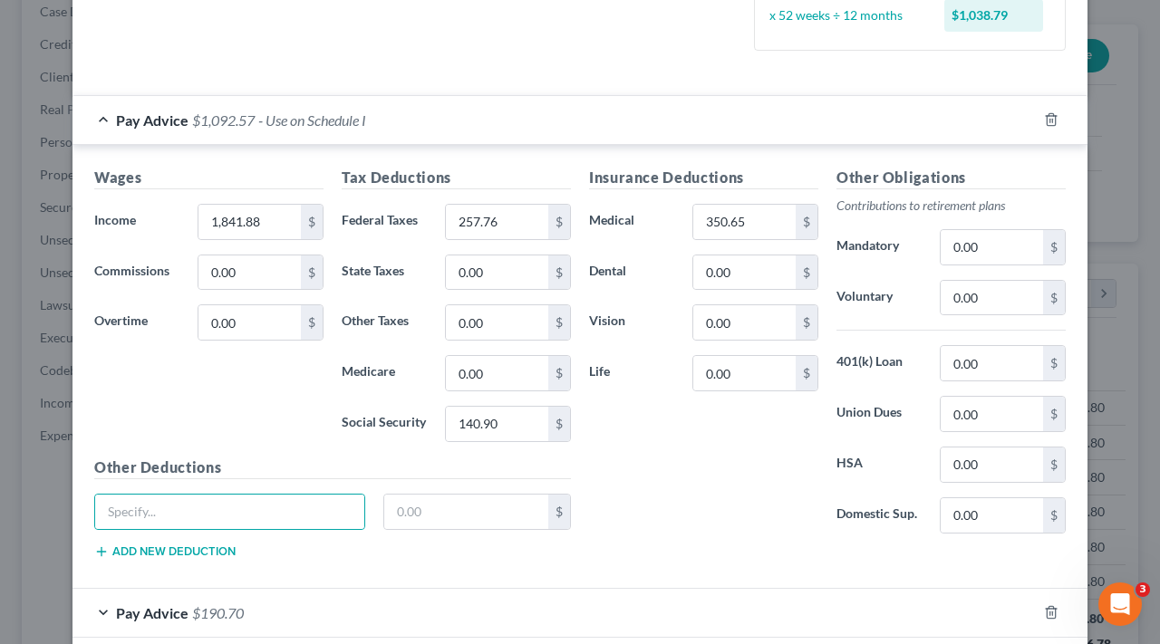
click at [691, 554] on div "Insurance Deductions Medical 350.65 $ Dental 0.00 $ Vision 0.00 $ Life 0.00 $ O…" at bounding box center [827, 370] width 495 height 407
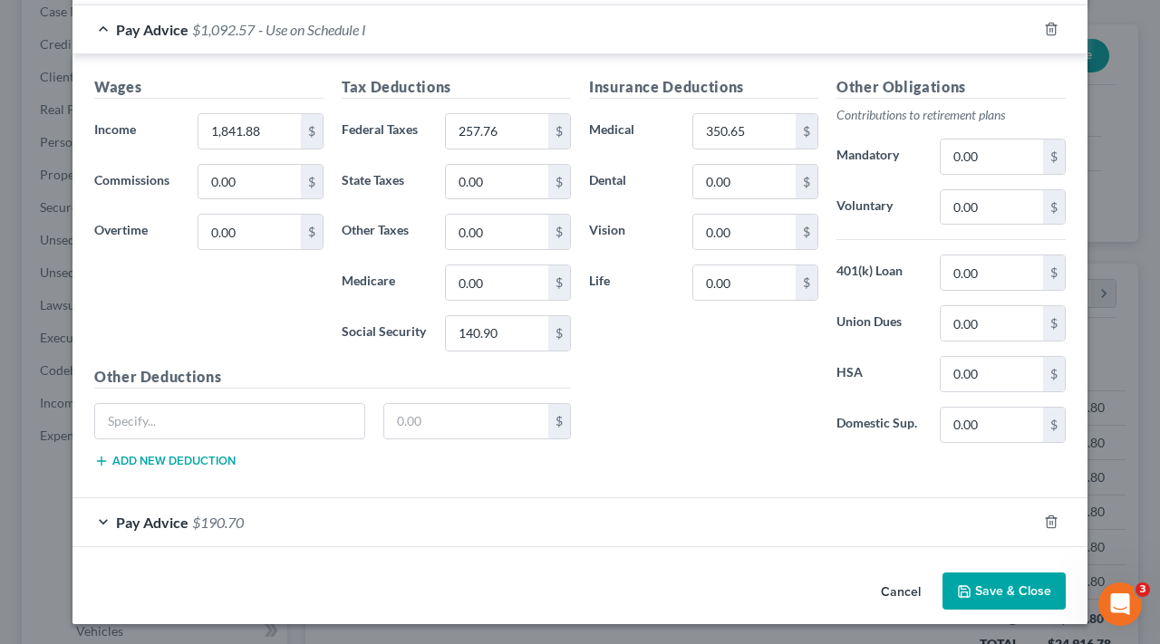
scroll to position [583, 0]
click at [1018, 576] on button "Save & Close" at bounding box center [1003, 593] width 123 height 38
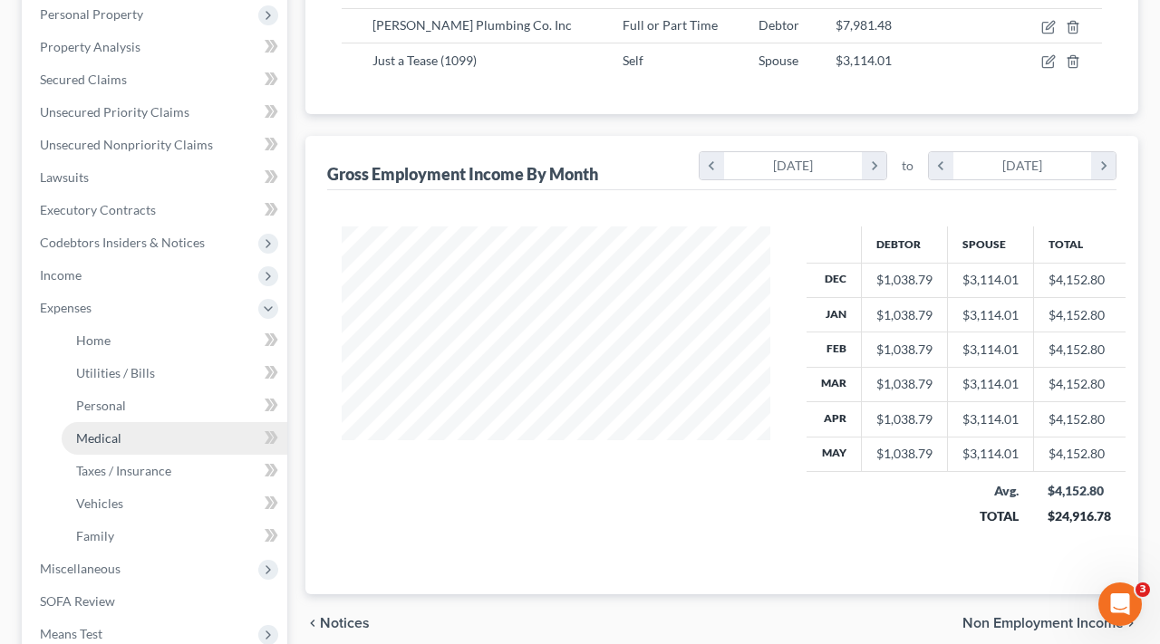
scroll to position [356, 0]
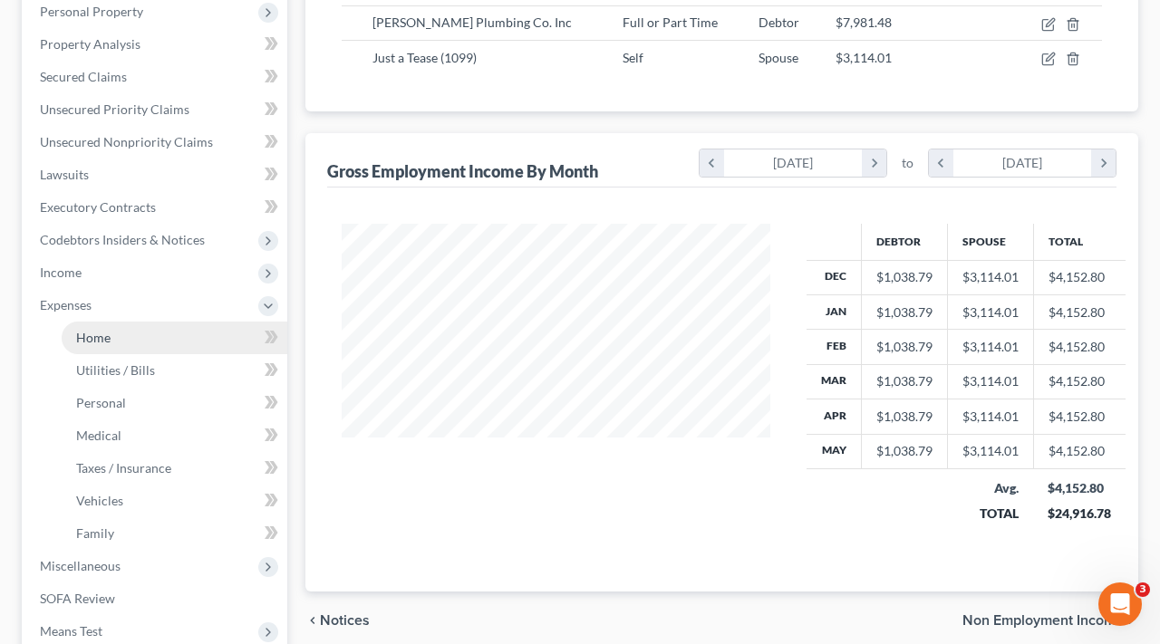
click at [105, 335] on span "Home" at bounding box center [93, 337] width 34 height 15
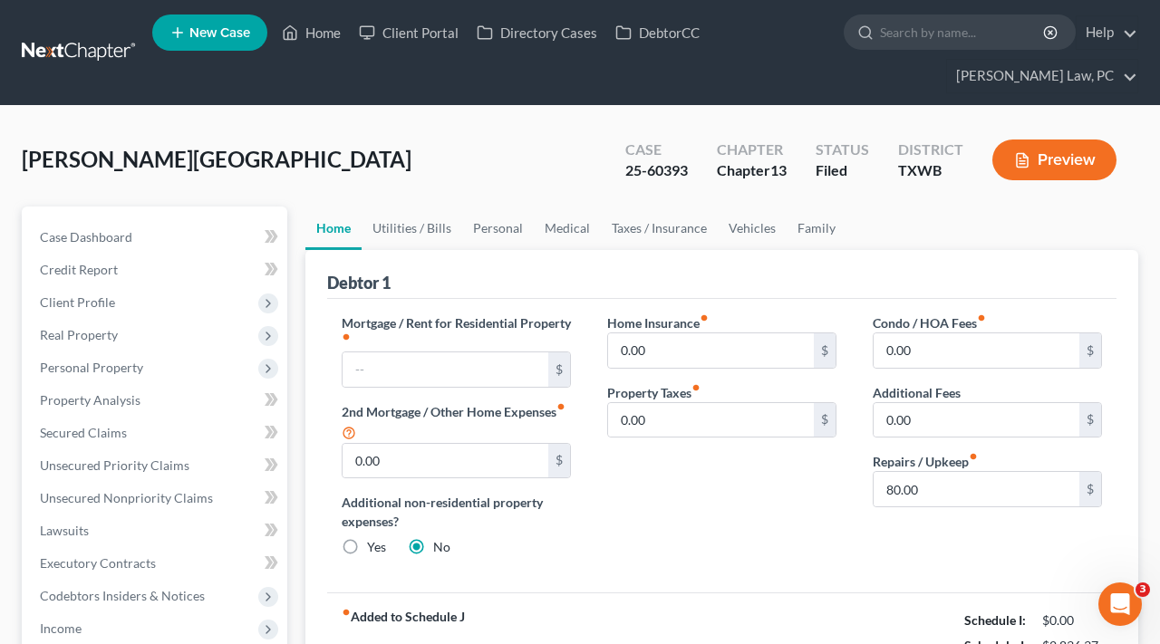
scroll to position [63, 0]
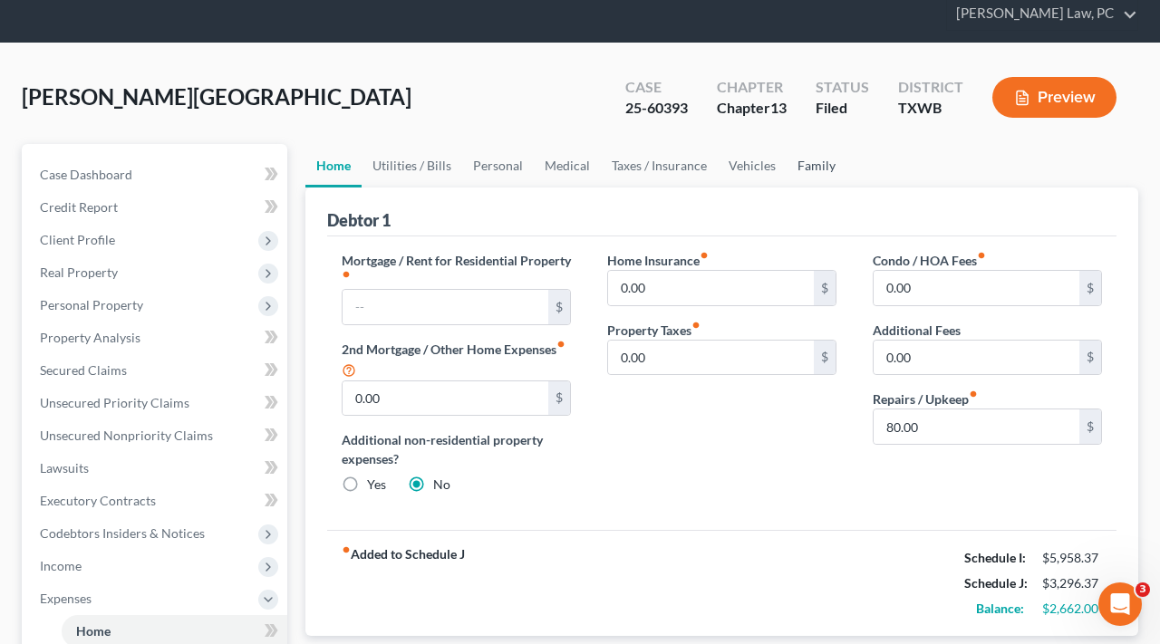
click at [811, 163] on link "Family" at bounding box center [816, 165] width 60 height 43
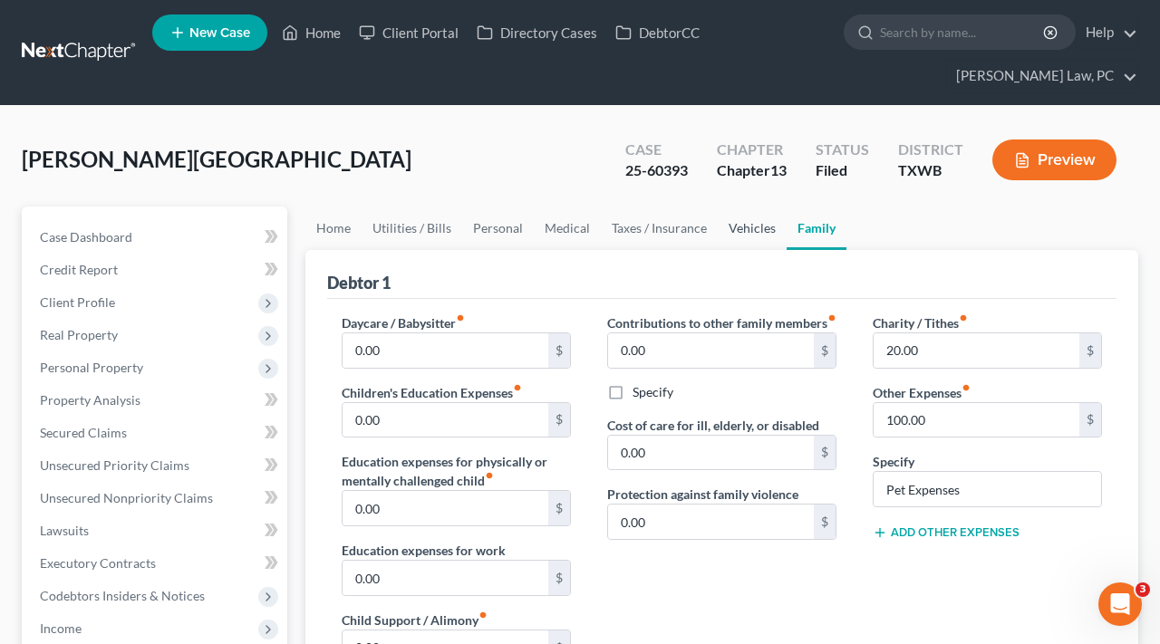
click at [750, 223] on link "Vehicles" at bounding box center [752, 228] width 69 height 43
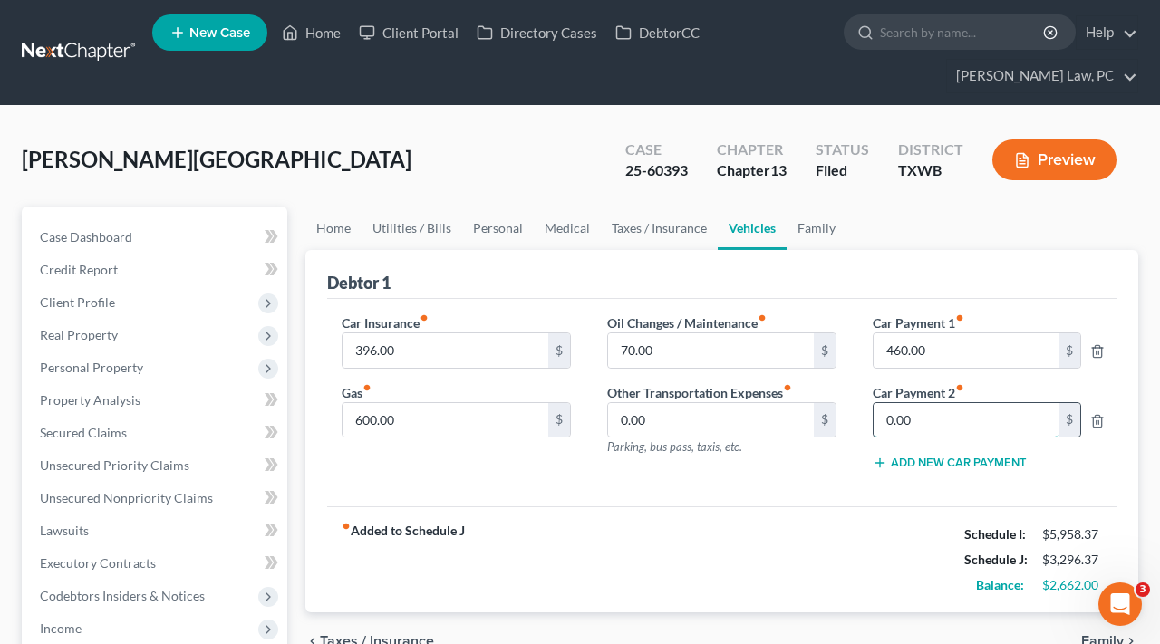
drag, startPoint x: 928, startPoint y: 422, endPoint x: 875, endPoint y: 421, distance: 52.6
click at [875, 421] on input "0.00" at bounding box center [965, 420] width 185 height 34
type input "702"
click at [852, 511] on div "fiber_manual_record Added to Schedule J Schedule I: $5,958.37 Schedule J: $3,30…" at bounding box center [721, 559] width 789 height 106
drag, startPoint x: 400, startPoint y: 419, endPoint x: 343, endPoint y: 419, distance: 56.2
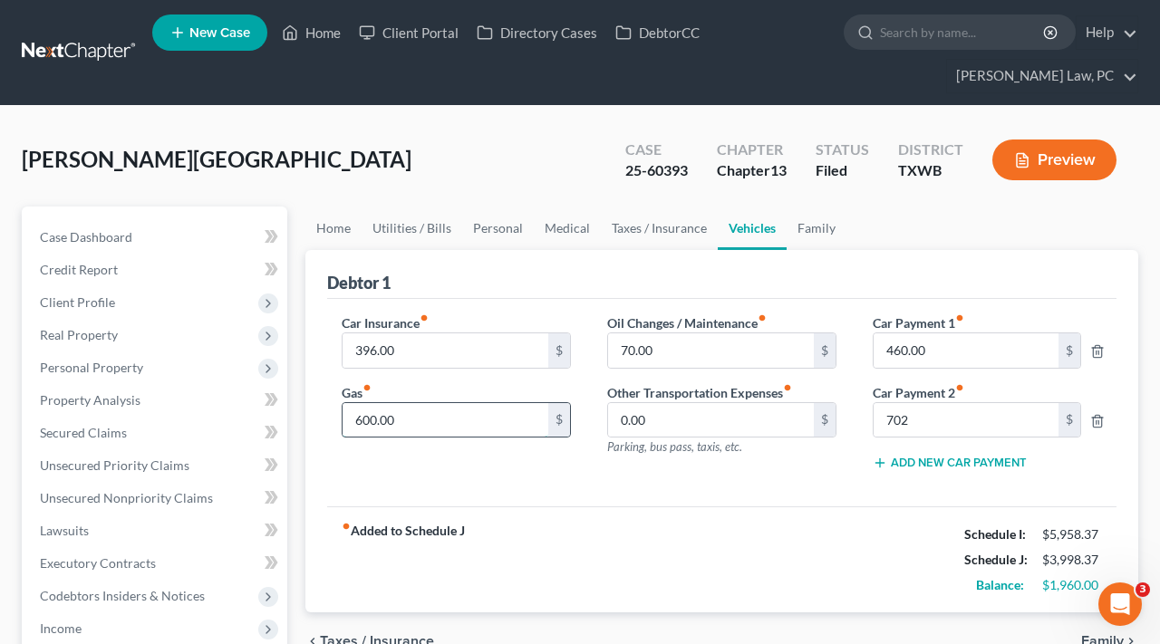
click at [343, 419] on input "600.00" at bounding box center [445, 420] width 206 height 34
drag, startPoint x: 400, startPoint y: 424, endPoint x: 335, endPoint y: 424, distance: 65.2
click at [335, 424] on div "Car Insurance fiber_manual_record 396.00 $ Gas fiber_manual_record 600.00 $" at bounding box center [455, 399] width 265 height 172
type input "560"
click at [608, 524] on div "fiber_manual_record Added to Schedule J Schedule I: $5,958.37 Schedule J: $3,95…" at bounding box center [721, 559] width 789 height 106
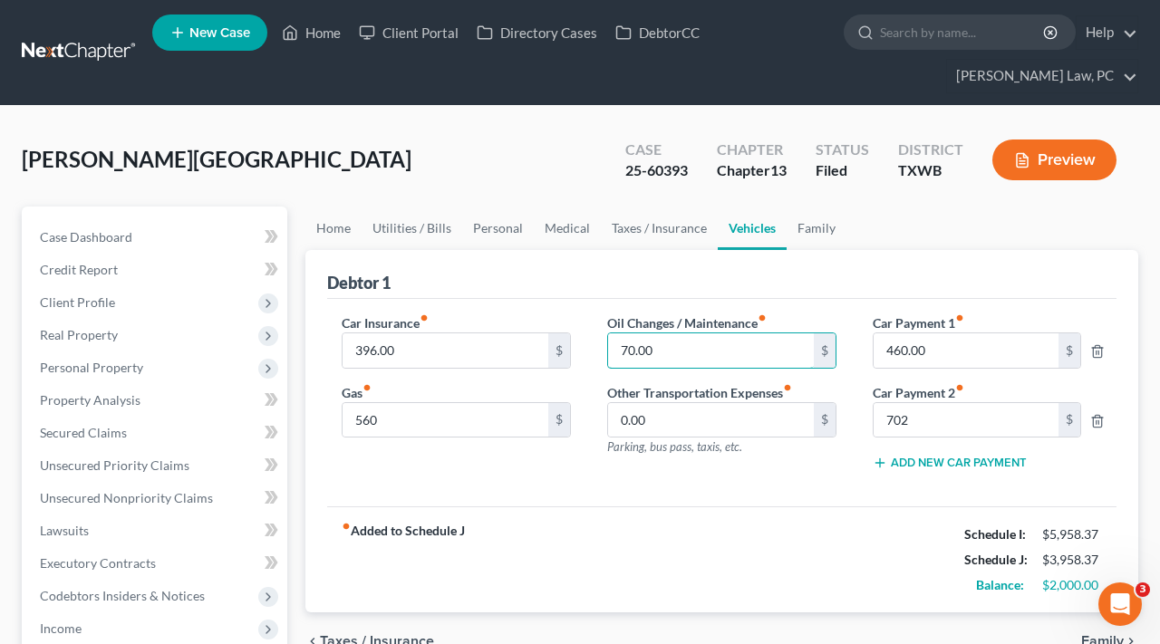
drag, startPoint x: 663, startPoint y: 348, endPoint x: 600, endPoint y: 349, distance: 63.4
click at [600, 349] on div "Oil Changes / Maintenance fiber_manual_record 70.00 $ Other Transportation Expe…" at bounding box center [721, 399] width 265 height 172
type input "60"
click at [707, 538] on div "fiber_manual_record Added to Schedule J Schedule I: $5,958.37 Schedule J: $3,94…" at bounding box center [721, 559] width 789 height 106
click at [566, 233] on link "Medical" at bounding box center [567, 228] width 67 height 43
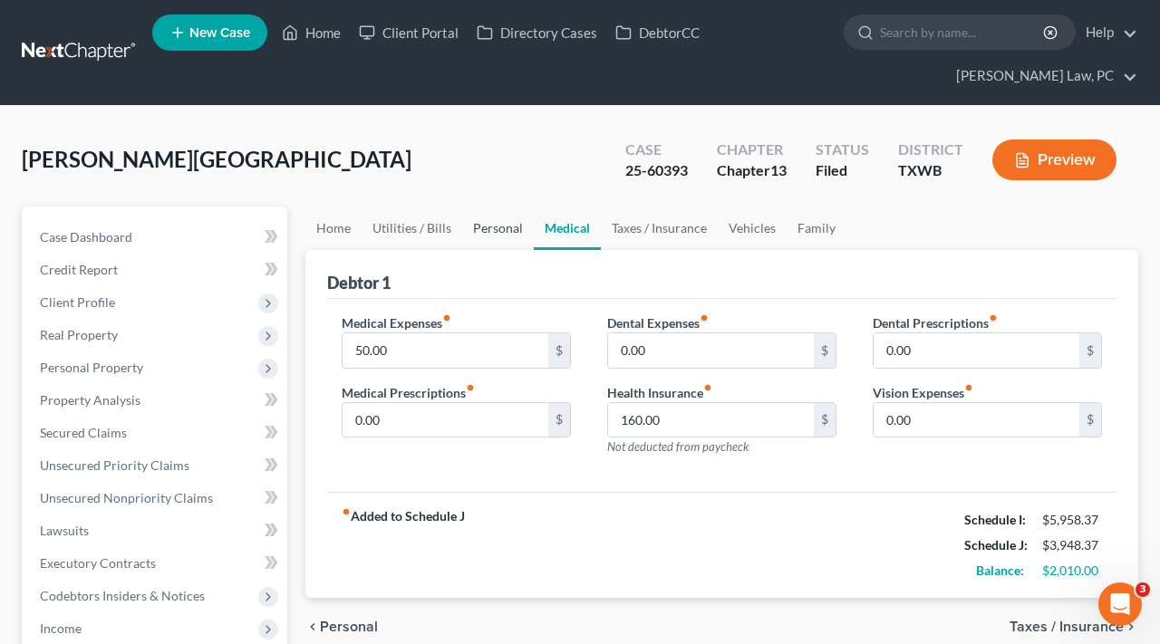
click at [500, 234] on link "Personal" at bounding box center [498, 228] width 72 height 43
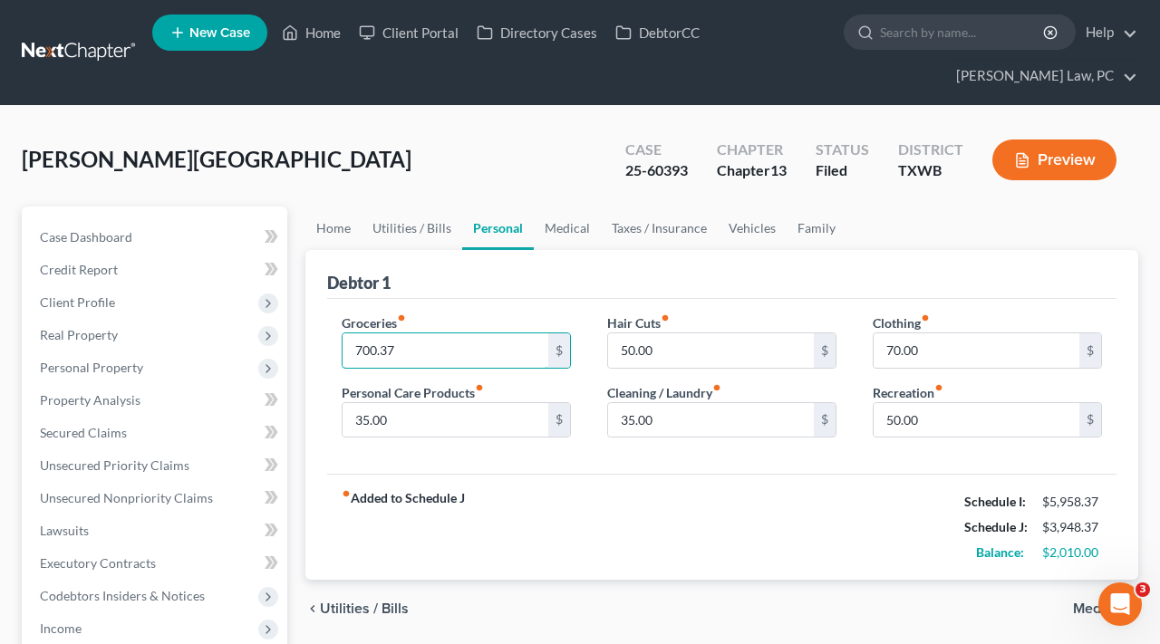
drag, startPoint x: 402, startPoint y: 348, endPoint x: 319, endPoint y: 343, distance: 83.5
click at [319, 343] on div "Debtor 1 Groceries fiber_manual_record 700.37 $ Personal Care Products fiber_ma…" at bounding box center [721, 415] width 833 height 331
drag, startPoint x: 410, startPoint y: 349, endPoint x: 321, endPoint y: 347, distance: 88.8
click at [321, 347] on div "Debtor 1 Groceries fiber_manual_record 690.37 $ Personal Care Products fiber_ma…" at bounding box center [721, 415] width 833 height 331
type input "610.37"
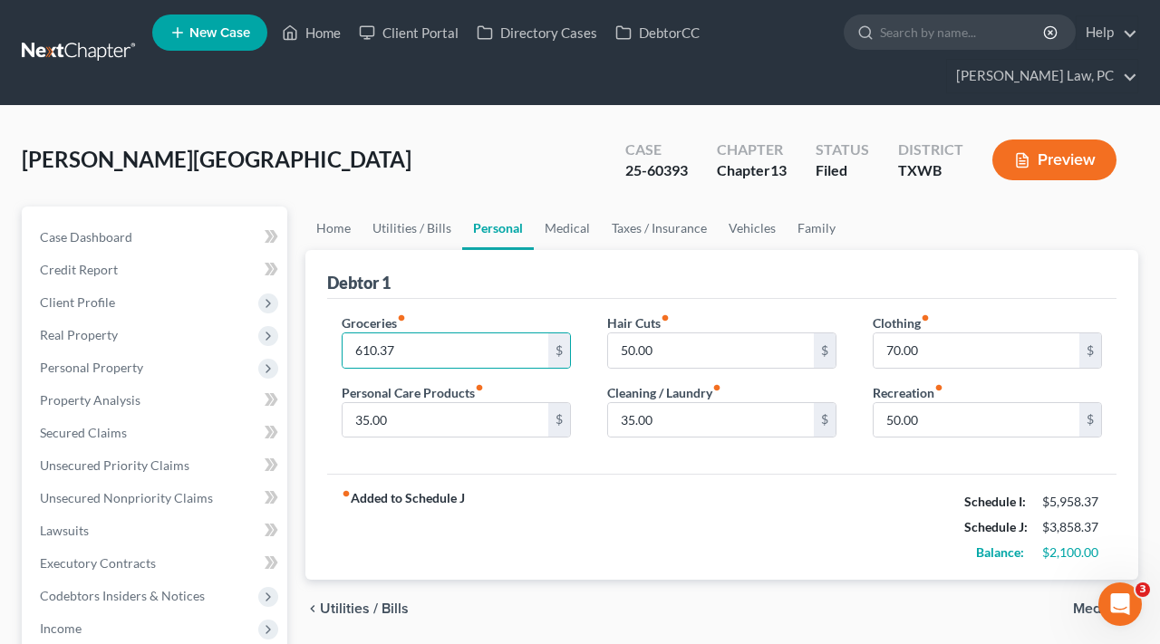
click at [626, 496] on div "fiber_manual_record Added to Schedule J Schedule I: $5,958.37 Schedule J: $3,85…" at bounding box center [721, 527] width 789 height 106
click at [579, 233] on link "Medical" at bounding box center [567, 228] width 67 height 43
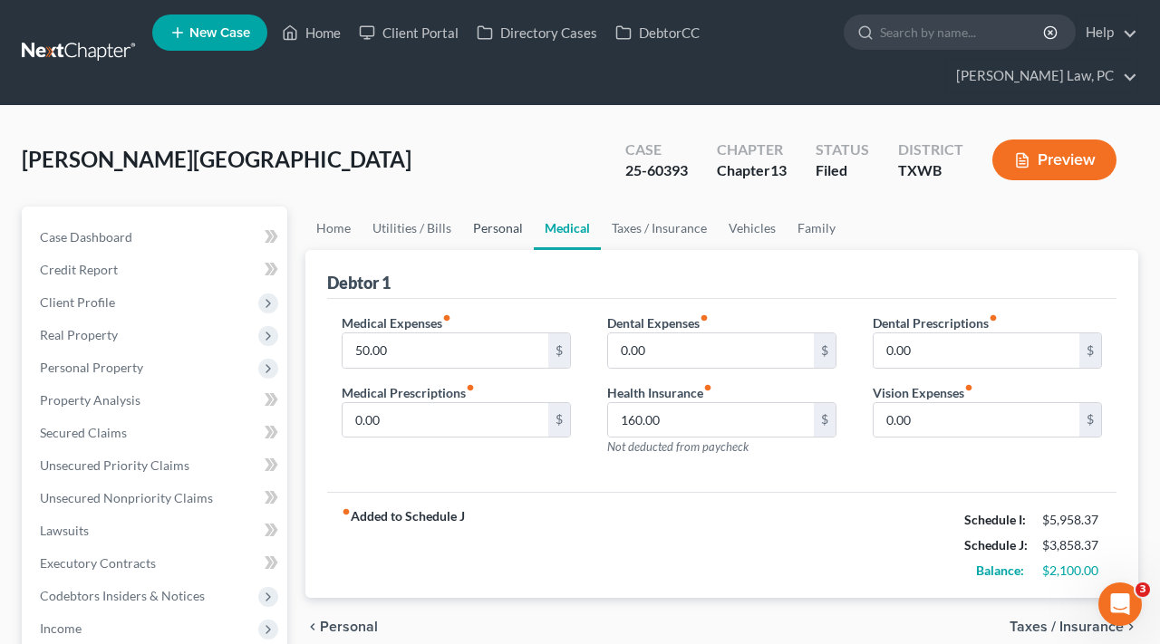
click at [482, 234] on link "Personal" at bounding box center [498, 228] width 72 height 43
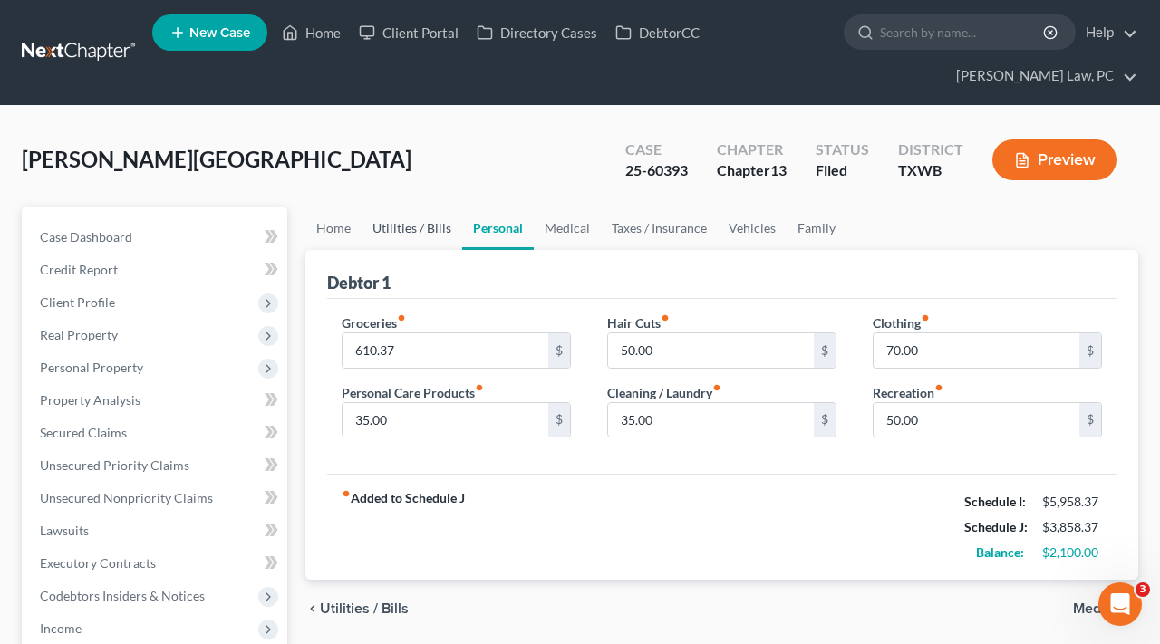
click at [413, 230] on link "Utilities / Bills" at bounding box center [411, 228] width 101 height 43
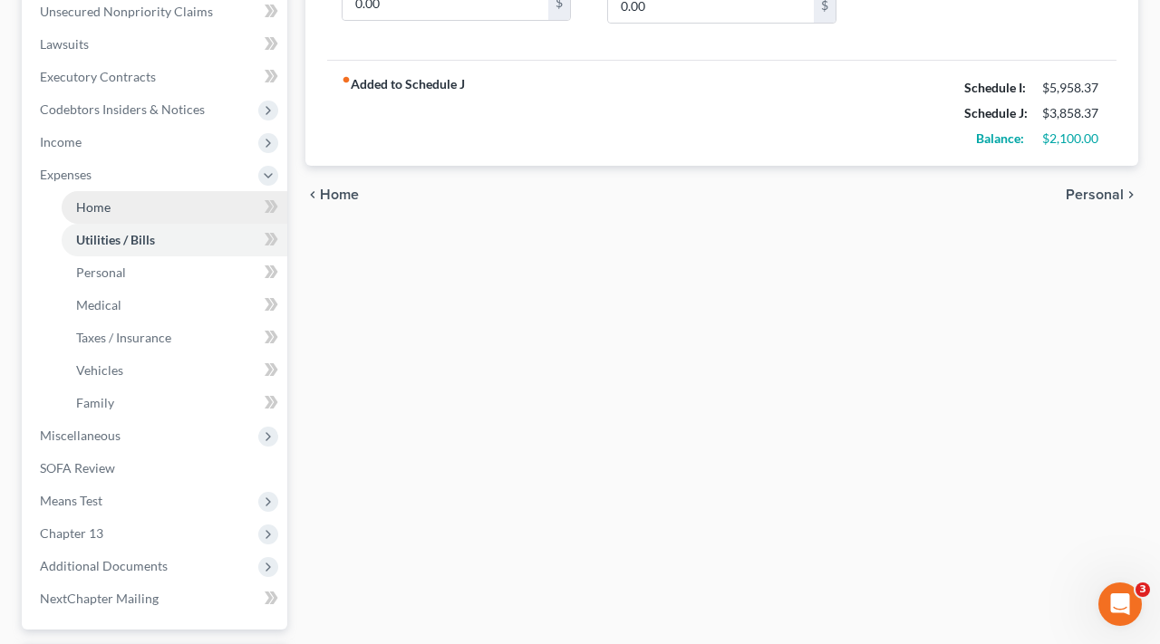
scroll to position [500, 0]
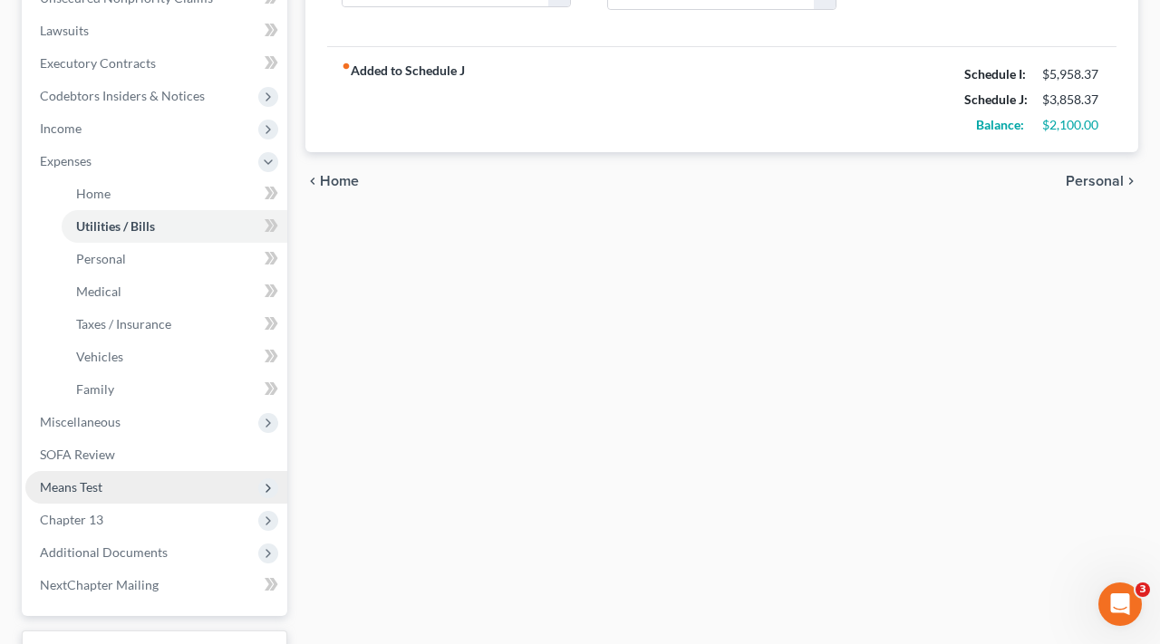
click at [99, 492] on span "Means Test" at bounding box center [71, 486] width 63 height 15
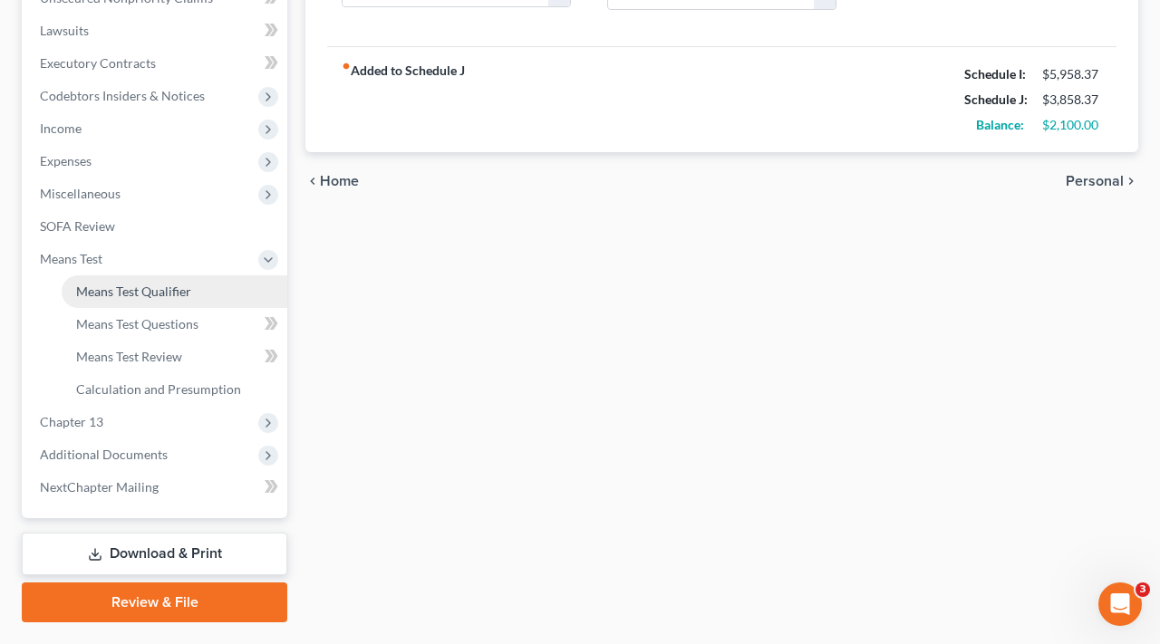
click at [149, 284] on link "Means Test Qualifier" at bounding box center [175, 291] width 226 height 33
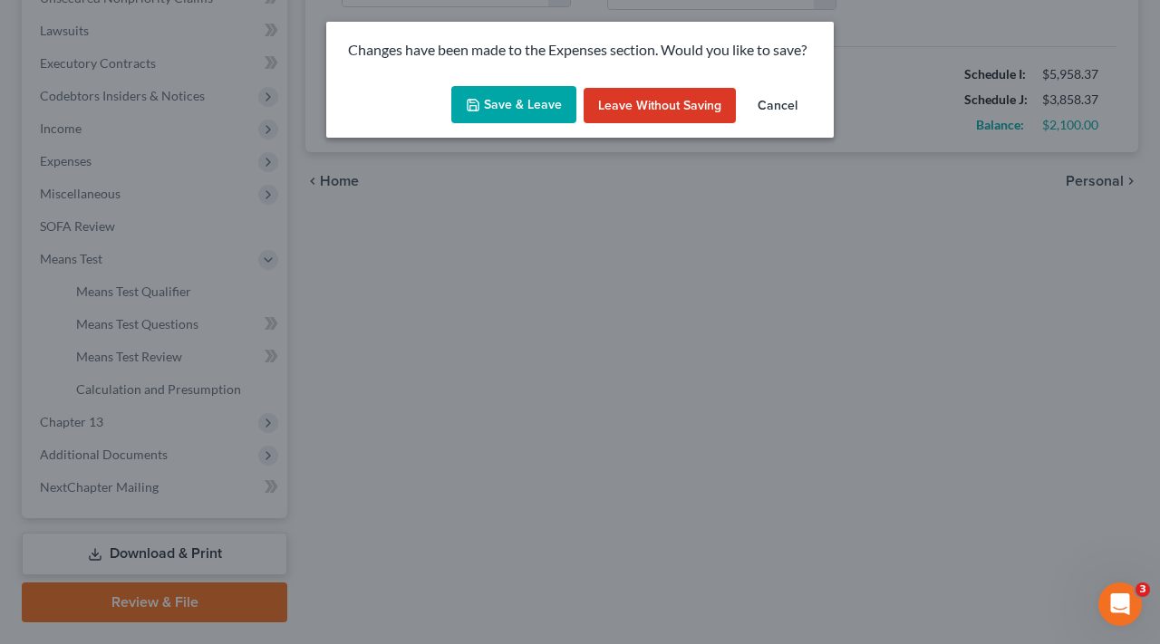
click at [490, 113] on button "Save & Leave" at bounding box center [513, 105] width 125 height 38
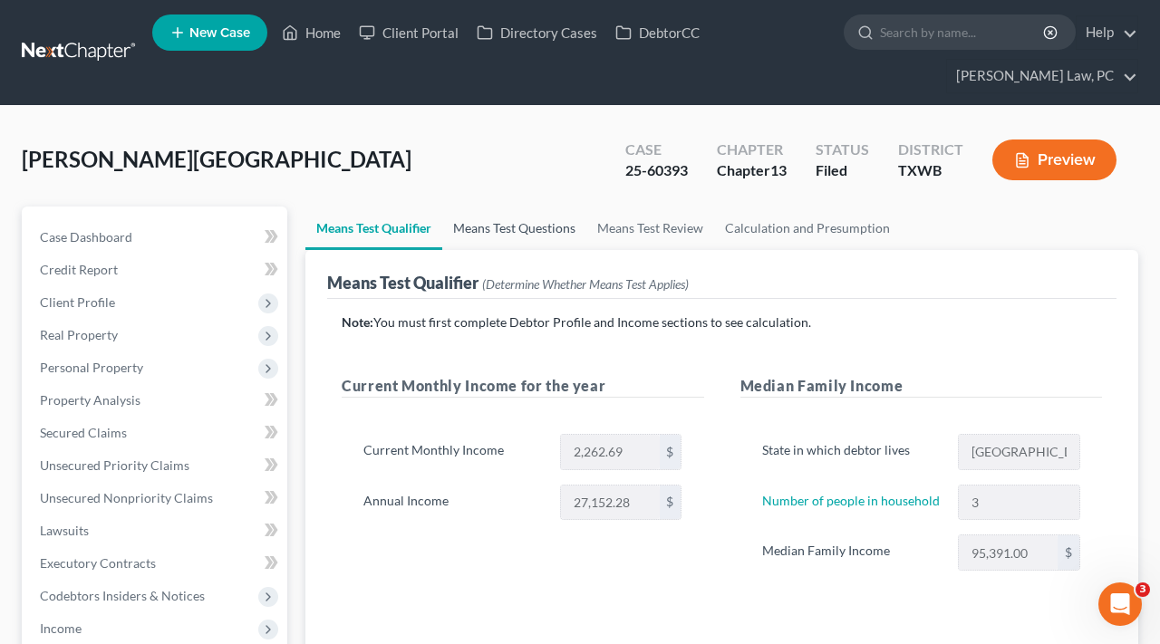
click at [515, 226] on link "Means Test Questions" at bounding box center [514, 228] width 144 height 43
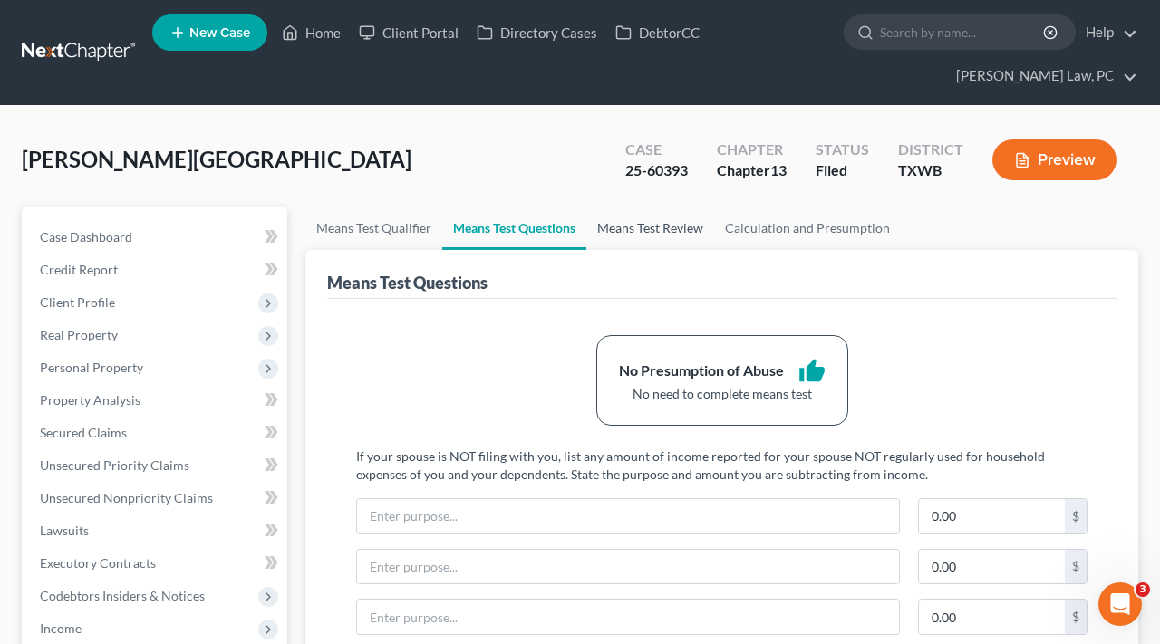
click at [636, 221] on link "Means Test Review" at bounding box center [650, 228] width 128 height 43
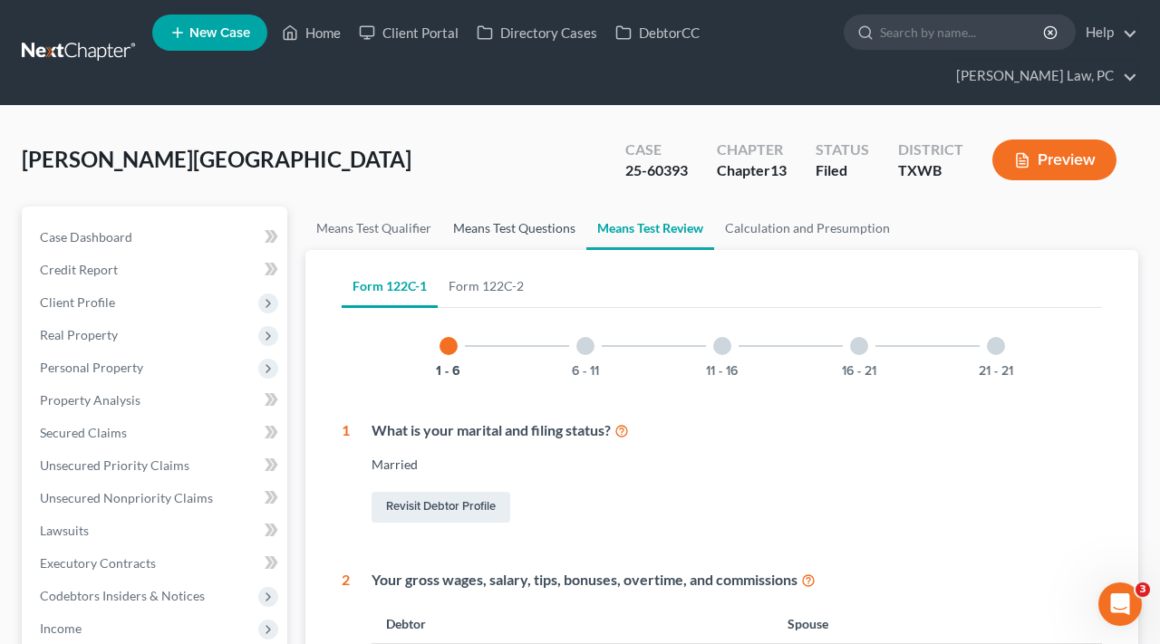
click at [542, 229] on link "Means Test Questions" at bounding box center [514, 228] width 144 height 43
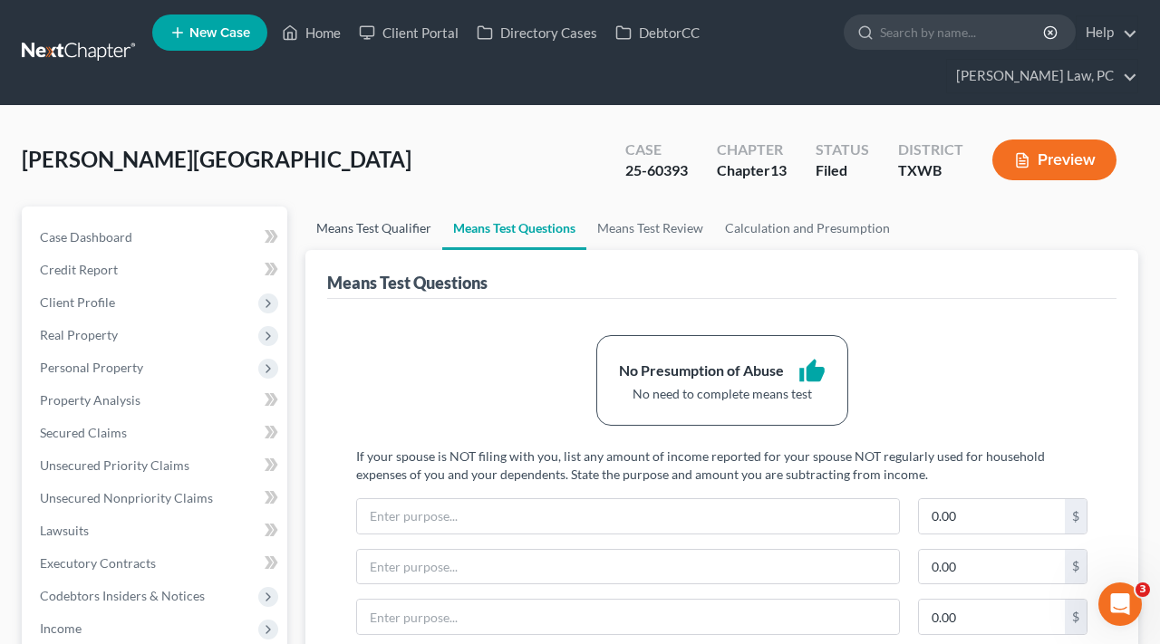
click at [381, 225] on link "Means Test Qualifier" at bounding box center [373, 228] width 137 height 43
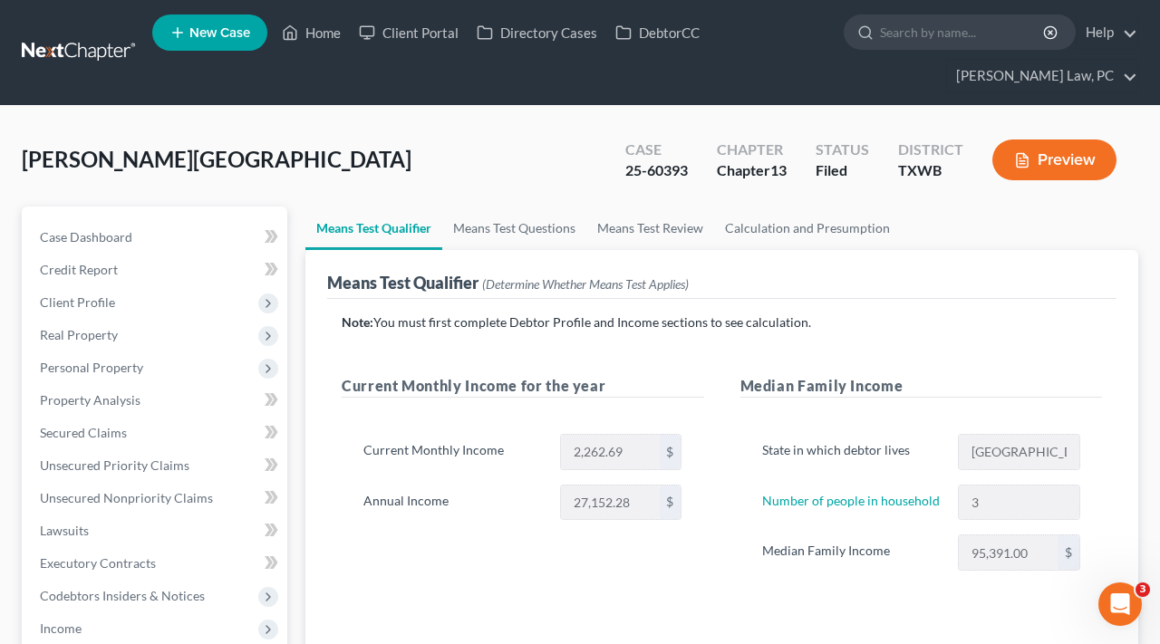
scroll to position [111, 0]
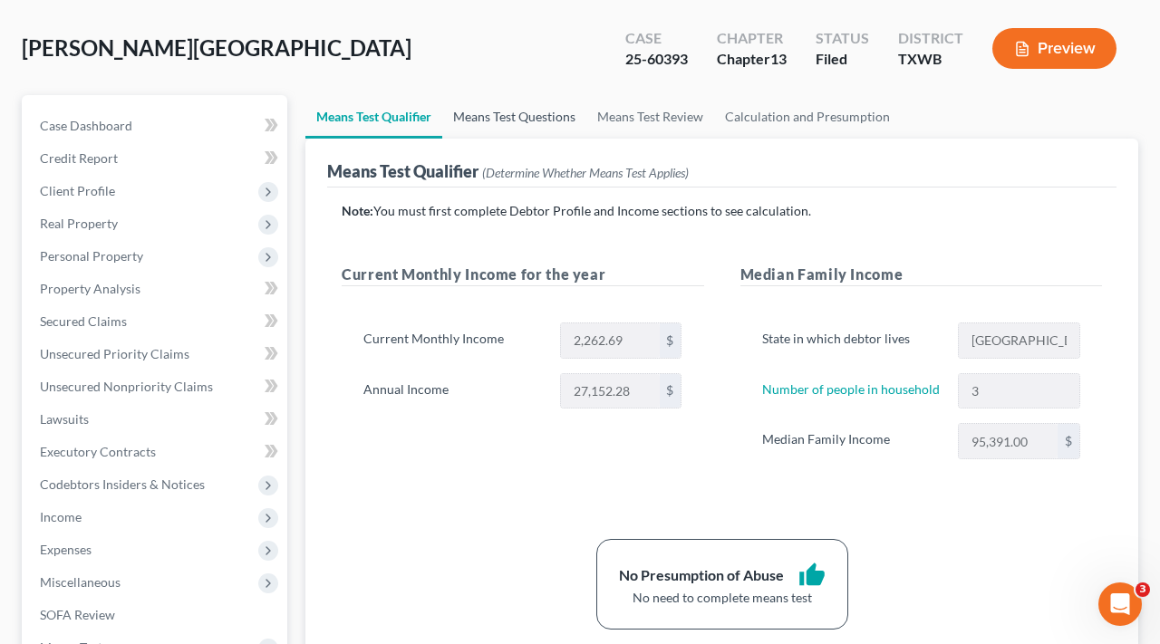
click at [500, 121] on link "Means Test Questions" at bounding box center [514, 116] width 144 height 43
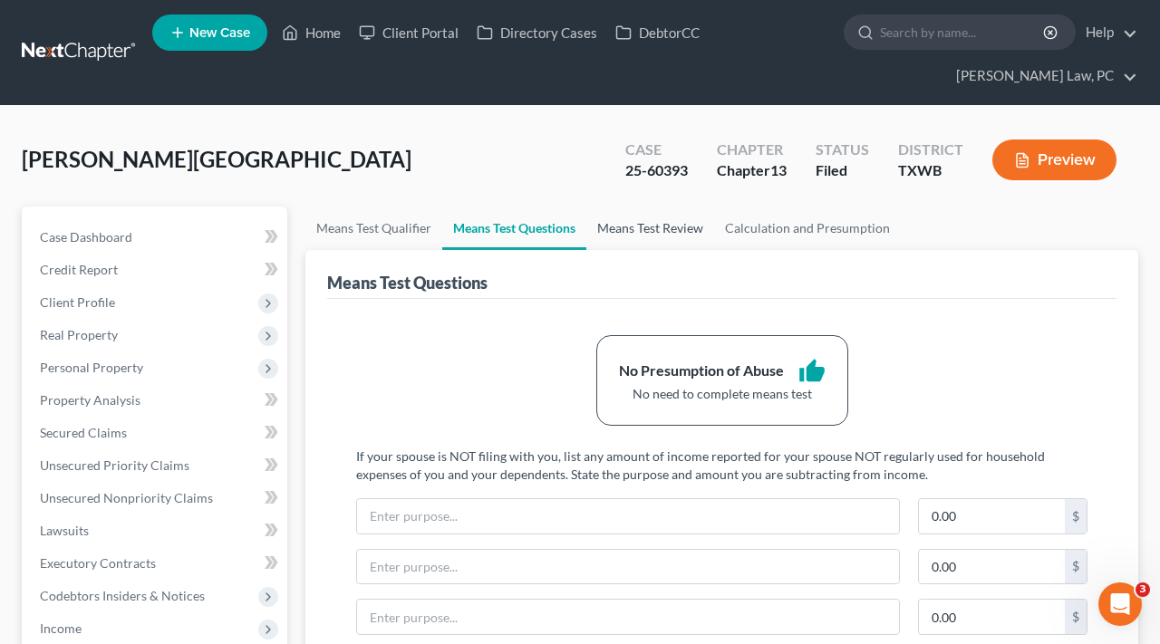
click at [650, 241] on link "Means Test Review" at bounding box center [650, 228] width 128 height 43
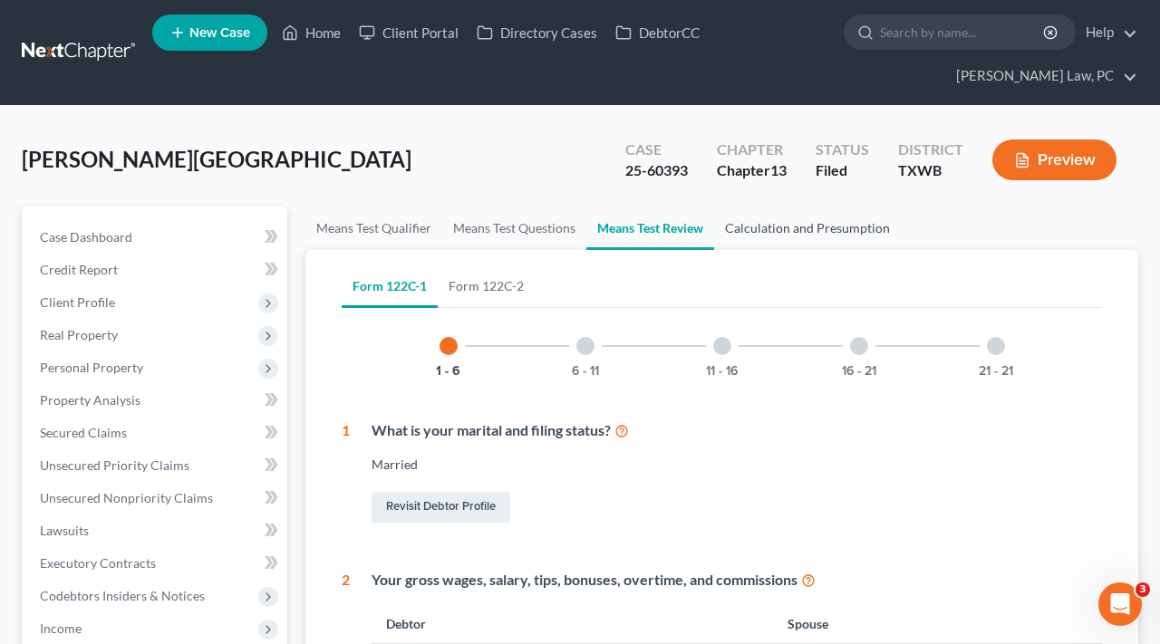
click at [767, 227] on link "Calculation and Presumption" at bounding box center [807, 228] width 187 height 43
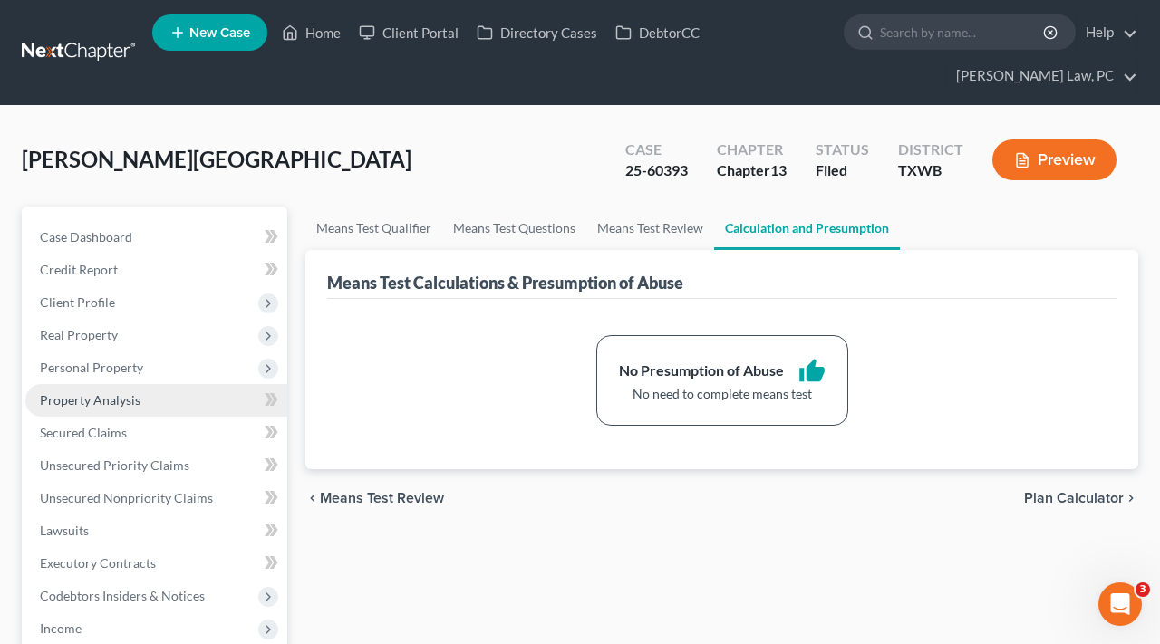
click at [109, 405] on span "Property Analysis" at bounding box center [90, 399] width 101 height 15
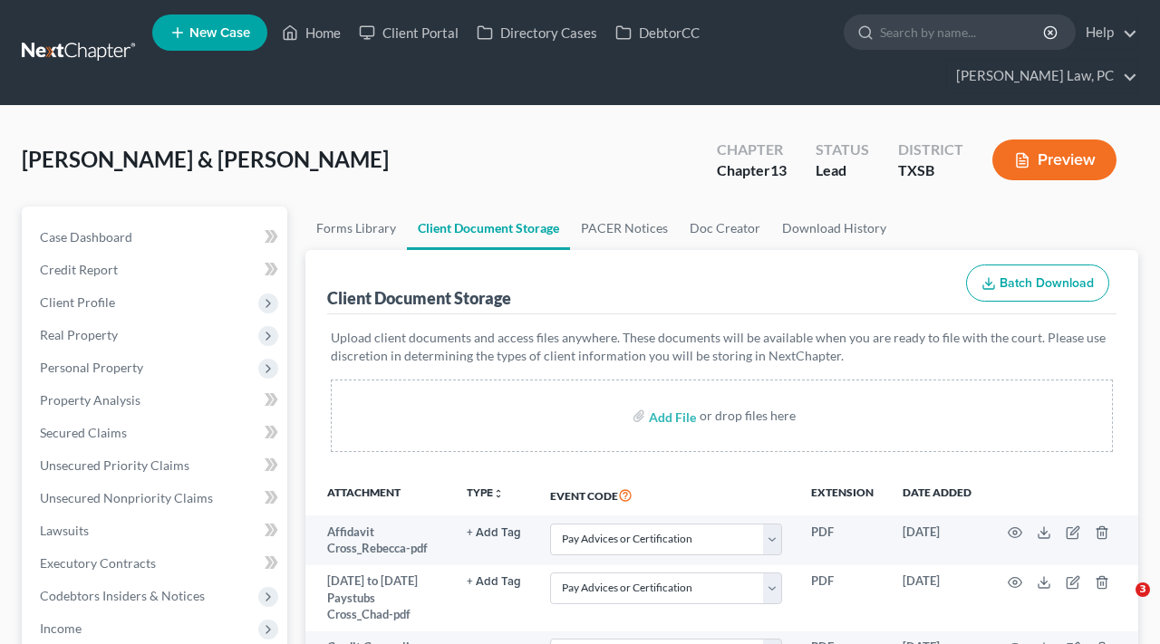
select select "39"
select select "8"
select select "16"
